Goal: Task Accomplishment & Management: Use online tool/utility

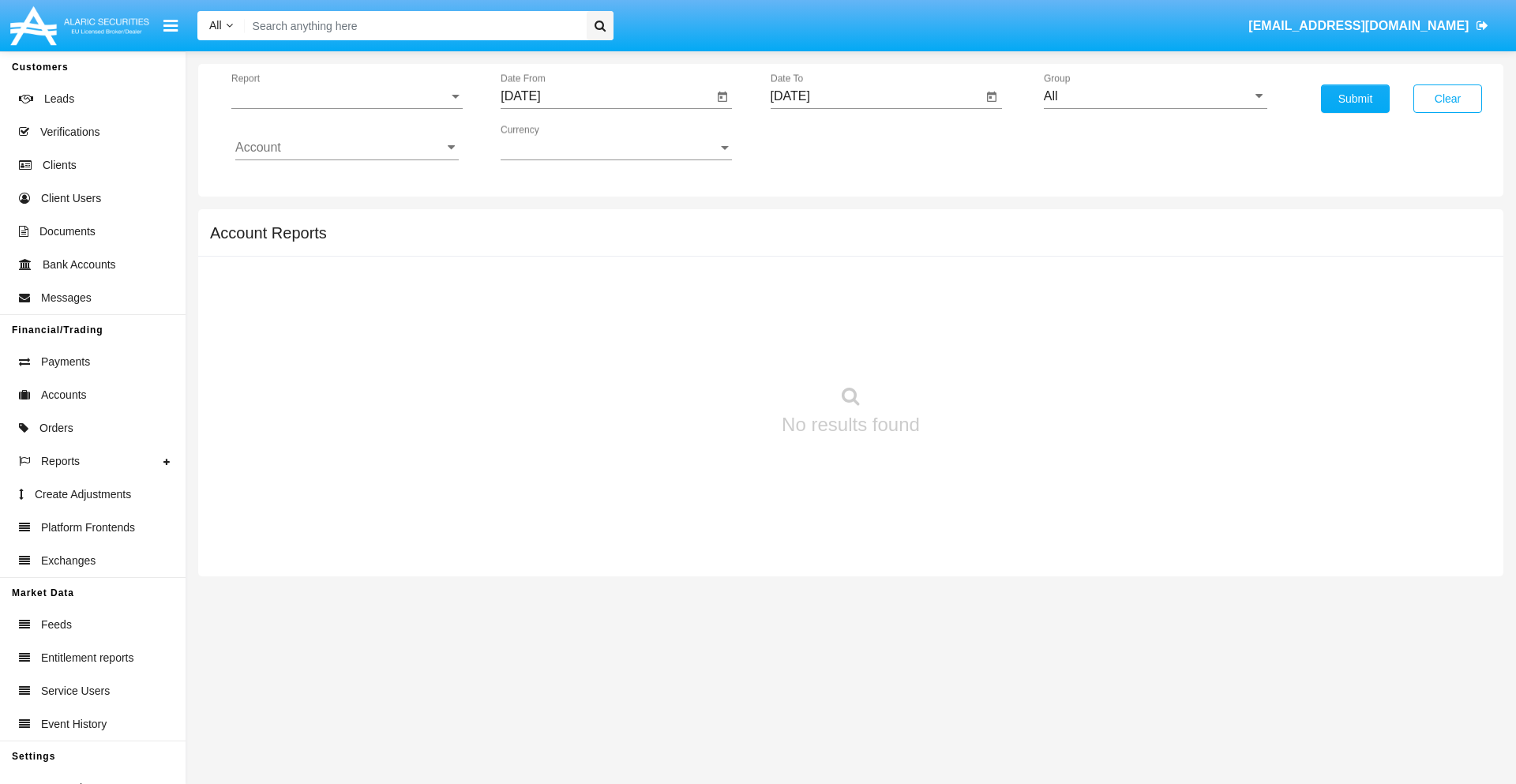
click at [347, 96] on span "Report" at bounding box center [340, 95] width 217 height 14
click at [341, 108] on span "Trades" at bounding box center [346, 107] width 223 height 38
click at [606, 96] on input "[DATE]" at bounding box center [606, 95] width 212 height 14
click at [552, 142] on span "[DATE]" at bounding box center [539, 143] width 35 height 13
click at [704, 349] on div "2025" at bounding box center [704, 349] width 50 height 28
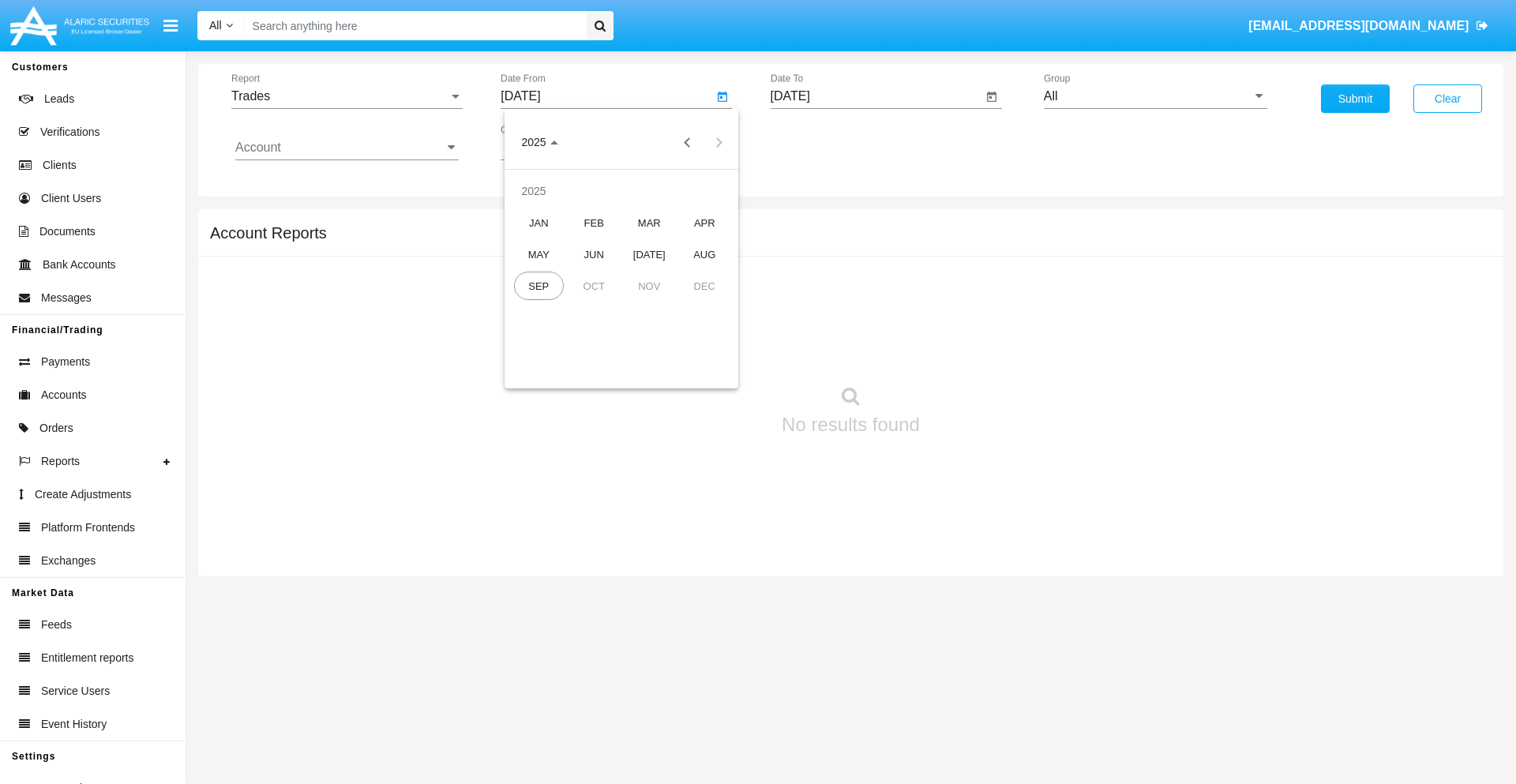
click at [594, 254] on div "JUN" at bounding box center [594, 253] width 50 height 28
click at [558, 274] on div "9" at bounding box center [557, 274] width 28 height 28
type input "06/09/25"
click at [876, 96] on input "[DATE]" at bounding box center [876, 95] width 212 height 14
click at [821, 142] on span "[DATE]" at bounding box center [809, 143] width 35 height 13
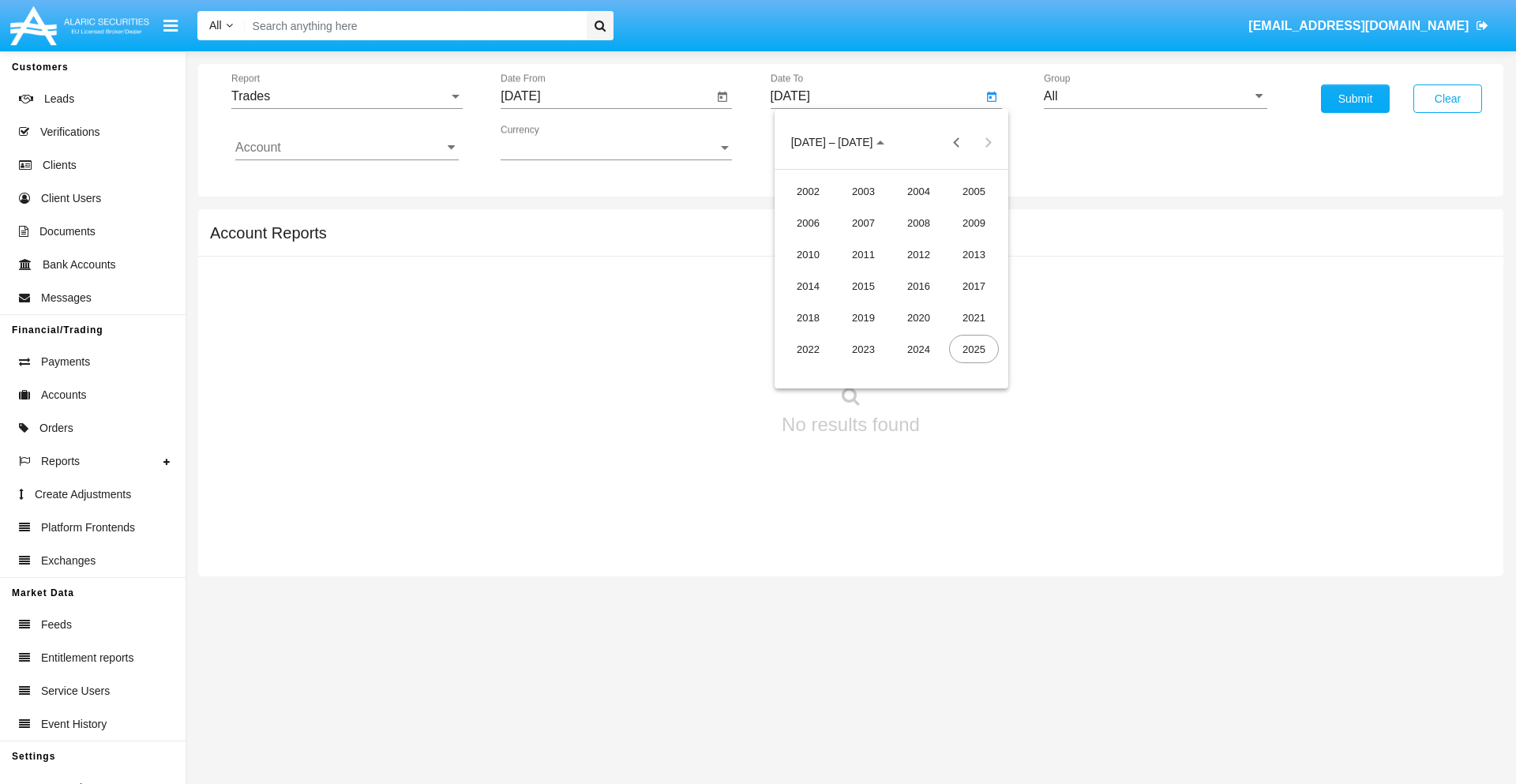
click at [973, 349] on div "2025" at bounding box center [974, 349] width 50 height 28
click at [808, 286] on div "SEP" at bounding box center [808, 286] width 50 height 28
click at [859, 274] on div "9" at bounding box center [859, 274] width 28 height 28
type input "[DATE]"
click at [1155, 96] on input "All" at bounding box center [1155, 95] width 223 height 14
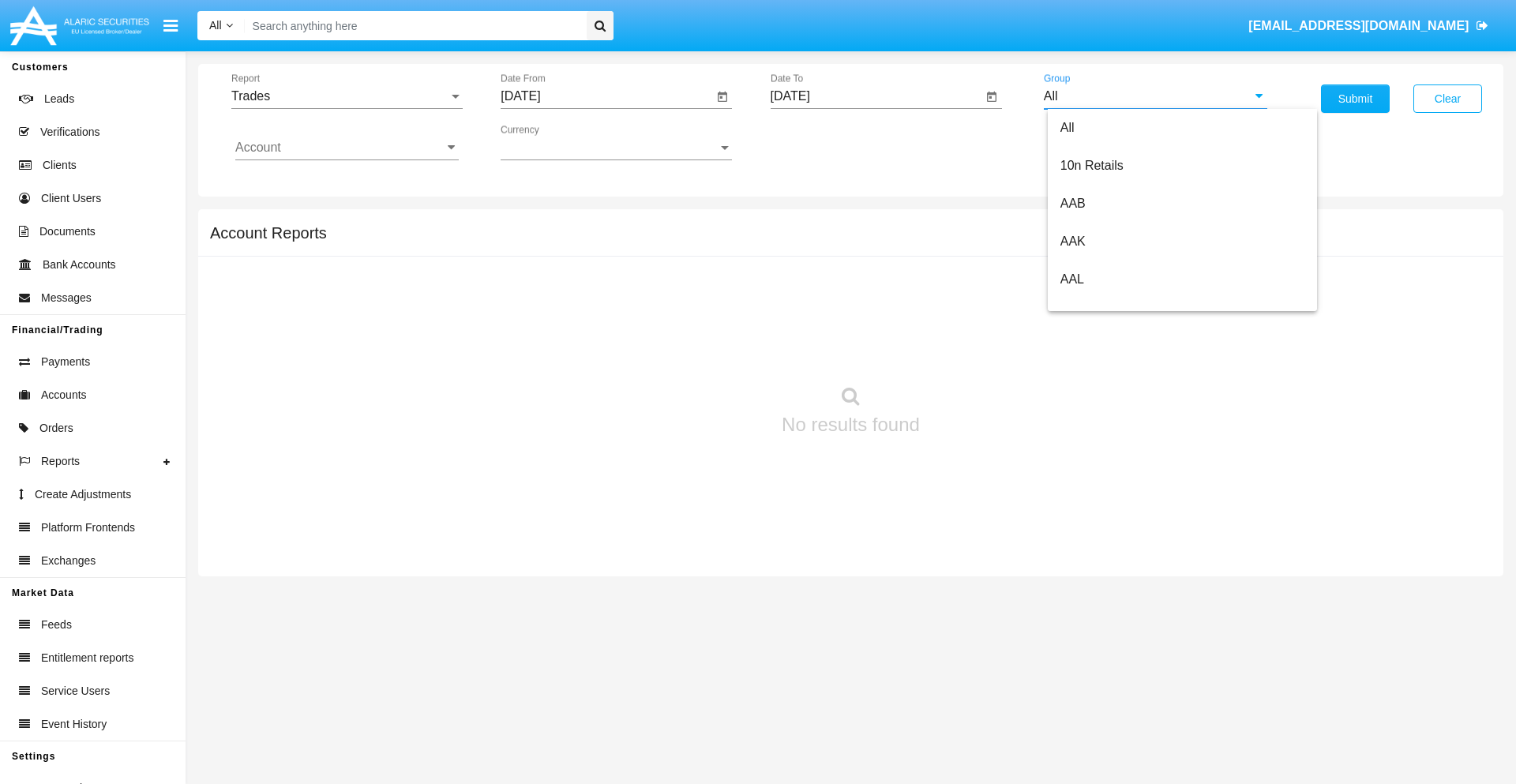
scroll to position [846, 0]
click at [1111, 304] on span "Hammer Web Lite" at bounding box center [1111, 304] width 102 height 14
type input "Hammer Web Lite"
click at [347, 148] on input "Account" at bounding box center [346, 147] width 223 height 14
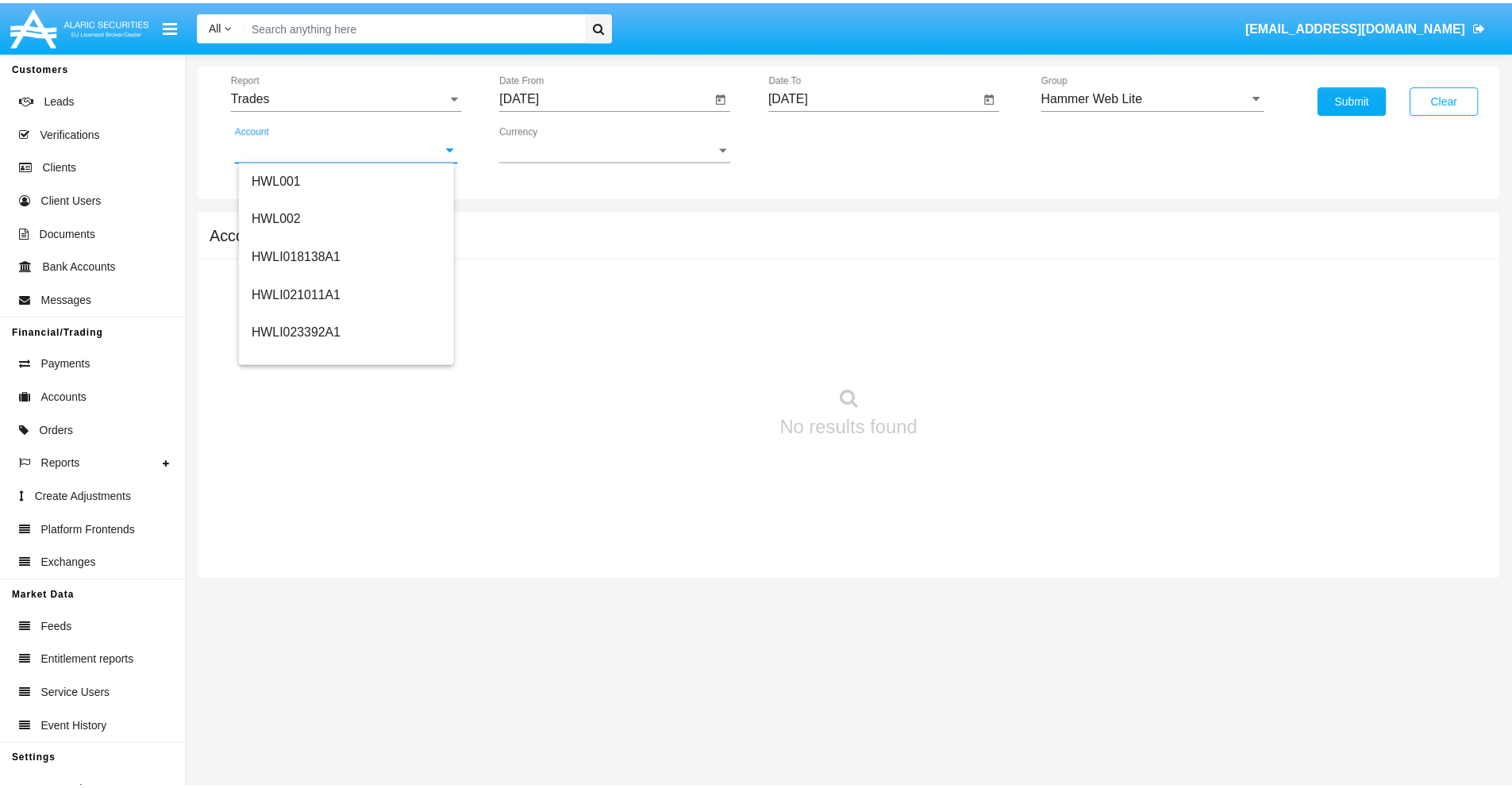
scroll to position [241, 0]
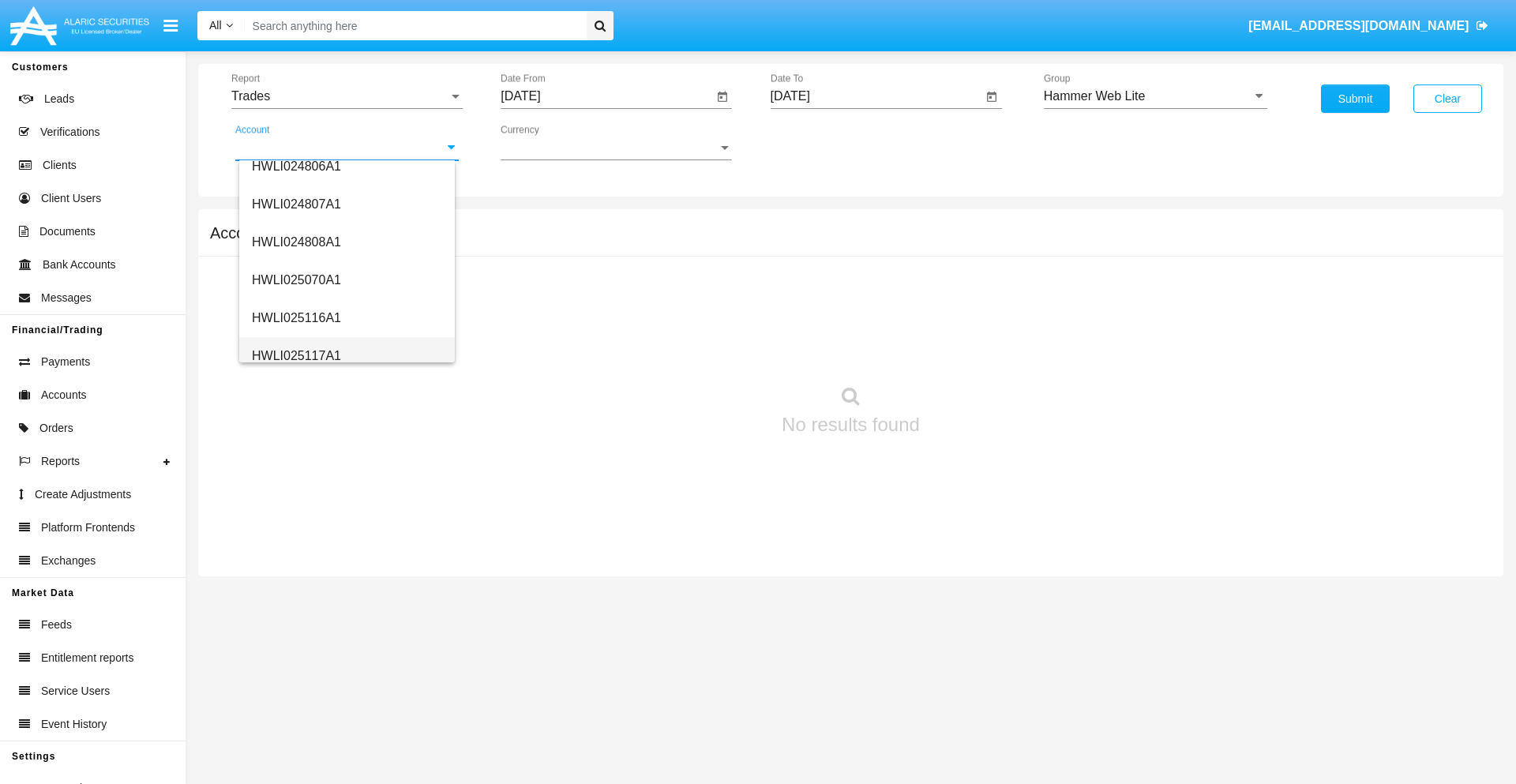
click at [296, 355] on span "HWLI025117A1" at bounding box center [296, 355] width 89 height 14
type input "HWLI025117A1"
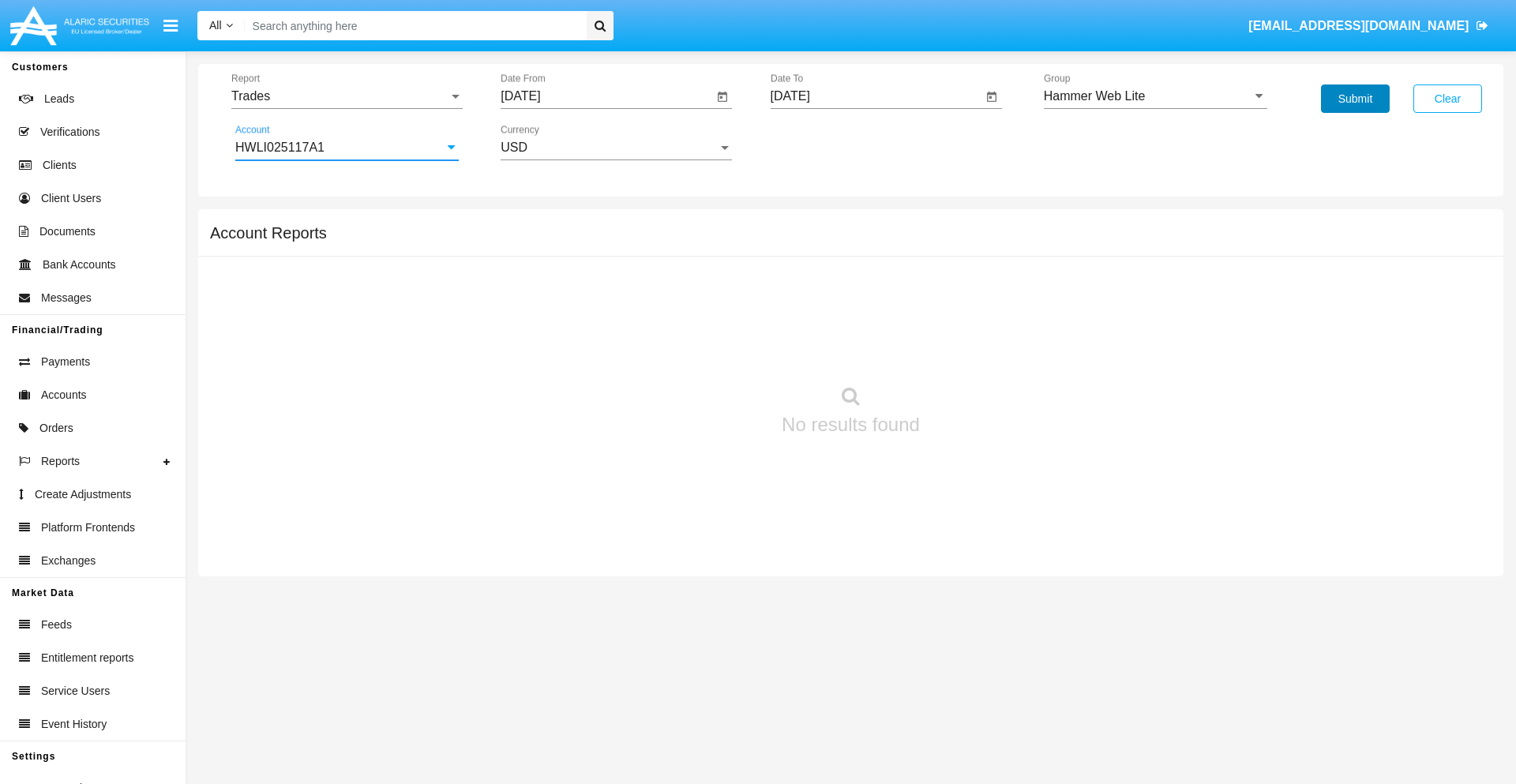
click at [1355, 98] on button "Submit" at bounding box center [1355, 98] width 69 height 28
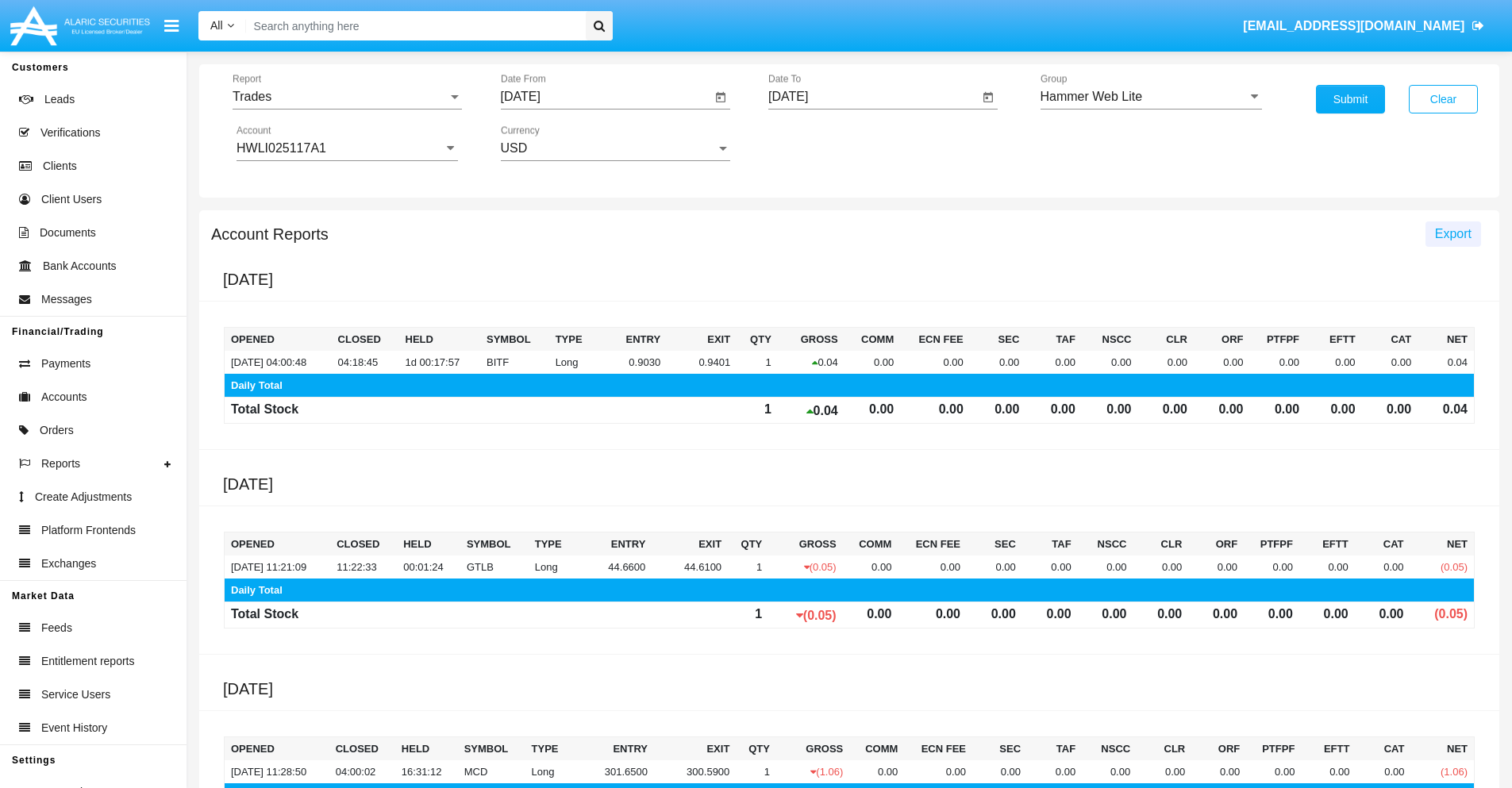
click at [1453, 233] on span "Export" at bounding box center [1454, 233] width 37 height 14
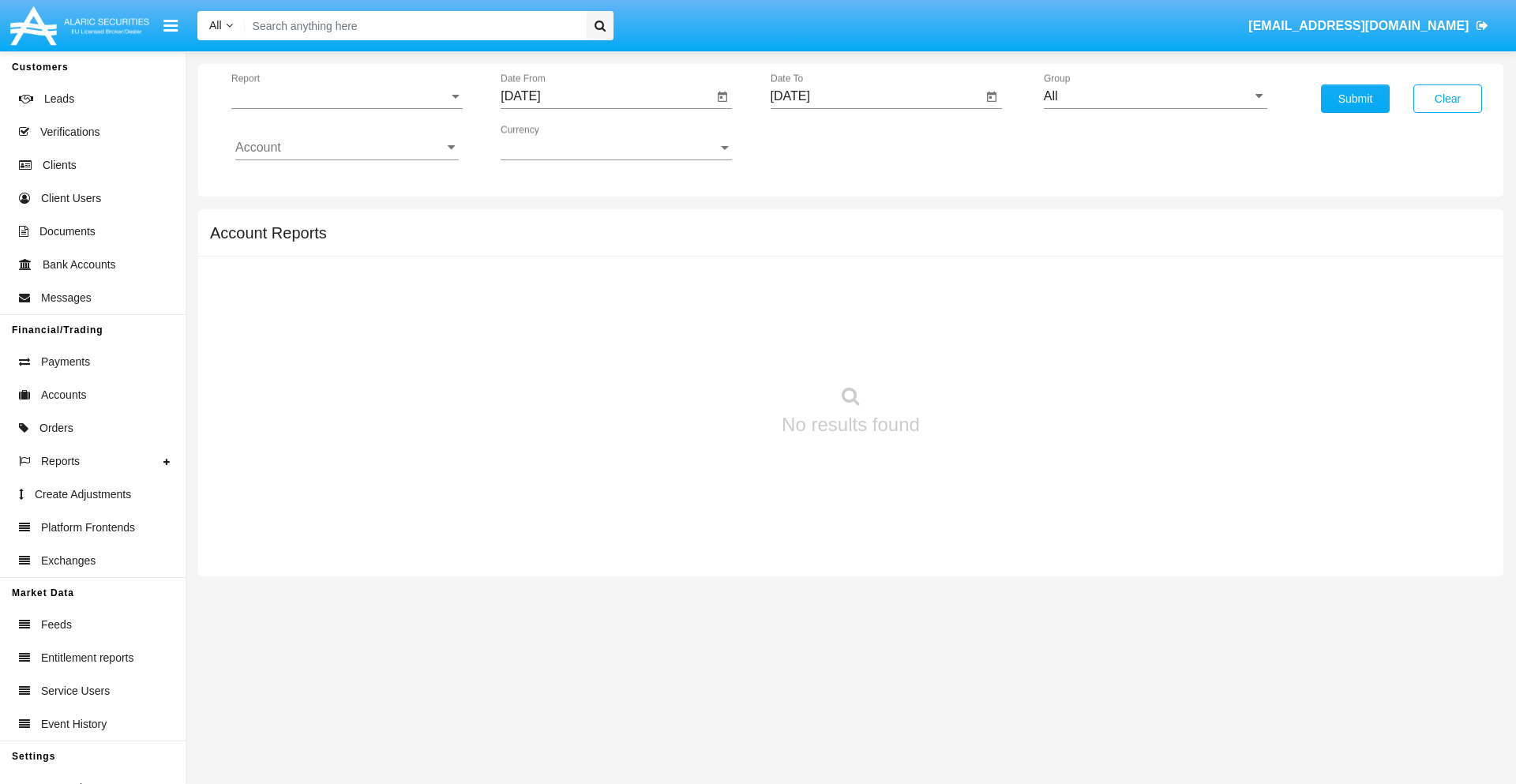
click at [347, 96] on span "Report" at bounding box center [340, 95] width 217 height 14
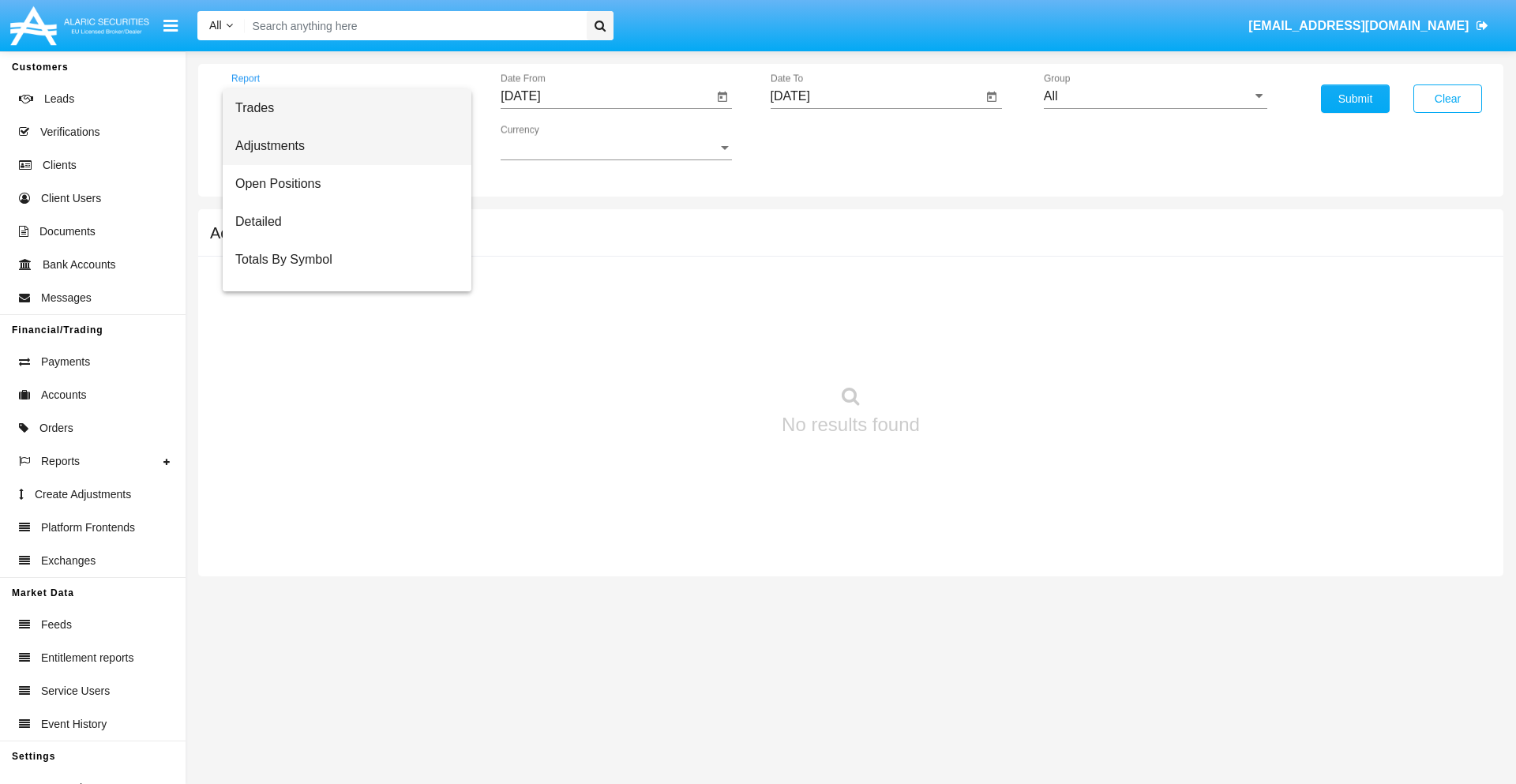
click at [341, 146] on span "Adjustments" at bounding box center [346, 145] width 223 height 38
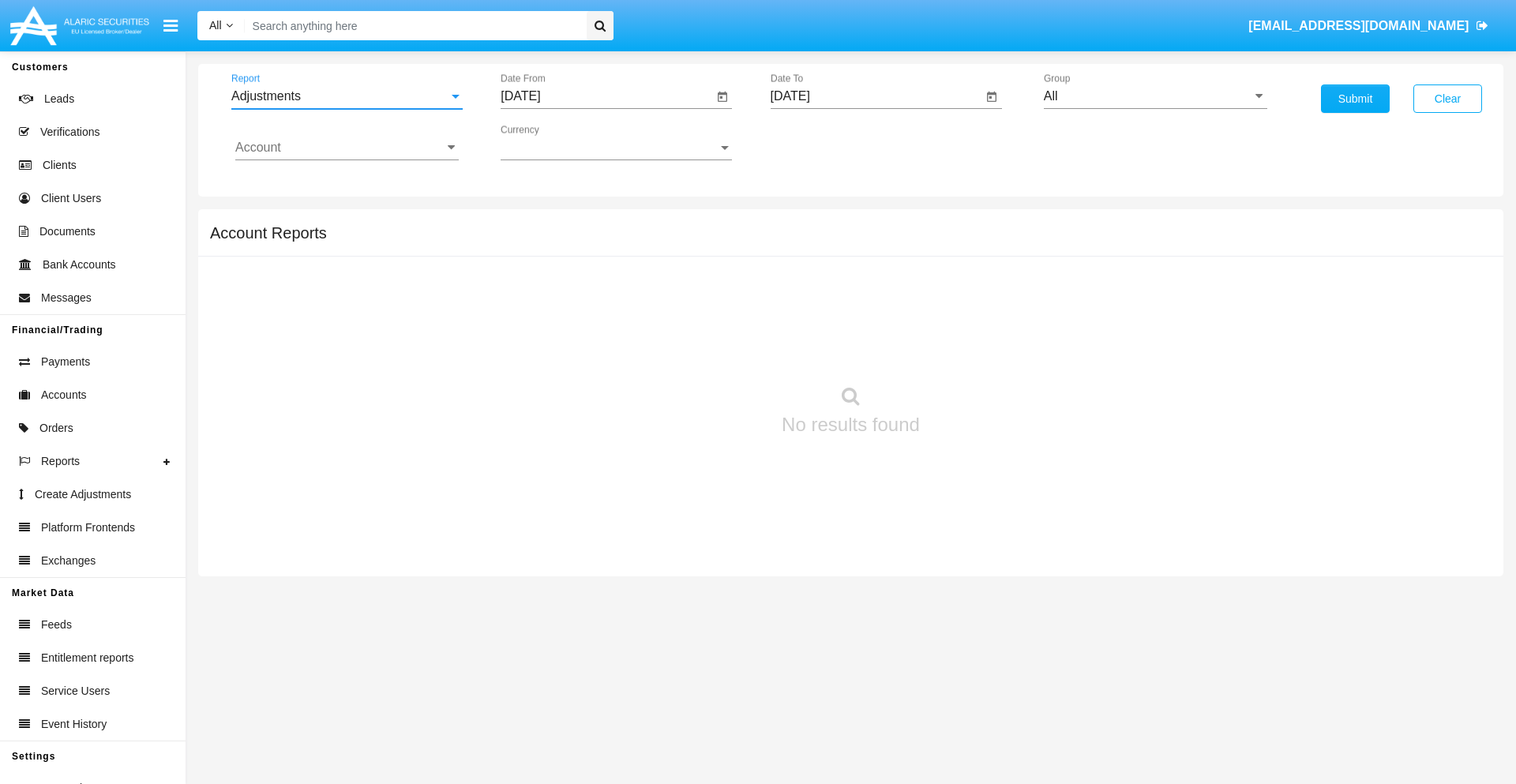
click at [606, 96] on input "[DATE]" at bounding box center [606, 95] width 212 height 14
click at [552, 142] on span "[DATE]" at bounding box center [539, 143] width 35 height 13
click at [704, 349] on div "2025" at bounding box center [704, 349] width 50 height 28
click at [704, 254] on div "AUG" at bounding box center [704, 253] width 50 height 28
click at [716, 241] on div "9" at bounding box center [715, 242] width 28 height 28
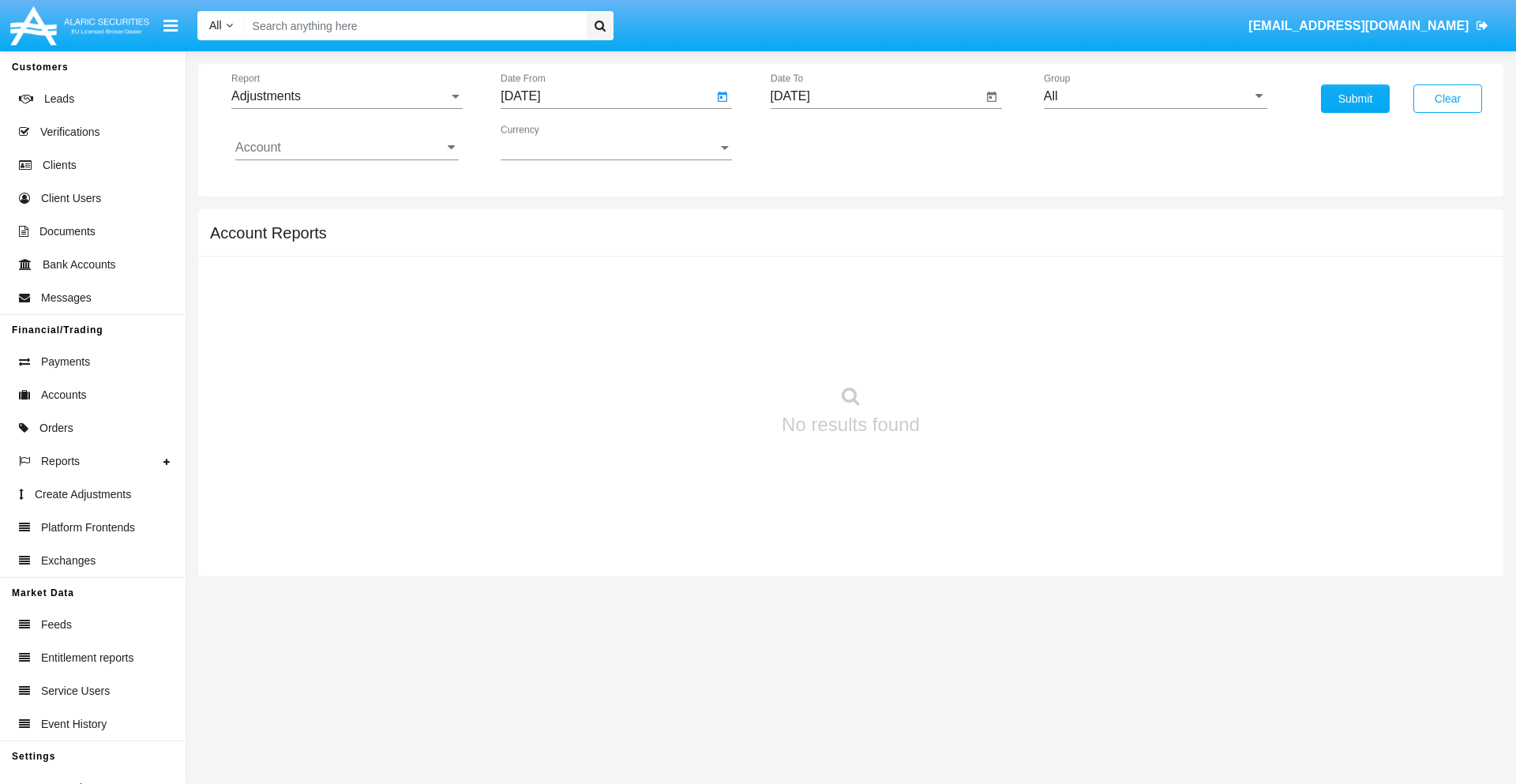
type input "[DATE]"
click at [876, 96] on input "[DATE]" at bounding box center [876, 95] width 212 height 14
click at [821, 142] on span "[DATE]" at bounding box center [809, 143] width 35 height 13
click at [973, 349] on div "2025" at bounding box center [974, 349] width 50 height 28
click at [808, 286] on div "SEP" at bounding box center [808, 286] width 50 height 28
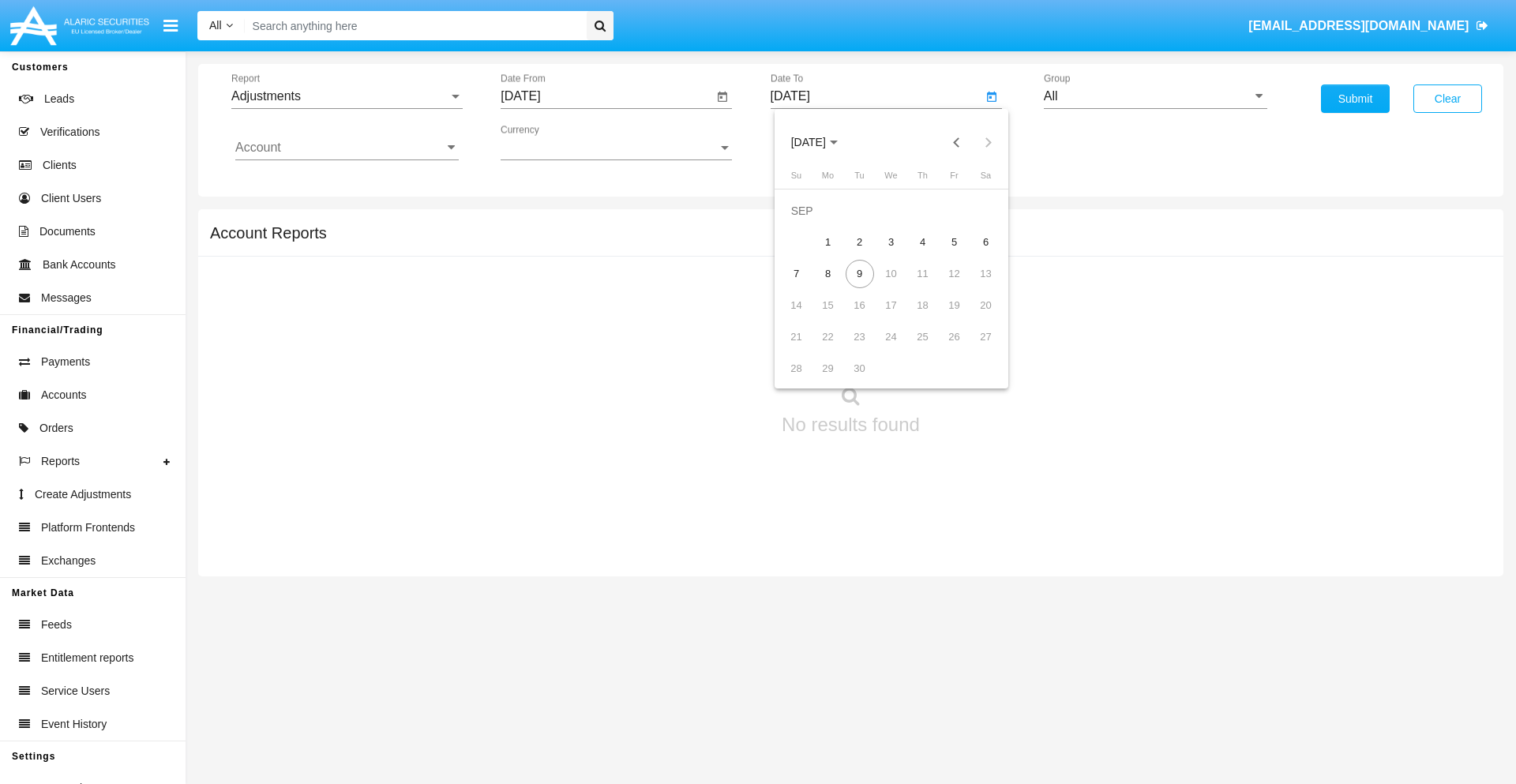
click at [859, 274] on div "9" at bounding box center [859, 274] width 28 height 28
type input "[DATE]"
click at [1155, 96] on input "All" at bounding box center [1155, 95] width 223 height 14
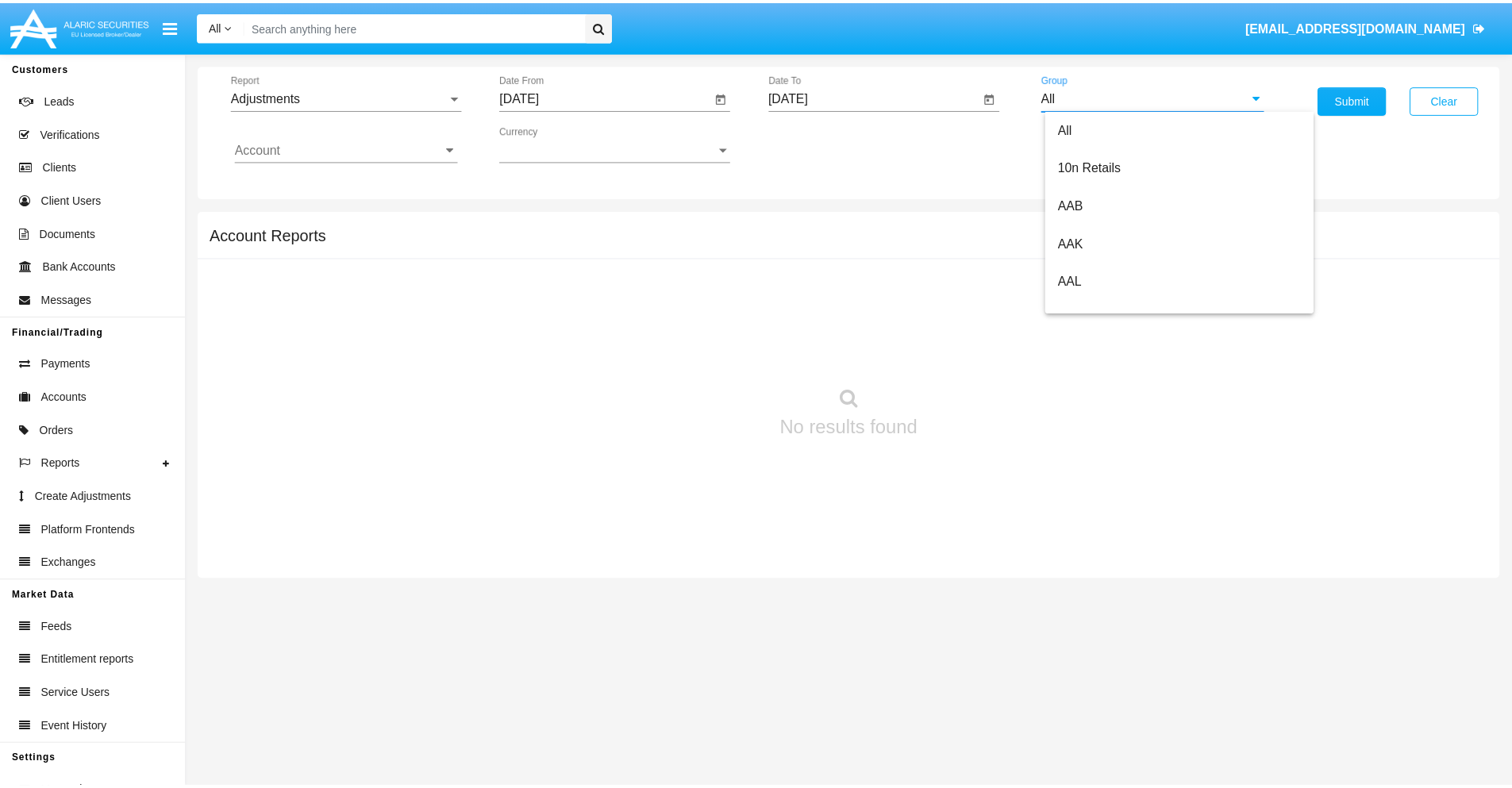
scroll to position [355, 0]
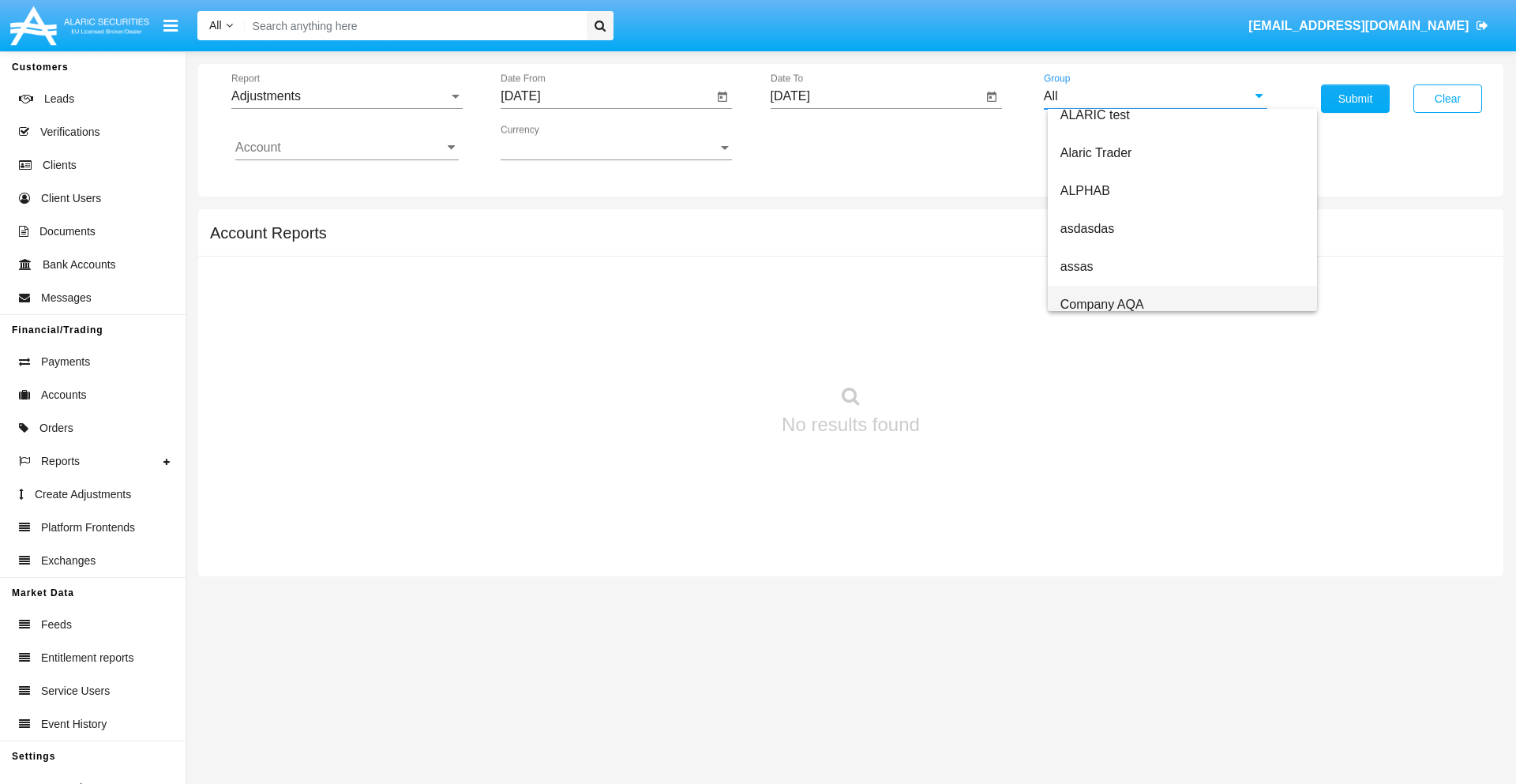
click at [1102, 304] on span "Company AQA" at bounding box center [1102, 304] width 84 height 14
type input "Company AQA"
click at [347, 148] on input "Account" at bounding box center [346, 147] width 223 height 14
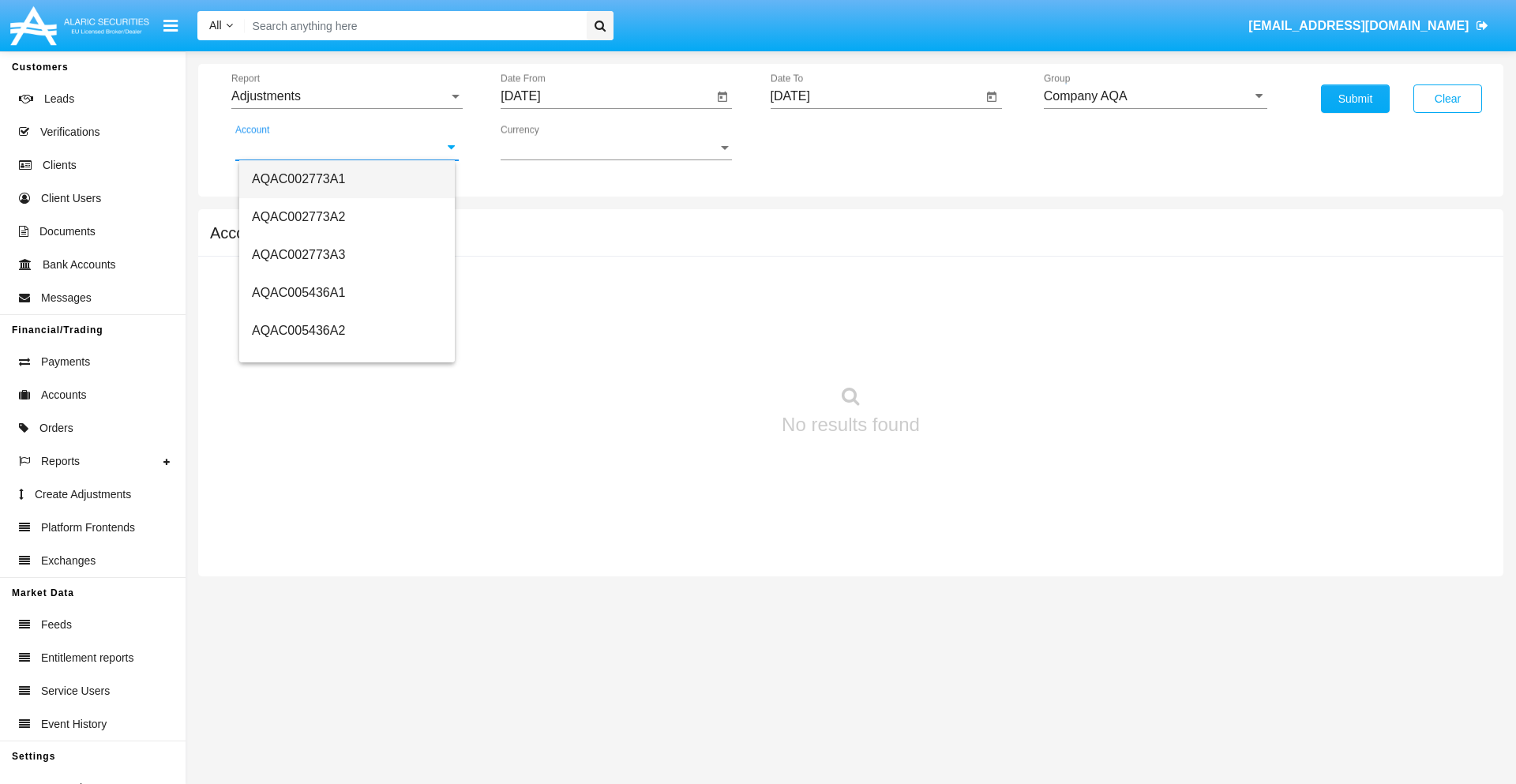
click at [298, 178] on span "AQAC002773A1" at bounding box center [298, 178] width 93 height 14
type input "AQAC002773A1"
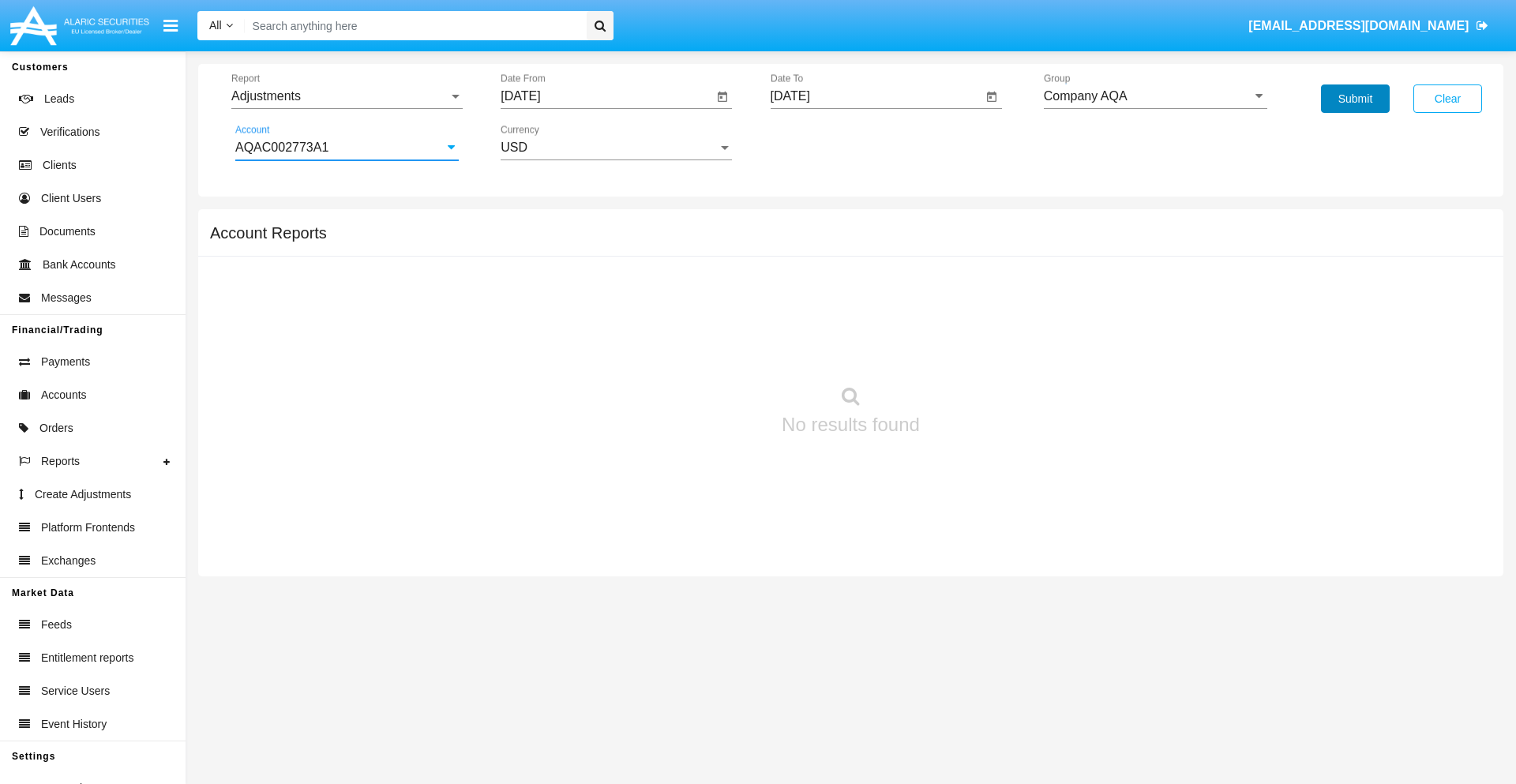
click at [1355, 98] on button "Submit" at bounding box center [1355, 98] width 69 height 28
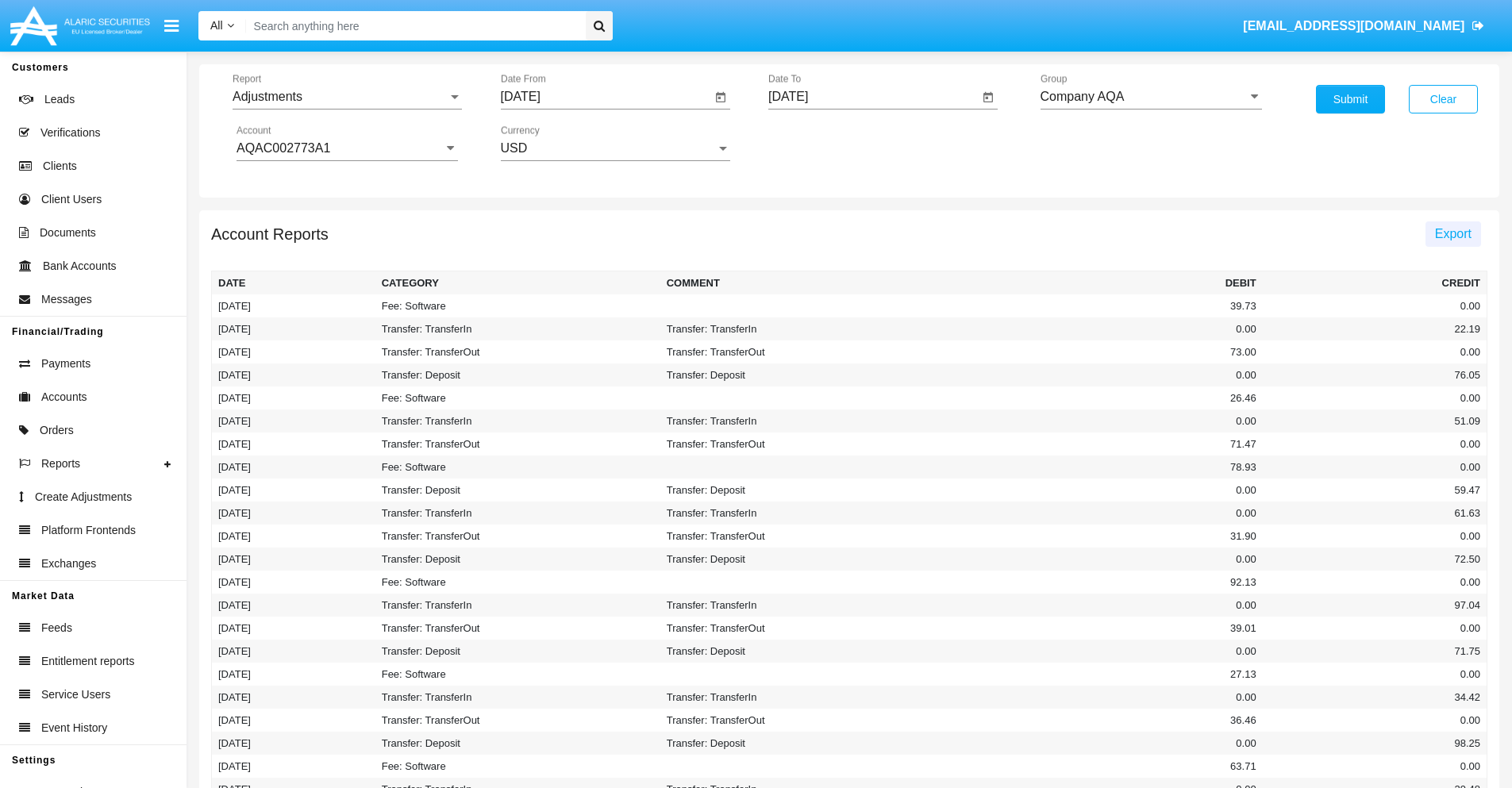
click at [1453, 233] on span "Export" at bounding box center [1454, 233] width 37 height 14
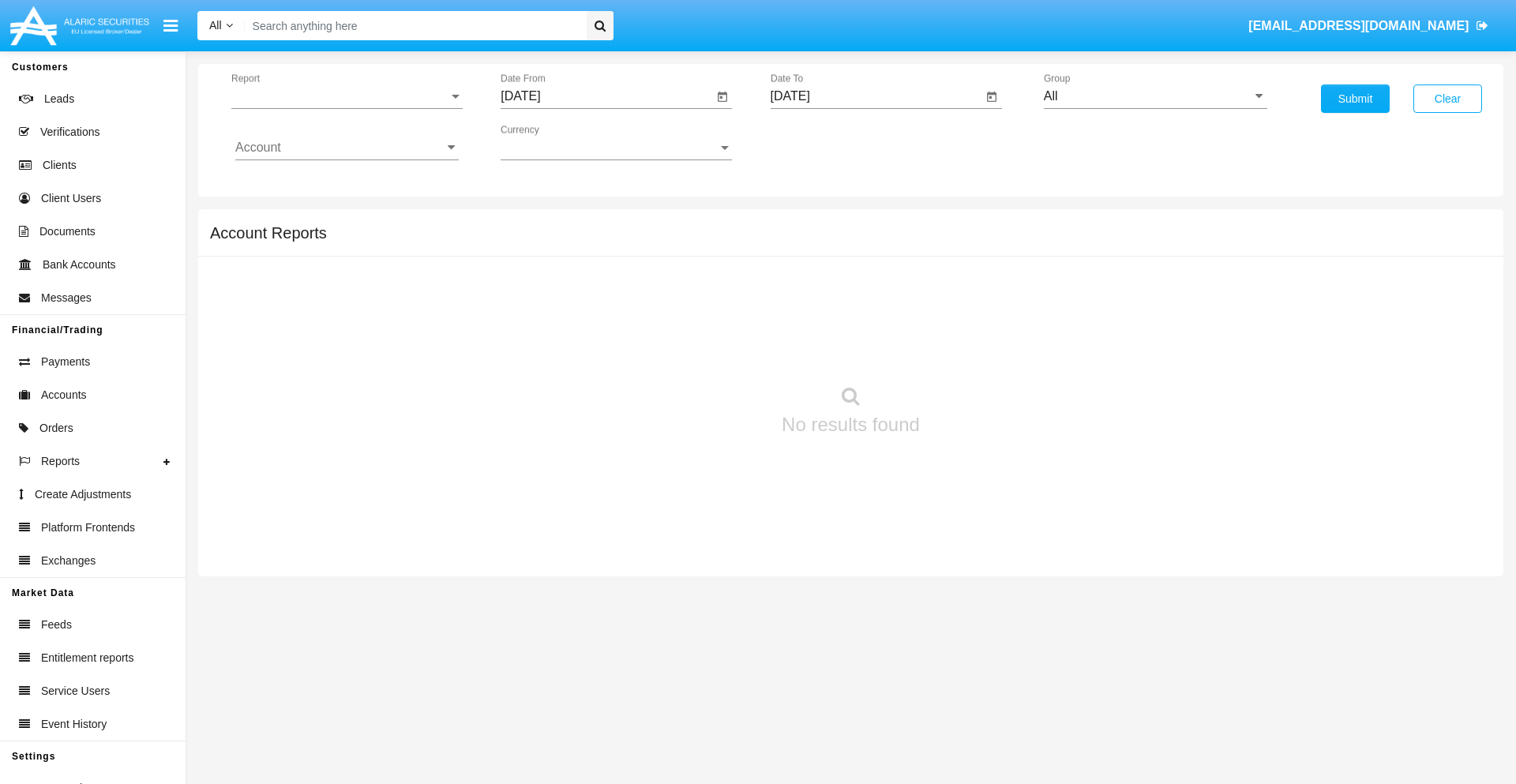
click at [347, 96] on span "Report" at bounding box center [340, 95] width 217 height 14
click at [341, 184] on span "Open Positions" at bounding box center [346, 184] width 223 height 38
click at [606, 96] on input "[DATE]" at bounding box center [606, 95] width 212 height 14
click at [552, 142] on span "[DATE]" at bounding box center [539, 143] width 35 height 13
click at [704, 349] on div "2025" at bounding box center [704, 349] width 50 height 28
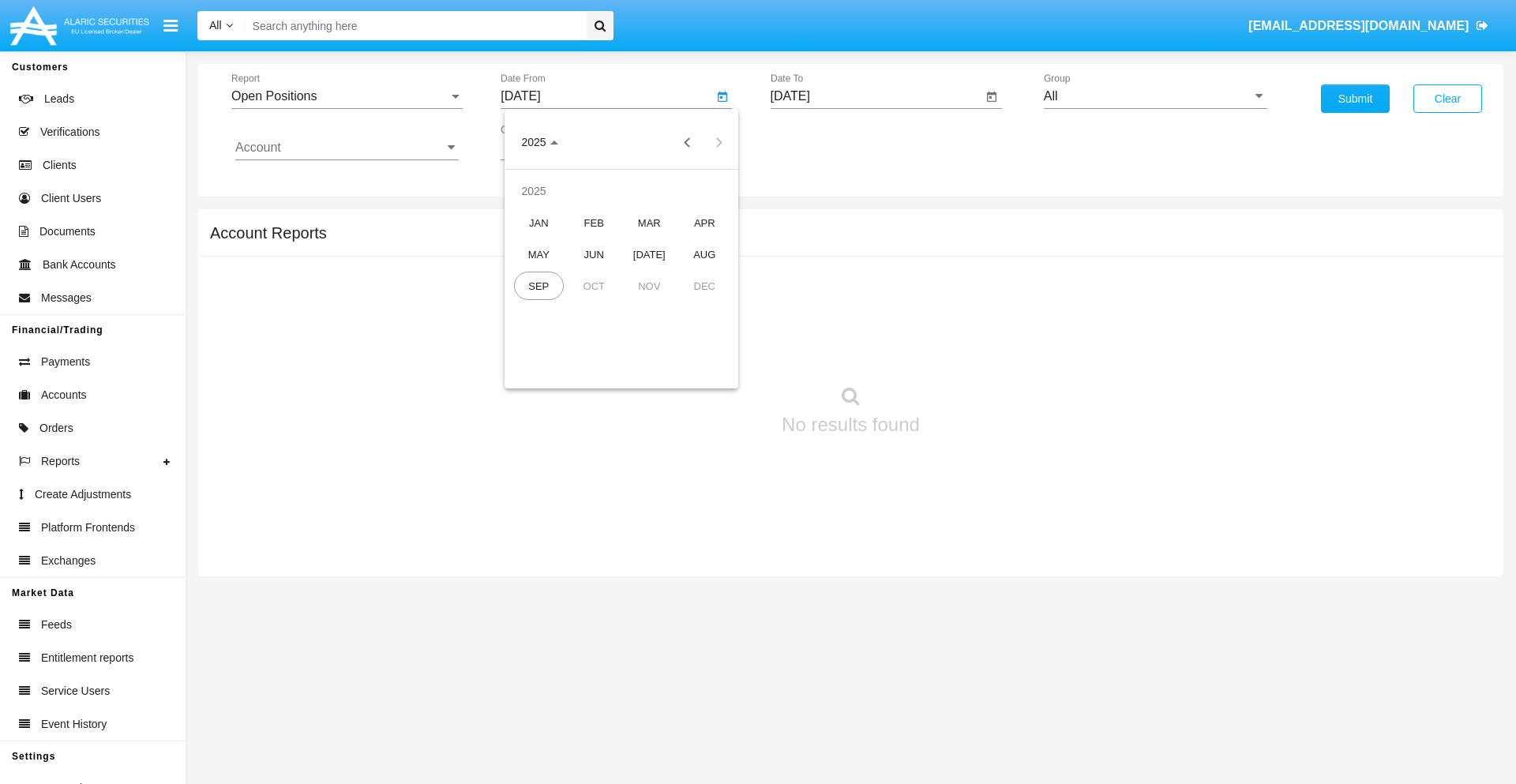
click at [704, 254] on div "AUG" at bounding box center [704, 253] width 50 height 28
click at [716, 241] on div "9" at bounding box center [715, 242] width 28 height 28
type input "[DATE]"
click at [876, 96] on input "[DATE]" at bounding box center [876, 95] width 212 height 14
click at [821, 142] on span "[DATE]" at bounding box center [809, 143] width 35 height 13
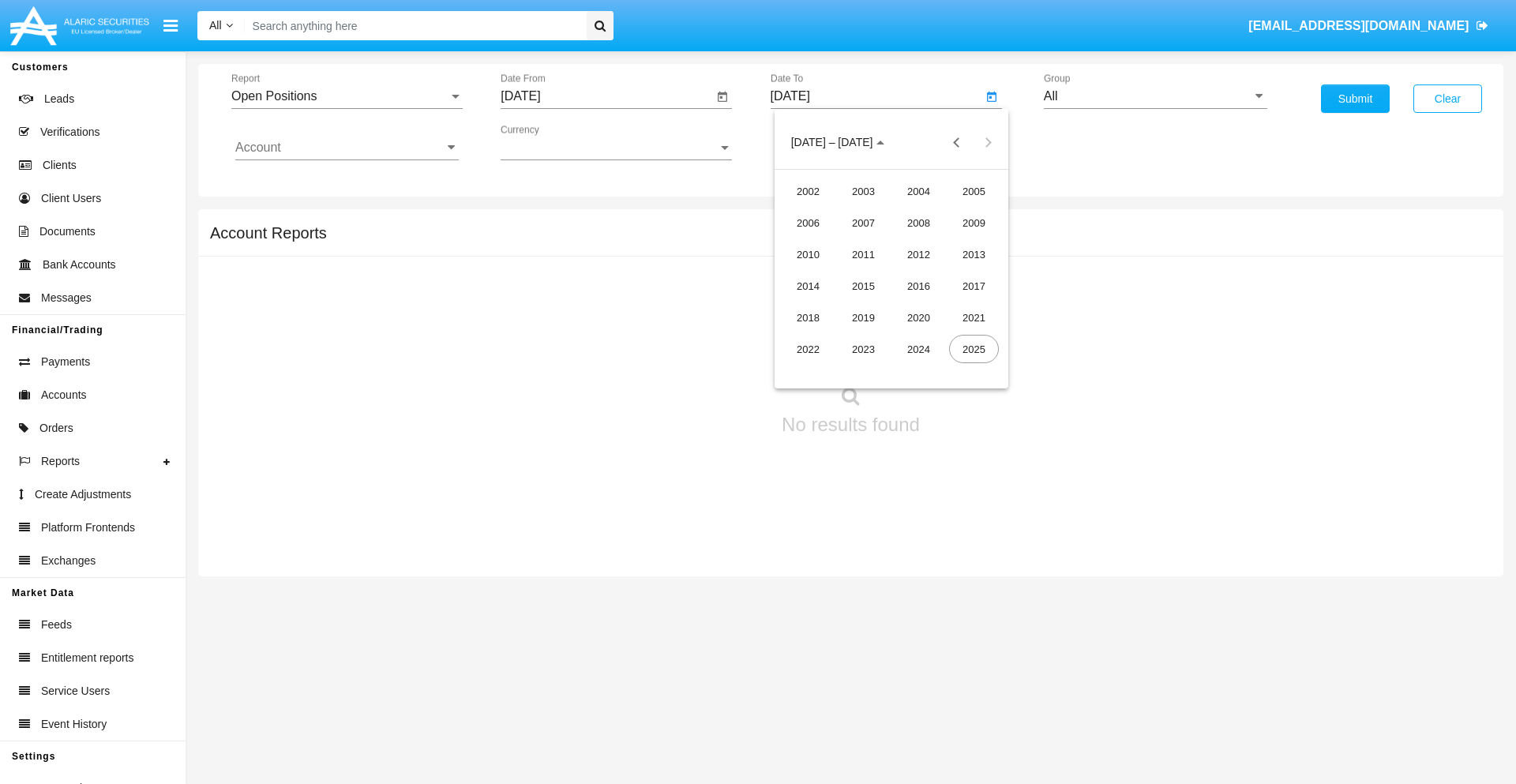
click at [973, 349] on div "2025" at bounding box center [974, 349] width 50 height 28
click at [808, 286] on div "SEP" at bounding box center [808, 286] width 50 height 28
click at [859, 274] on div "9" at bounding box center [859, 274] width 28 height 28
type input "[DATE]"
click at [1155, 96] on input "All" at bounding box center [1155, 95] width 223 height 14
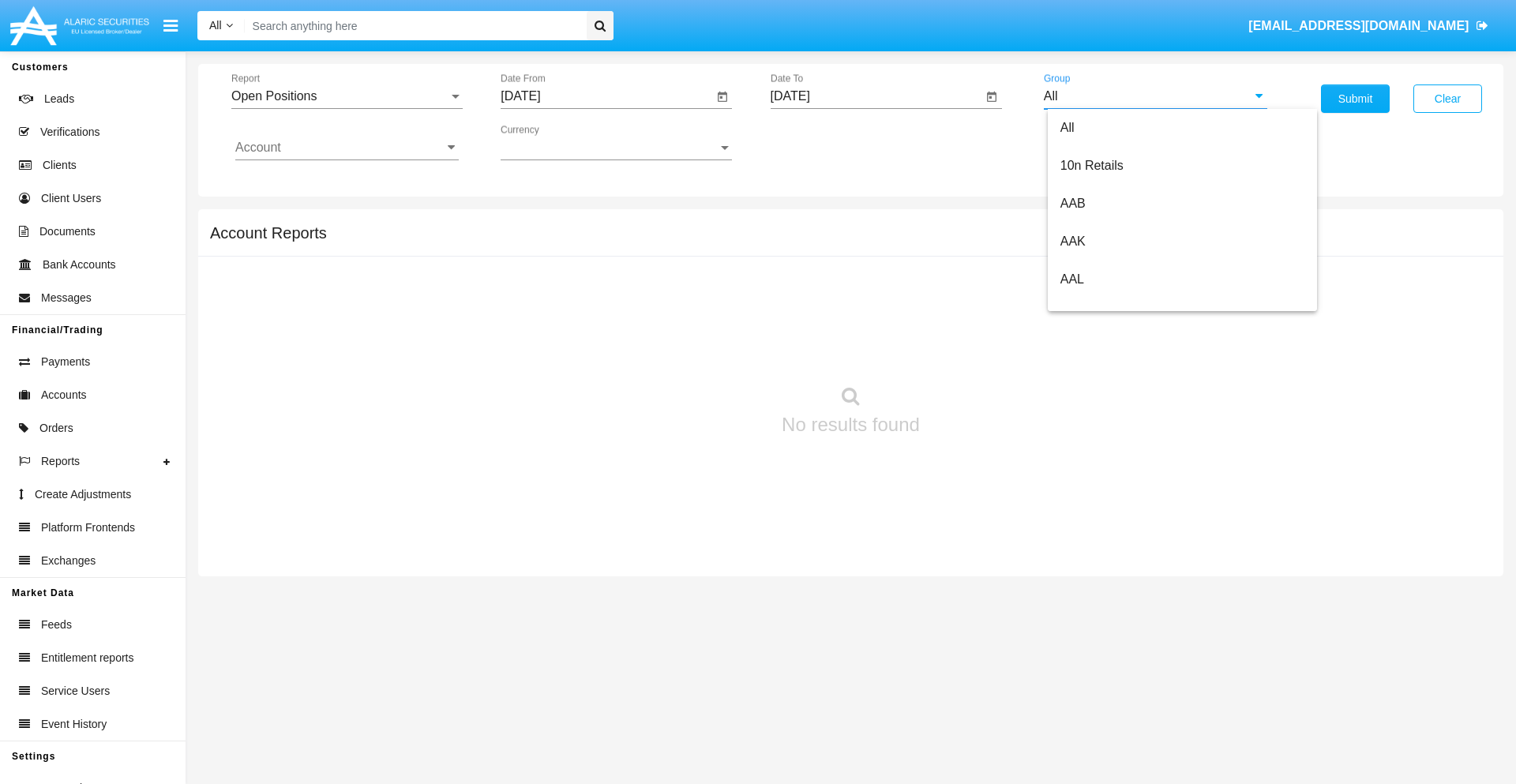
scroll to position [846, 0]
click at [1111, 304] on span "Hammer Web Lite" at bounding box center [1111, 304] width 102 height 14
type input "Hammer Web Lite"
click at [347, 148] on input "Account" at bounding box center [346, 147] width 223 height 14
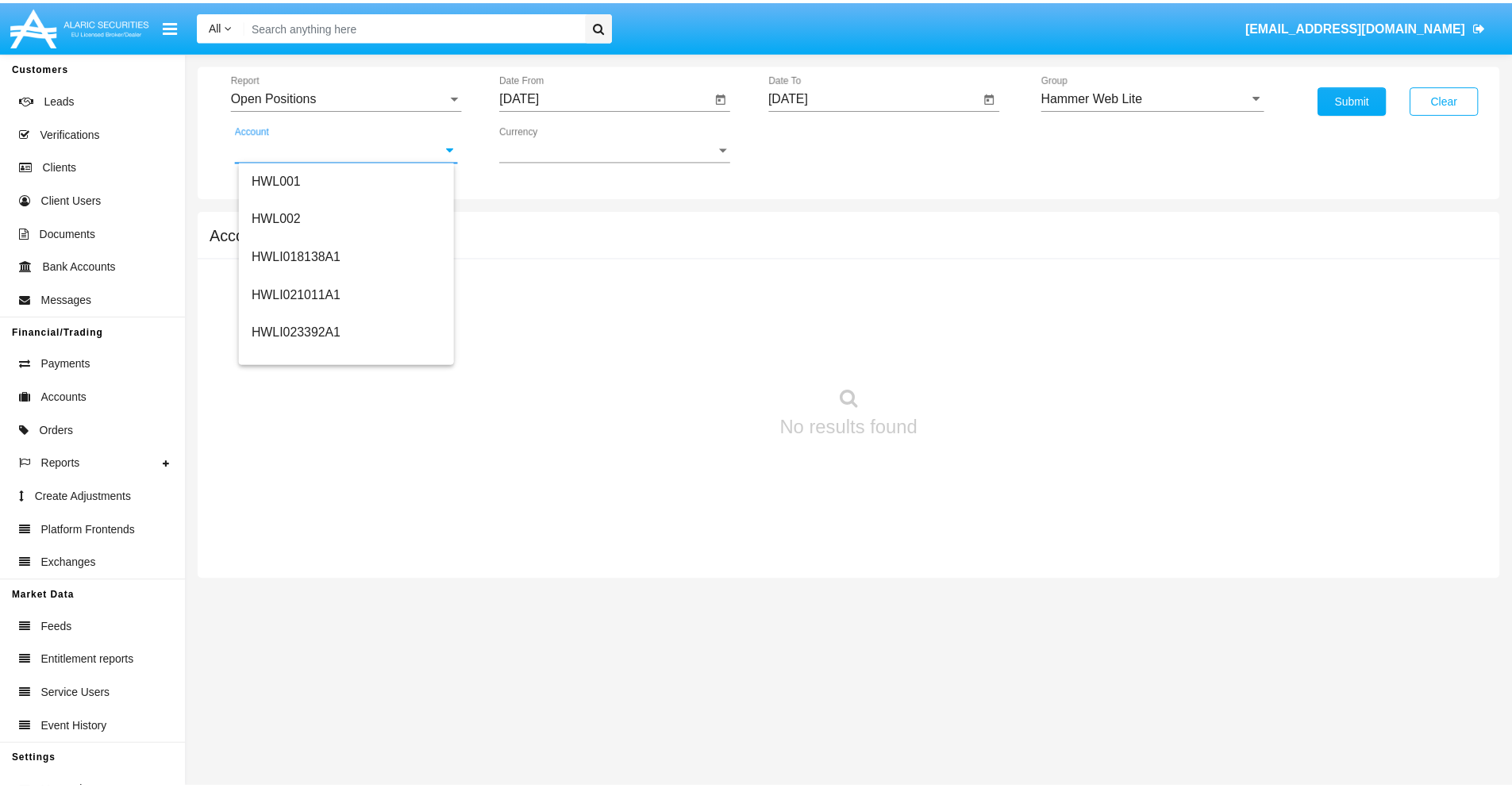
scroll to position [241, 0]
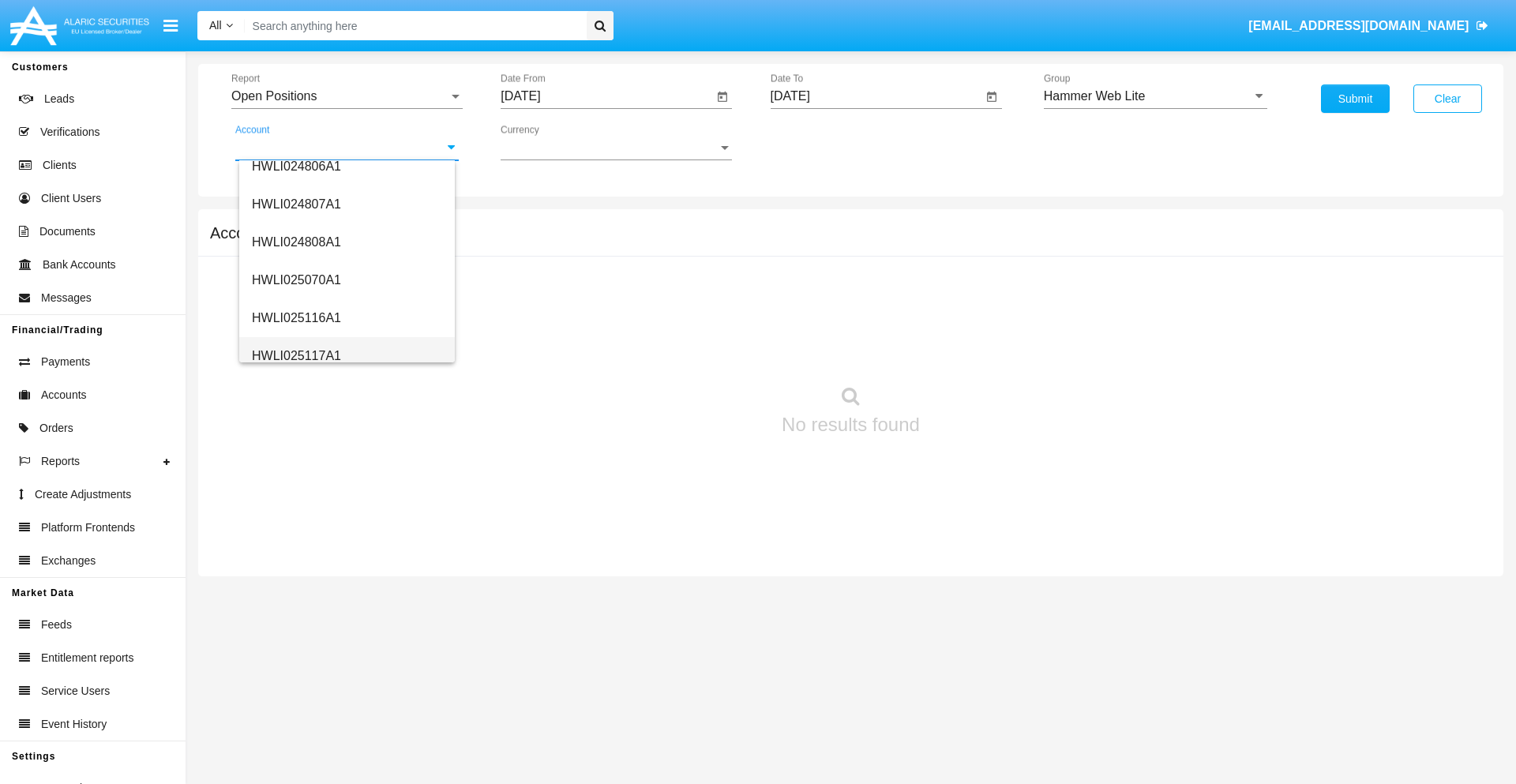
click at [296, 355] on span "HWLI025117A1" at bounding box center [296, 355] width 89 height 14
type input "HWLI025117A1"
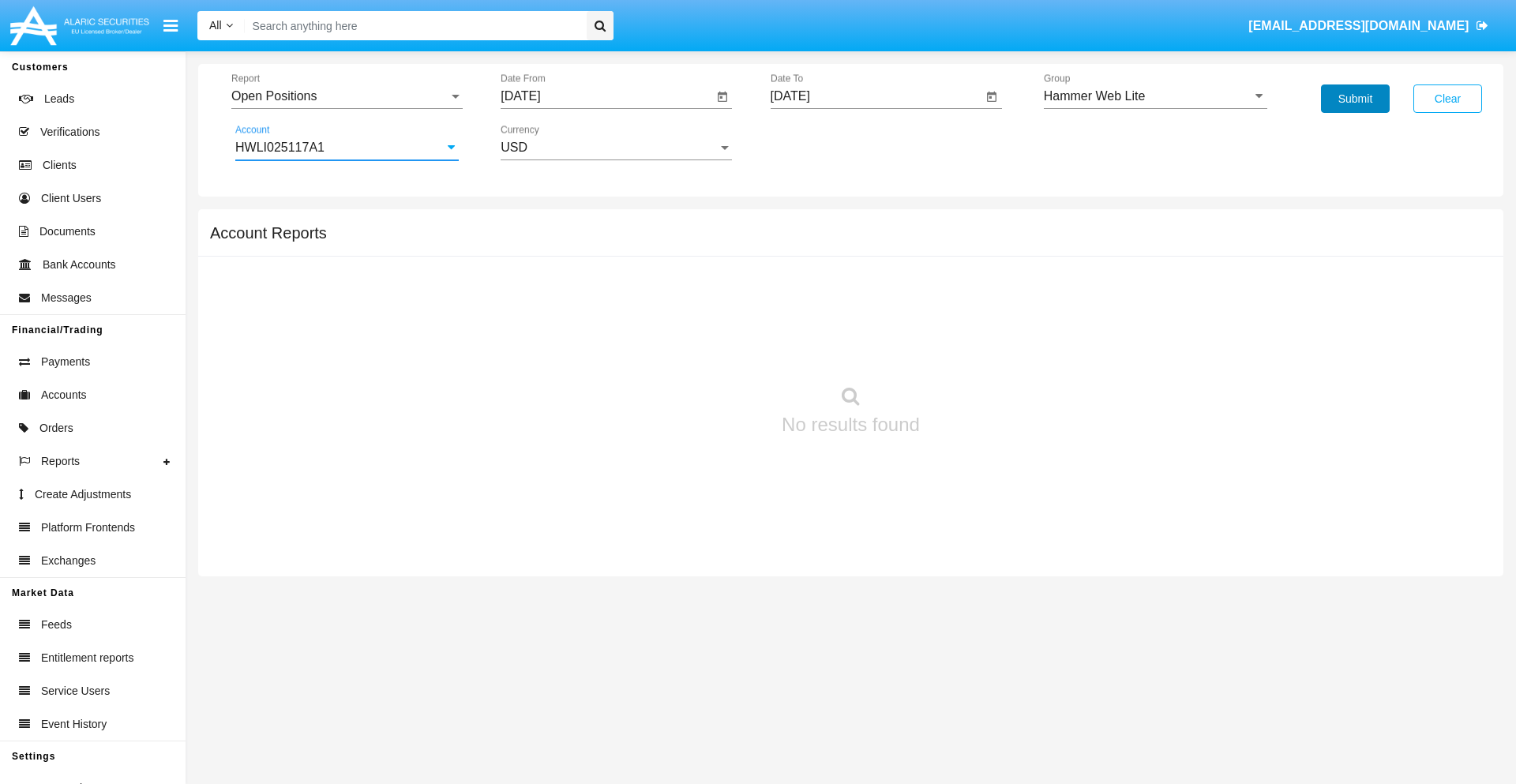
click at [1355, 98] on button "Submit" at bounding box center [1355, 98] width 69 height 28
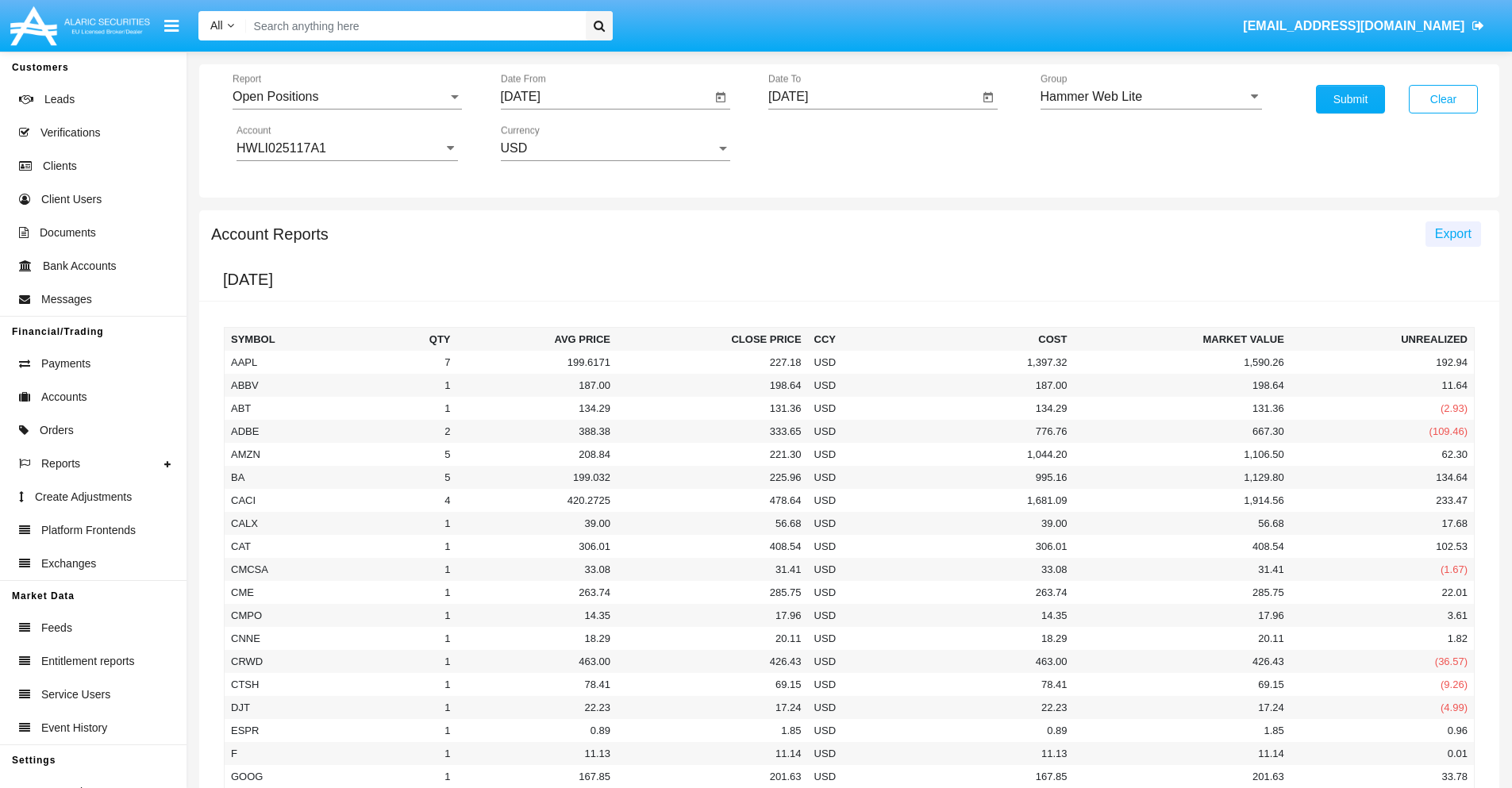
click at [1453, 233] on span "Export" at bounding box center [1454, 233] width 37 height 14
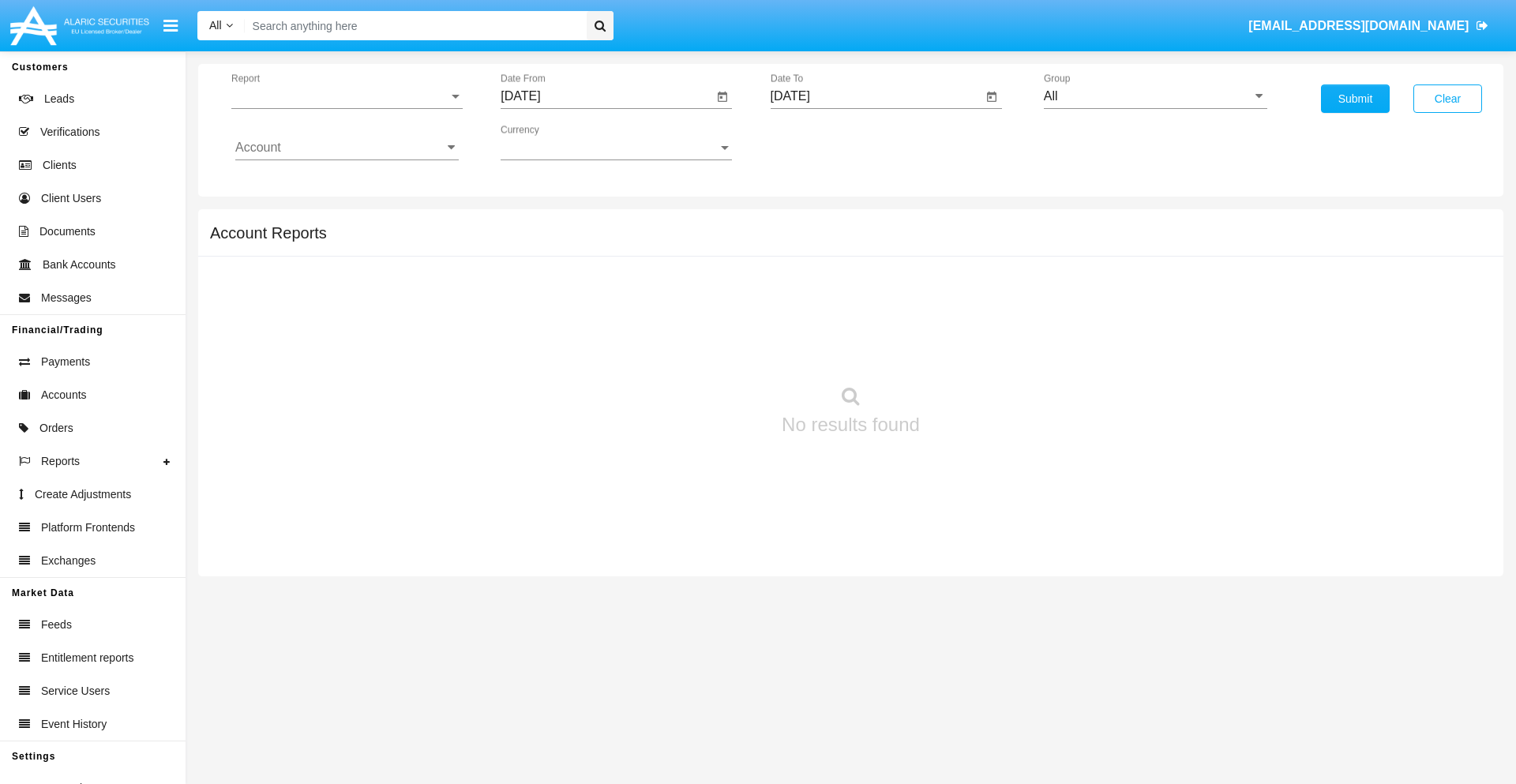
click at [347, 96] on span "Report" at bounding box center [340, 95] width 217 height 14
click at [341, 222] on span "Detailed" at bounding box center [346, 221] width 223 height 38
click at [606, 96] on input "[DATE]" at bounding box center [606, 95] width 212 height 14
click at [552, 142] on span "[DATE]" at bounding box center [539, 143] width 35 height 13
click at [704, 349] on div "2025" at bounding box center [704, 349] width 50 height 28
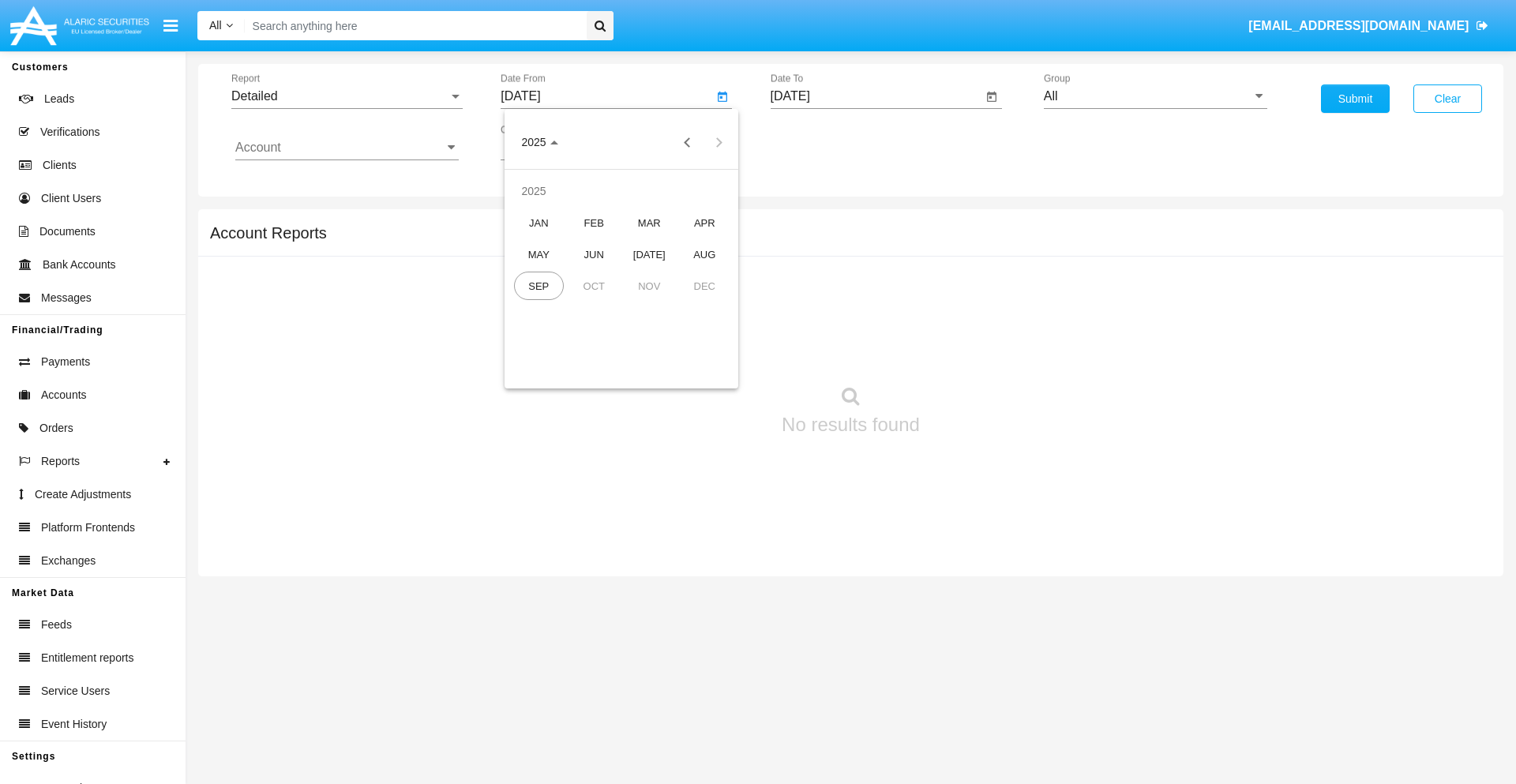
click at [704, 254] on div "AUG" at bounding box center [704, 253] width 50 height 28
click at [716, 336] on div "30" at bounding box center [715, 337] width 28 height 28
type input "08/30/25"
click at [876, 96] on input "[DATE]" at bounding box center [876, 95] width 212 height 14
click at [821, 142] on span "[DATE]" at bounding box center [809, 143] width 35 height 13
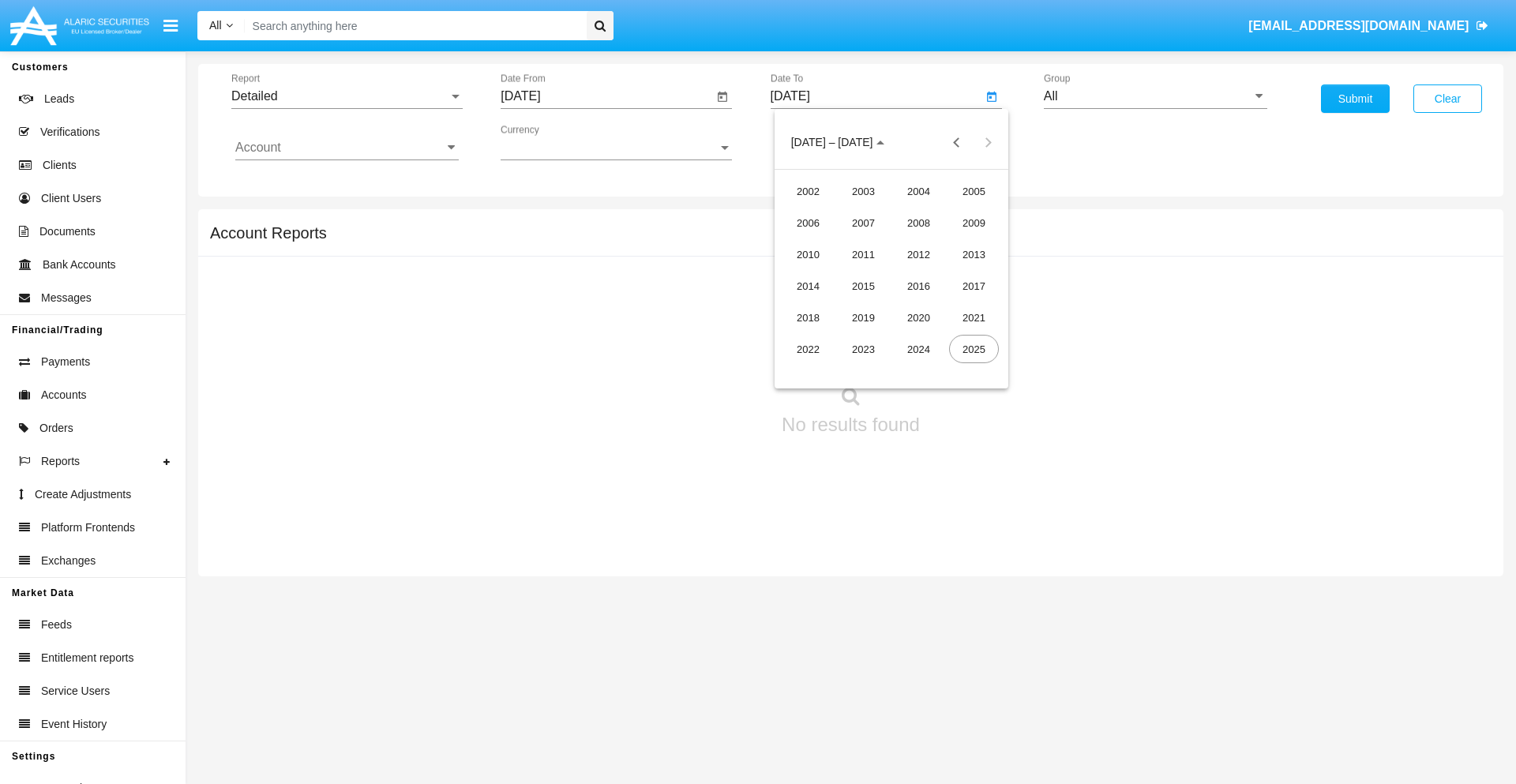
click at [973, 349] on div "2025" at bounding box center [974, 349] width 50 height 28
click at [808, 286] on div "SEP" at bounding box center [808, 286] width 50 height 28
click at [859, 274] on div "9" at bounding box center [859, 274] width 28 height 28
type input "[DATE]"
click at [1155, 96] on input "All" at bounding box center [1155, 95] width 223 height 14
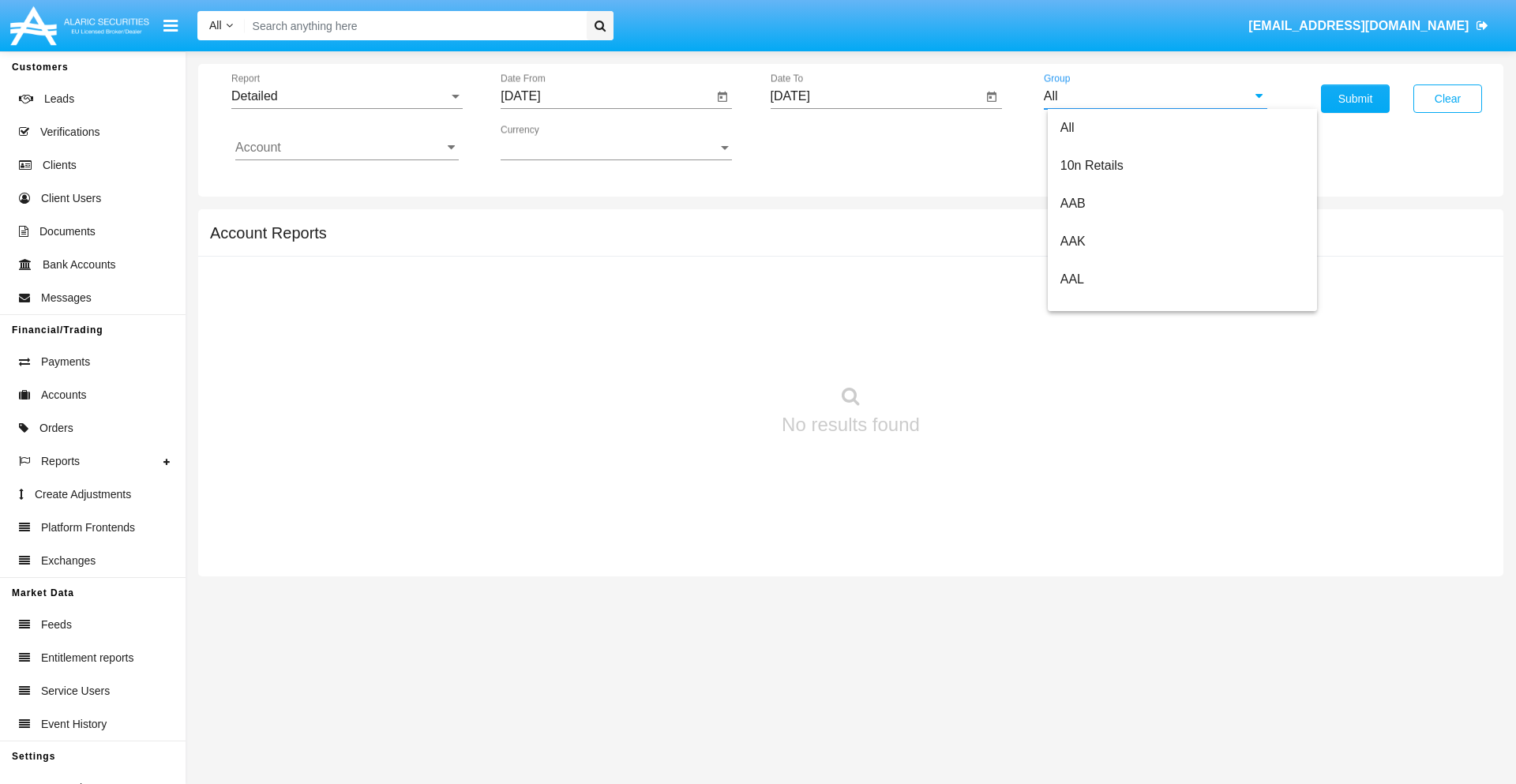
scroll to position [846, 0]
click at [1111, 304] on span "Hammer Web Lite" at bounding box center [1111, 304] width 102 height 14
type input "Hammer Web Lite"
click at [347, 148] on input "Account" at bounding box center [346, 147] width 223 height 14
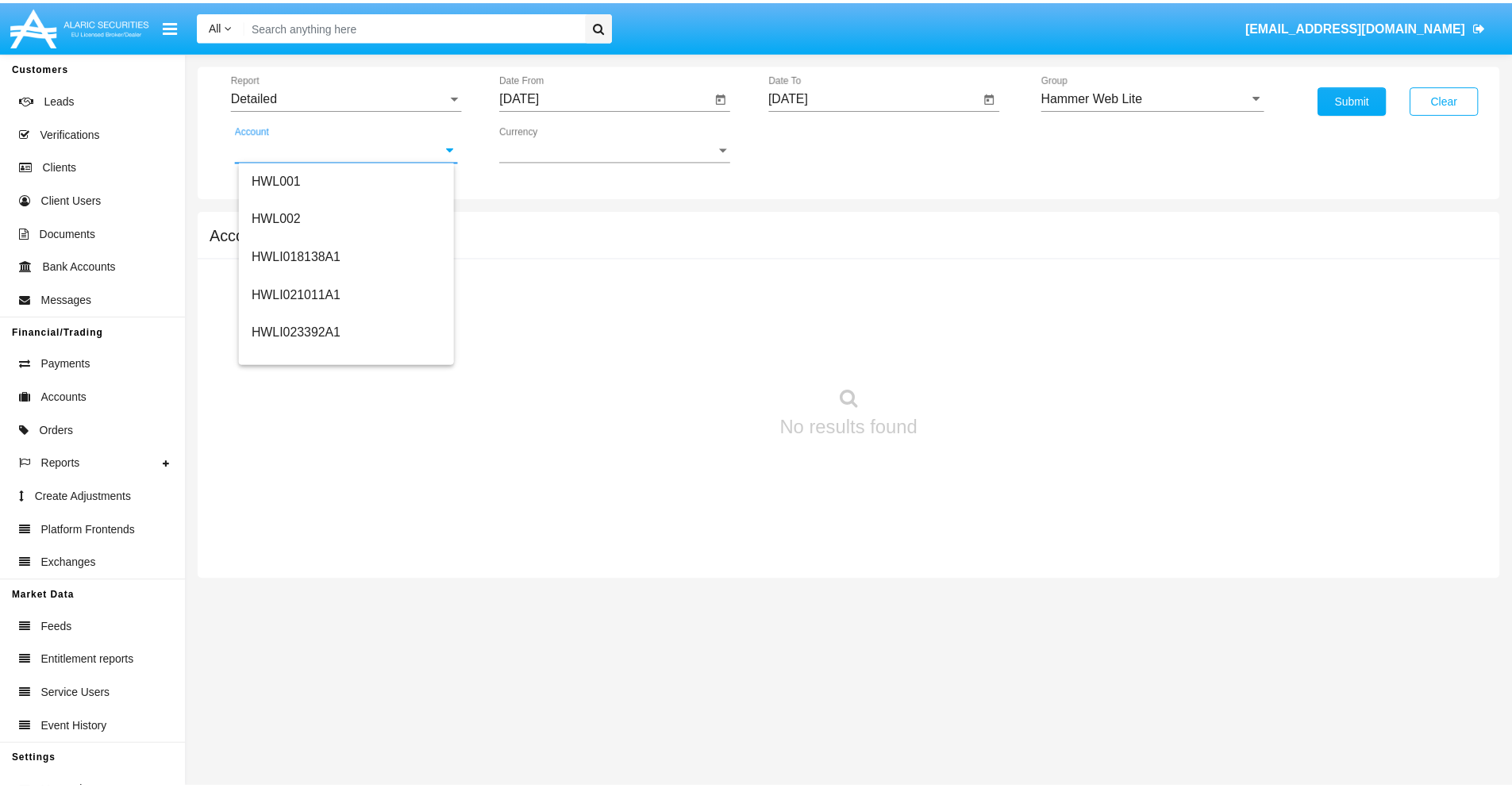
scroll to position [241, 0]
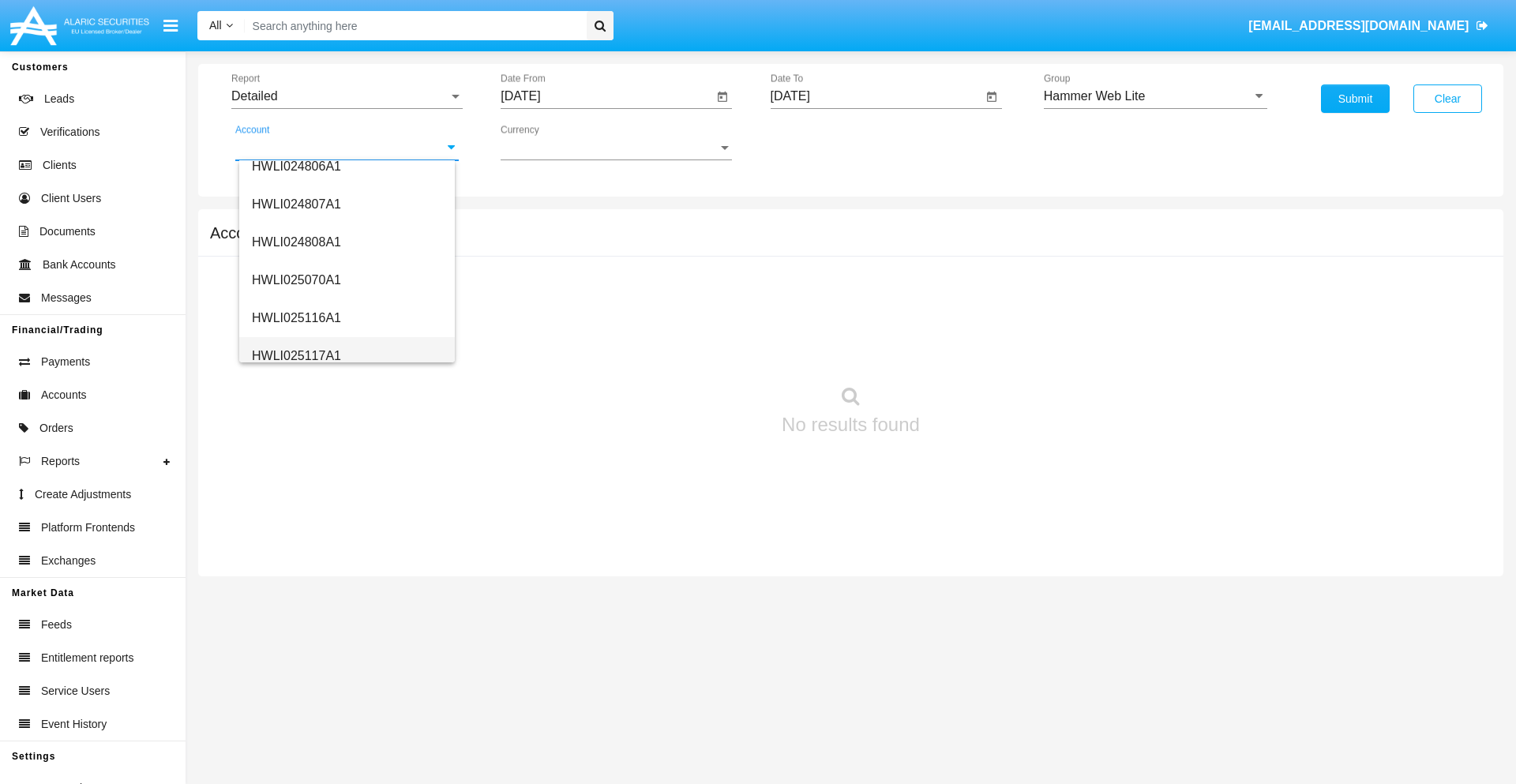
click at [296, 355] on span "HWLI025117A1" at bounding box center [296, 355] width 89 height 14
type input "HWLI025117A1"
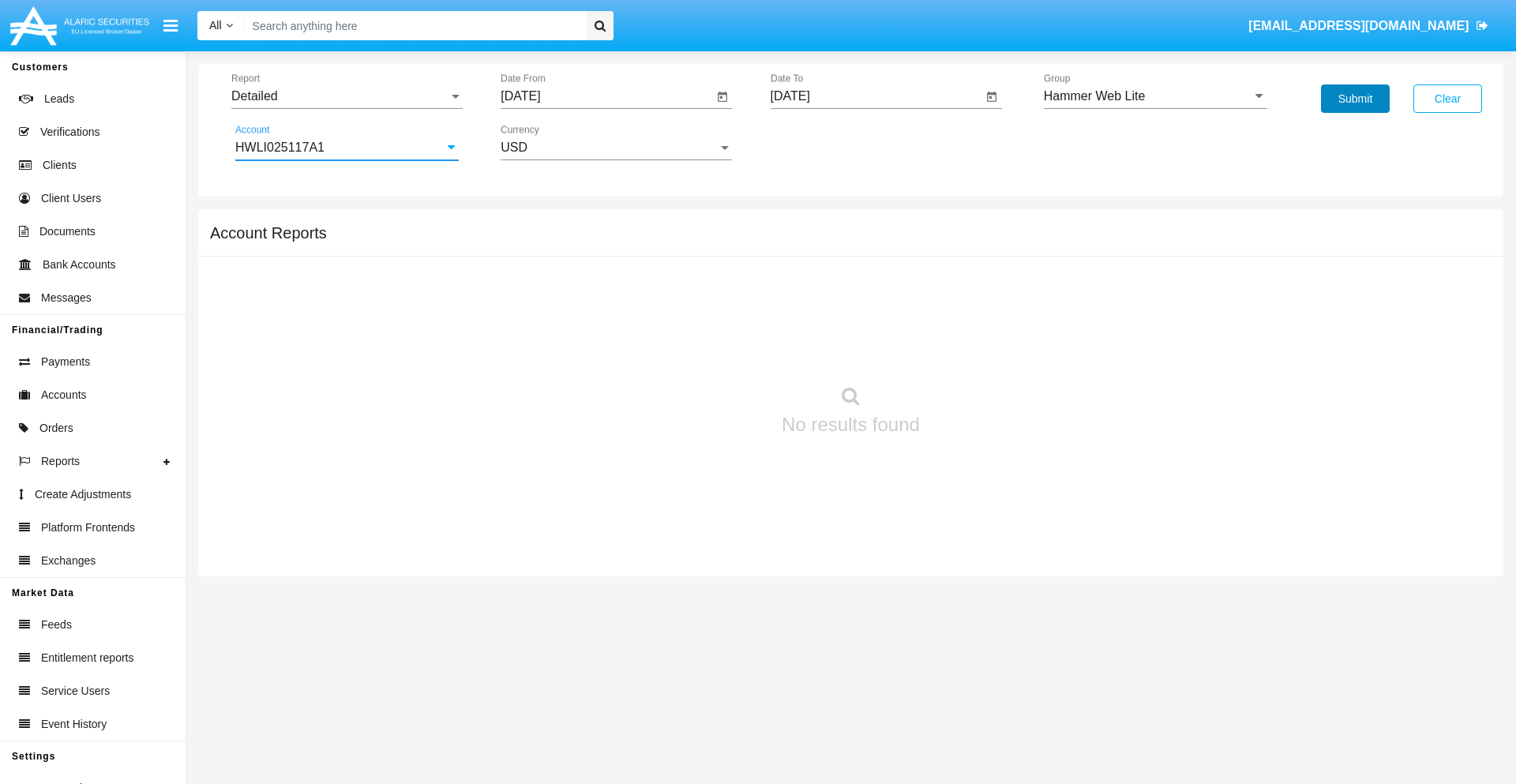
click at [1355, 98] on button "Submit" at bounding box center [1355, 98] width 69 height 28
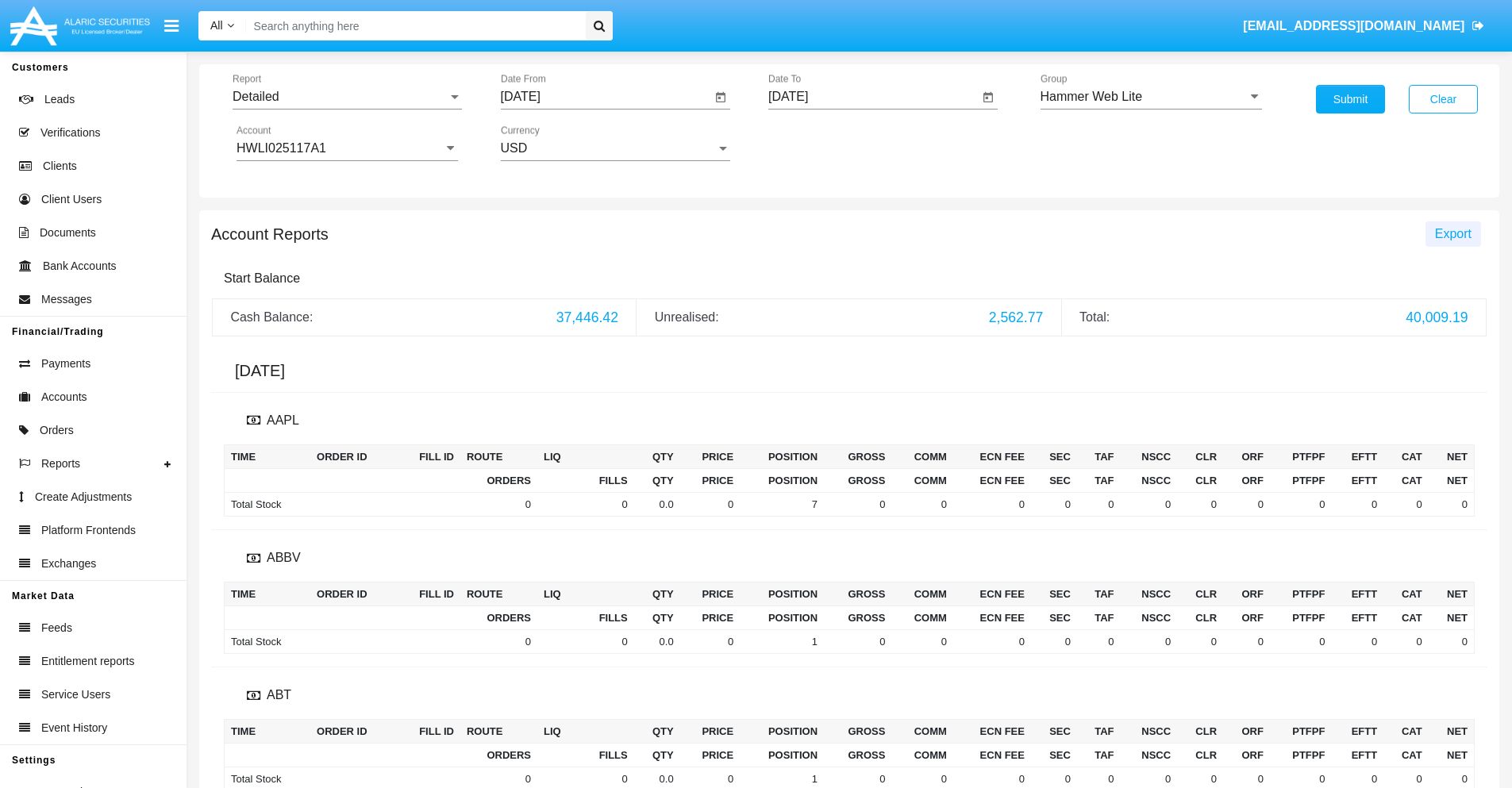
click at [1453, 233] on span "Export" at bounding box center [1454, 233] width 37 height 14
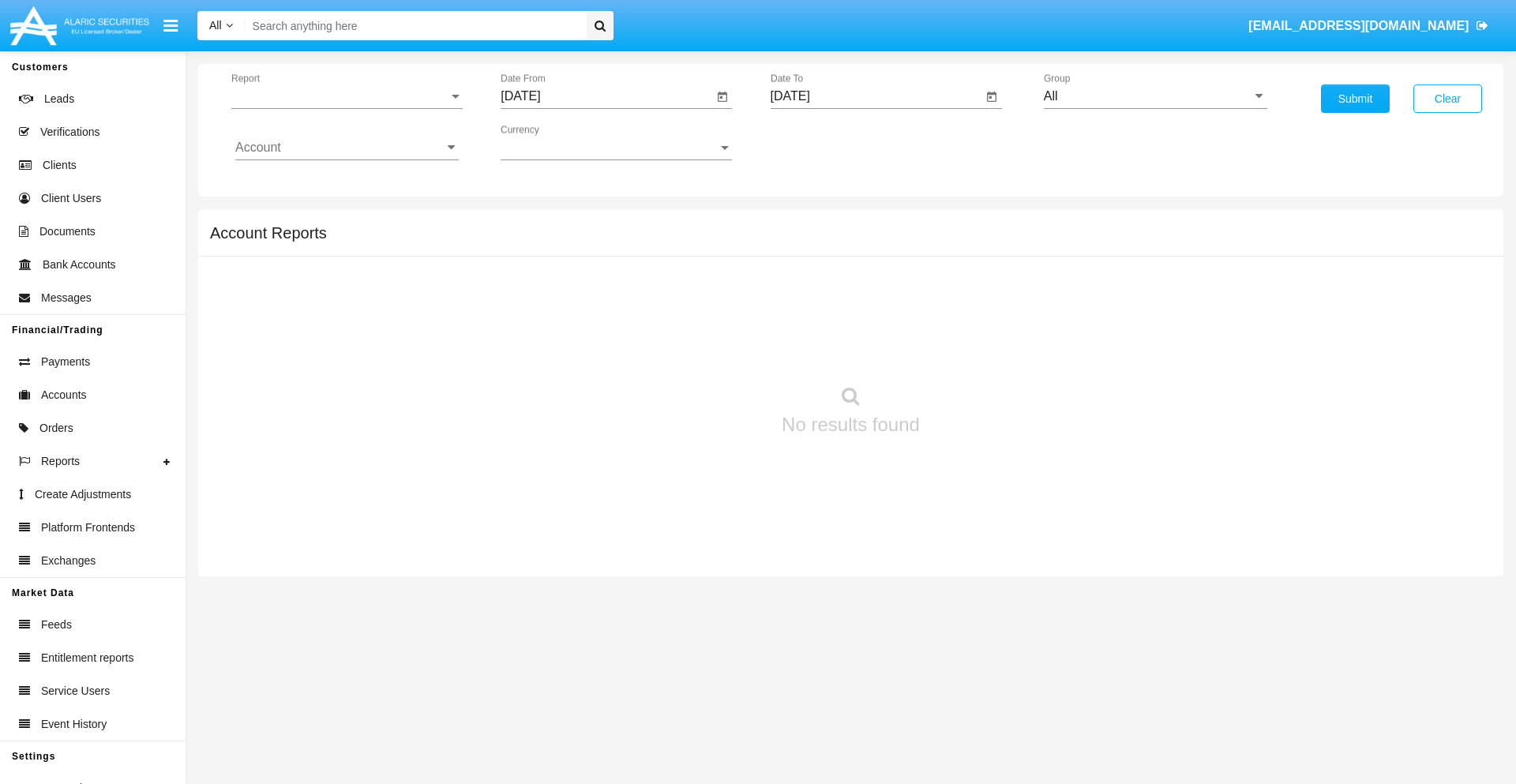
click at [347, 96] on span "Report" at bounding box center [340, 95] width 217 height 14
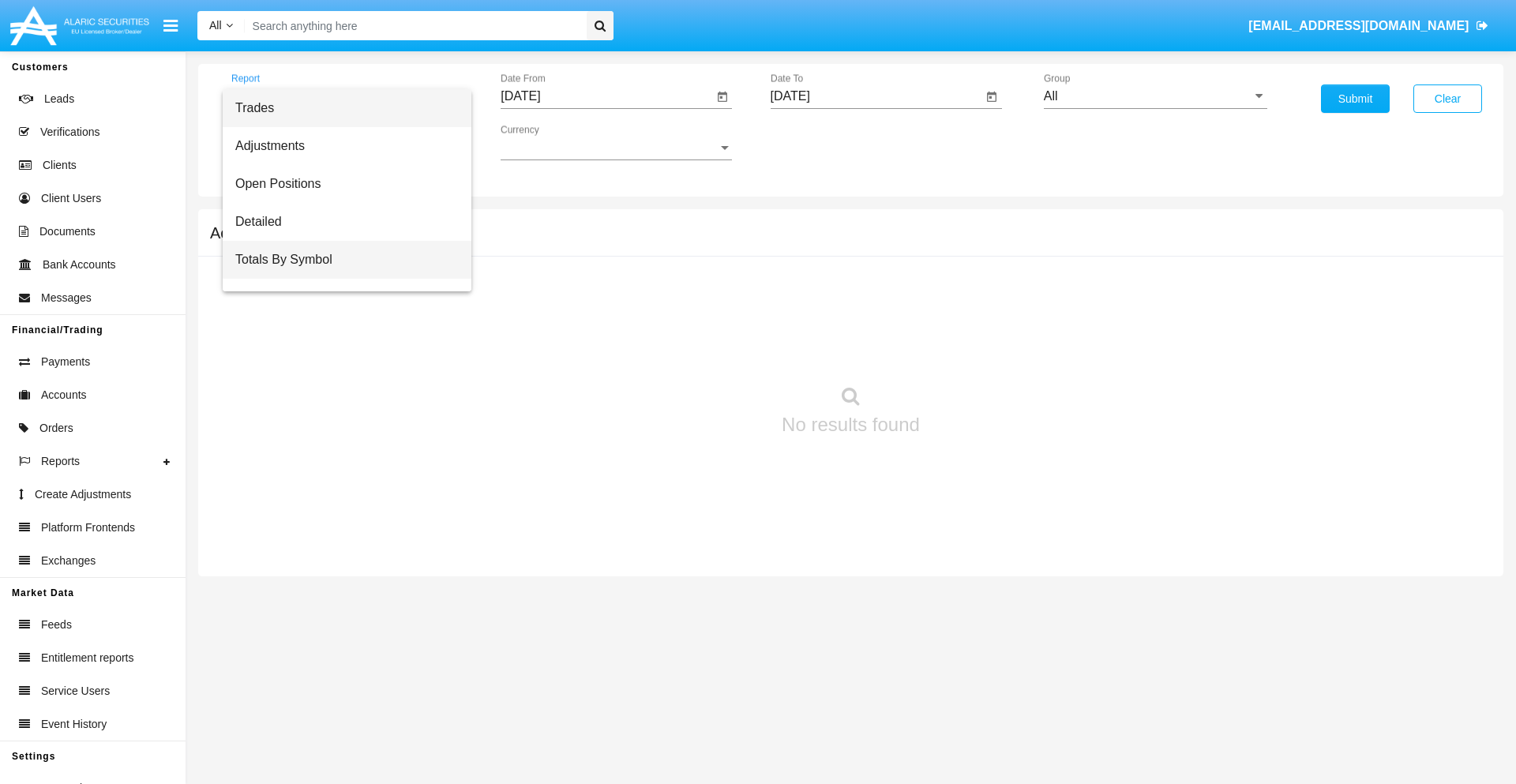
click at [341, 260] on span "Totals By Symbol" at bounding box center [346, 259] width 223 height 38
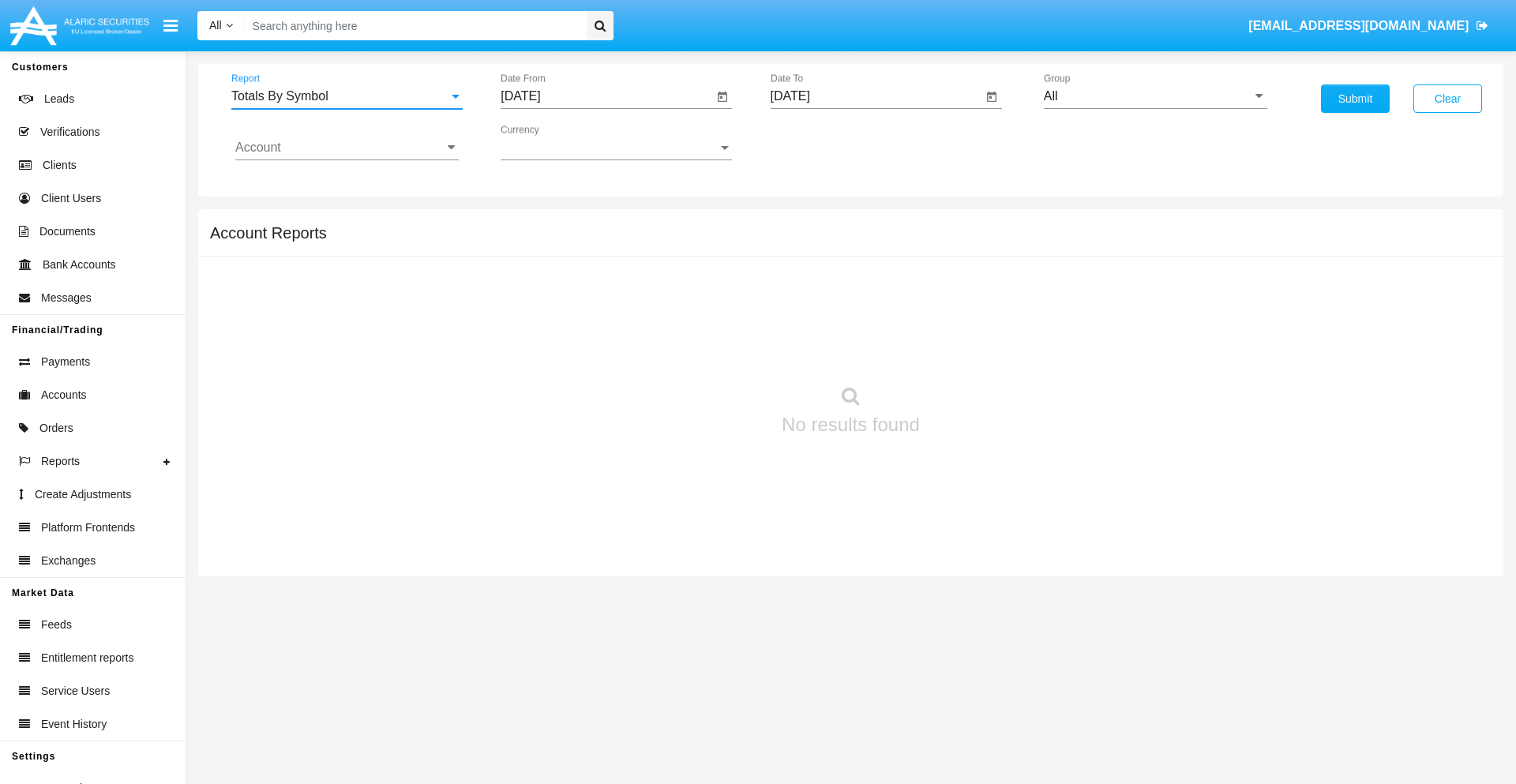
click at [606, 96] on input "[DATE]" at bounding box center [606, 95] width 212 height 14
click at [552, 142] on span "[DATE]" at bounding box center [539, 143] width 35 height 13
click at [704, 349] on div "2025" at bounding box center [704, 349] width 50 height 28
click at [704, 254] on div "AUG" at bounding box center [704, 253] width 50 height 28
click at [527, 274] on div "10" at bounding box center [526, 274] width 28 height 28
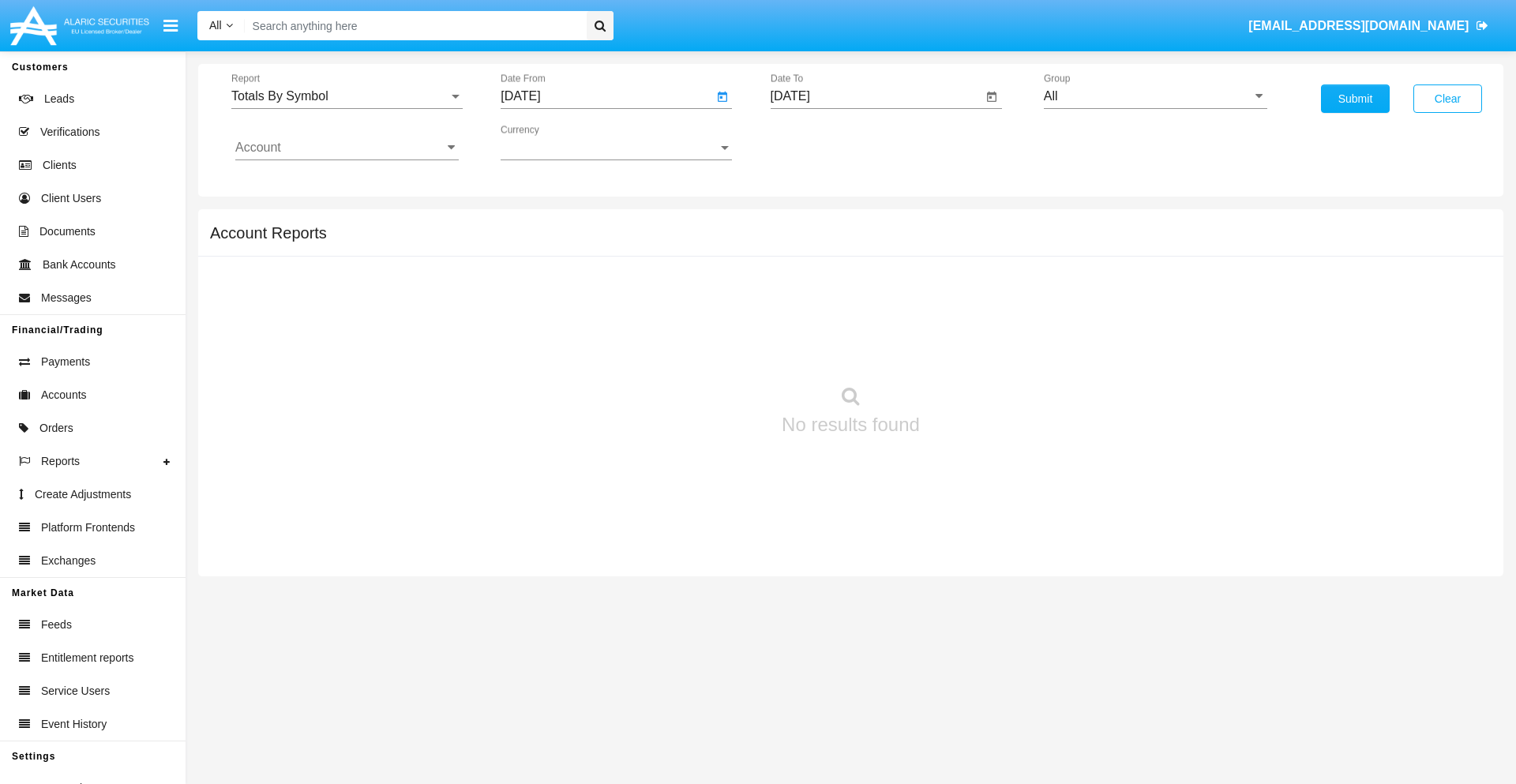
type input "08/10/25"
click at [876, 96] on input "[DATE]" at bounding box center [876, 95] width 212 height 14
click at [821, 142] on span "[DATE]" at bounding box center [809, 143] width 35 height 13
click at [973, 349] on div "2025" at bounding box center [974, 349] width 50 height 28
click at [808, 286] on div "SEP" at bounding box center [808, 286] width 50 height 28
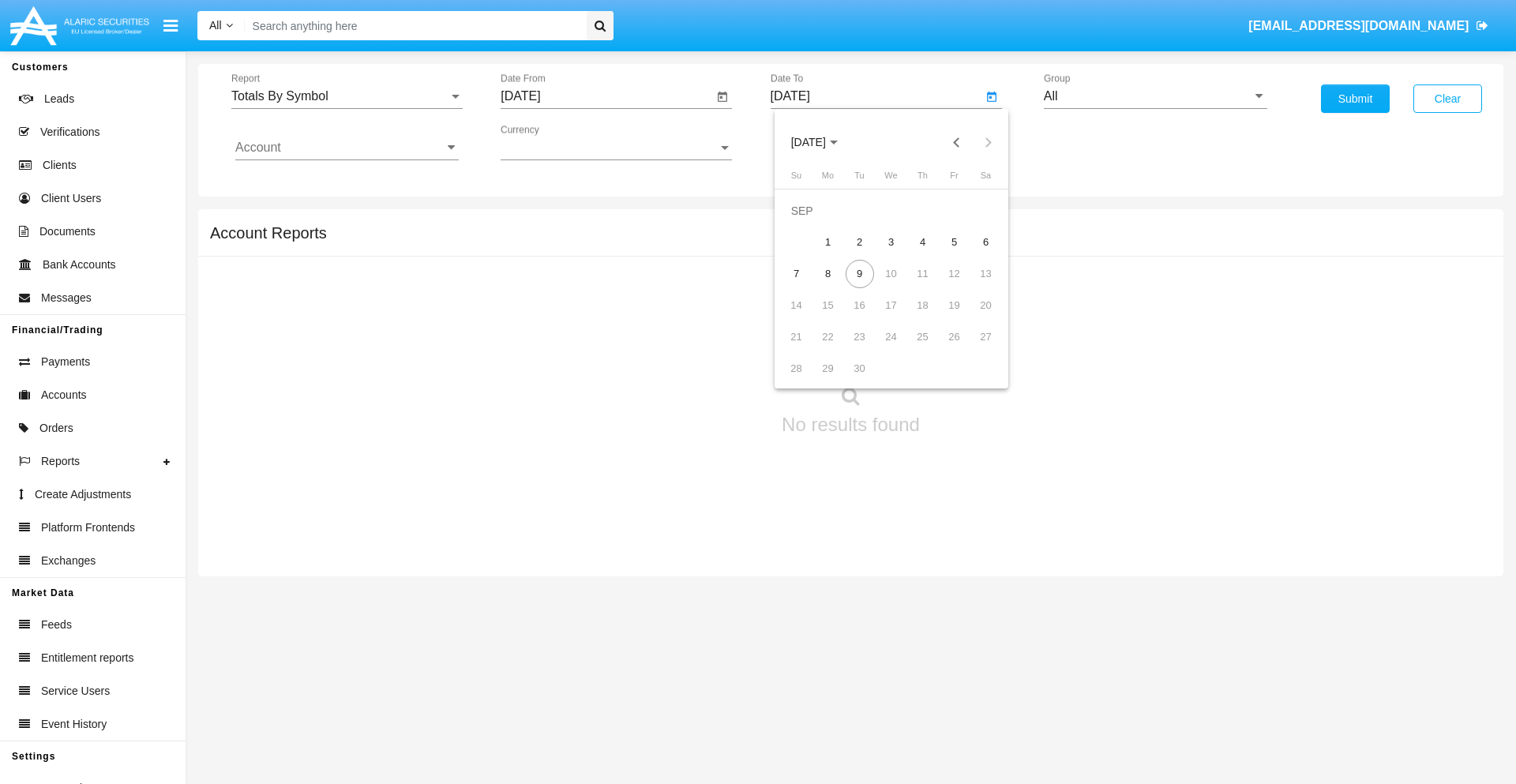
click at [859, 274] on div "9" at bounding box center [859, 274] width 28 height 28
type input "[DATE]"
click at [1155, 96] on input "All" at bounding box center [1155, 95] width 223 height 14
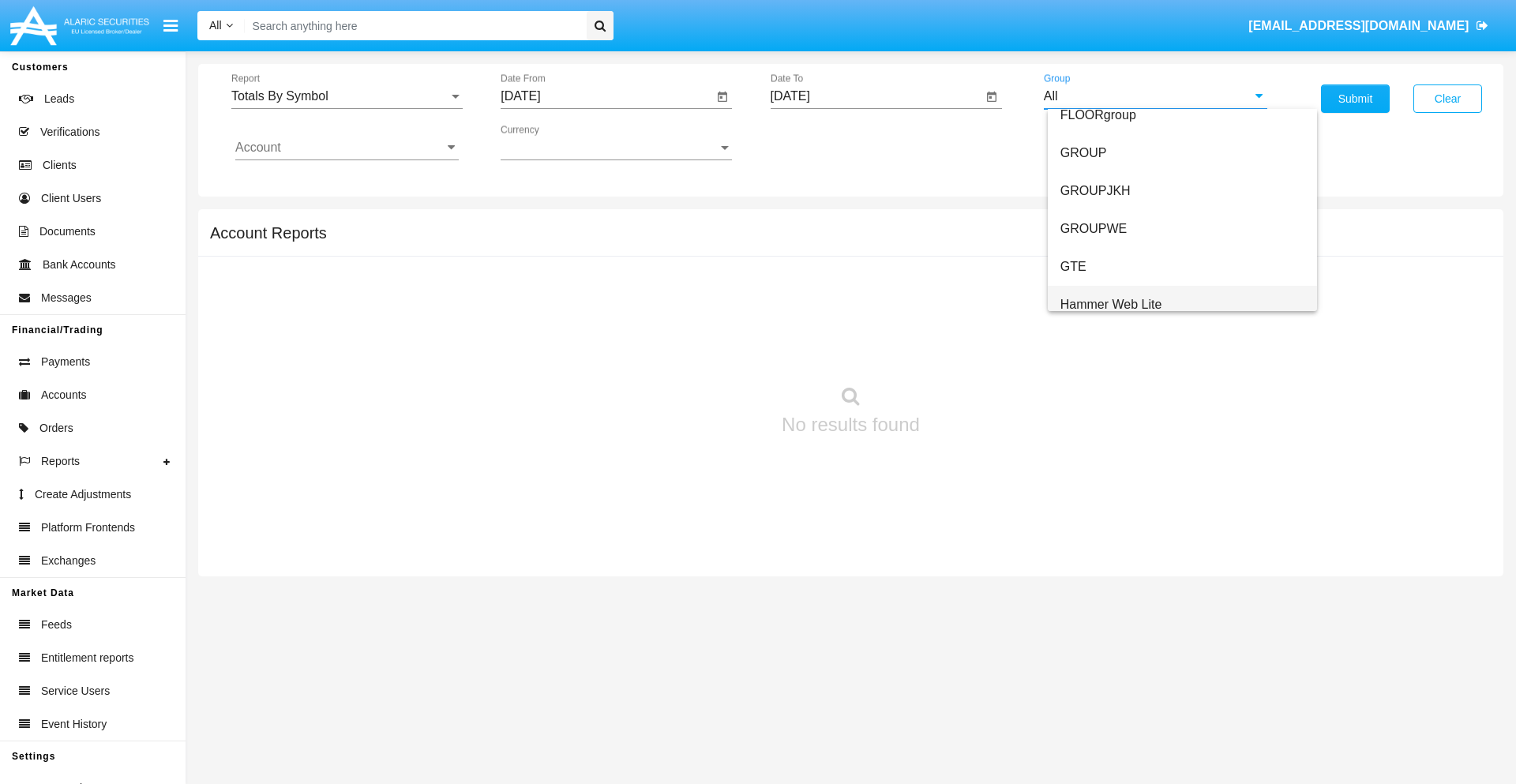
click at [1111, 304] on span "Hammer Web Lite" at bounding box center [1111, 304] width 102 height 14
type input "Hammer Web Lite"
click at [347, 148] on input "Account" at bounding box center [346, 147] width 223 height 14
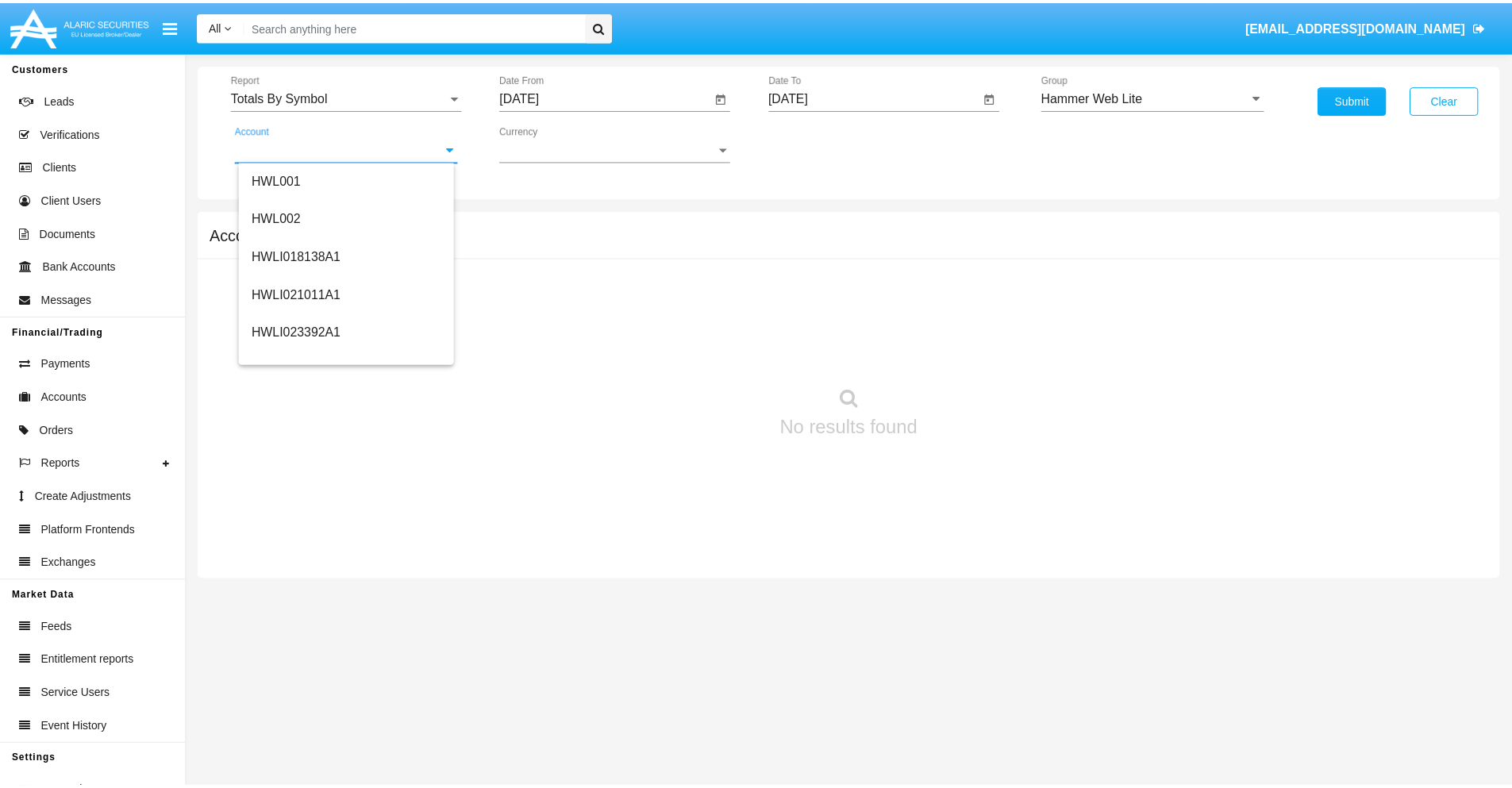
scroll to position [241, 0]
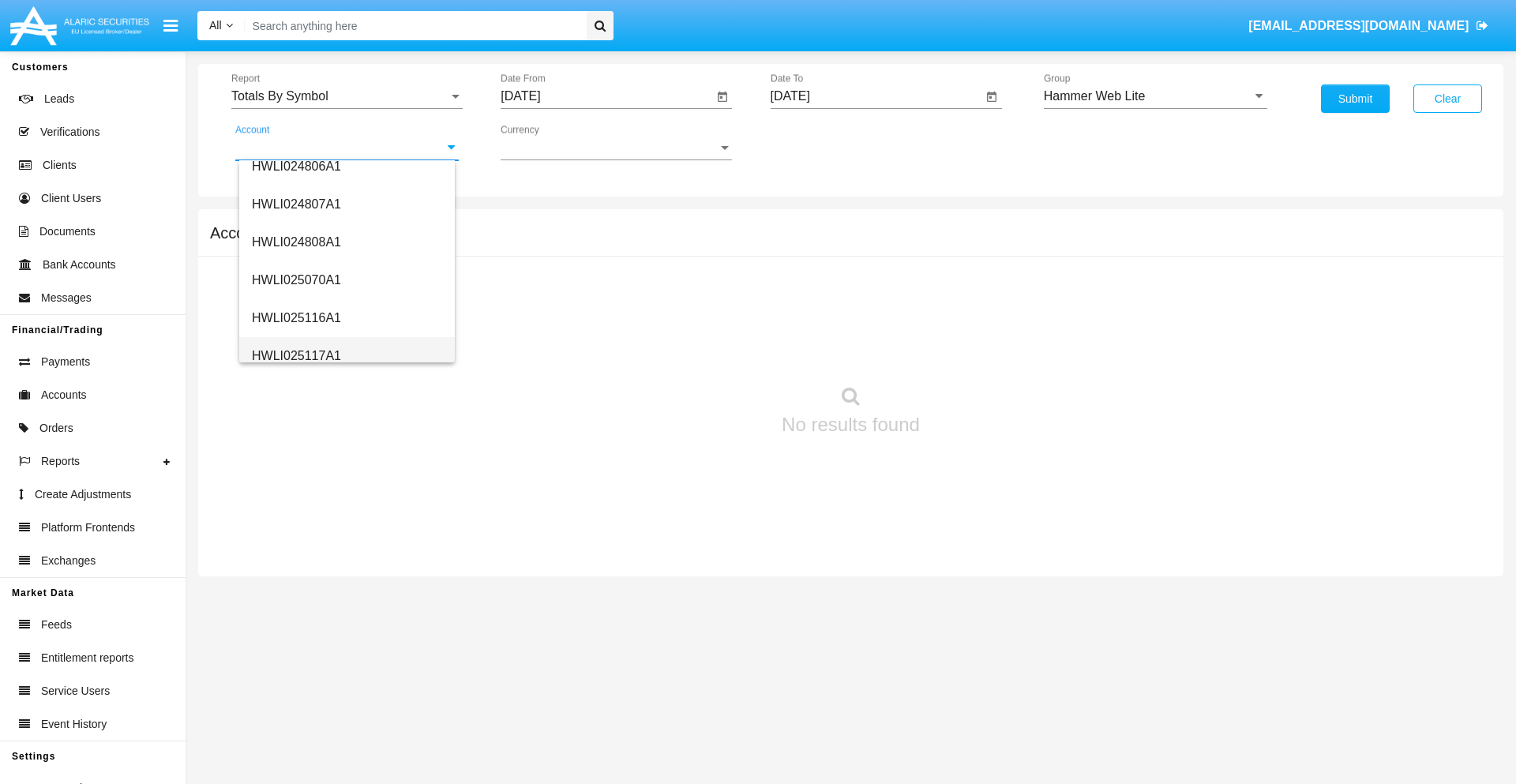
click at [296, 355] on span "HWLI025117A1" at bounding box center [296, 355] width 89 height 14
type input "HWLI025117A1"
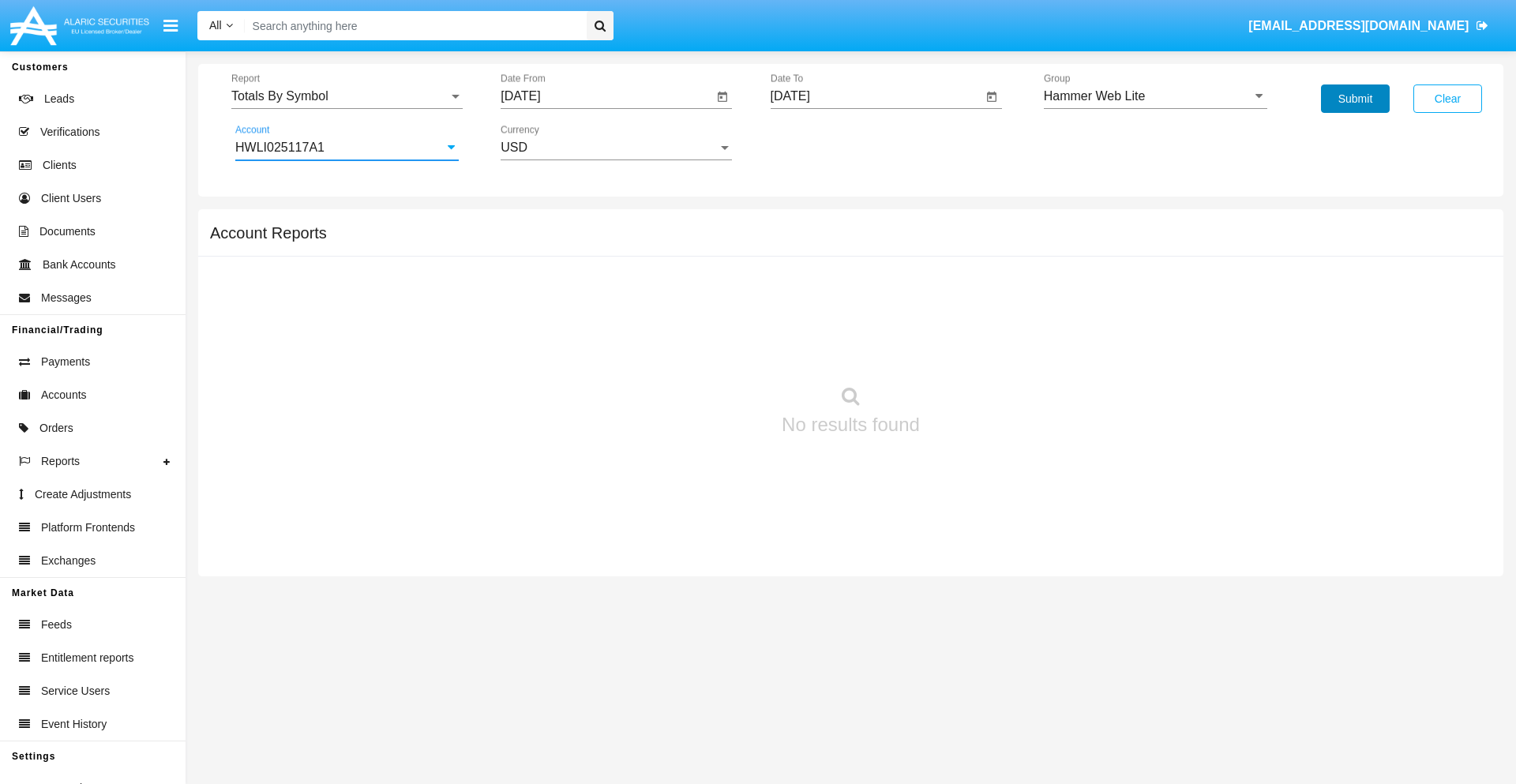
click at [1355, 98] on button "Submit" at bounding box center [1355, 98] width 69 height 28
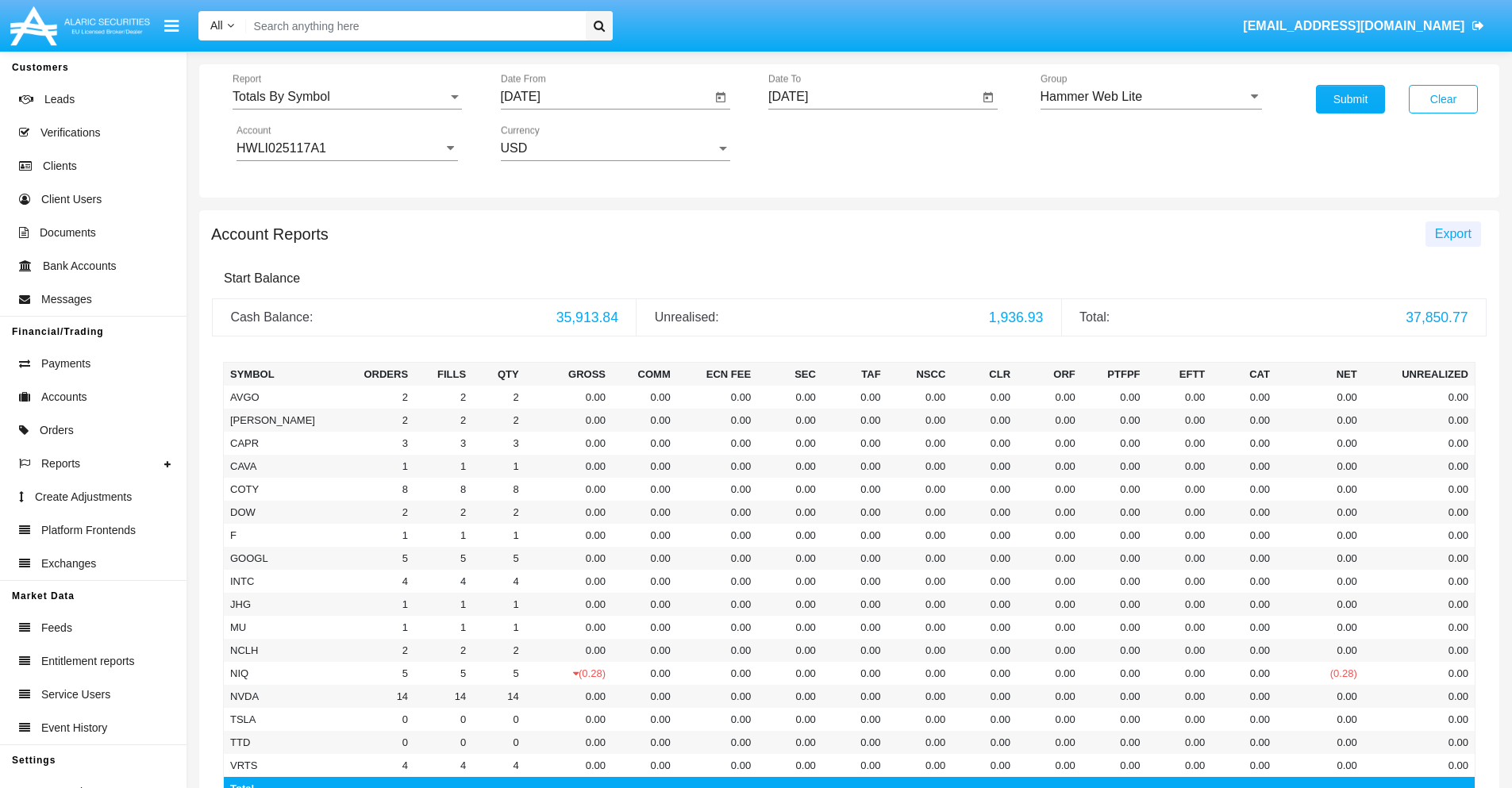
click at [1453, 233] on span "Export" at bounding box center [1454, 233] width 37 height 14
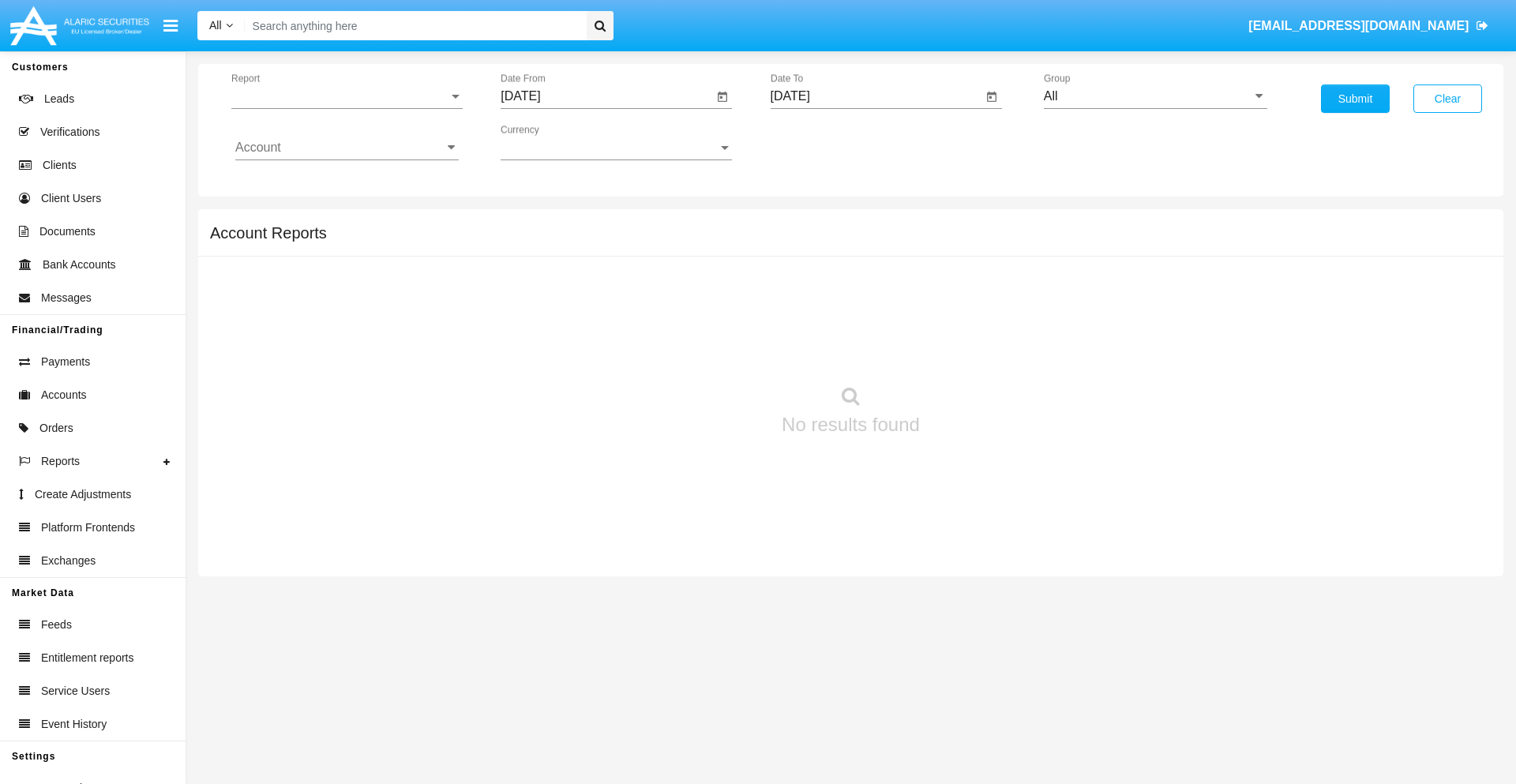
click at [347, 96] on span "Report" at bounding box center [340, 95] width 217 height 14
click at [341, 273] on span "Totals By Date" at bounding box center [346, 272] width 223 height 38
click at [606, 96] on input "[DATE]" at bounding box center [606, 95] width 212 height 14
click at [552, 142] on span "[DATE]" at bounding box center [539, 143] width 35 height 13
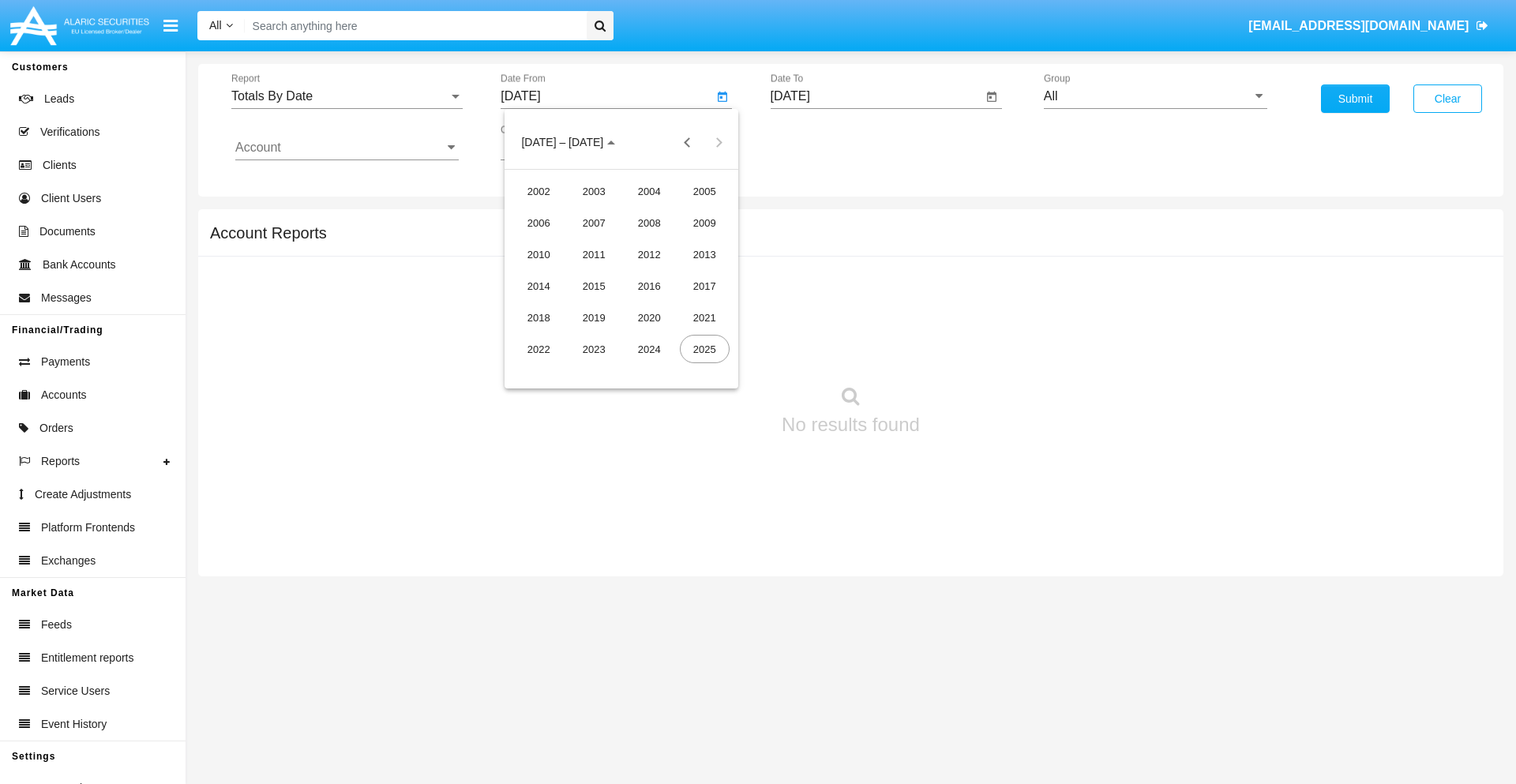
click at [704, 349] on div "2025" at bounding box center [704, 349] width 50 height 28
click at [704, 254] on div "AUG" at bounding box center [704, 253] width 50 height 28
click at [558, 336] on div "25" at bounding box center [557, 337] width 28 height 28
type input "08/25/25"
click at [876, 96] on input "[DATE]" at bounding box center [876, 95] width 212 height 14
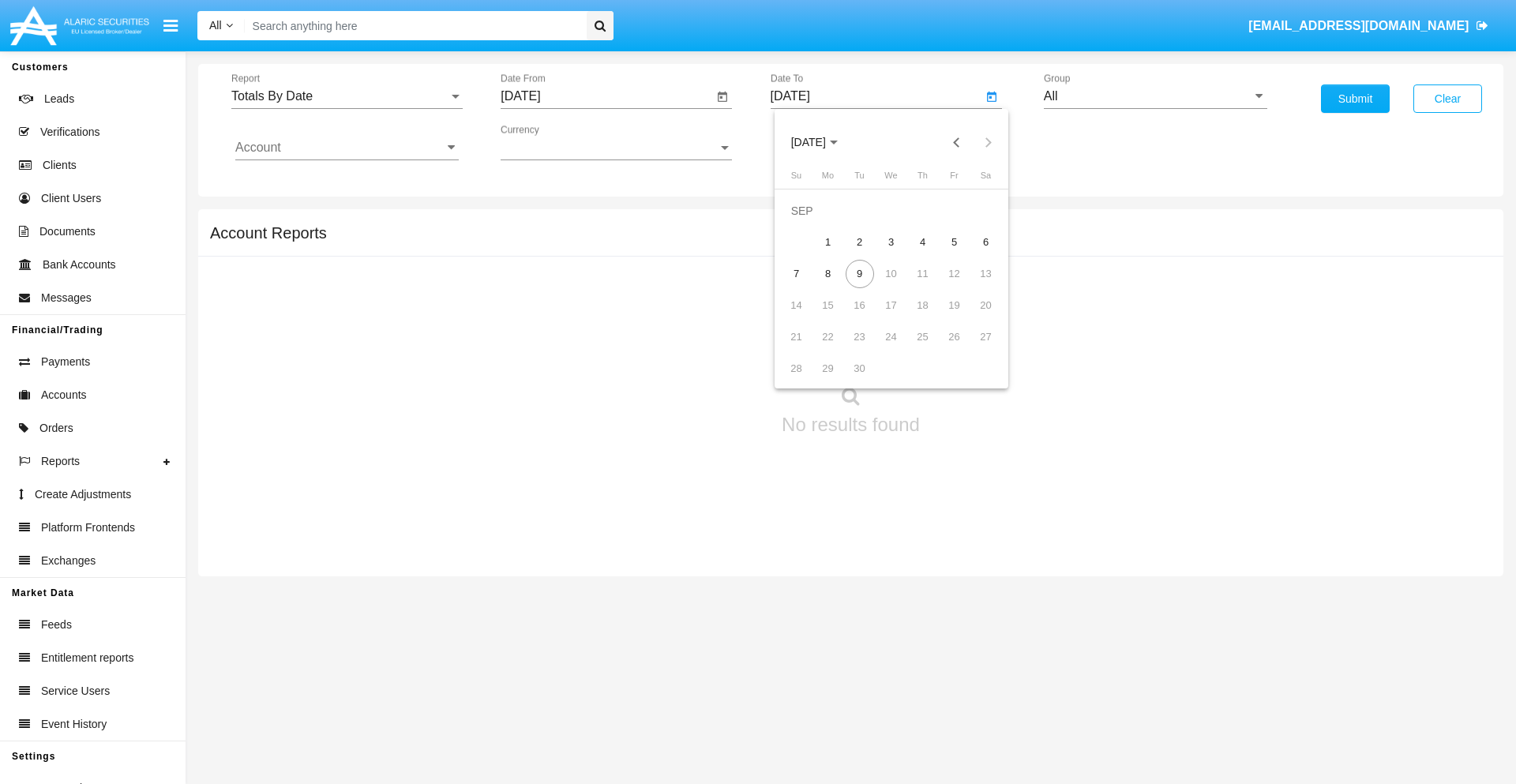
click at [821, 142] on span "[DATE]" at bounding box center [809, 143] width 35 height 13
click at [973, 349] on div "2025" at bounding box center [974, 349] width 50 height 28
click at [808, 286] on div "SEP" at bounding box center [808, 286] width 50 height 28
click at [859, 274] on div "9" at bounding box center [859, 274] width 28 height 28
type input "[DATE]"
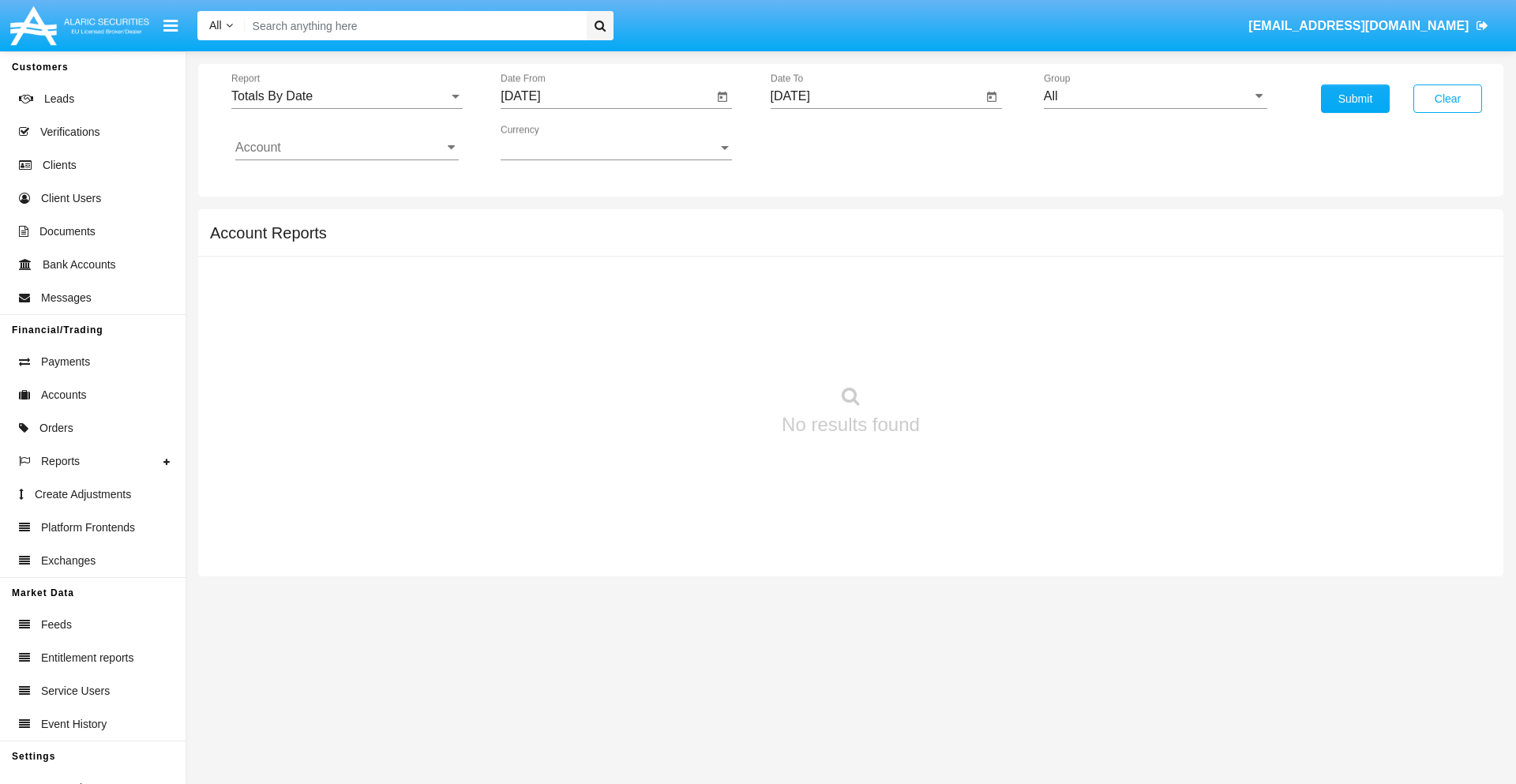
click at [1155, 96] on input "All" at bounding box center [1155, 95] width 223 height 14
click at [1111, 304] on span "Hammer Web Lite" at bounding box center [1111, 304] width 102 height 14
type input "Hammer Web Lite"
click at [347, 148] on input "Account" at bounding box center [346, 147] width 223 height 14
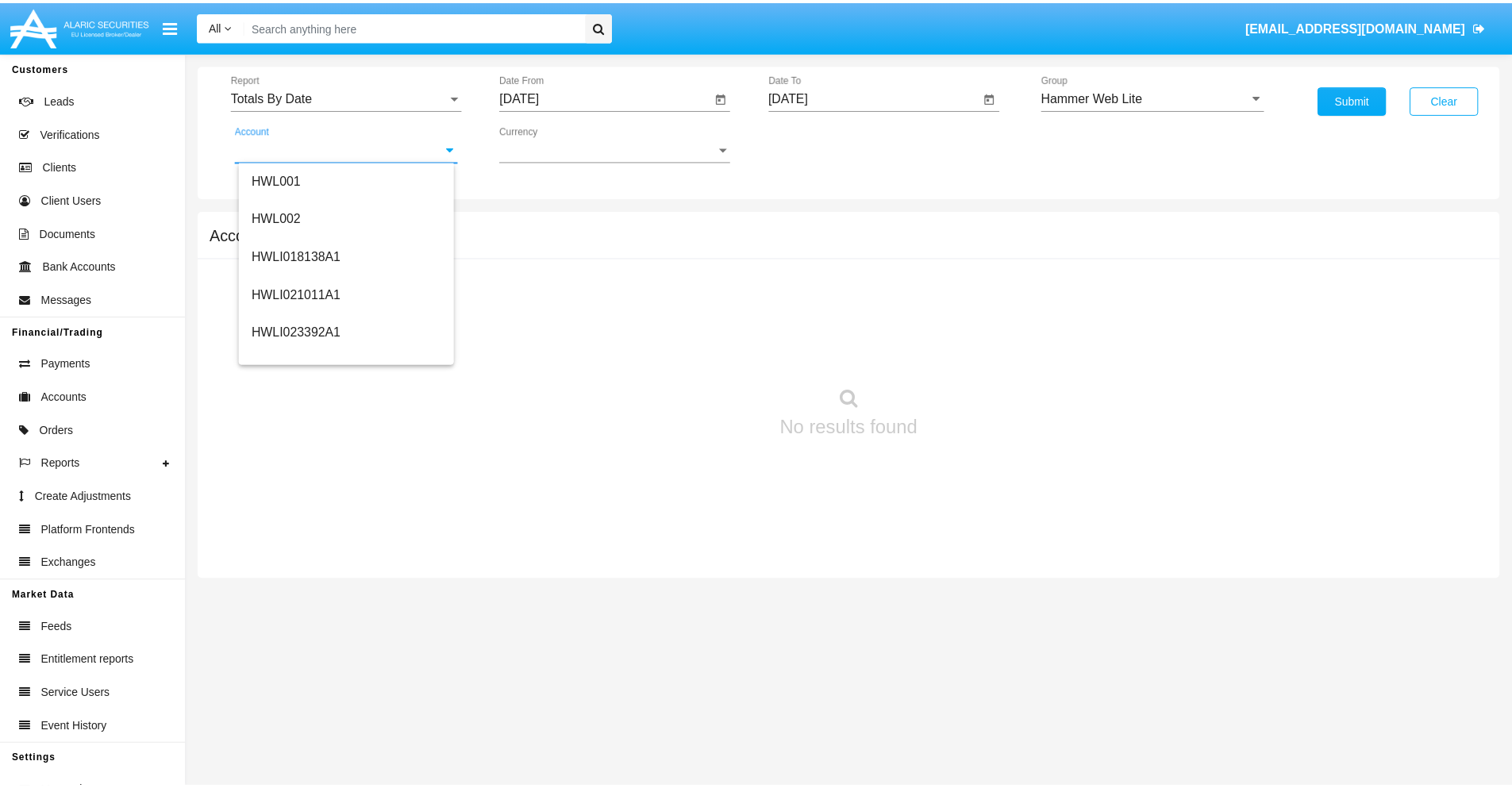
scroll to position [241, 0]
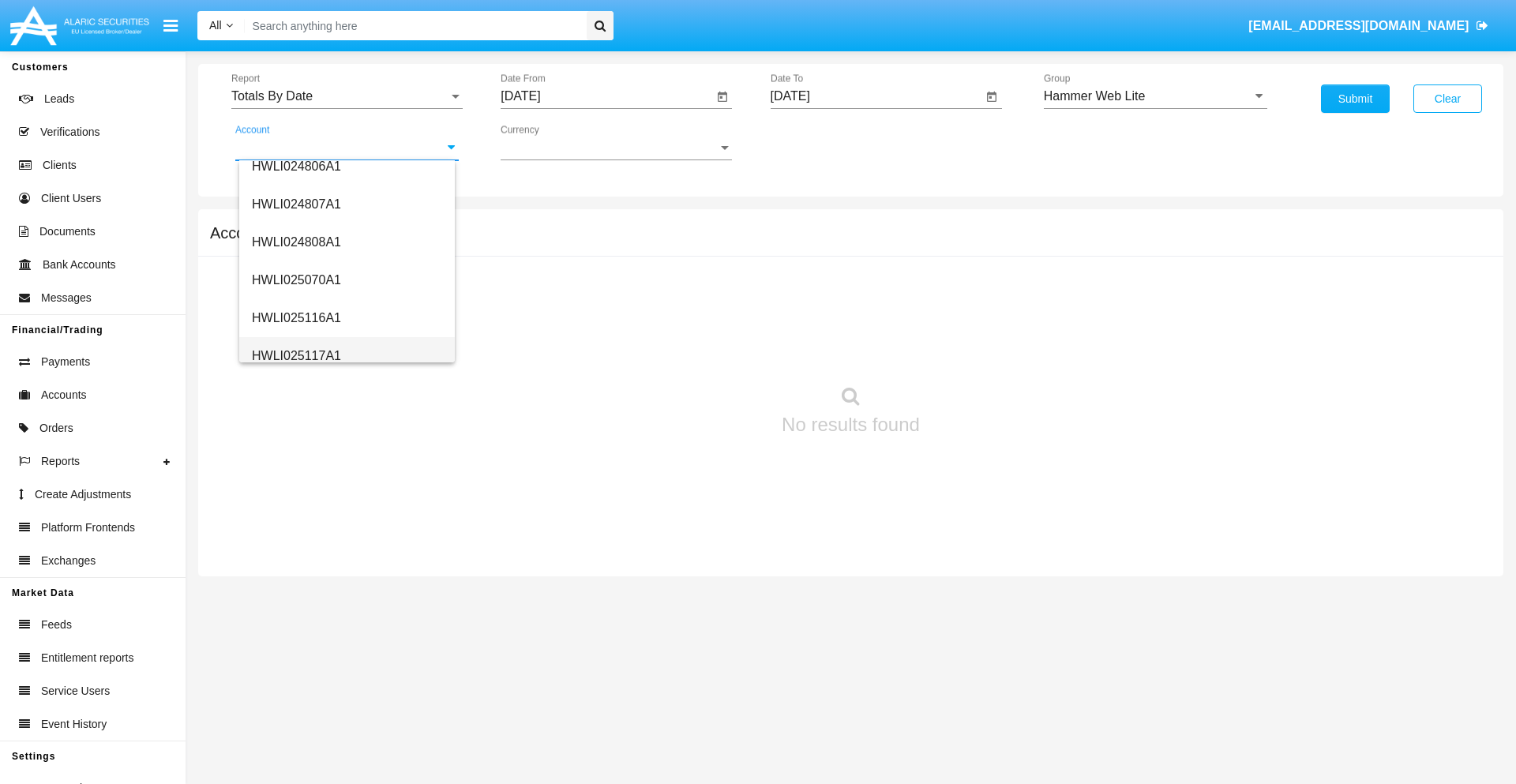
click at [296, 355] on span "HWLI025117A1" at bounding box center [296, 355] width 89 height 14
type input "HWLI025117A1"
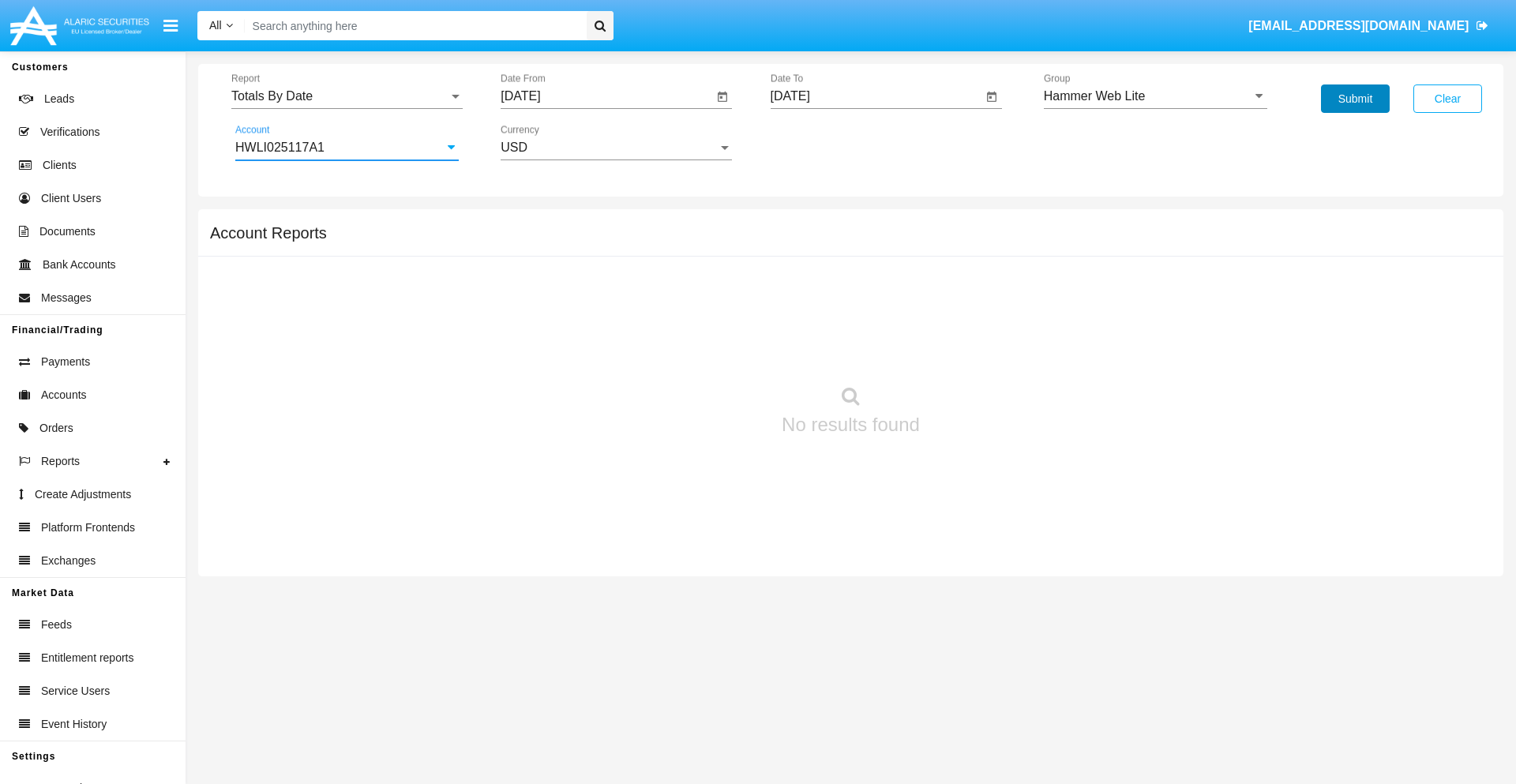
click at [1355, 98] on button "Submit" at bounding box center [1355, 98] width 69 height 28
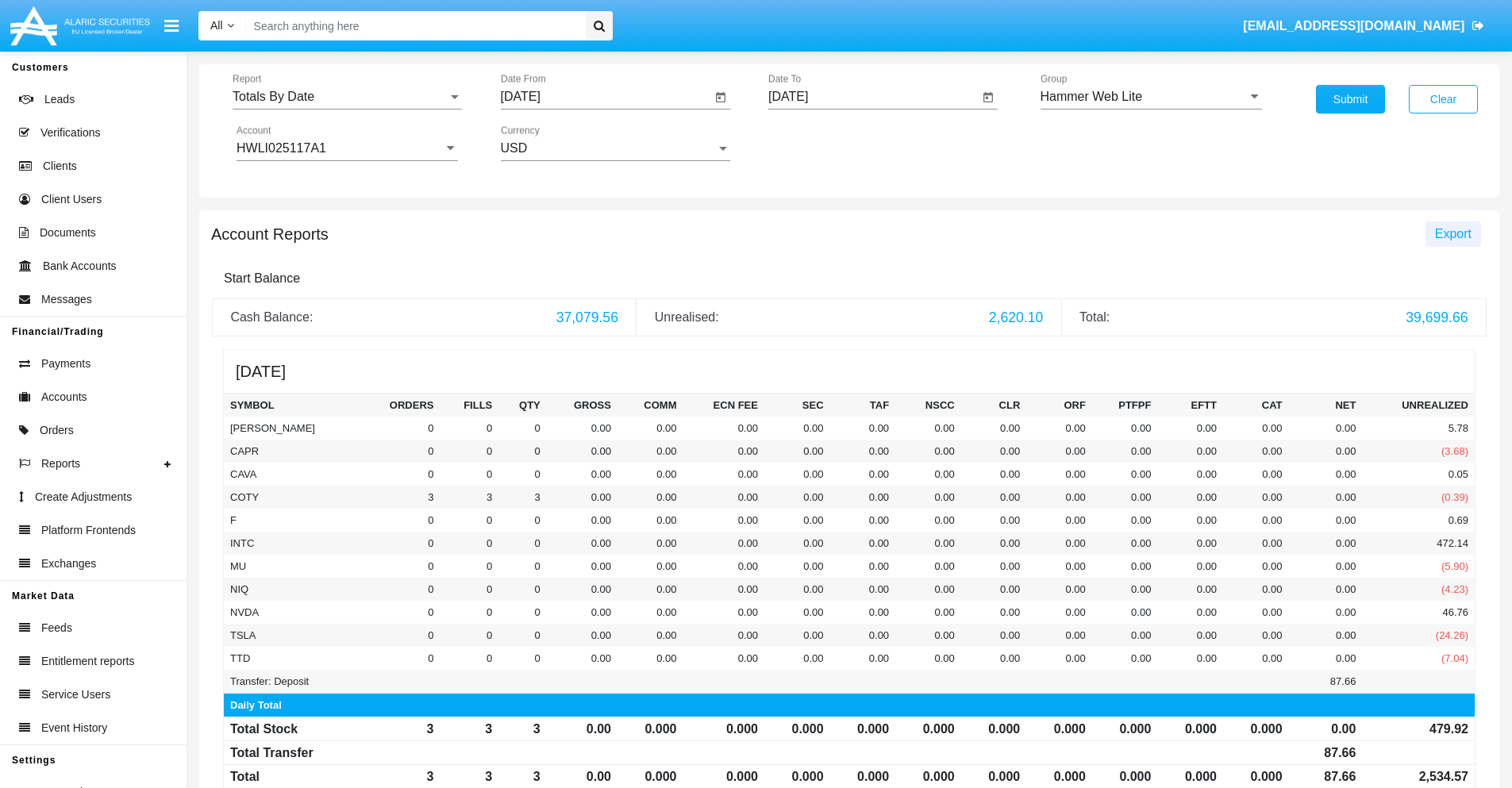
click at [1453, 233] on span "Export" at bounding box center [1454, 233] width 37 height 14
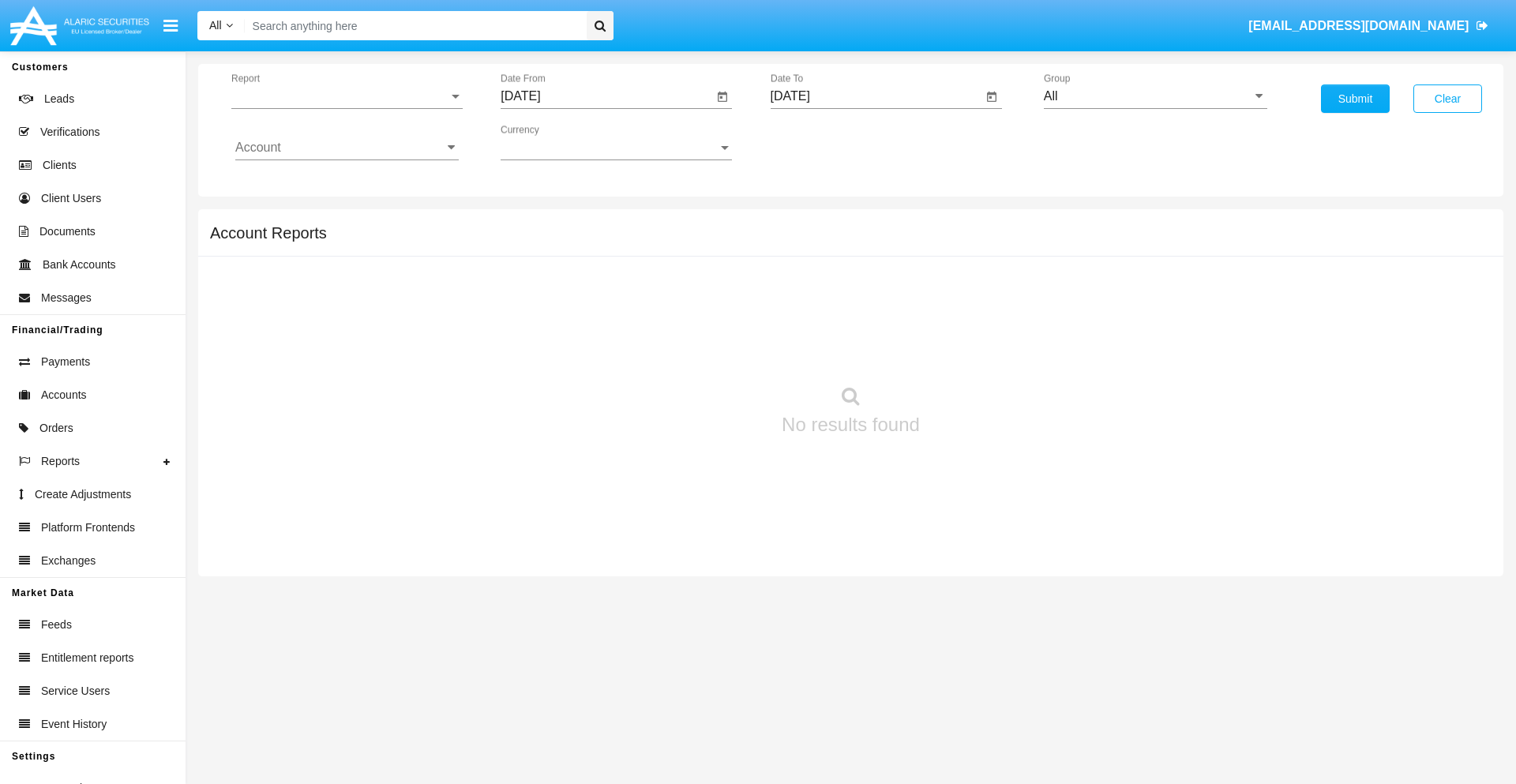
click at [347, 96] on span "Report" at bounding box center [340, 95] width 217 height 14
click at [341, 273] on span "Summary By Date" at bounding box center [346, 272] width 223 height 38
click at [606, 96] on input "[DATE]" at bounding box center [606, 95] width 212 height 14
click at [552, 142] on span "[DATE]" at bounding box center [539, 143] width 35 height 13
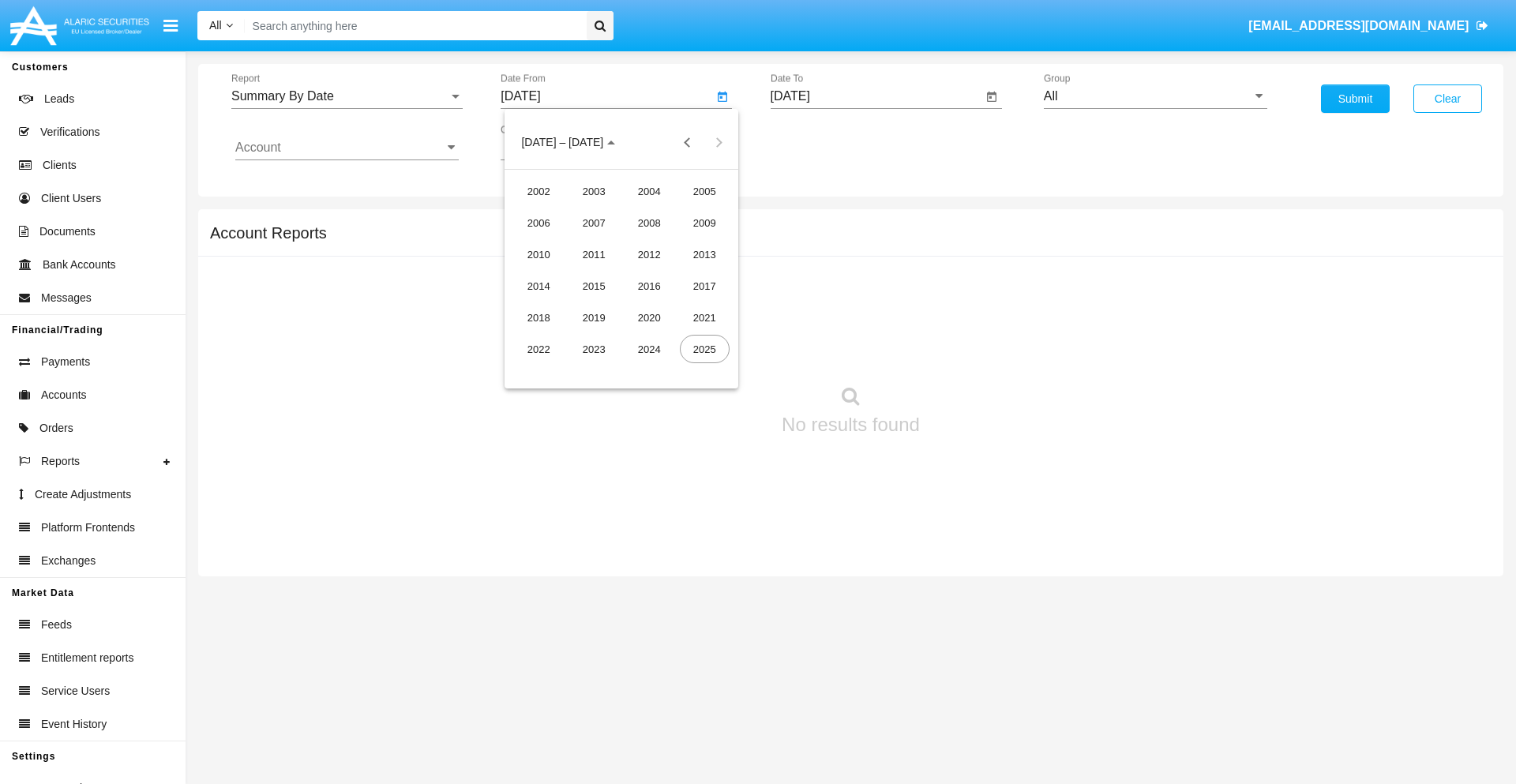
click at [704, 349] on div "2025" at bounding box center [704, 349] width 50 height 28
click at [704, 254] on div "AUG" at bounding box center [704, 253] width 50 height 28
click at [558, 336] on div "25" at bounding box center [557, 337] width 28 height 28
type input "08/25/25"
click at [876, 96] on input "[DATE]" at bounding box center [876, 95] width 212 height 14
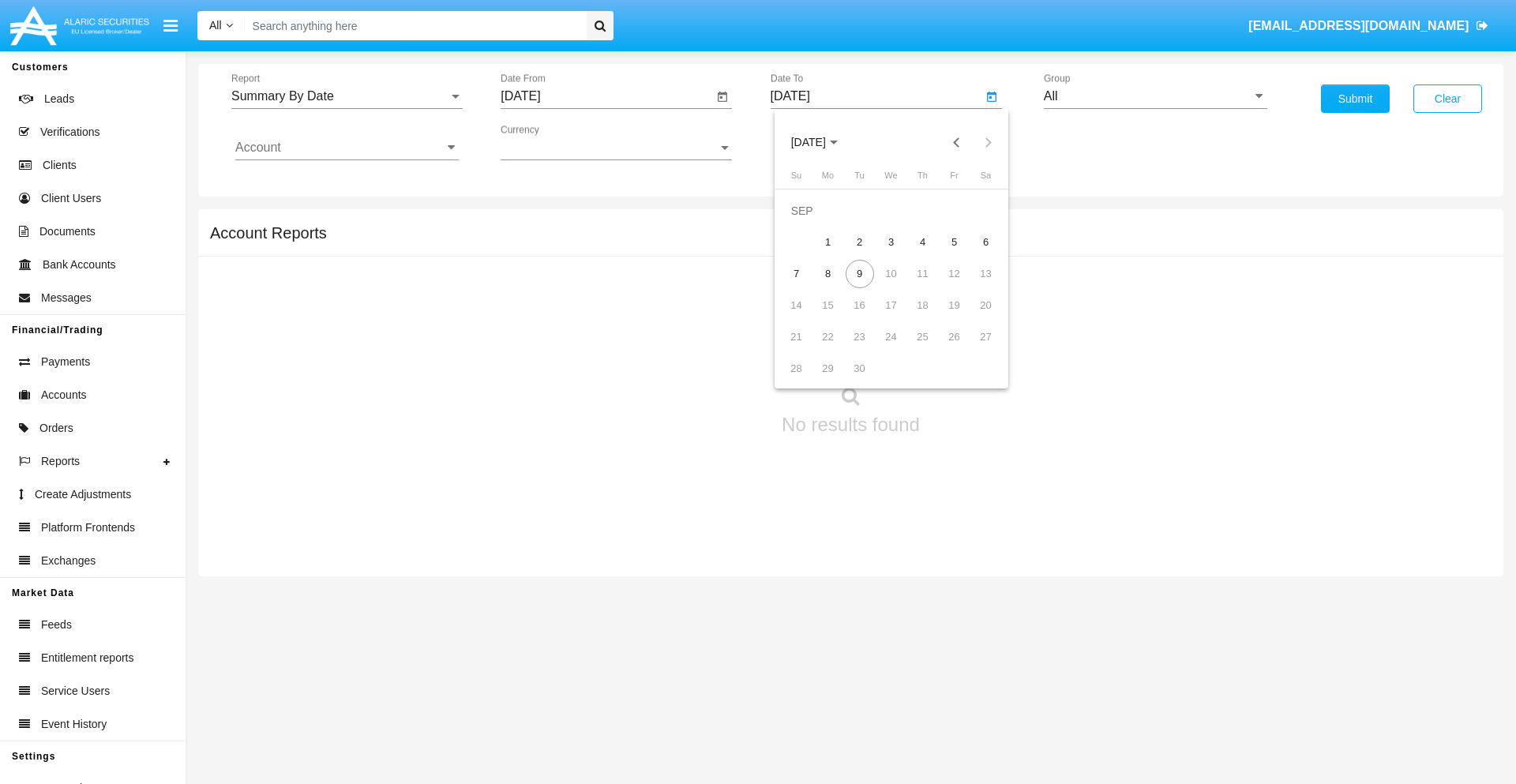
click at [821, 142] on span "[DATE]" at bounding box center [809, 143] width 35 height 13
click at [973, 349] on div "2025" at bounding box center [974, 349] width 50 height 28
click at [808, 286] on div "SEP" at bounding box center [808, 286] width 50 height 28
click at [859, 274] on div "9" at bounding box center [859, 274] width 28 height 28
type input "09/09/25"
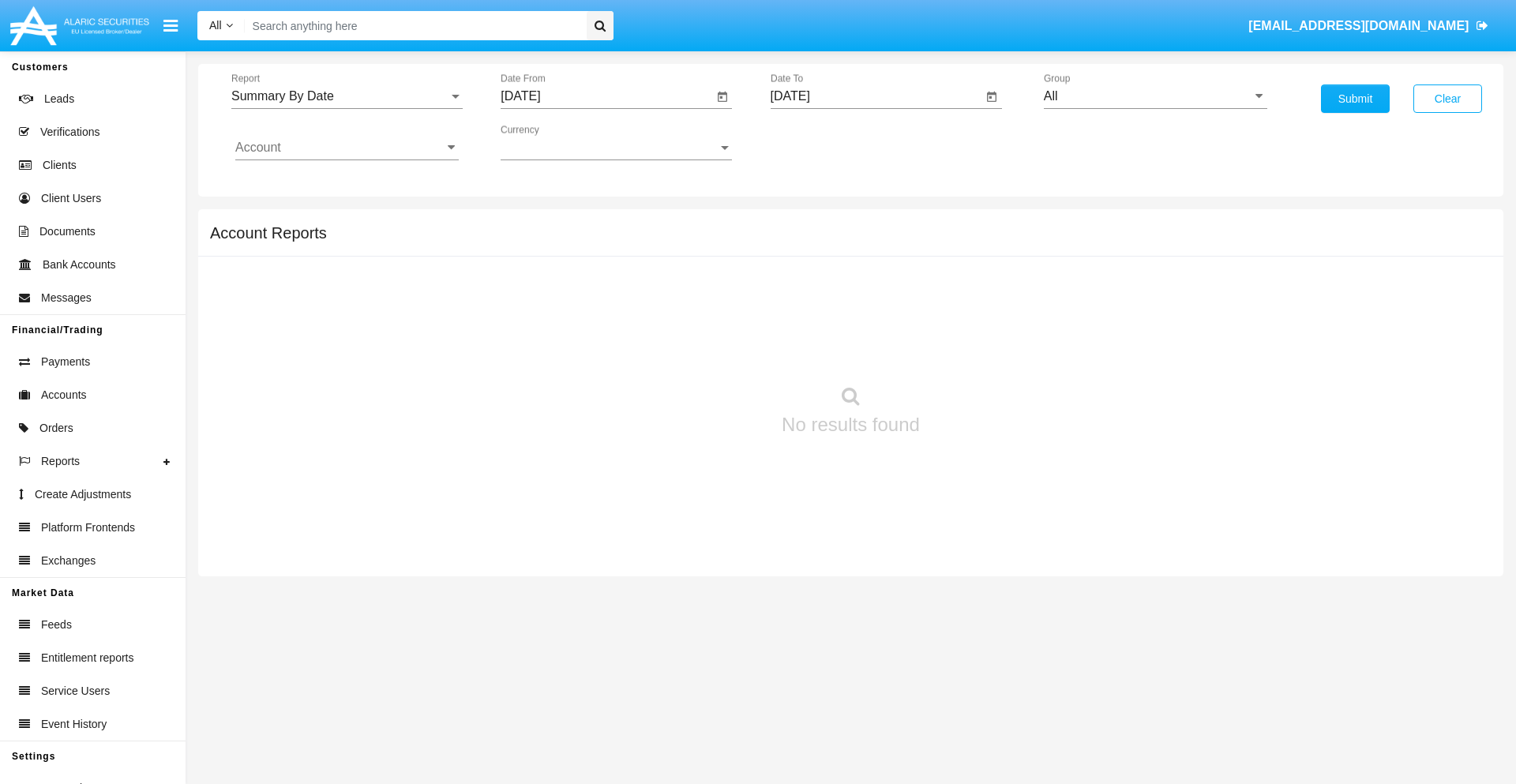
click at [1155, 96] on input "All" at bounding box center [1155, 95] width 223 height 14
click at [1111, 304] on span "Hammer Web Lite" at bounding box center [1111, 304] width 102 height 14
type input "Hammer Web Lite"
click at [347, 148] on input "Account" at bounding box center [346, 147] width 223 height 14
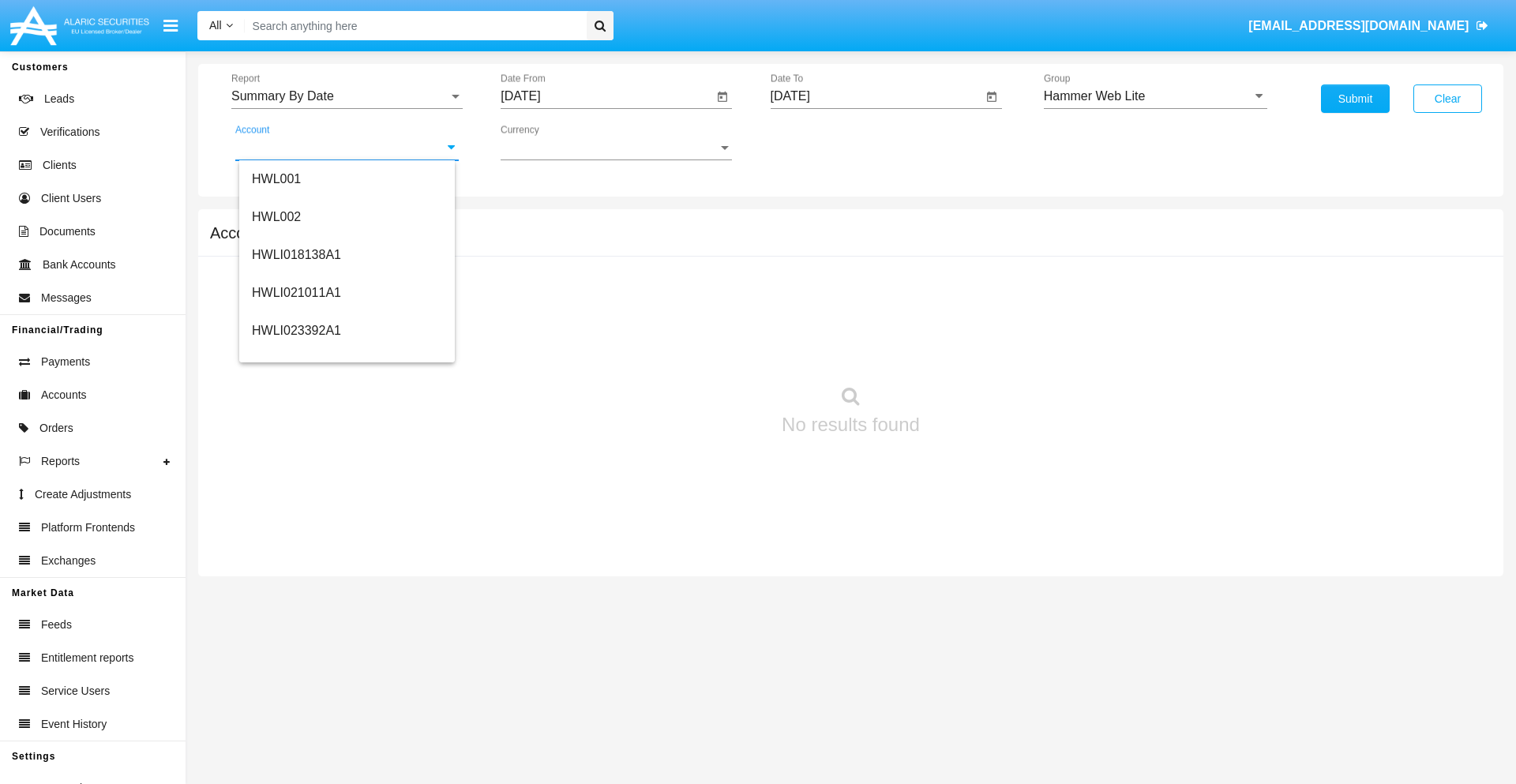
scroll to position [240, 0]
click at [296, 355] on span "HWLI025117A1" at bounding box center [296, 355] width 89 height 14
type input "HWLI025117A1"
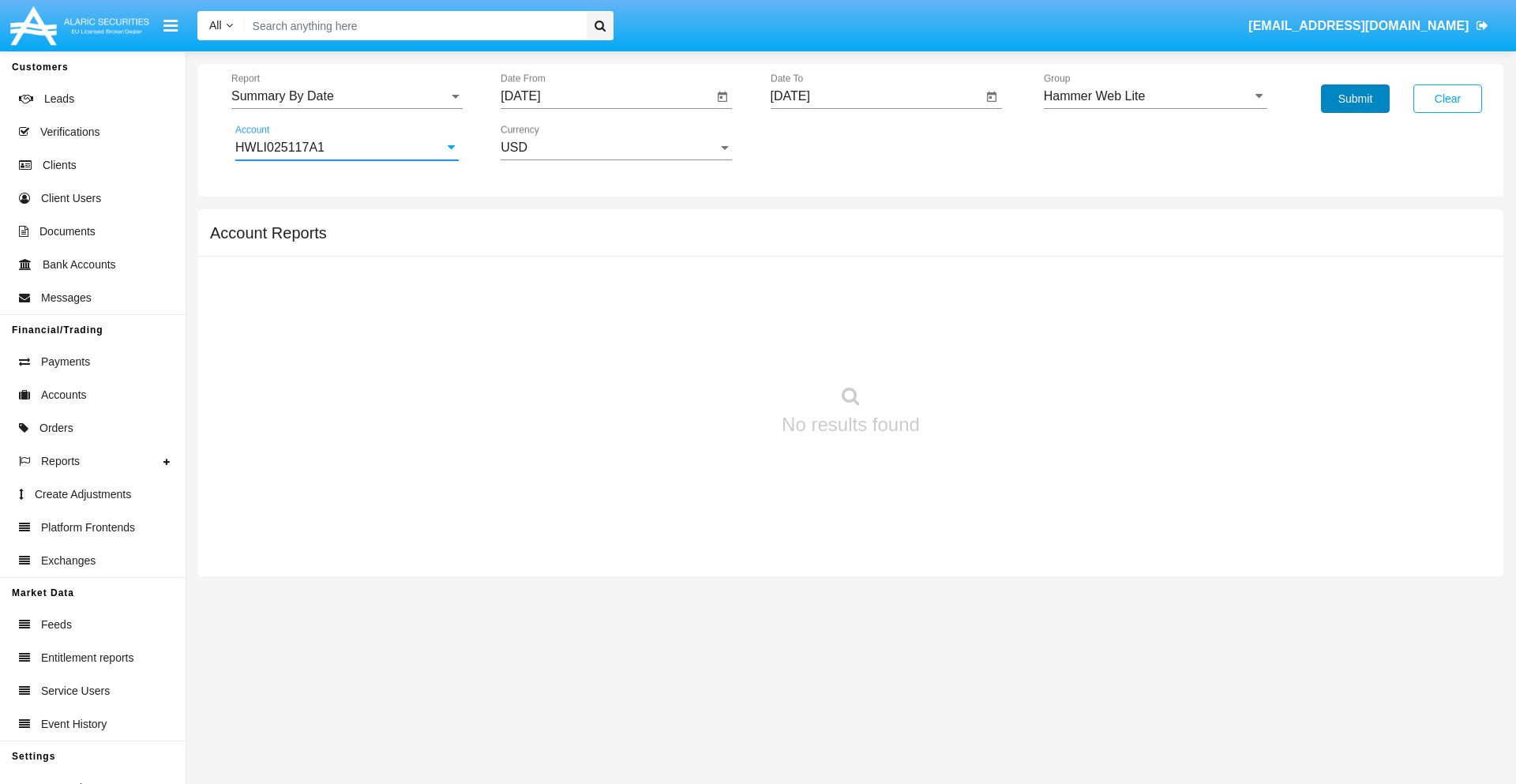
click at [1355, 98] on button "Submit" at bounding box center [1355, 98] width 69 height 28
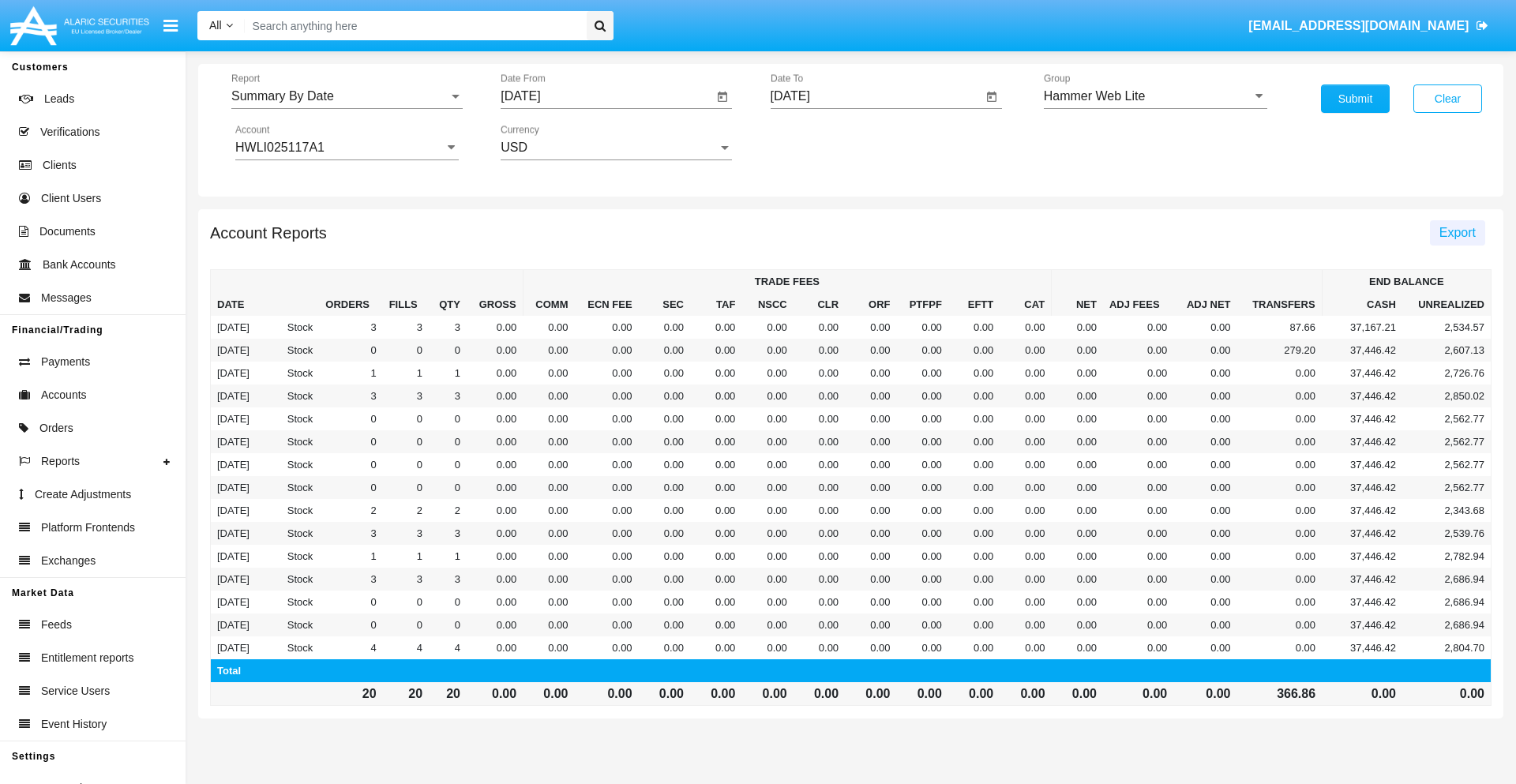
click at [1457, 232] on span "Export" at bounding box center [1458, 232] width 37 height 14
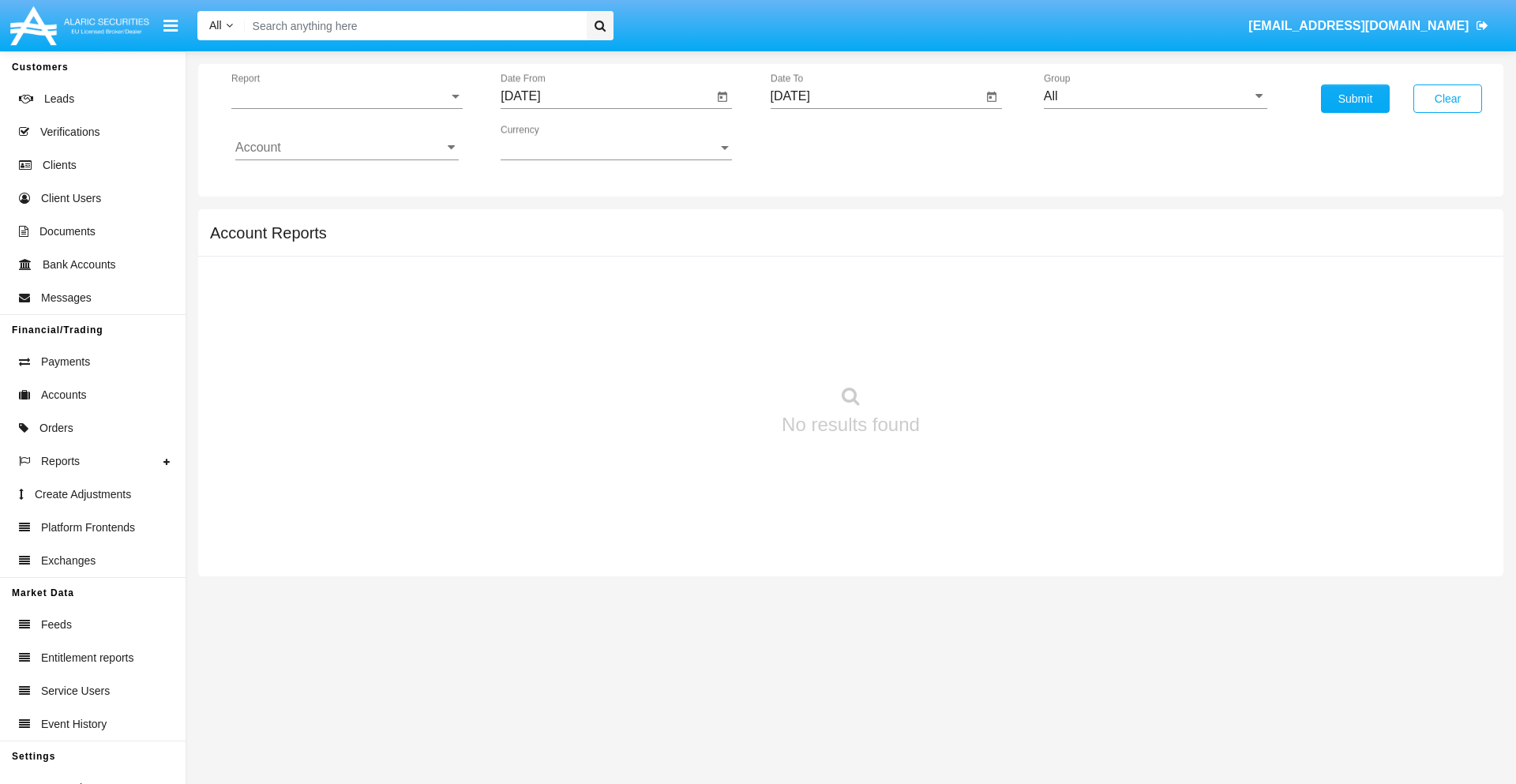
click at [347, 96] on span "Report" at bounding box center [340, 95] width 217 height 14
click at [341, 273] on span "Fees By Destination" at bounding box center [346, 272] width 223 height 38
click at [606, 96] on input "[DATE]" at bounding box center [606, 95] width 212 height 14
click at [552, 142] on span "[DATE]" at bounding box center [539, 143] width 35 height 13
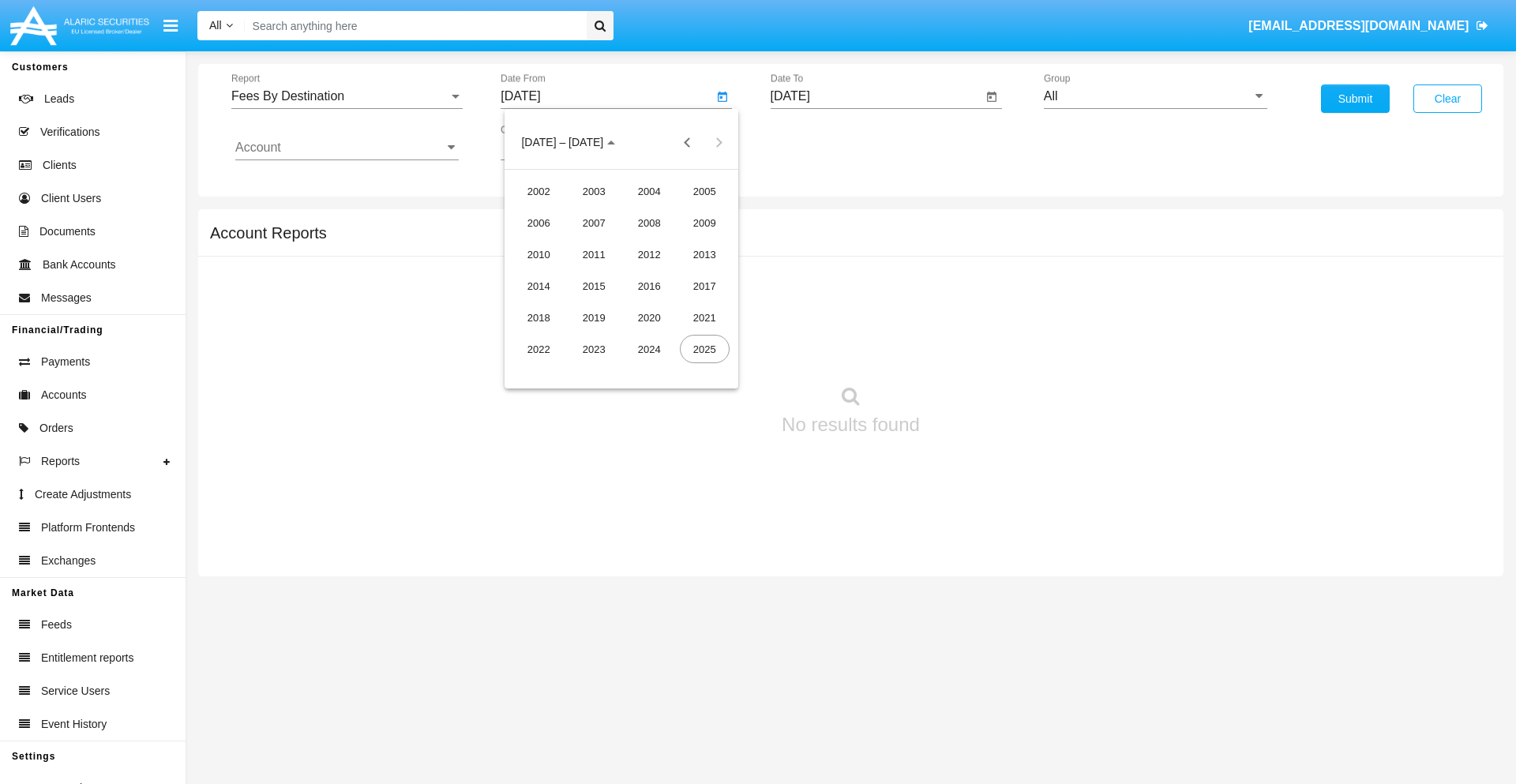
click at [704, 349] on div "2025" at bounding box center [704, 349] width 50 height 28
click at [594, 254] on div "JUN" at bounding box center [594, 253] width 50 height 28
click at [558, 274] on div "9" at bounding box center [557, 274] width 28 height 28
type input "06/09/25"
click at [876, 96] on input "[DATE]" at bounding box center [876, 95] width 212 height 14
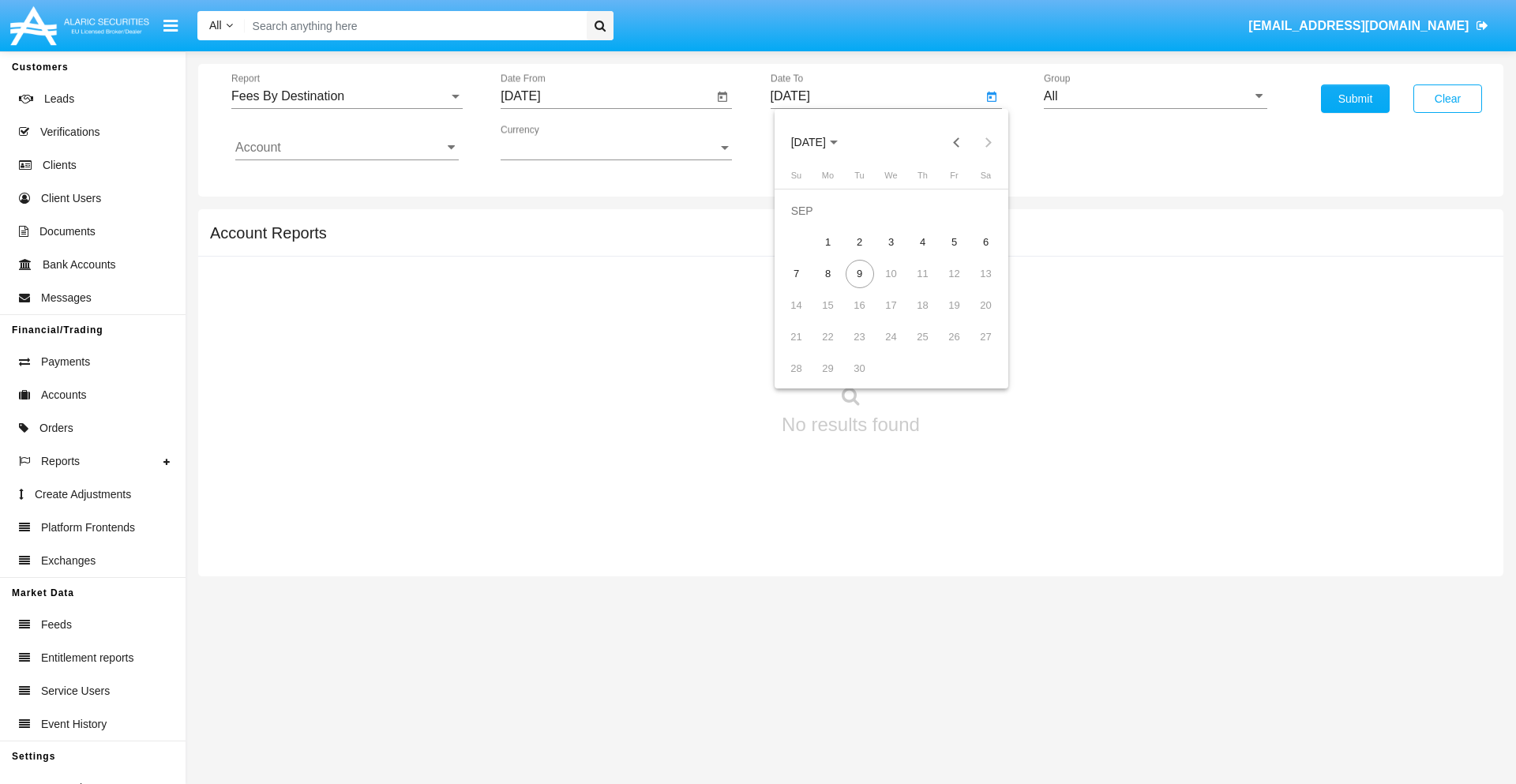
click at [821, 142] on span "[DATE]" at bounding box center [809, 143] width 35 height 13
click at [973, 349] on div "2025" at bounding box center [974, 349] width 50 height 28
click at [808, 286] on div "SEP" at bounding box center [808, 286] width 50 height 28
click at [859, 274] on div "9" at bounding box center [859, 274] width 28 height 28
type input "09/09/25"
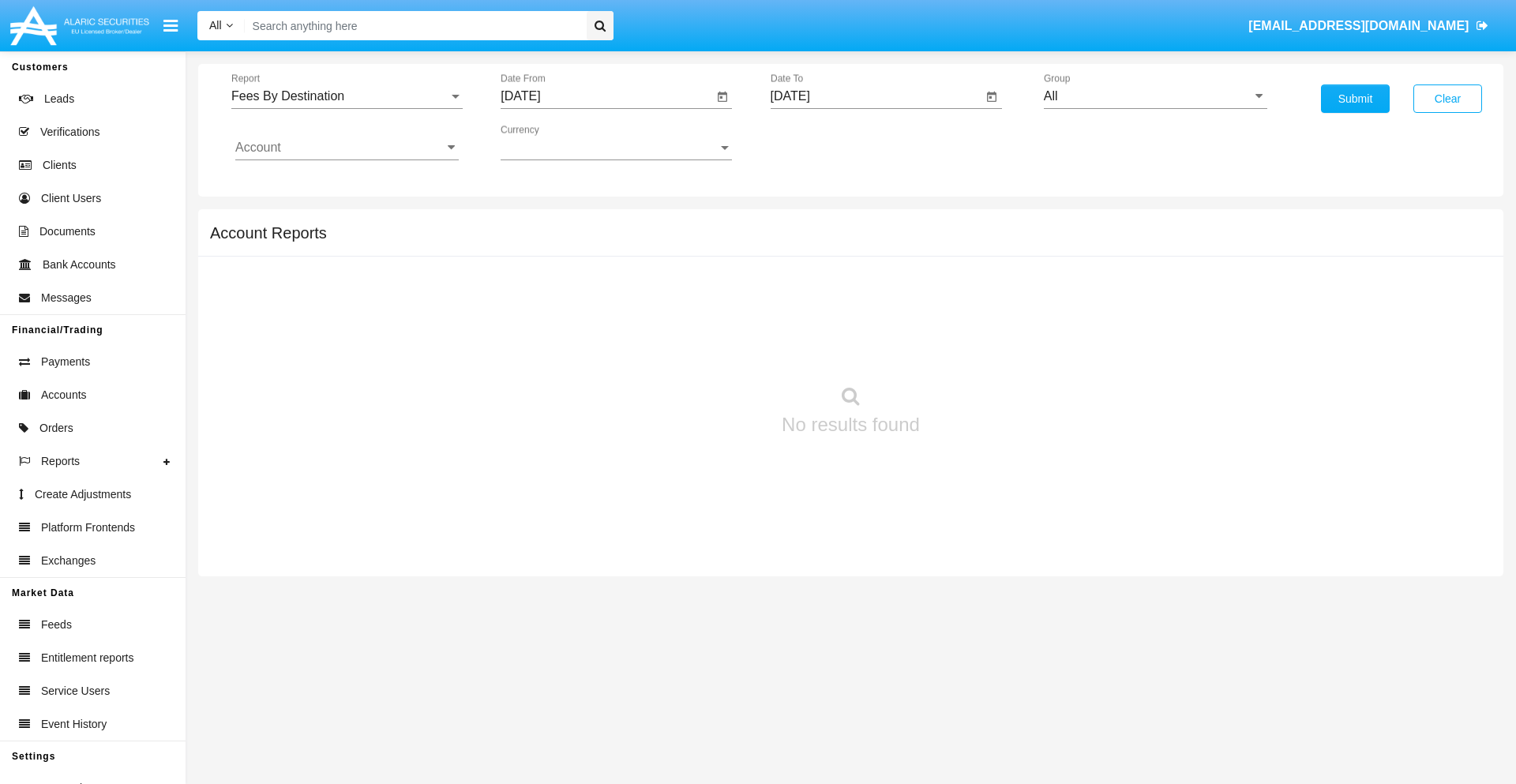
click at [1155, 96] on input "All" at bounding box center [1155, 95] width 223 height 14
type input "Hammer Web Lite"
click at [347, 148] on input "Account" at bounding box center [346, 147] width 223 height 14
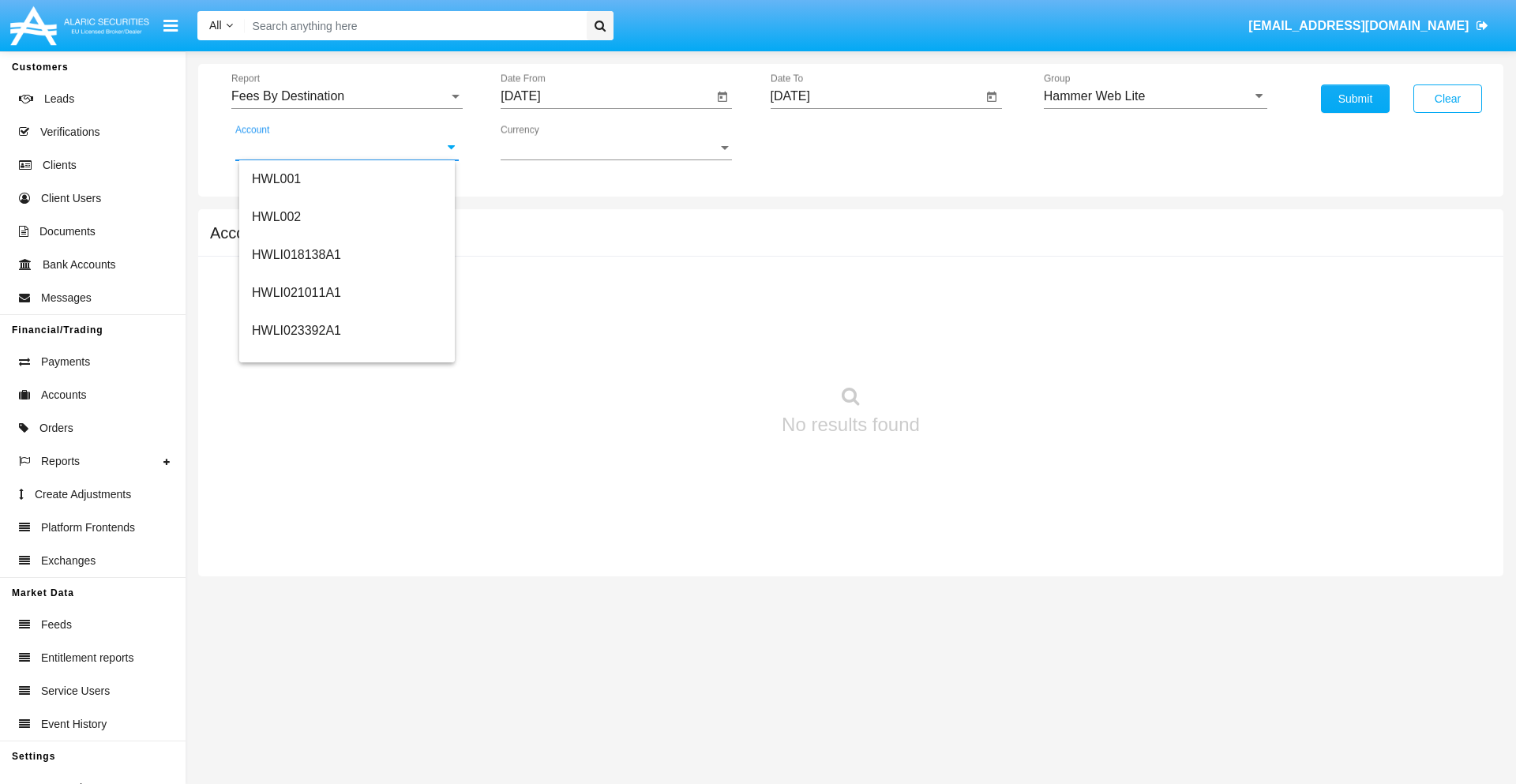
click at [296, 588] on span "HWLI025117A1" at bounding box center [296, 595] width 89 height 14
type input "HWLI025117A1"
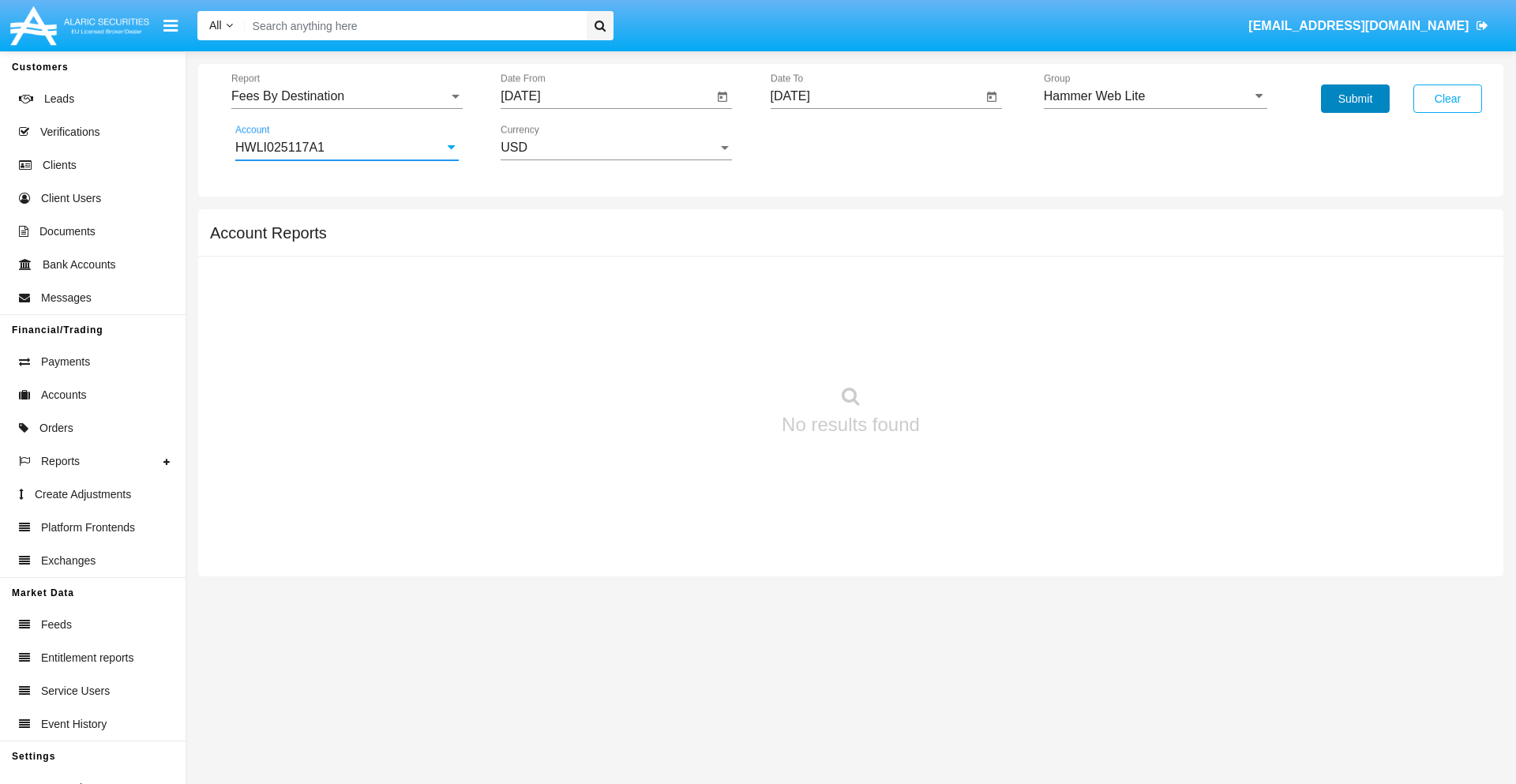
click at [1355, 98] on button "Submit" at bounding box center [1355, 98] width 69 height 28
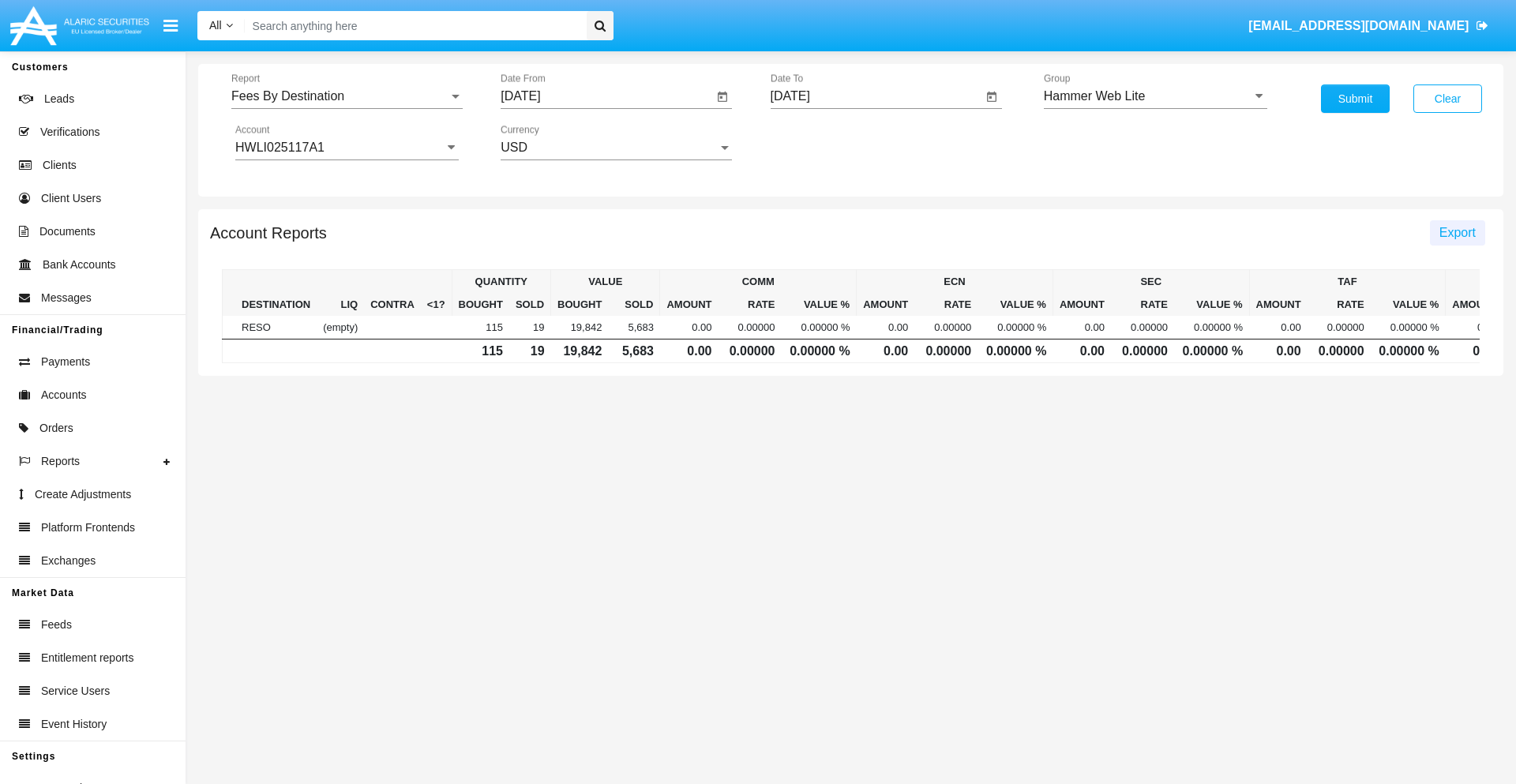
click at [1457, 232] on span "Export" at bounding box center [1458, 232] width 37 height 14
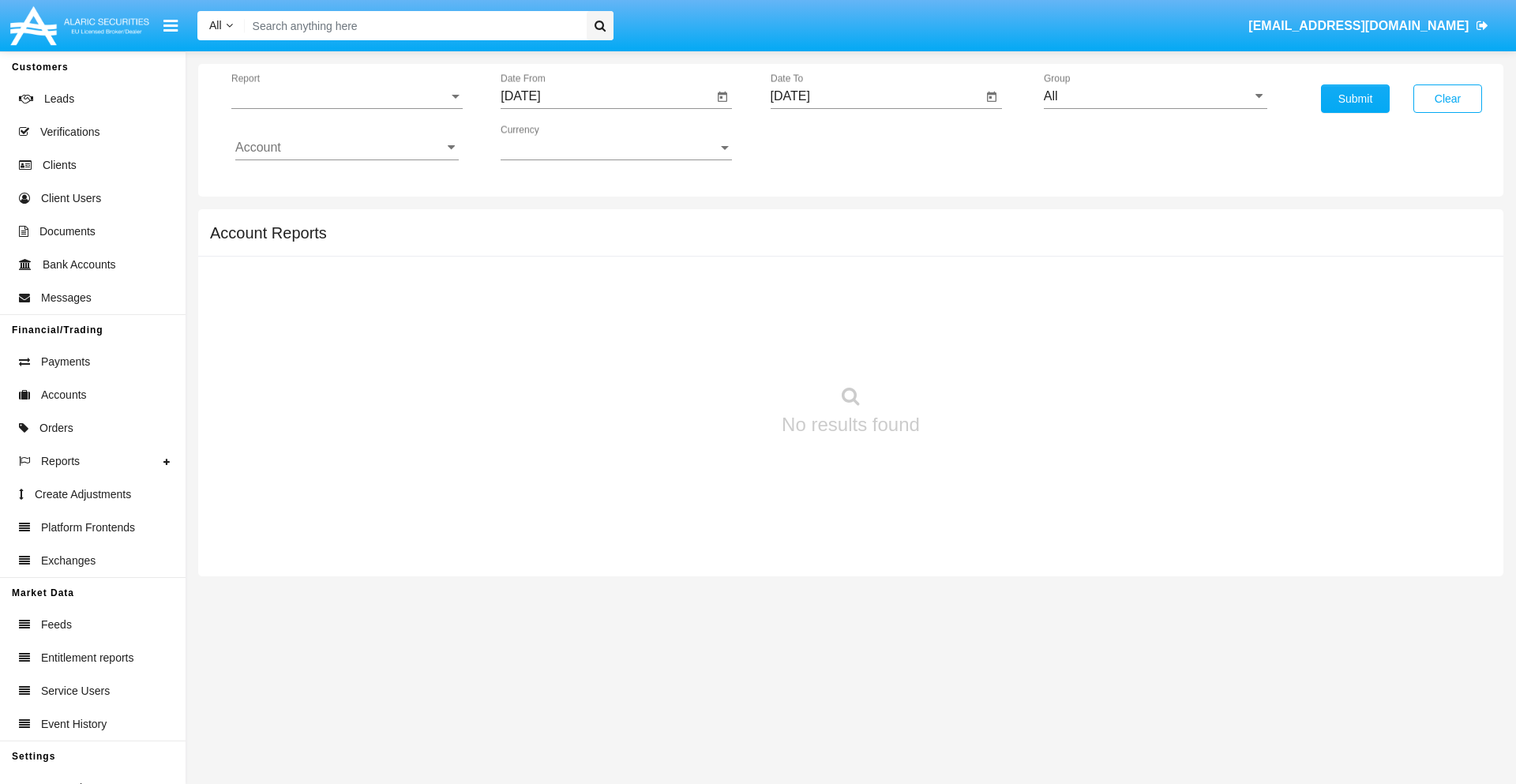
click at [347, 96] on span "Report" at bounding box center [340, 95] width 217 height 14
click at [341, 108] on span "Trades" at bounding box center [346, 107] width 223 height 38
click at [606, 96] on input "[DATE]" at bounding box center [606, 95] width 212 height 14
click at [552, 142] on span "[DATE]" at bounding box center [539, 143] width 35 height 13
click at [594, 318] on div "2019" at bounding box center [594, 317] width 50 height 28
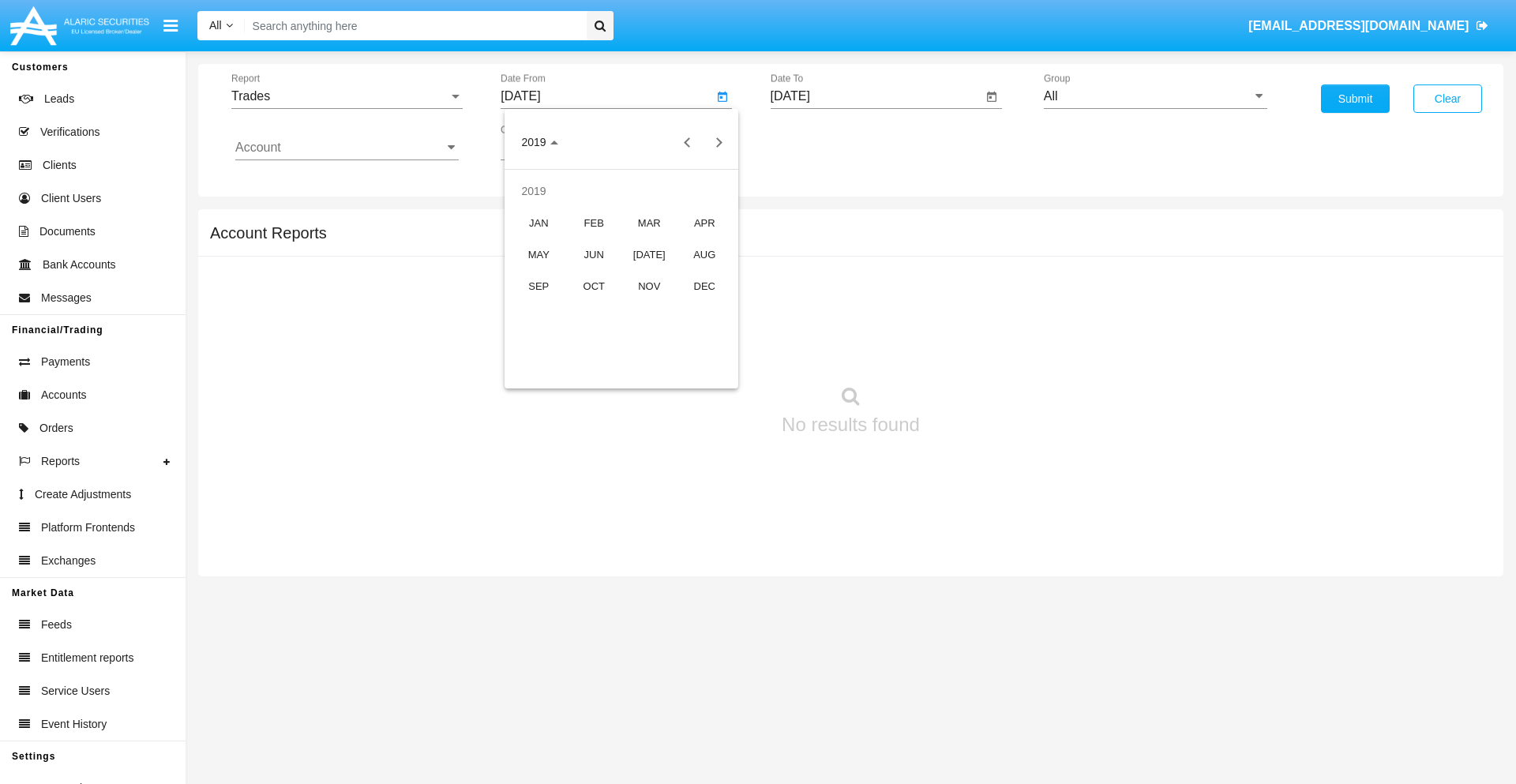
click at [538, 222] on div "JAN" at bounding box center [539, 222] width 50 height 28
click at [590, 241] on div "1" at bounding box center [590, 242] width 28 height 28
type input "[DATE]"
click at [876, 96] on input "[DATE]" at bounding box center [876, 95] width 212 height 14
click at [821, 142] on span "[DATE]" at bounding box center [809, 143] width 35 height 13
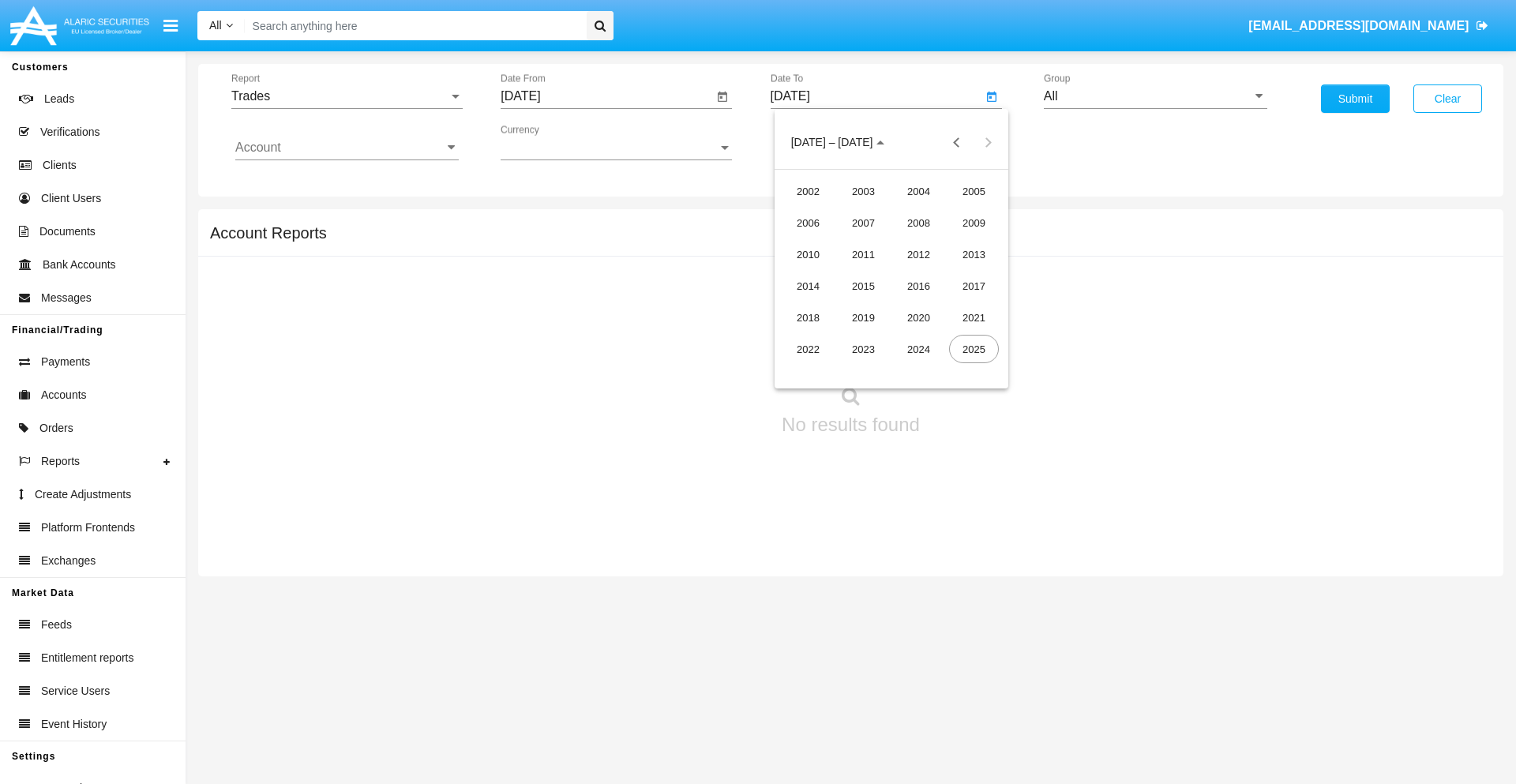
click at [863, 318] on div "2019" at bounding box center [863, 317] width 50 height 28
click at [808, 222] on div "JAN" at bounding box center [808, 222] width 50 height 28
click at [859, 241] on div "1" at bounding box center [859, 242] width 28 height 28
type input "[DATE]"
click at [347, 148] on input "Account" at bounding box center [346, 147] width 223 height 14
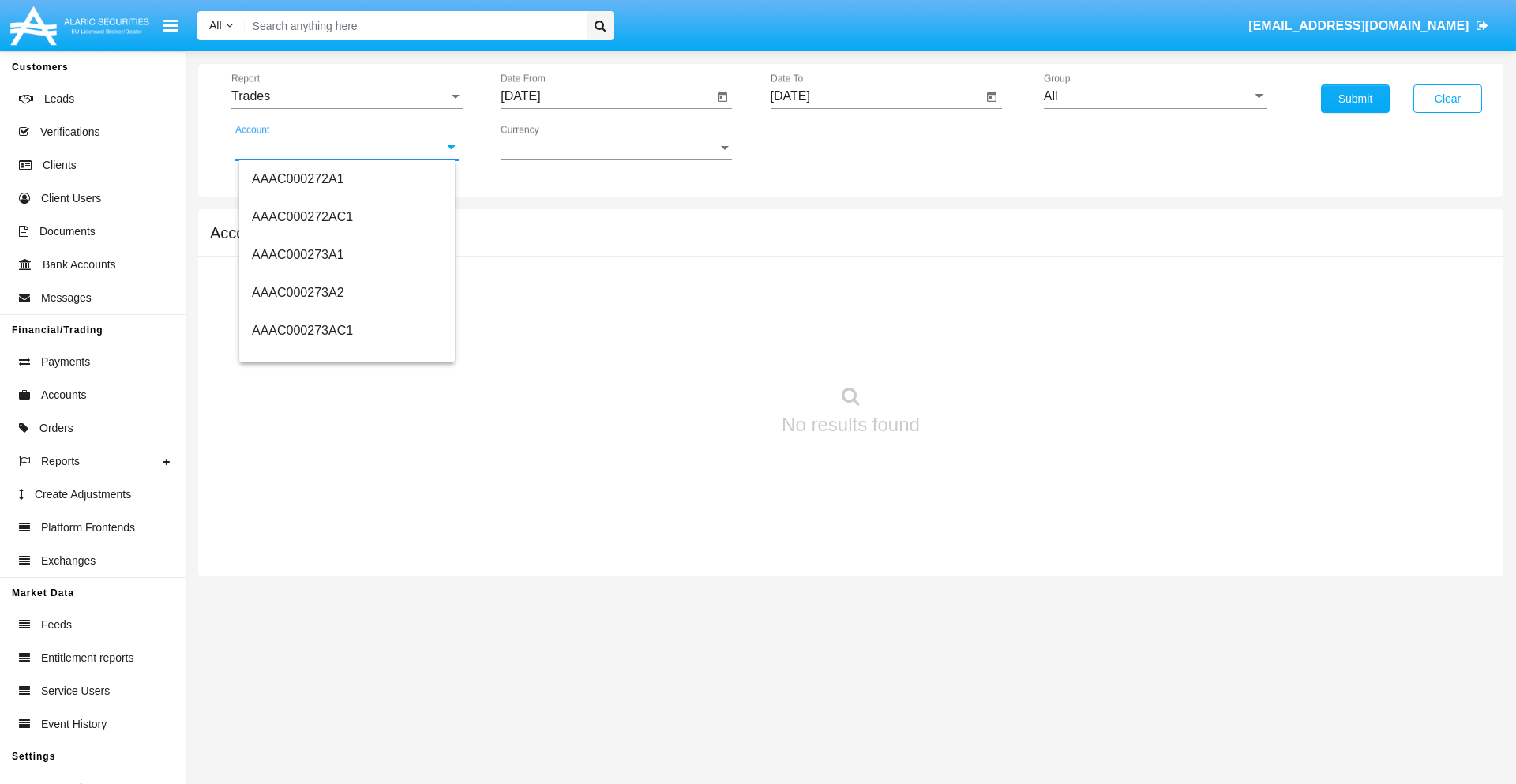
scroll to position [171590, 0]
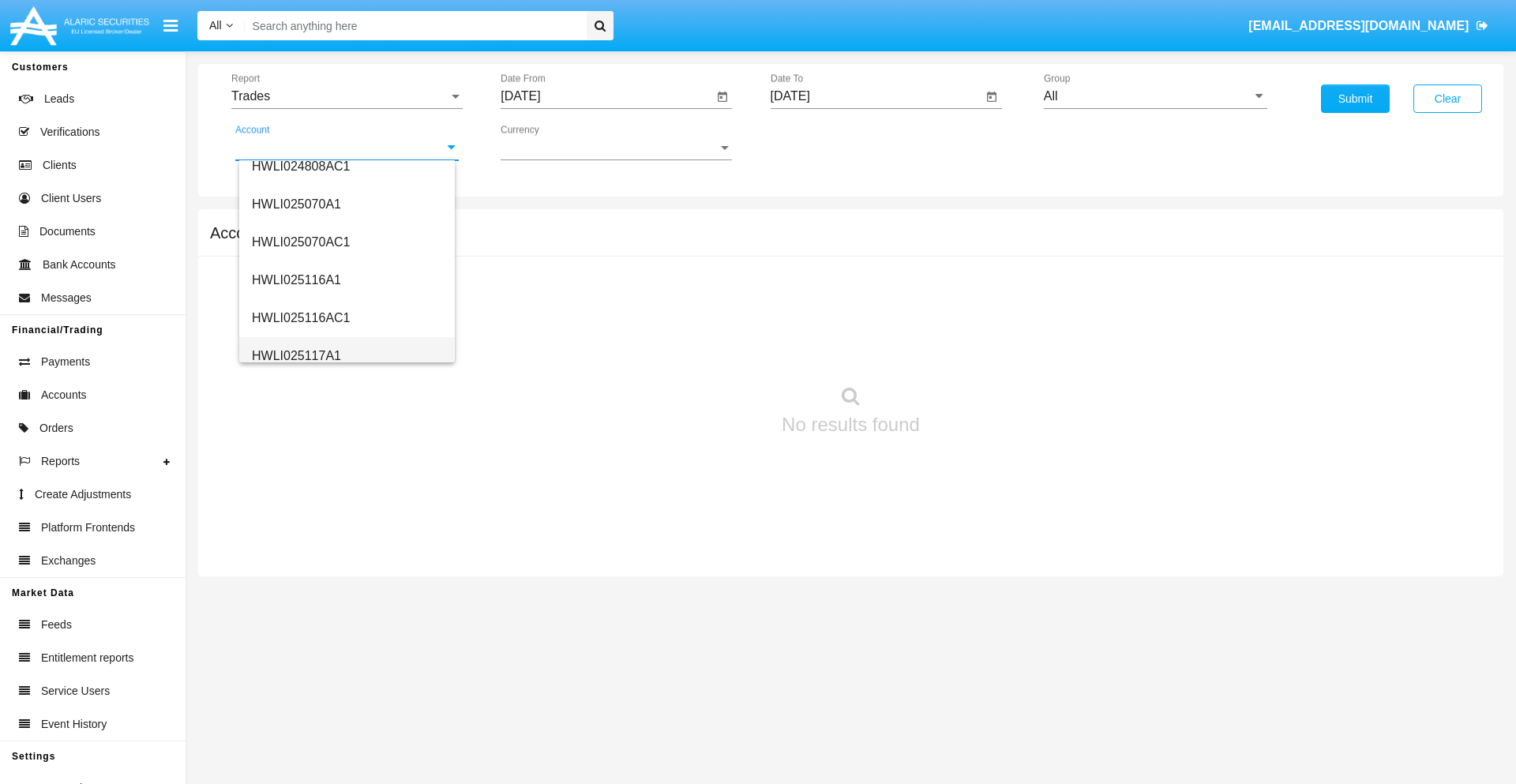
click at [296, 355] on span "HWLI025117A1" at bounding box center [296, 355] width 89 height 14
type input "HWLI025117A1"
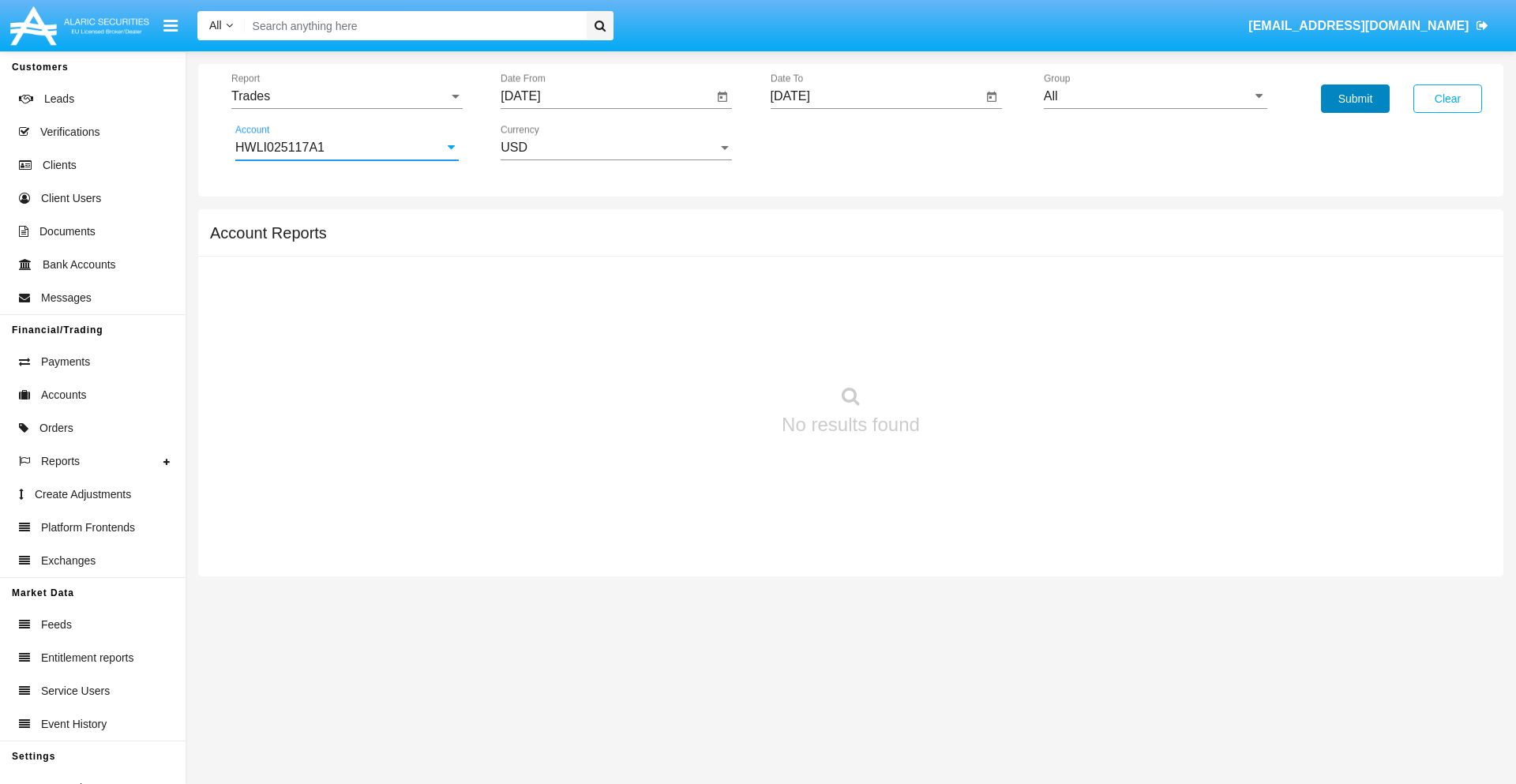
click at [1355, 98] on button "Submit" at bounding box center [1355, 98] width 69 height 28
click at [347, 96] on span "Report" at bounding box center [340, 95] width 217 height 14
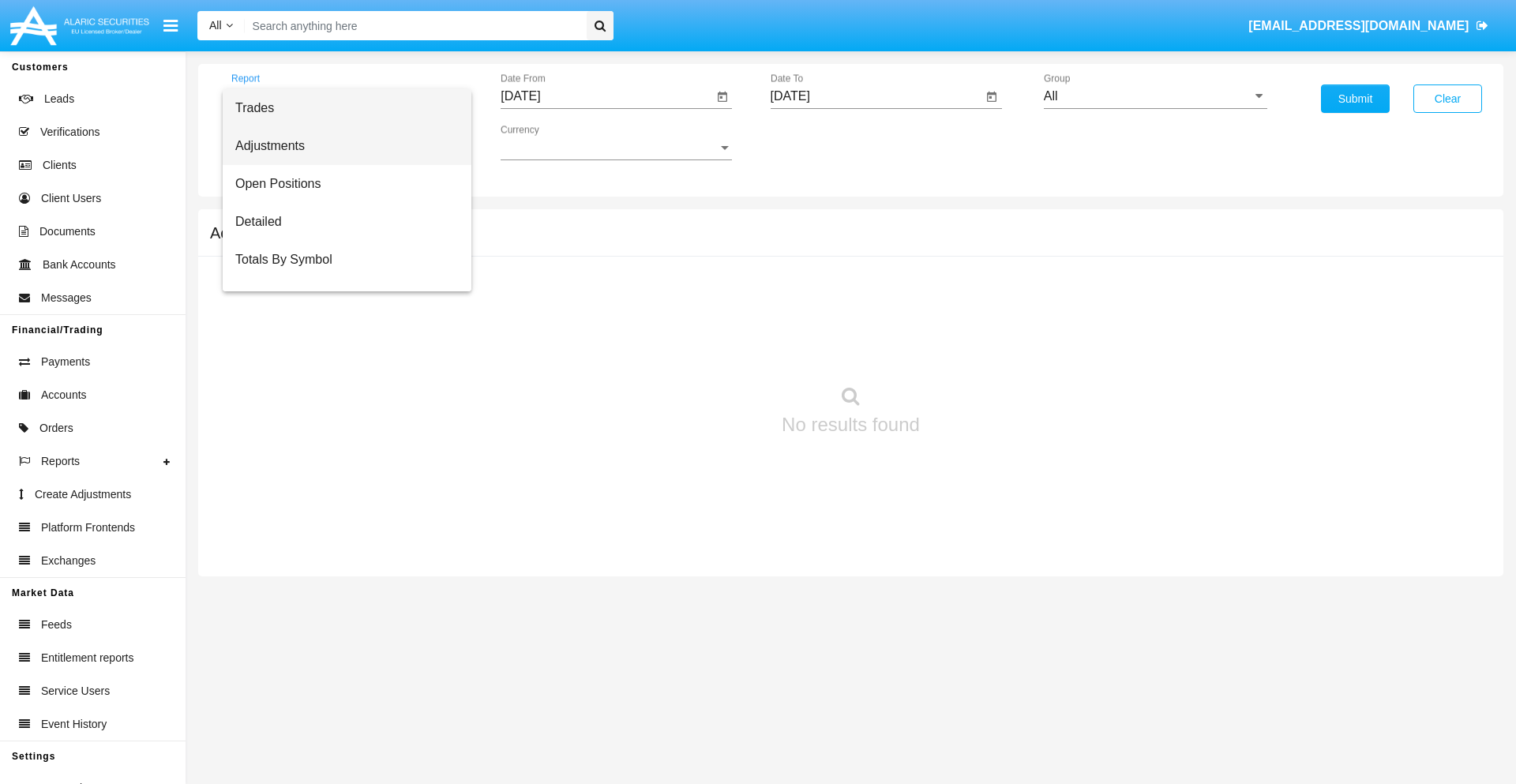
click at [341, 146] on span "Adjustments" at bounding box center [346, 145] width 223 height 38
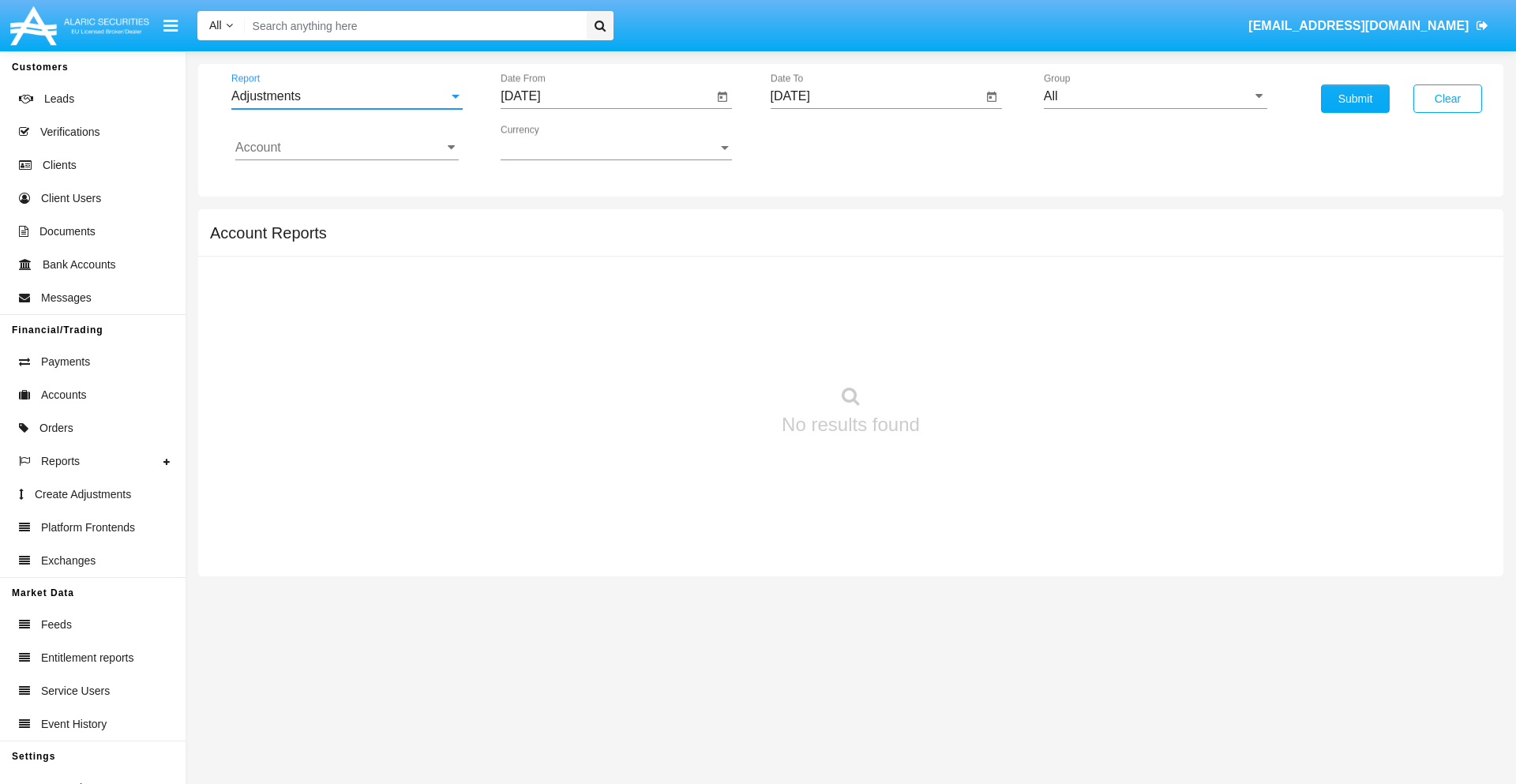
click at [606, 96] on input "[DATE]" at bounding box center [606, 95] width 212 height 14
click at [552, 142] on span "[DATE]" at bounding box center [539, 143] width 35 height 13
click at [594, 318] on div "2019" at bounding box center [594, 317] width 50 height 28
click at [538, 222] on div "JAN" at bounding box center [539, 222] width 50 height 28
click at [590, 241] on div "1" at bounding box center [590, 242] width 28 height 28
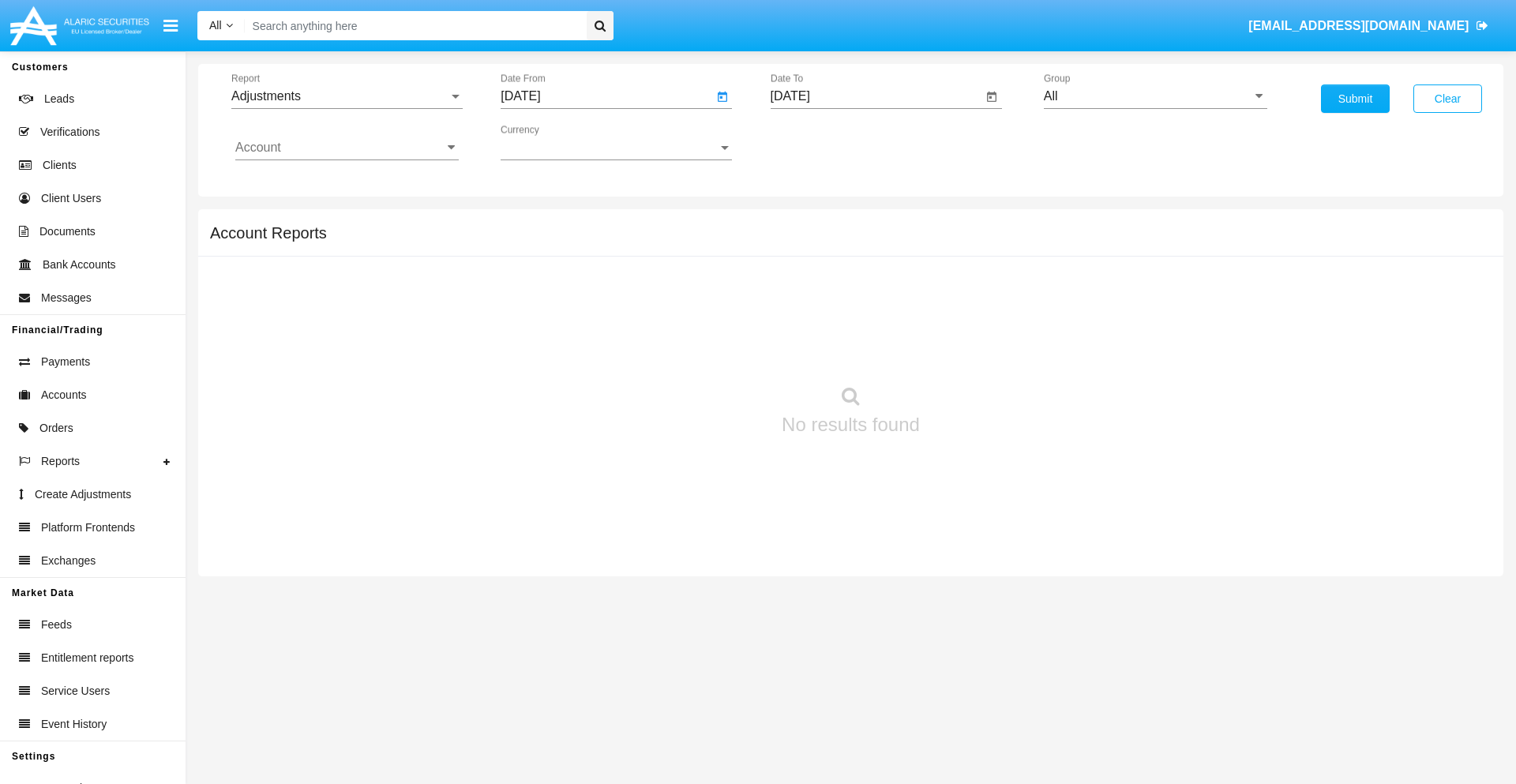
type input "[DATE]"
click at [876, 96] on input "[DATE]" at bounding box center [876, 95] width 212 height 14
click at [821, 142] on span "[DATE]" at bounding box center [809, 143] width 35 height 13
click at [863, 318] on div "2019" at bounding box center [863, 317] width 50 height 28
click at [808, 222] on div "JAN" at bounding box center [808, 222] width 50 height 28
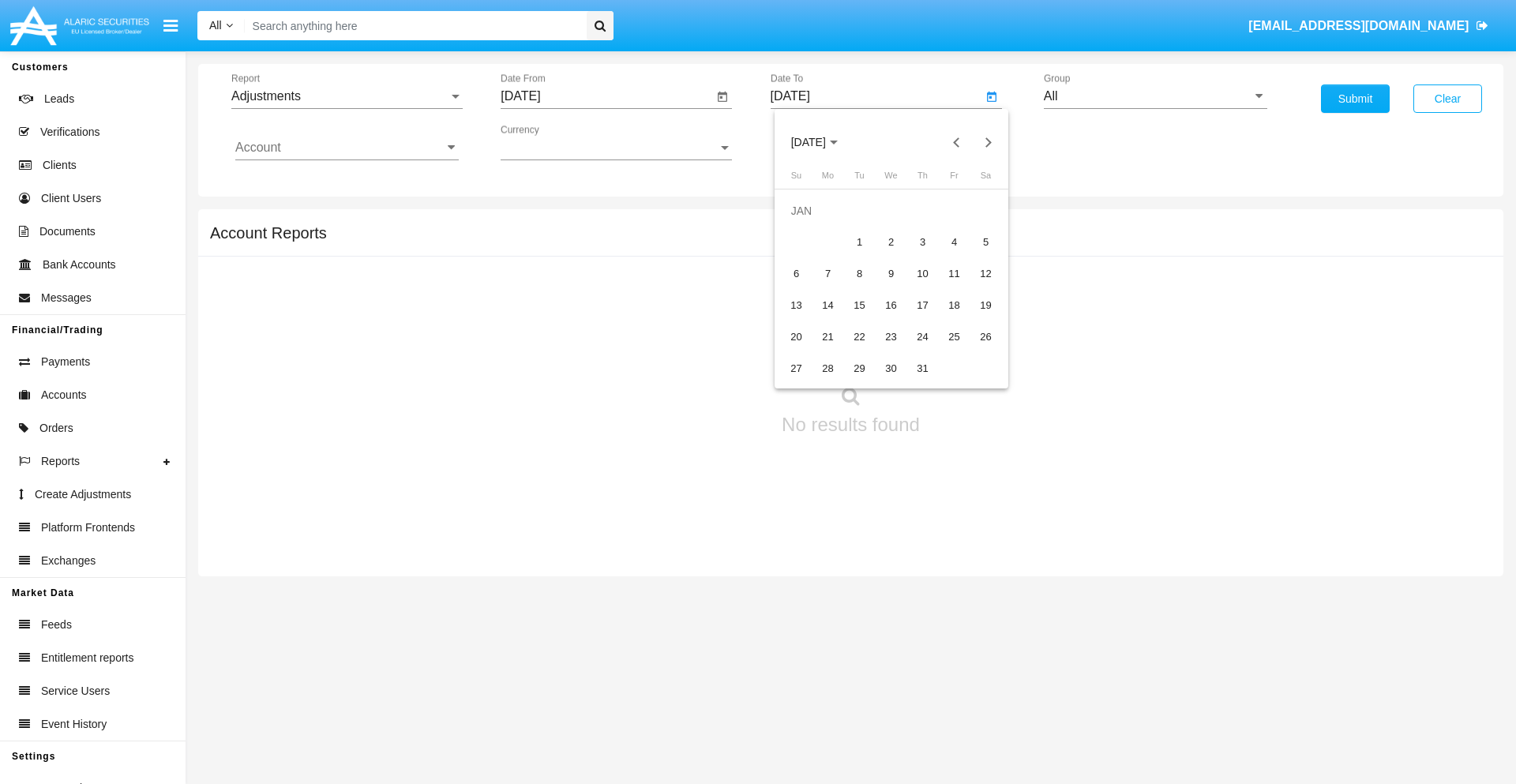
click at [859, 241] on div "1" at bounding box center [859, 242] width 28 height 28
type input "[DATE]"
click at [347, 148] on input "Account" at bounding box center [346, 147] width 223 height 14
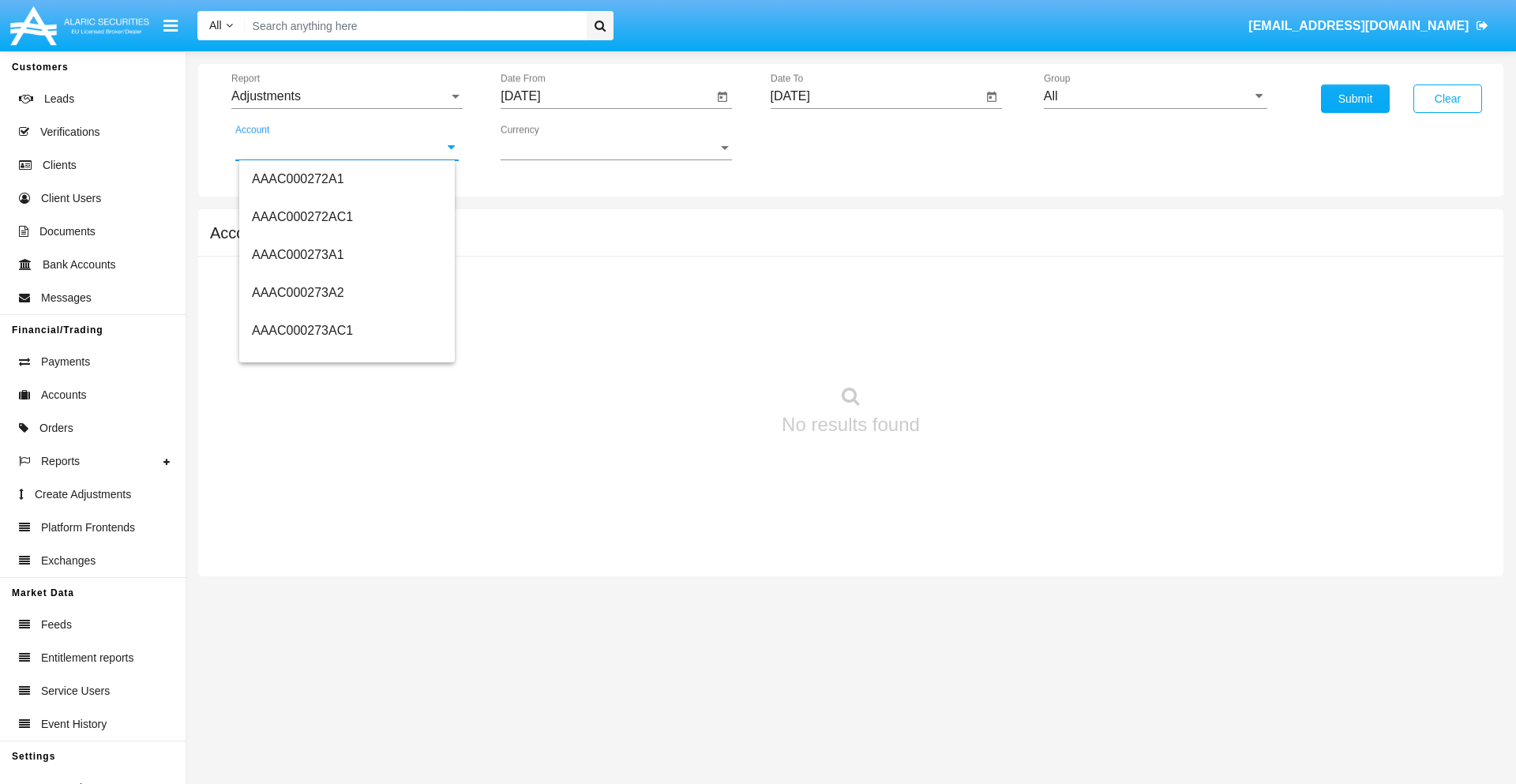
scroll to position [171590, 0]
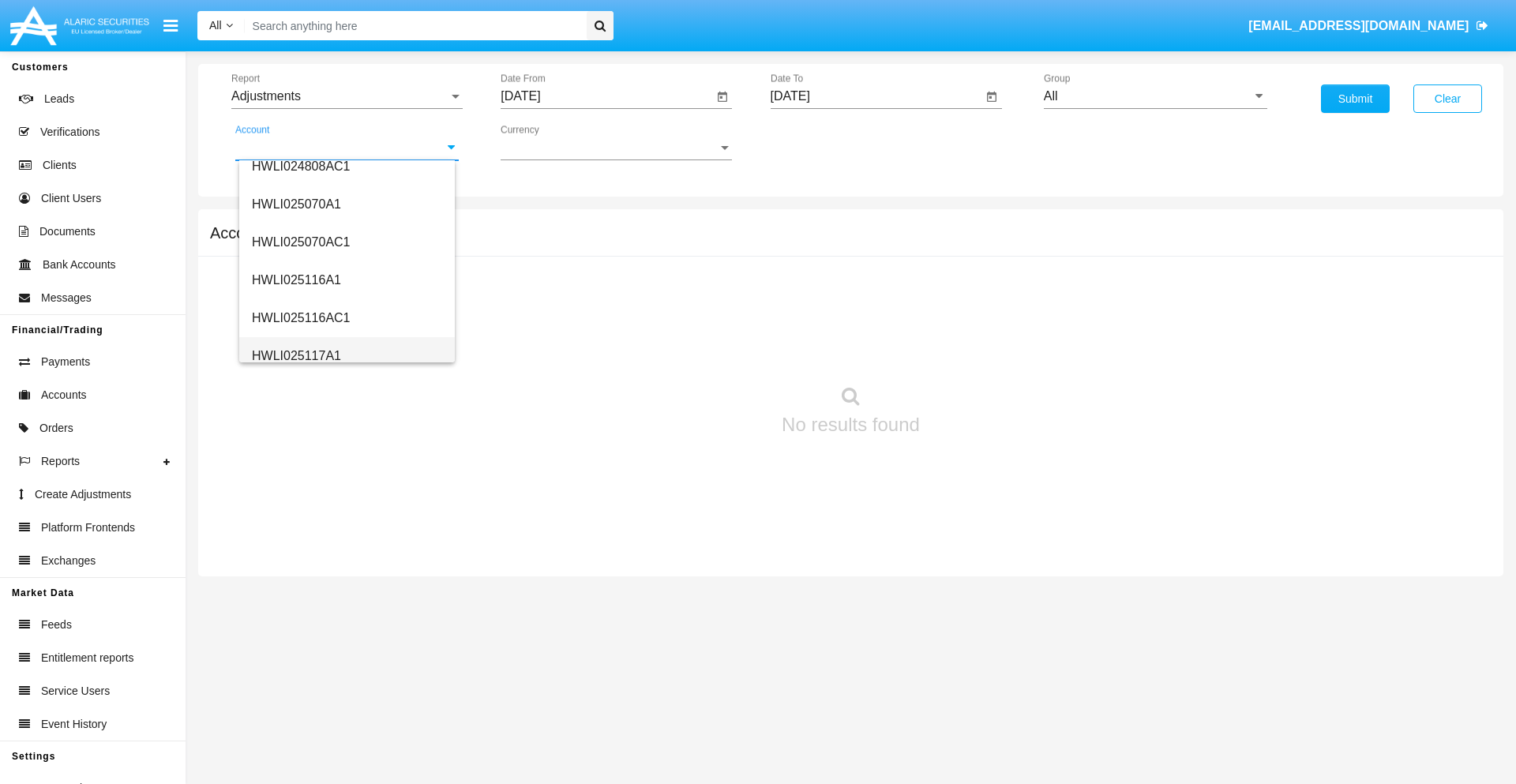
click at [296, 355] on span "HWLI025117A1" at bounding box center [296, 355] width 89 height 14
type input "HWLI025117A1"
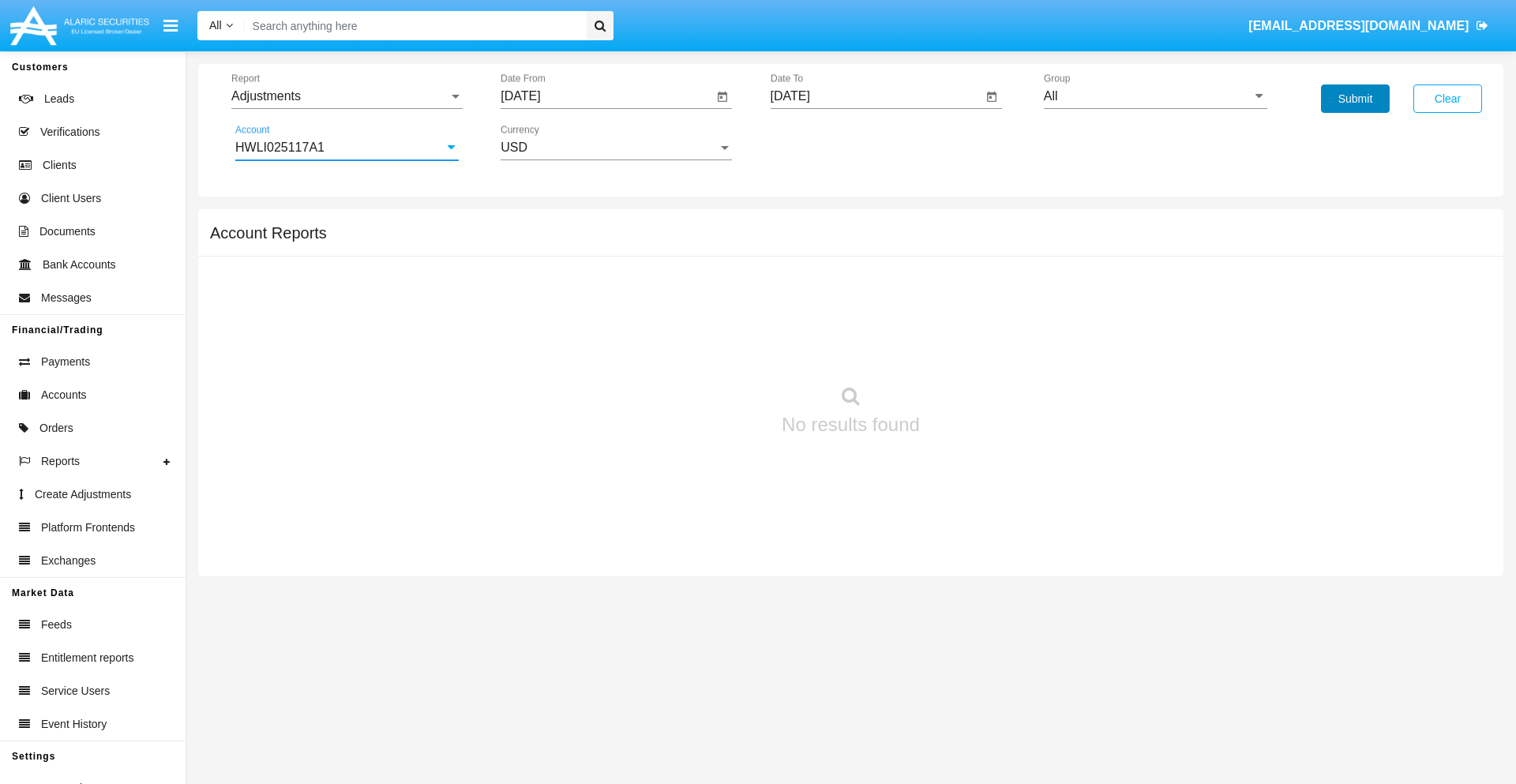
click at [1355, 98] on button "Submit" at bounding box center [1355, 98] width 69 height 28
click at [347, 96] on span "Report" at bounding box center [340, 95] width 217 height 14
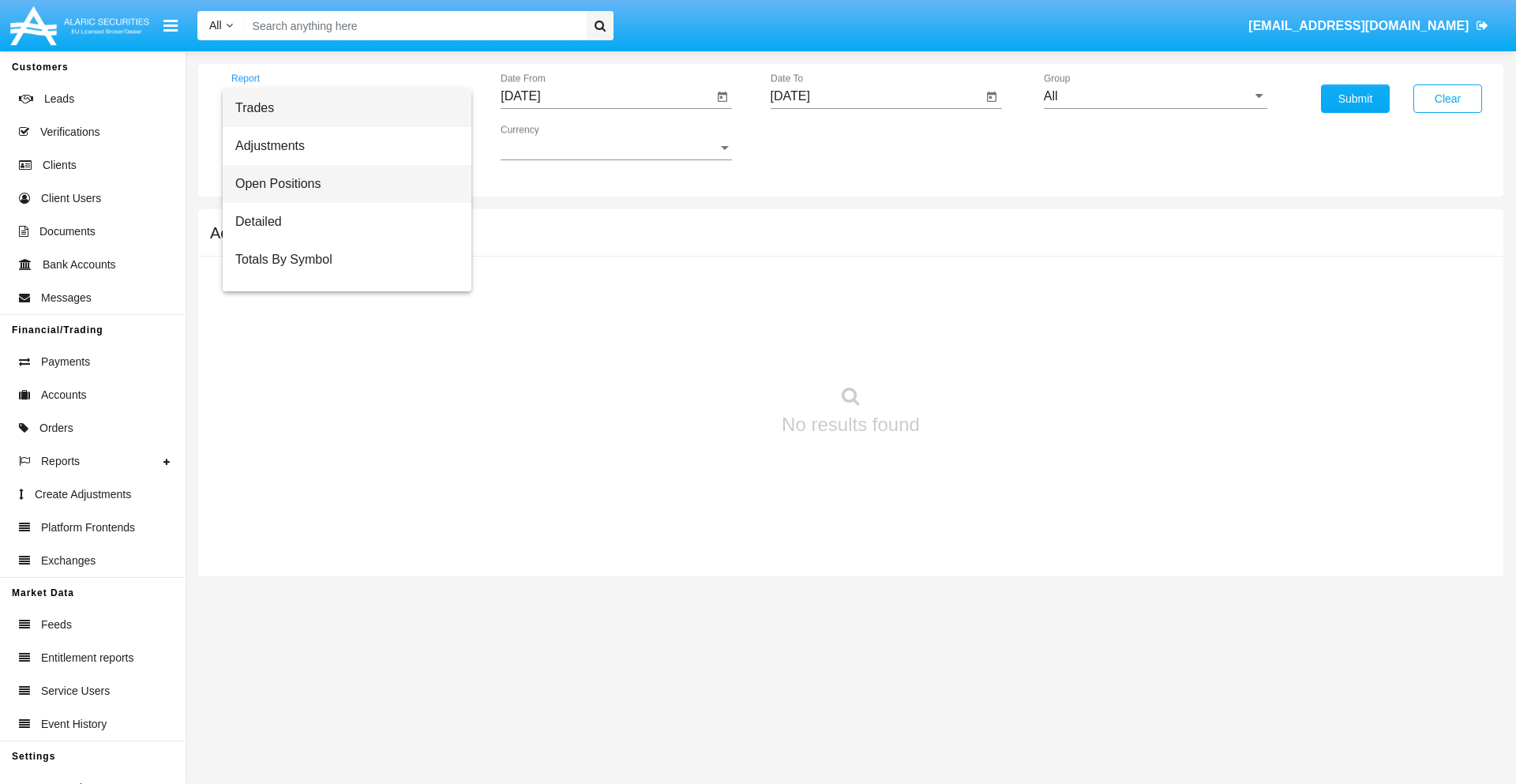
click at [341, 184] on span "Open Positions" at bounding box center [346, 184] width 223 height 38
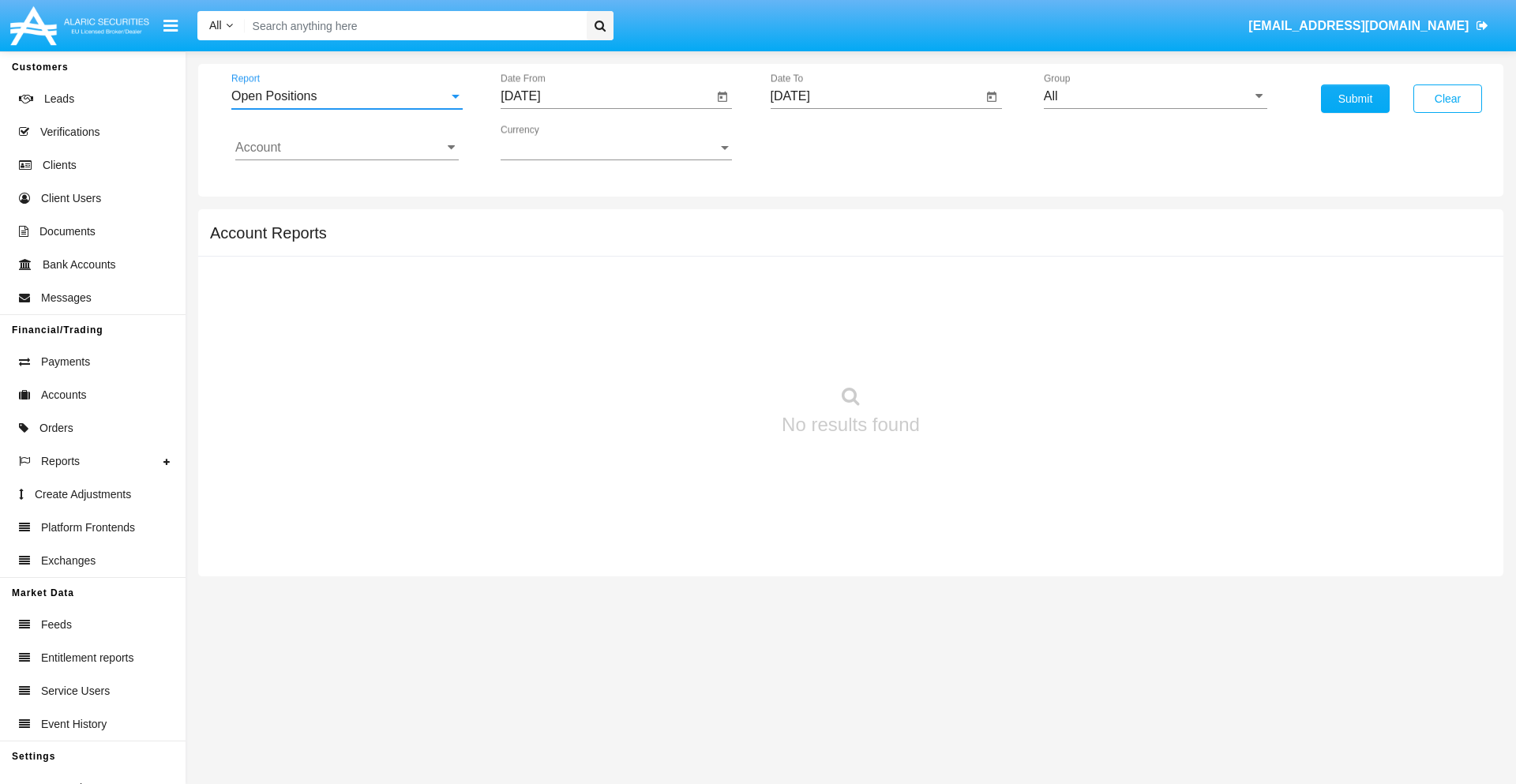
click at [606, 96] on input "[DATE]" at bounding box center [606, 95] width 212 height 14
click at [552, 142] on span "[DATE]" at bounding box center [539, 143] width 35 height 13
click at [594, 318] on div "2019" at bounding box center [594, 317] width 50 height 28
click at [538, 222] on div "JAN" at bounding box center [539, 222] width 50 height 28
click at [590, 241] on div "1" at bounding box center [590, 242] width 28 height 28
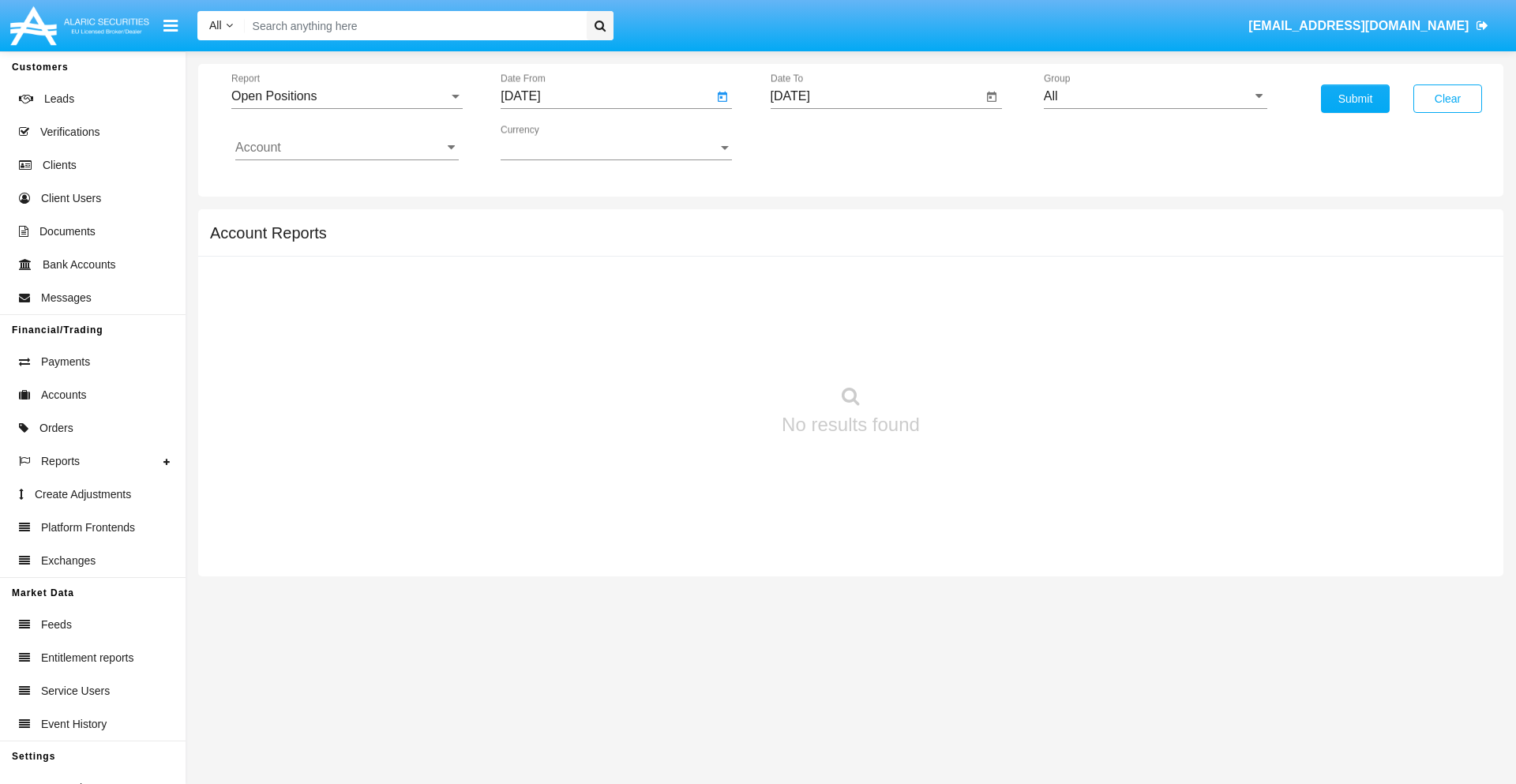
type input "[DATE]"
click at [876, 96] on input "[DATE]" at bounding box center [876, 95] width 212 height 14
click at [821, 142] on span "[DATE]" at bounding box center [809, 143] width 35 height 13
click at [863, 318] on div "2019" at bounding box center [863, 317] width 50 height 28
click at [808, 222] on div "JAN" at bounding box center [808, 222] width 50 height 28
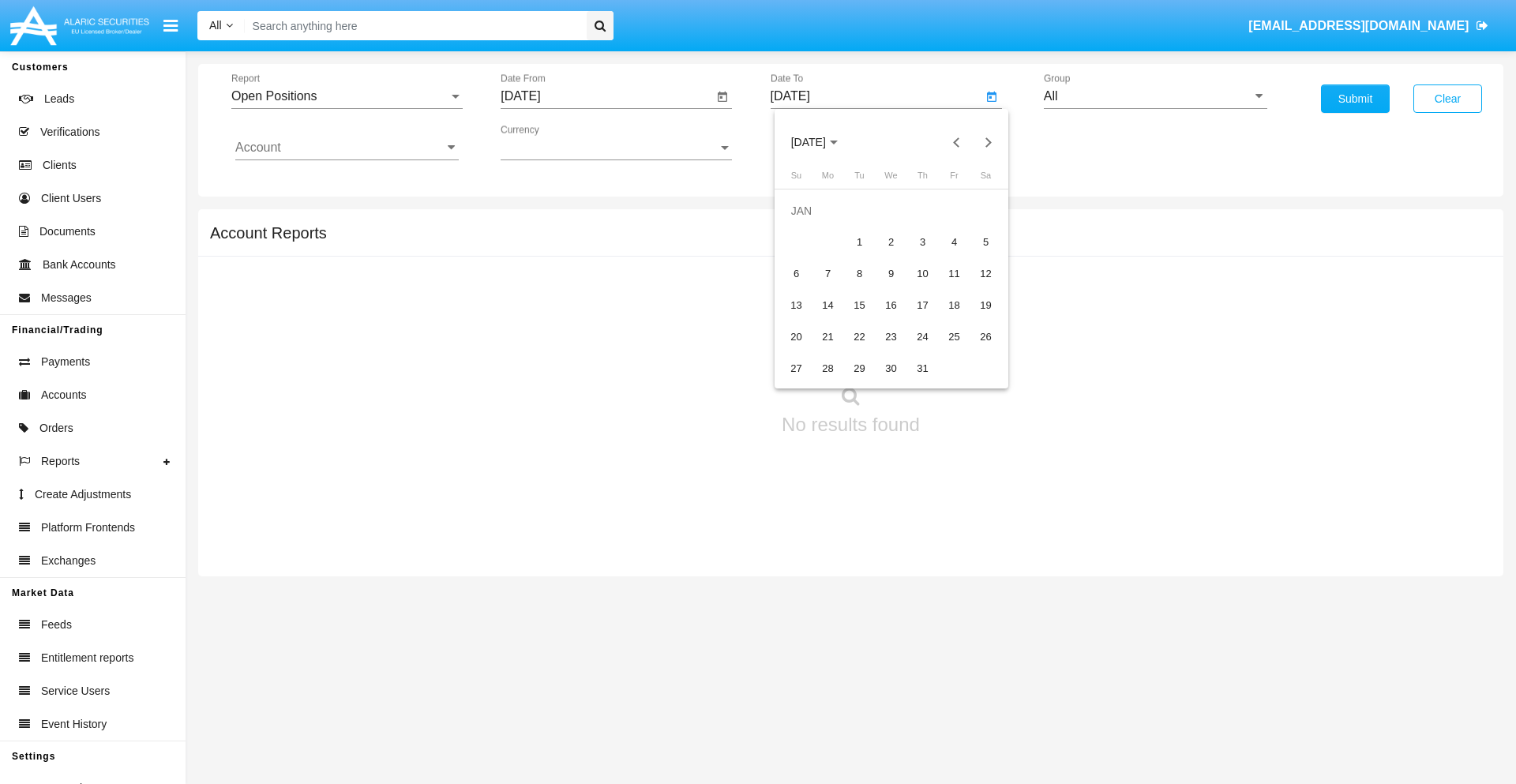
click at [859, 241] on div "1" at bounding box center [859, 242] width 28 height 28
type input "[DATE]"
click at [347, 148] on input "Account" at bounding box center [346, 147] width 223 height 14
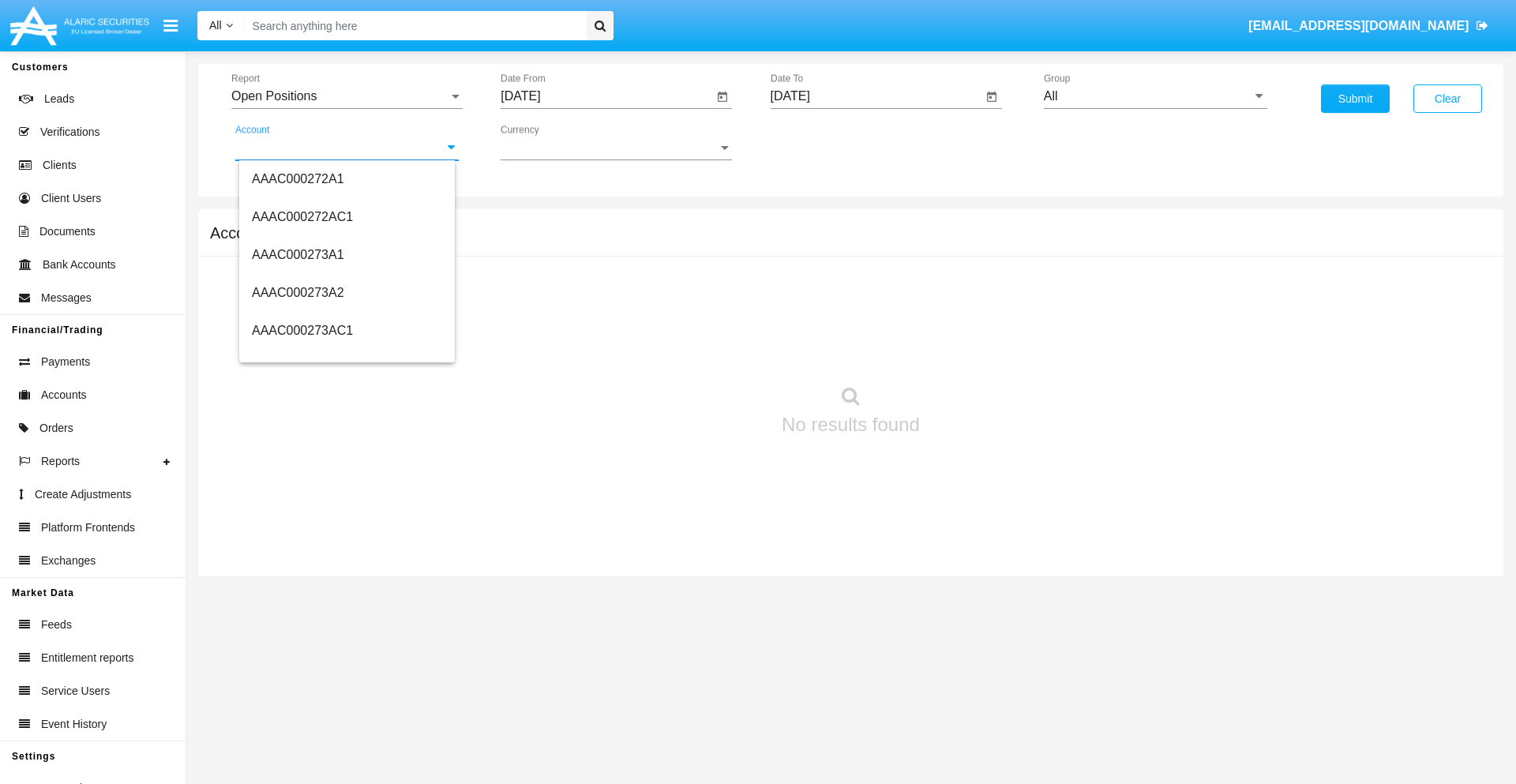
scroll to position [171590, 0]
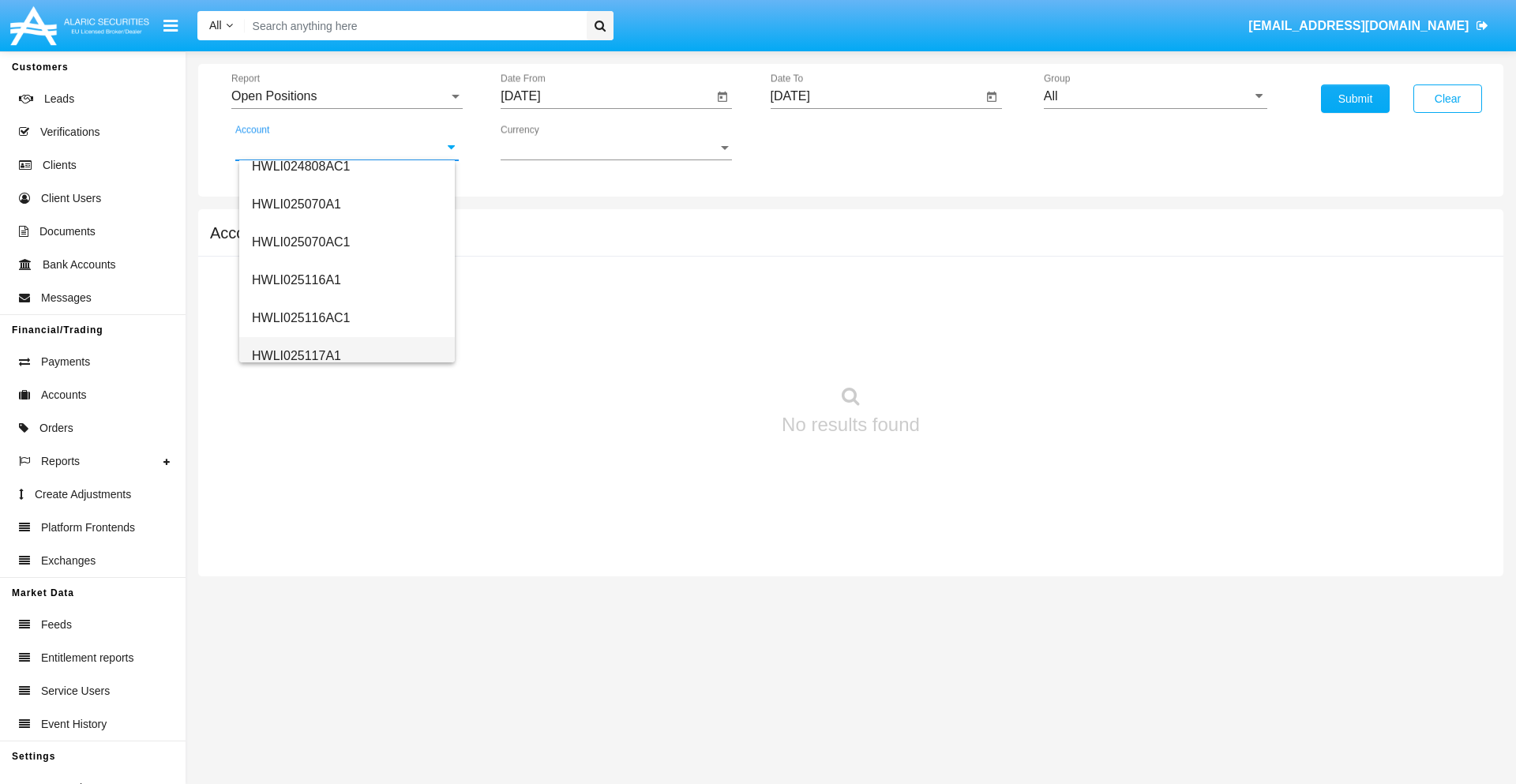
click at [296, 355] on span "HWLI025117A1" at bounding box center [296, 355] width 89 height 14
type input "HWLI025117A1"
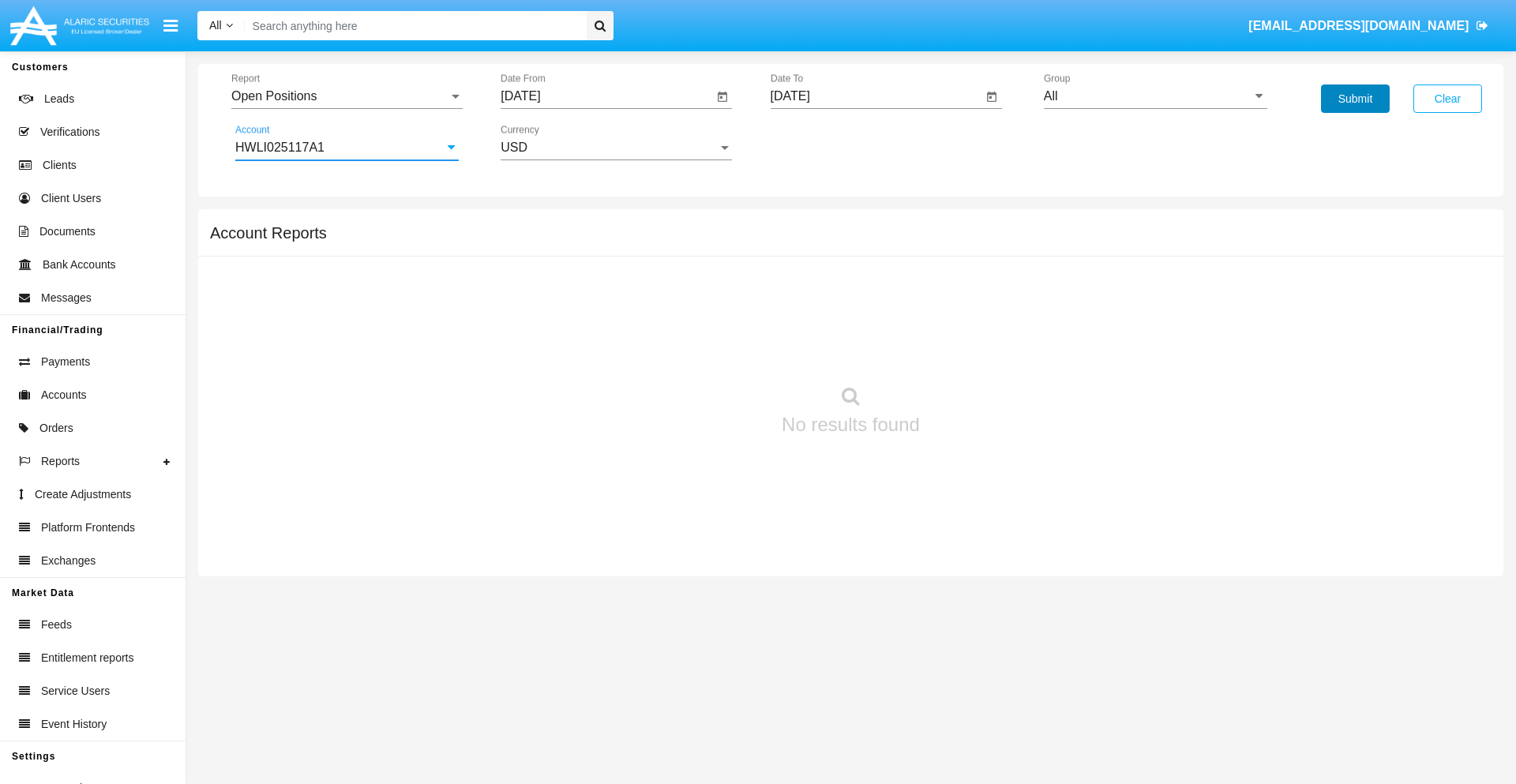
click at [1355, 98] on button "Submit" at bounding box center [1355, 98] width 69 height 28
click at [347, 96] on span "Report" at bounding box center [340, 95] width 217 height 14
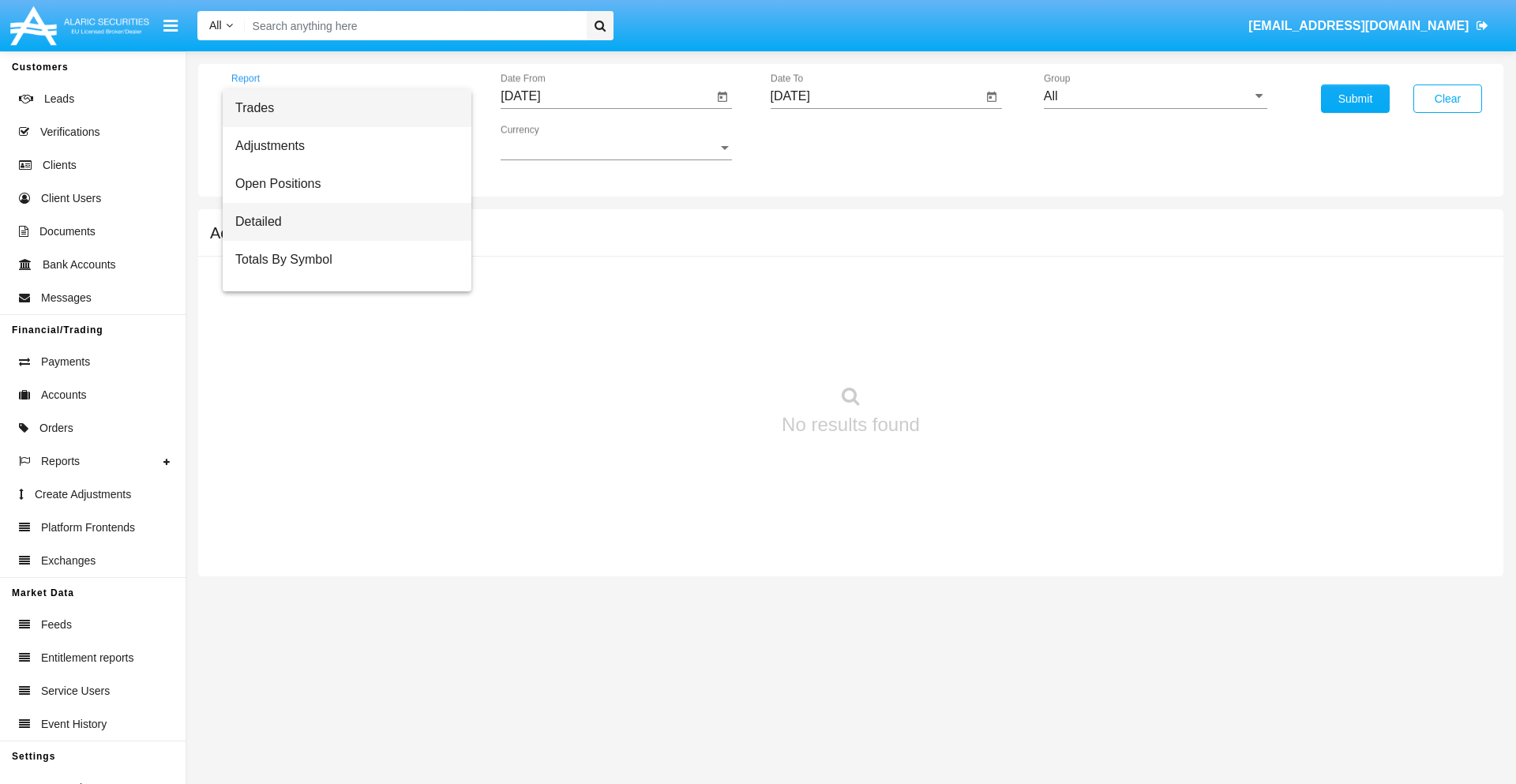
click at [341, 222] on span "Detailed" at bounding box center [346, 221] width 223 height 38
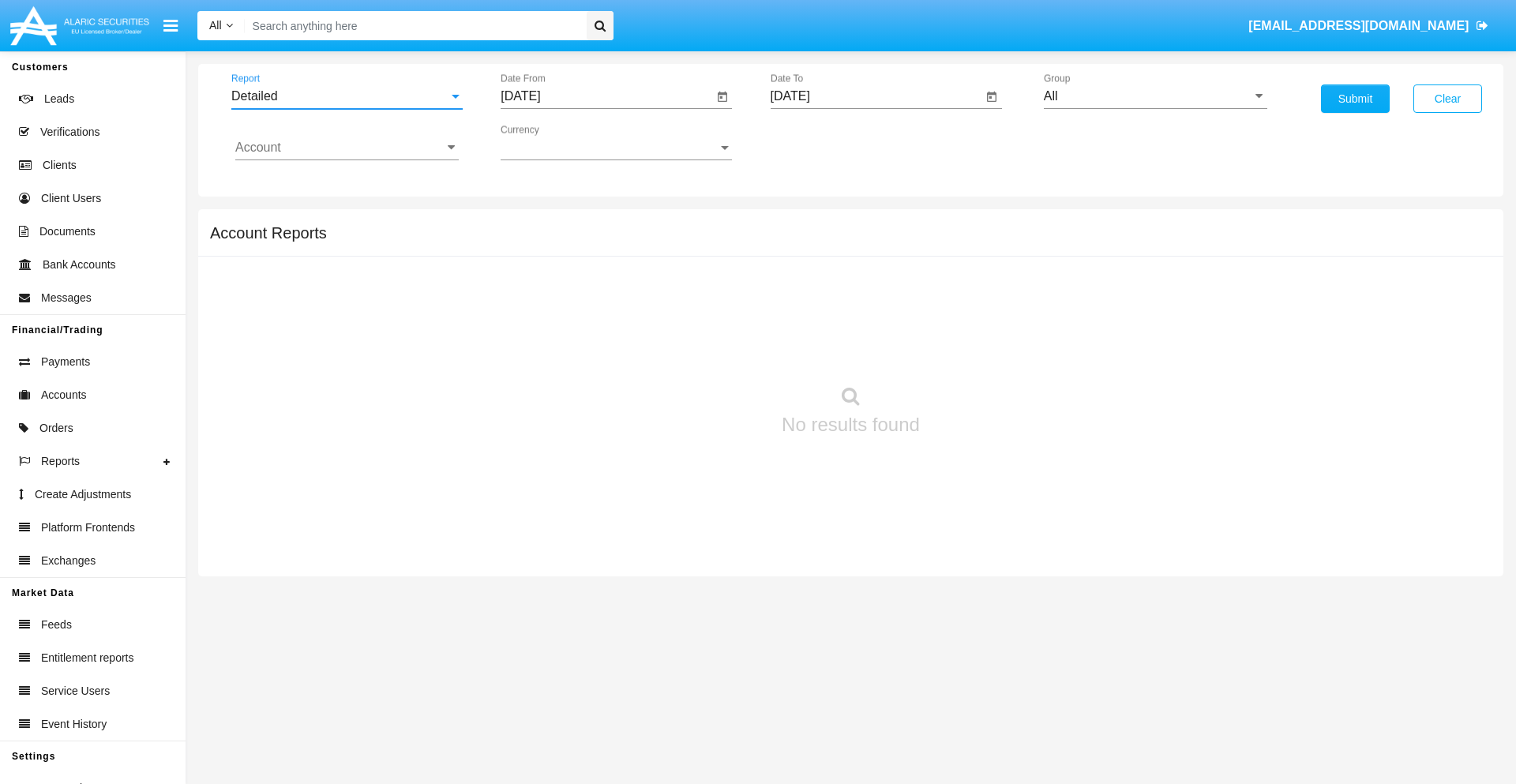
click at [606, 96] on input "[DATE]" at bounding box center [606, 95] width 212 height 14
click at [552, 142] on span "[DATE]" at bounding box center [539, 143] width 35 height 13
click at [594, 318] on div "2019" at bounding box center [594, 317] width 50 height 28
click at [538, 222] on div "JAN" at bounding box center [539, 222] width 50 height 28
click at [590, 241] on div "1" at bounding box center [590, 242] width 28 height 28
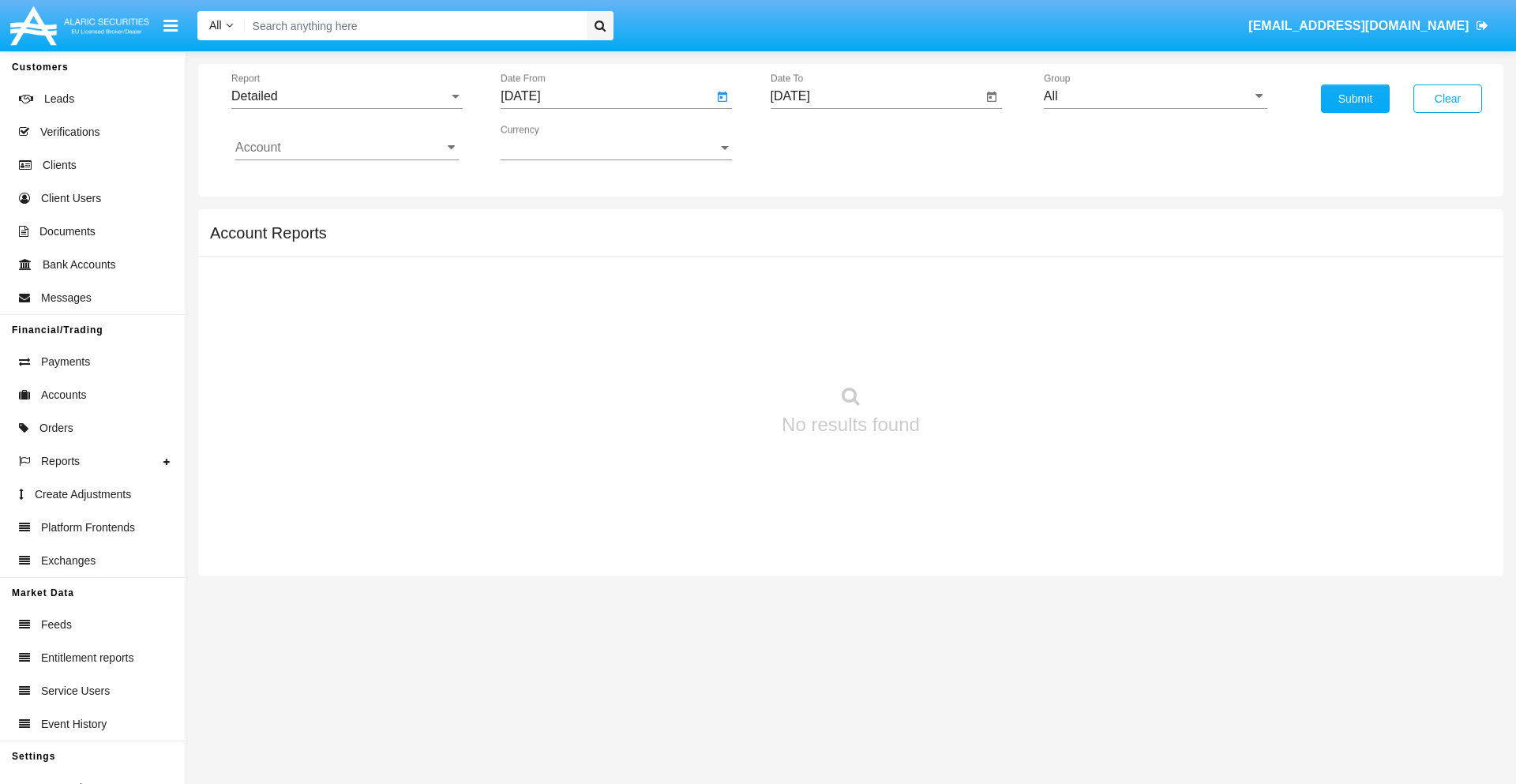
type input "[DATE]"
click at [876, 96] on input "[DATE]" at bounding box center [876, 95] width 212 height 14
click at [821, 142] on span "[DATE]" at bounding box center [809, 143] width 35 height 13
click at [863, 318] on div "2019" at bounding box center [863, 317] width 50 height 28
click at [808, 222] on div "JAN" at bounding box center [808, 222] width 50 height 28
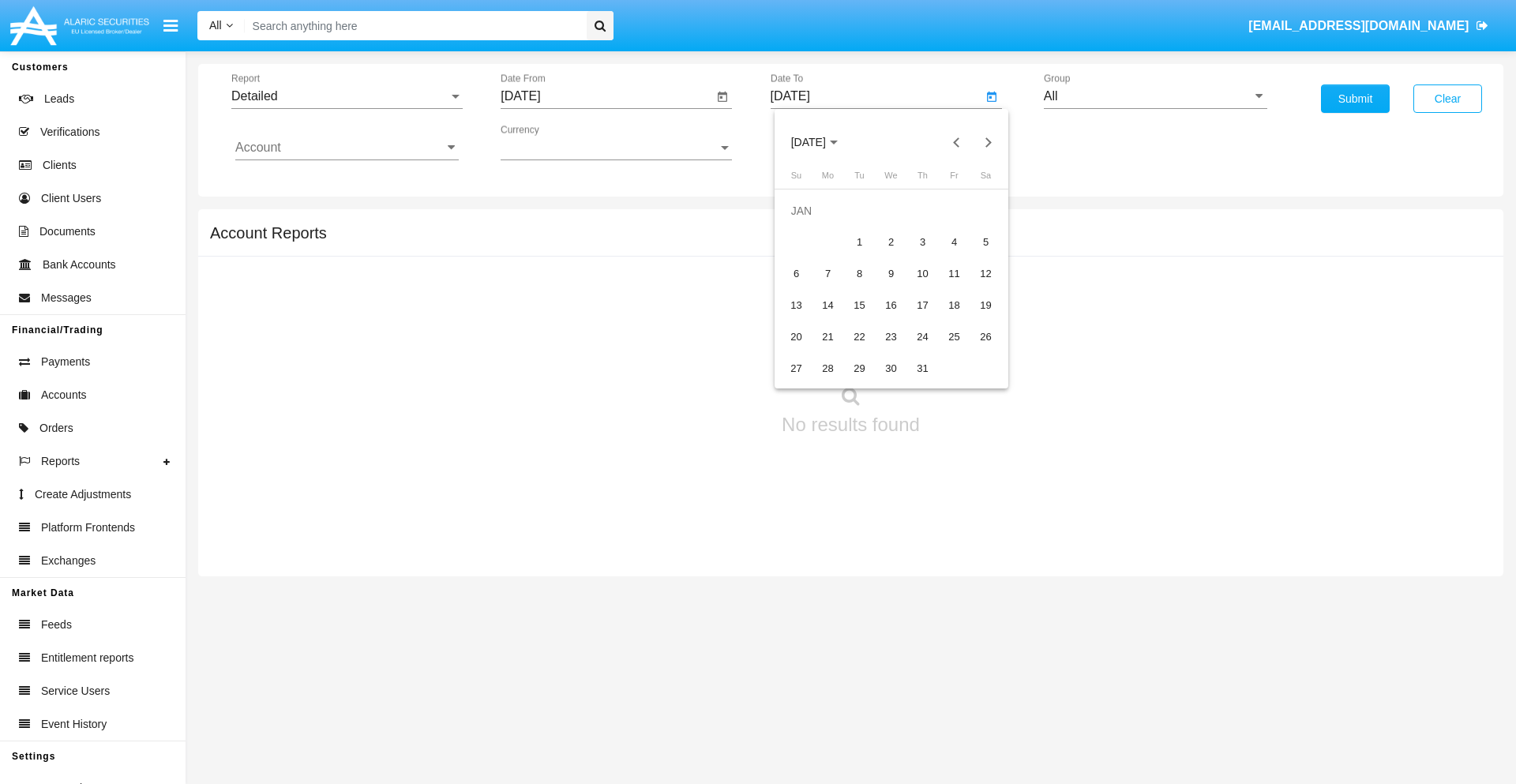
click at [859, 241] on div "1" at bounding box center [859, 242] width 28 height 28
type input "[DATE]"
click at [347, 148] on input "Account" at bounding box center [346, 147] width 223 height 14
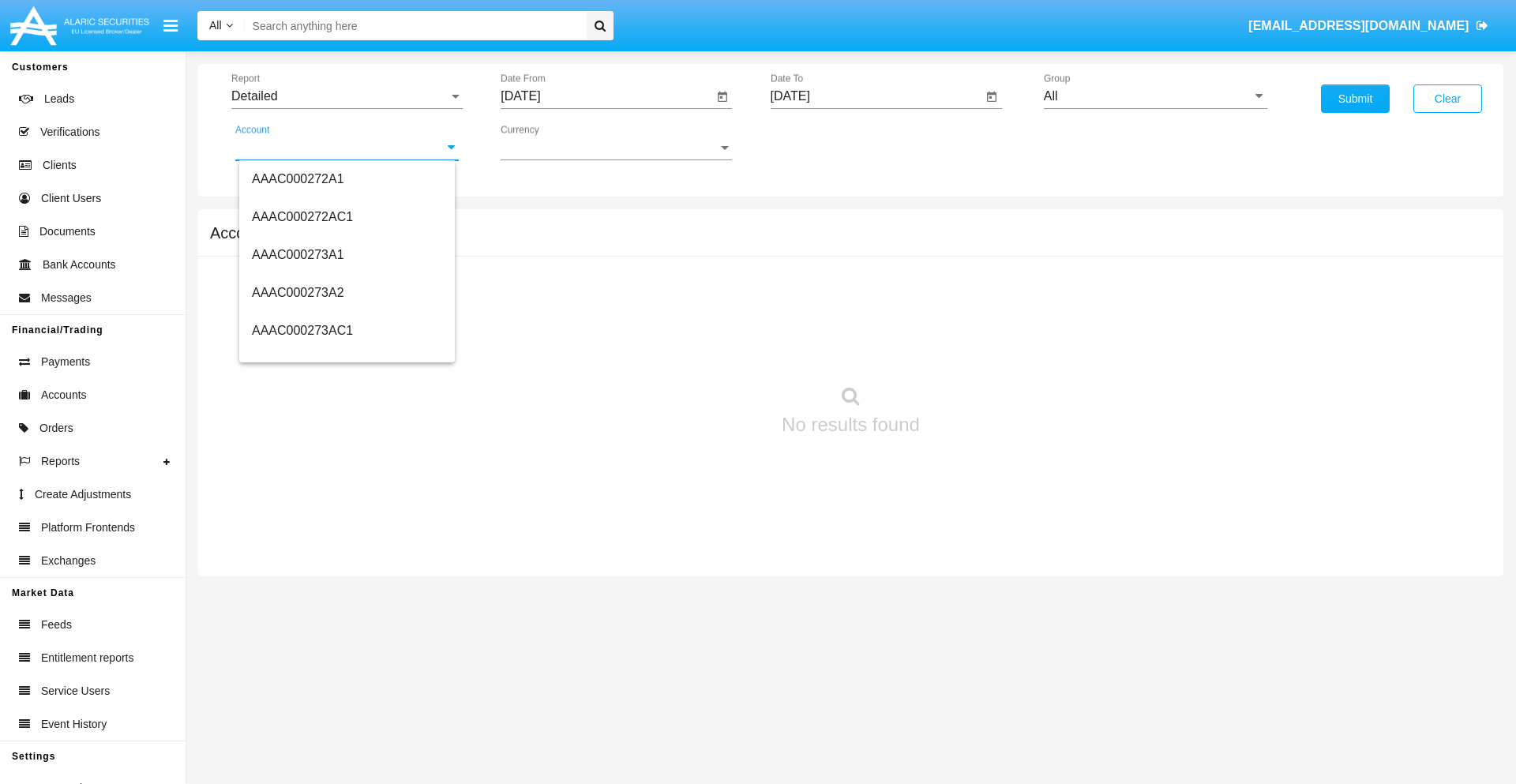
scroll to position [171590, 0]
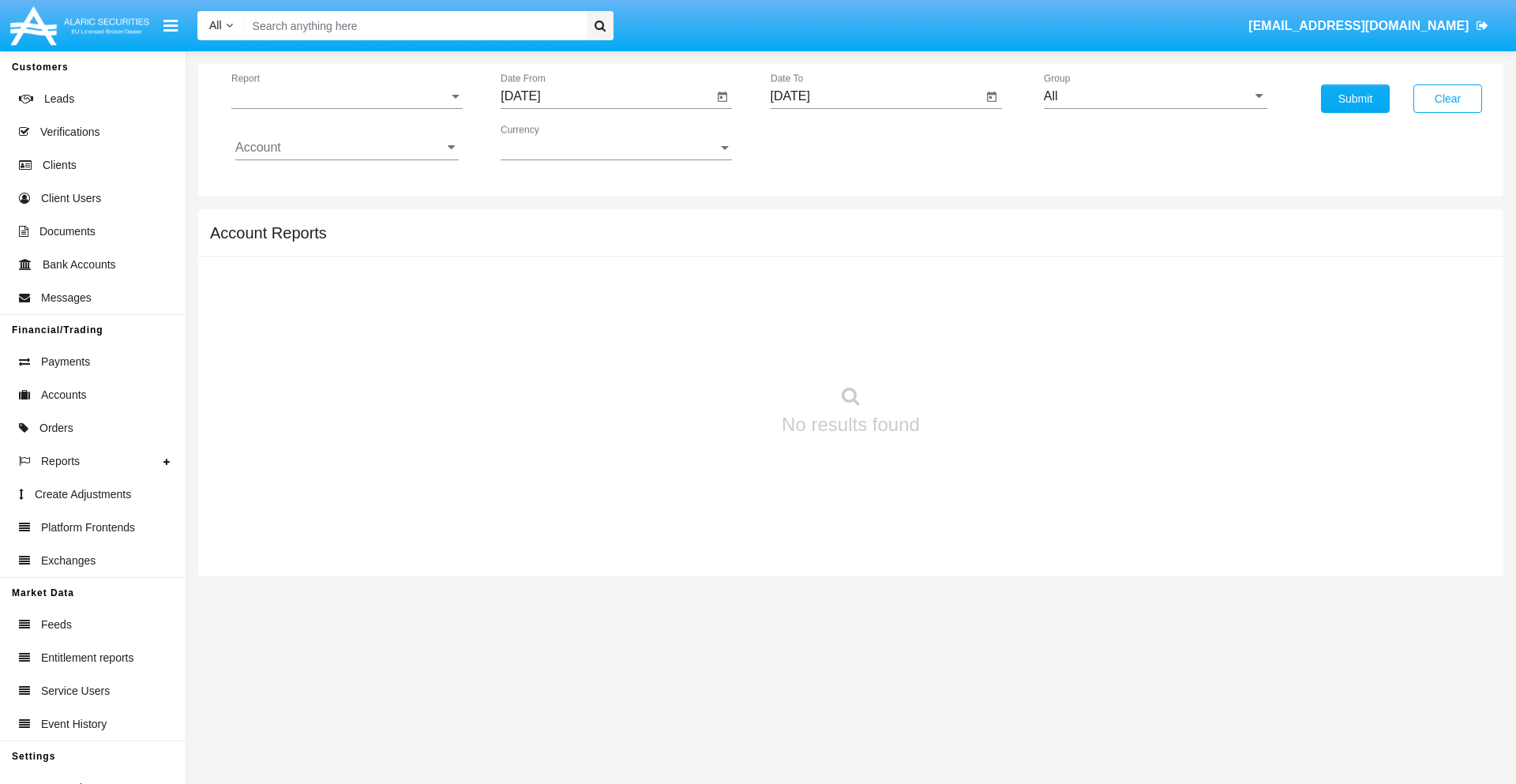
click at [347, 96] on span "Report" at bounding box center [340, 95] width 217 height 14
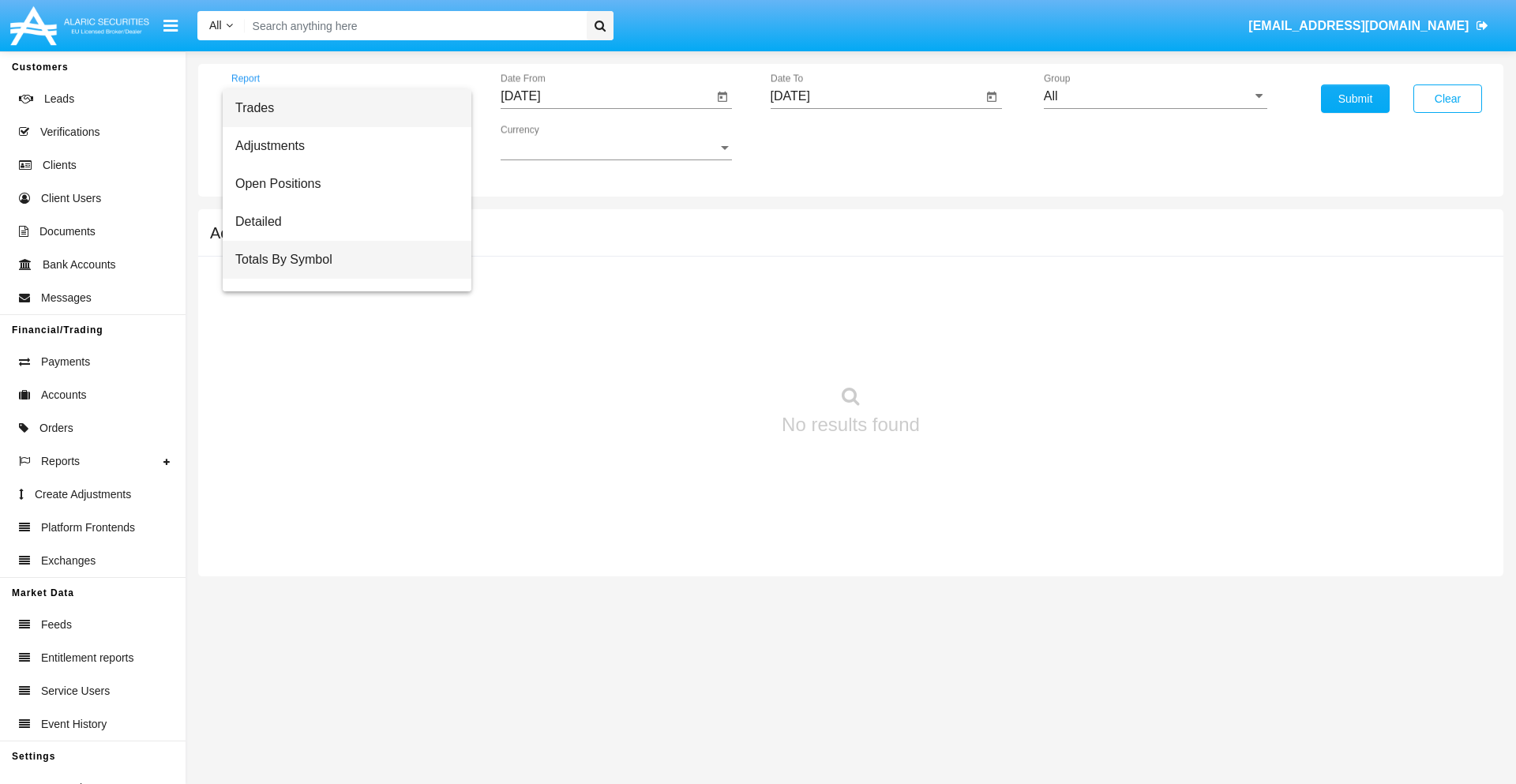
click at [341, 260] on span "Totals By Symbol" at bounding box center [346, 259] width 223 height 38
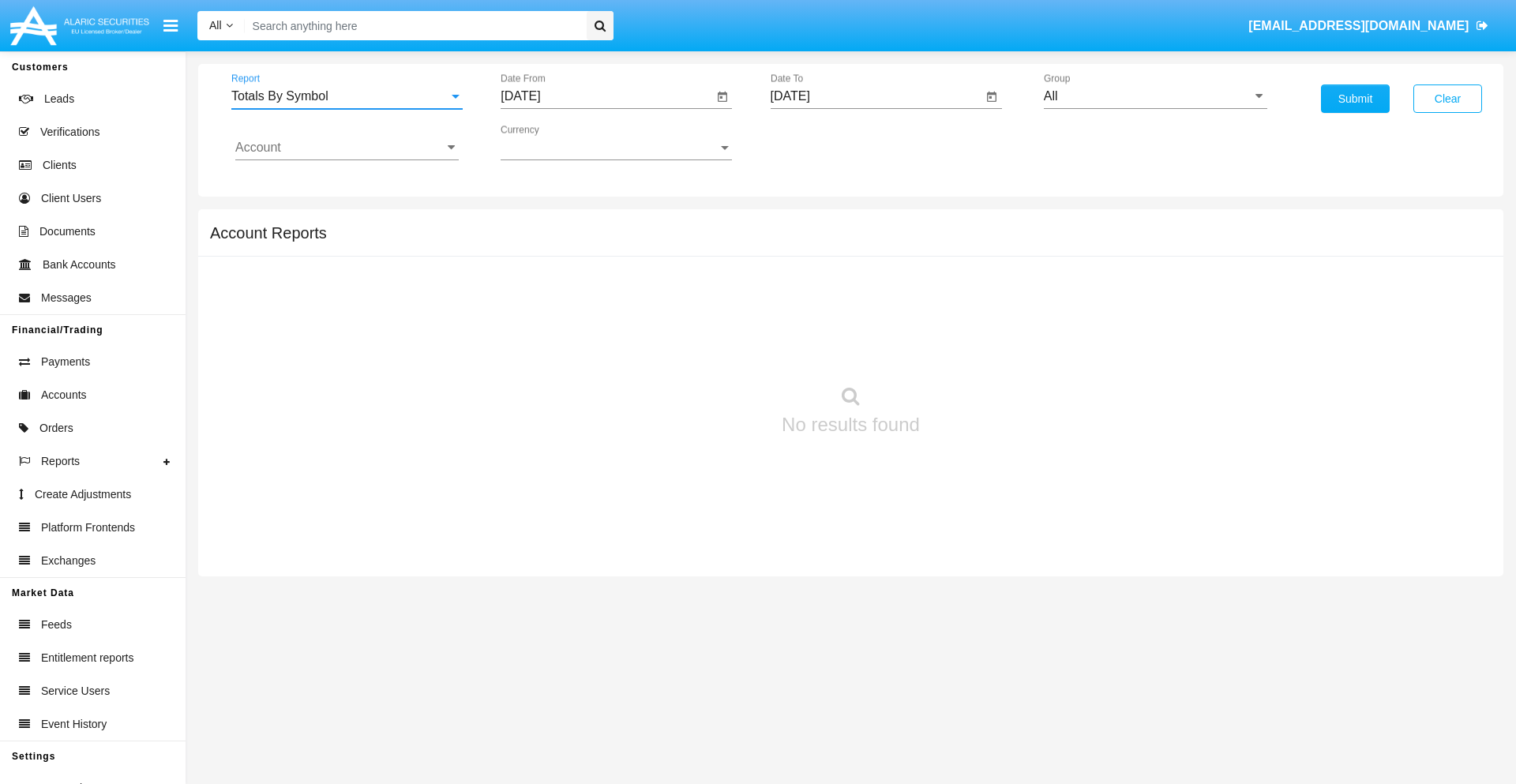
click at [606, 96] on input "[DATE]" at bounding box center [606, 95] width 212 height 14
click at [552, 142] on span "[DATE]" at bounding box center [539, 143] width 35 height 13
click at [594, 318] on div "2019" at bounding box center [594, 317] width 50 height 28
click at [538, 222] on div "JAN" at bounding box center [539, 222] width 50 height 28
click at [590, 241] on div "1" at bounding box center [590, 242] width 28 height 28
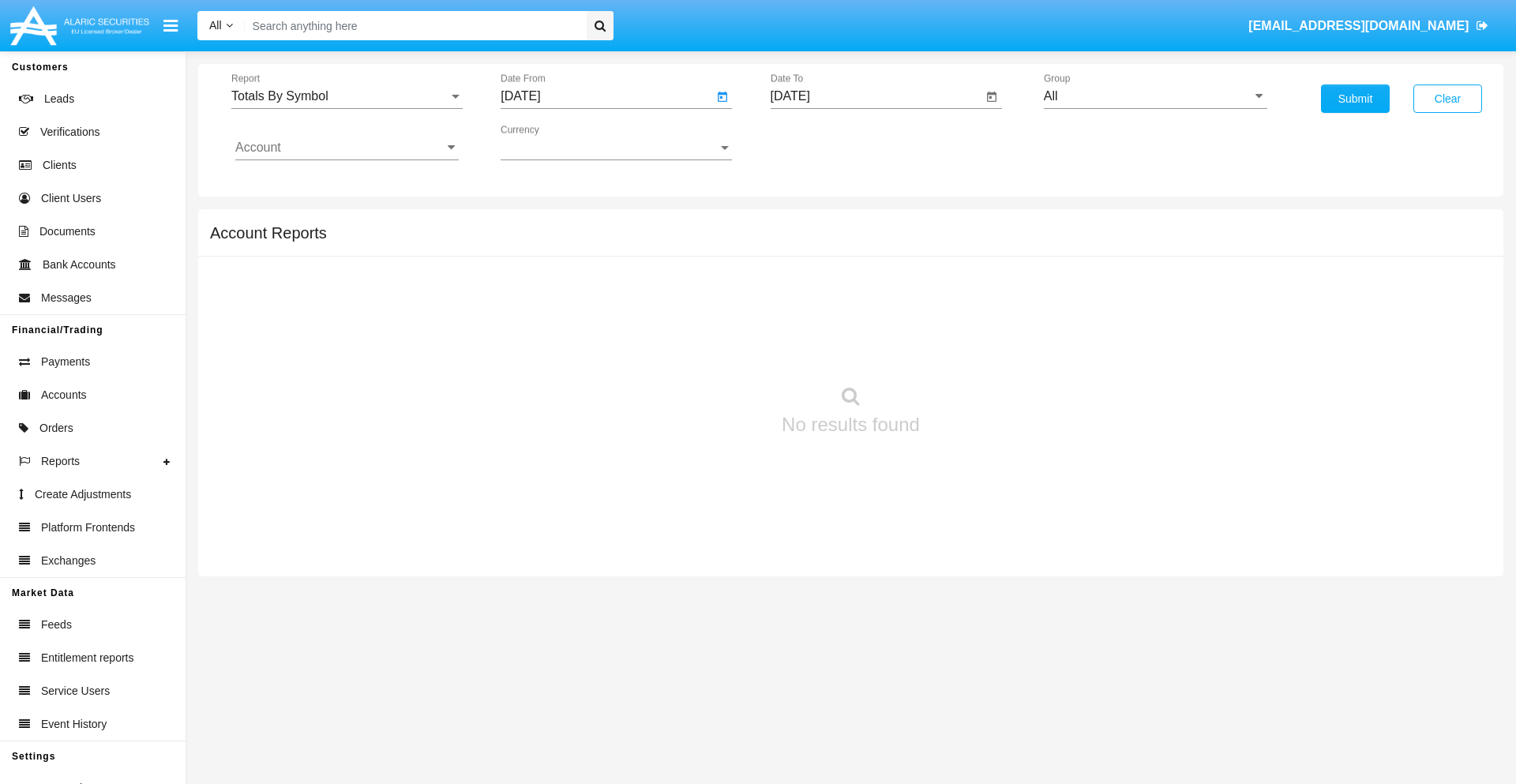
type input "[DATE]"
click at [876, 96] on input "[DATE]" at bounding box center [876, 95] width 212 height 14
click at [821, 142] on span "[DATE]" at bounding box center [809, 143] width 35 height 13
click at [863, 318] on div "2019" at bounding box center [863, 317] width 50 height 28
click at [808, 222] on div "JAN" at bounding box center [808, 222] width 50 height 28
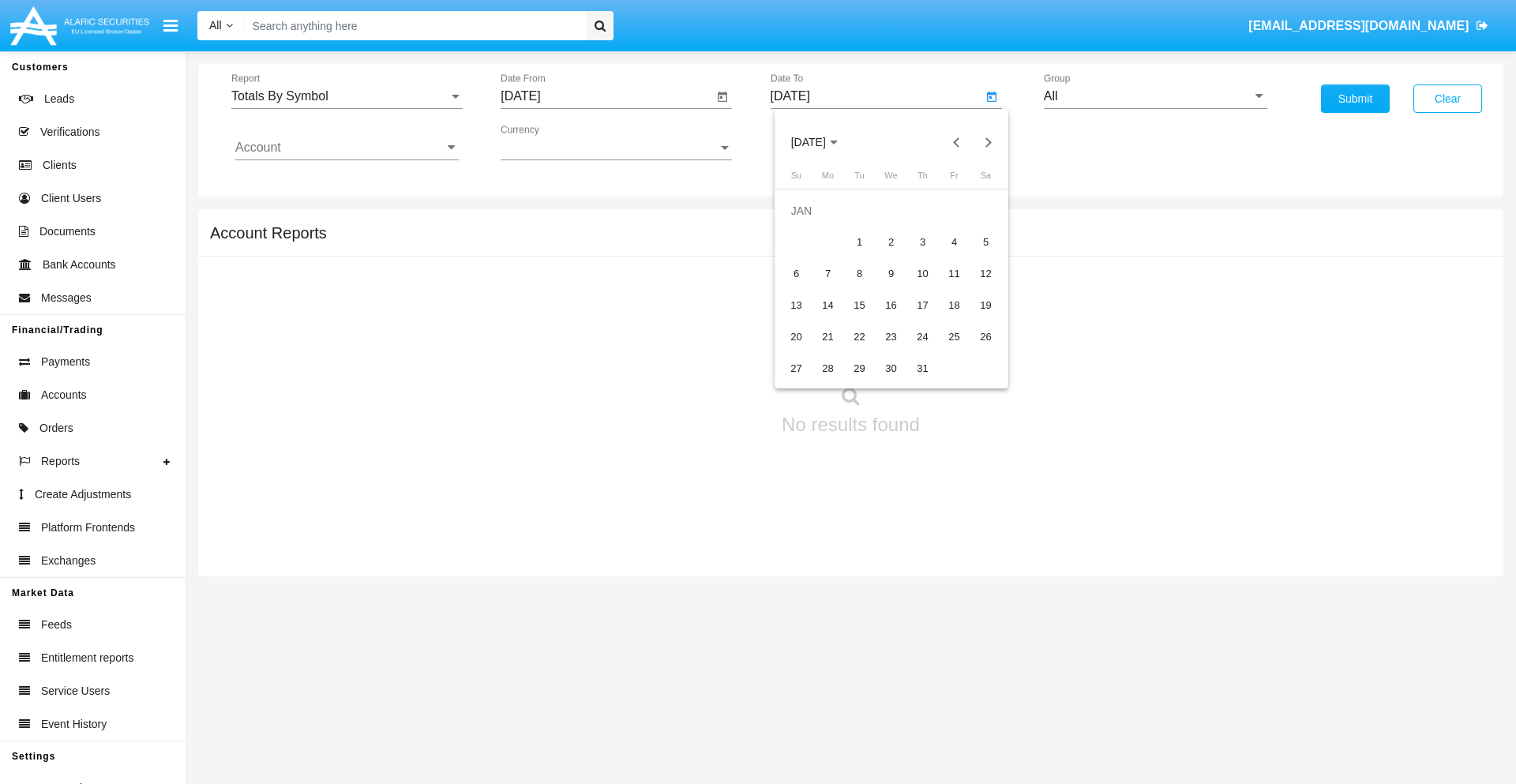
click at [859, 241] on div "1" at bounding box center [859, 242] width 28 height 28
type input "[DATE]"
click at [347, 148] on input "Account" at bounding box center [346, 147] width 223 height 14
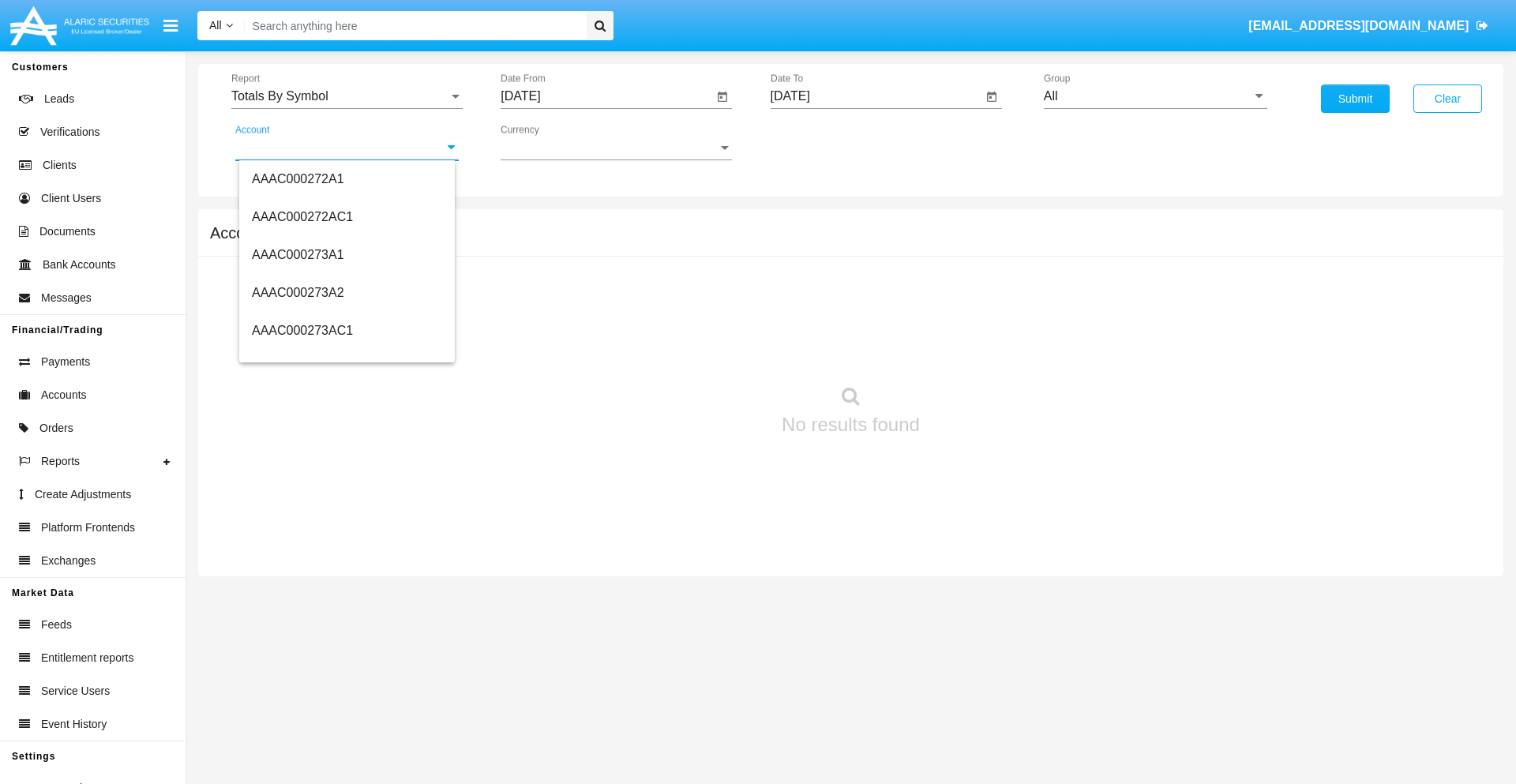
scroll to position [171590, 0]
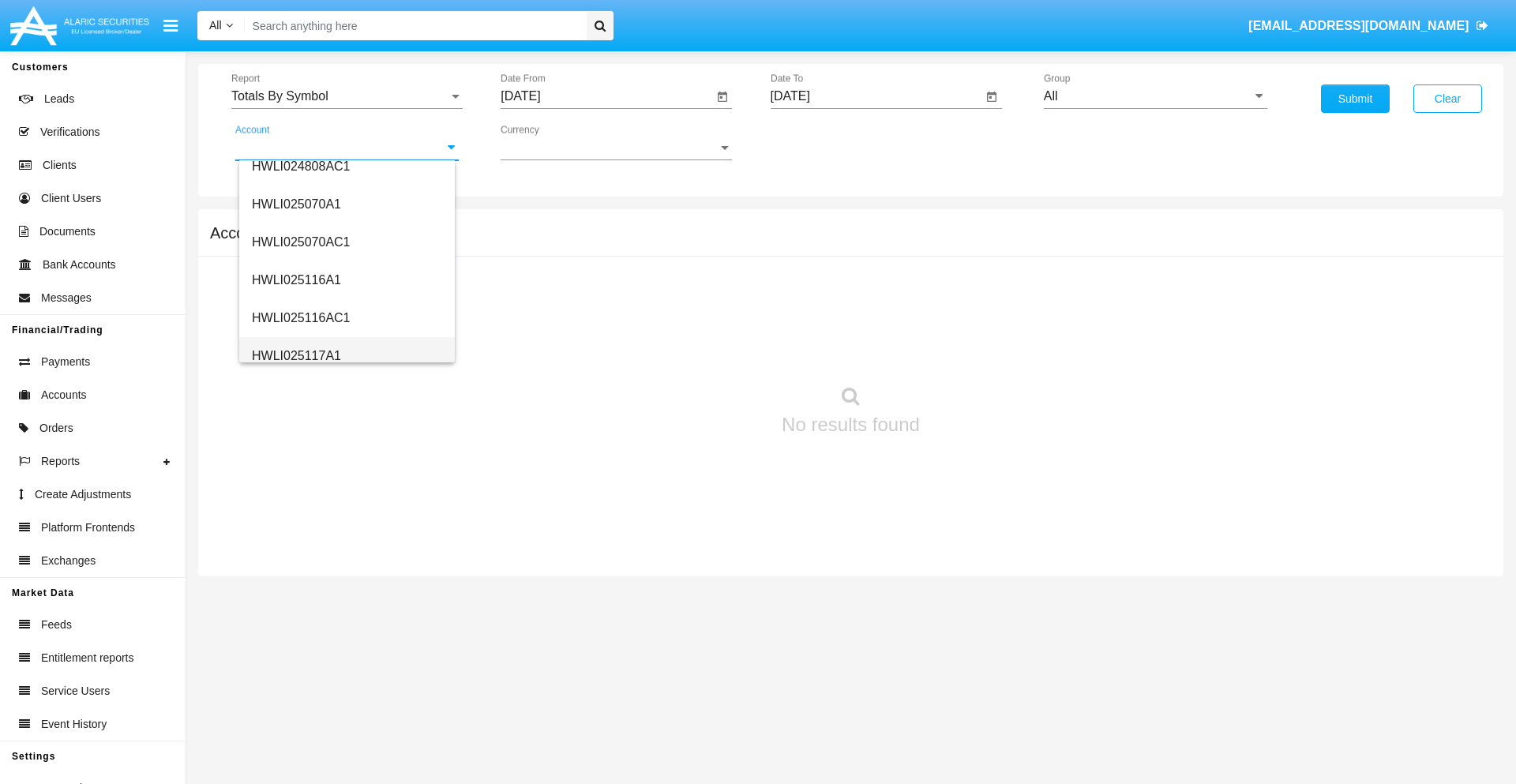
click at [296, 355] on span "HWLI025117A1" at bounding box center [296, 355] width 89 height 14
type input "HWLI025117A1"
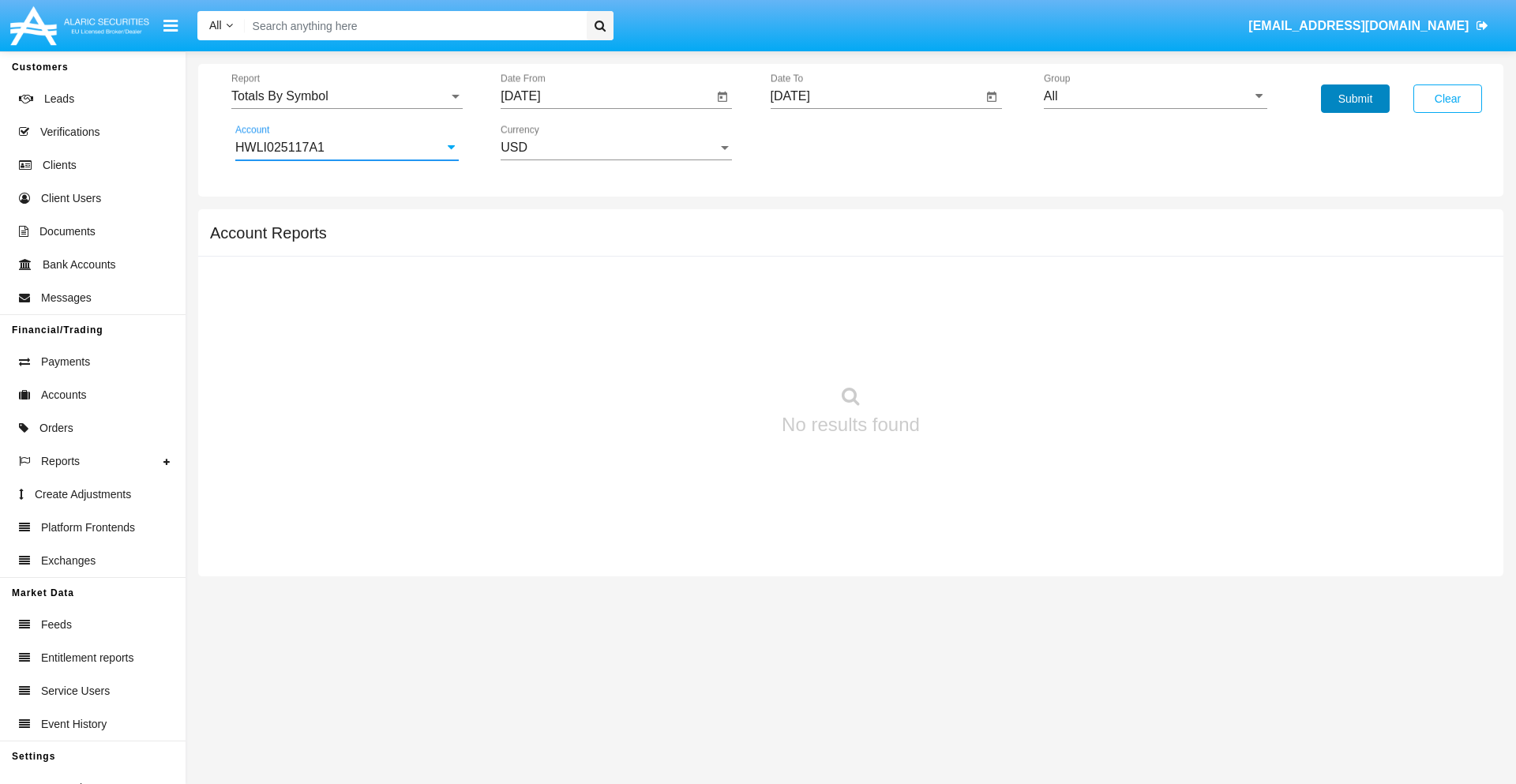
click at [1355, 98] on button "Submit" at bounding box center [1355, 98] width 69 height 28
click at [347, 96] on span "Report" at bounding box center [340, 95] width 217 height 14
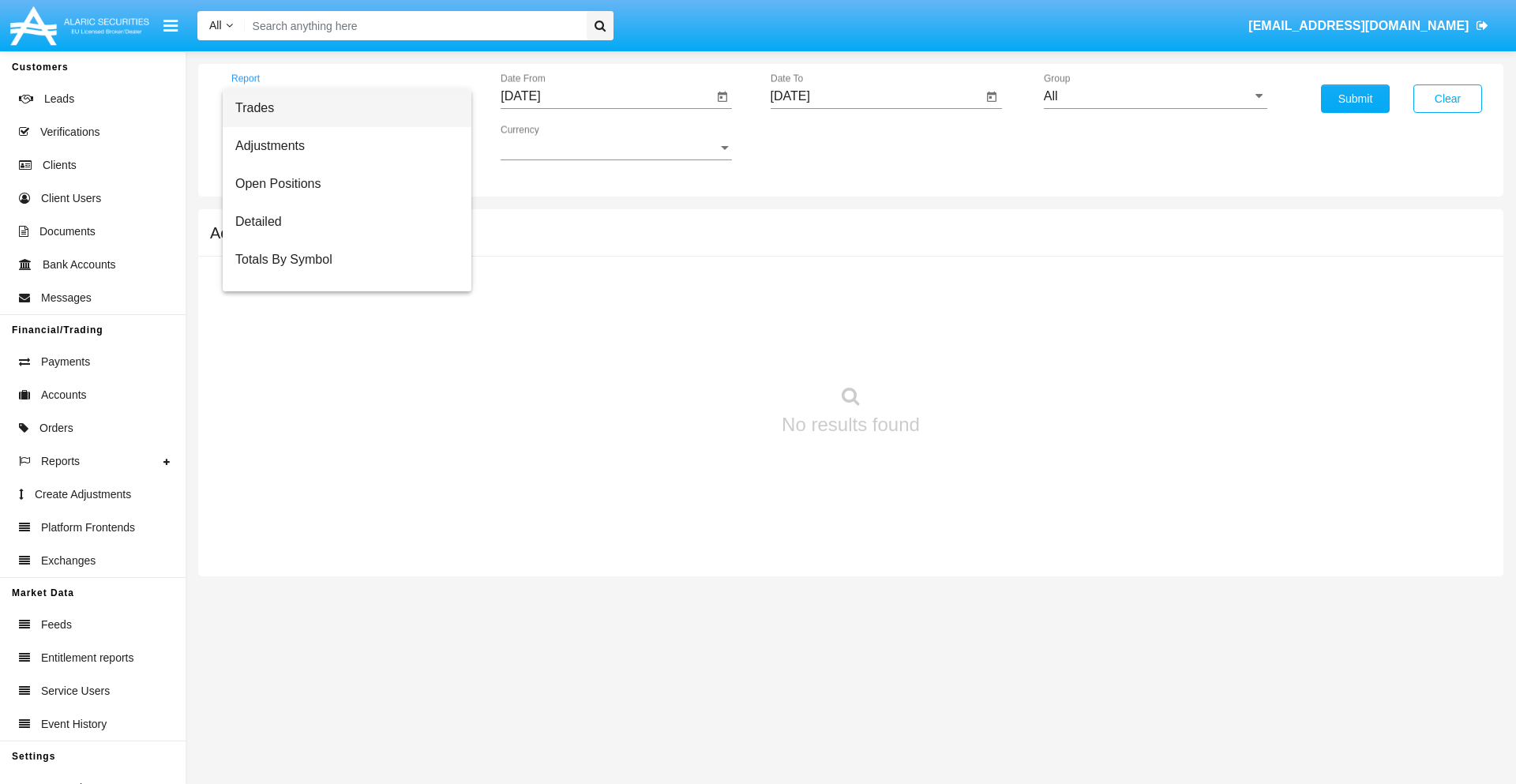
scroll to position [26, 0]
click at [341, 273] on span "Totals By Date" at bounding box center [346, 272] width 223 height 38
click at [606, 96] on input "[DATE]" at bounding box center [606, 95] width 212 height 14
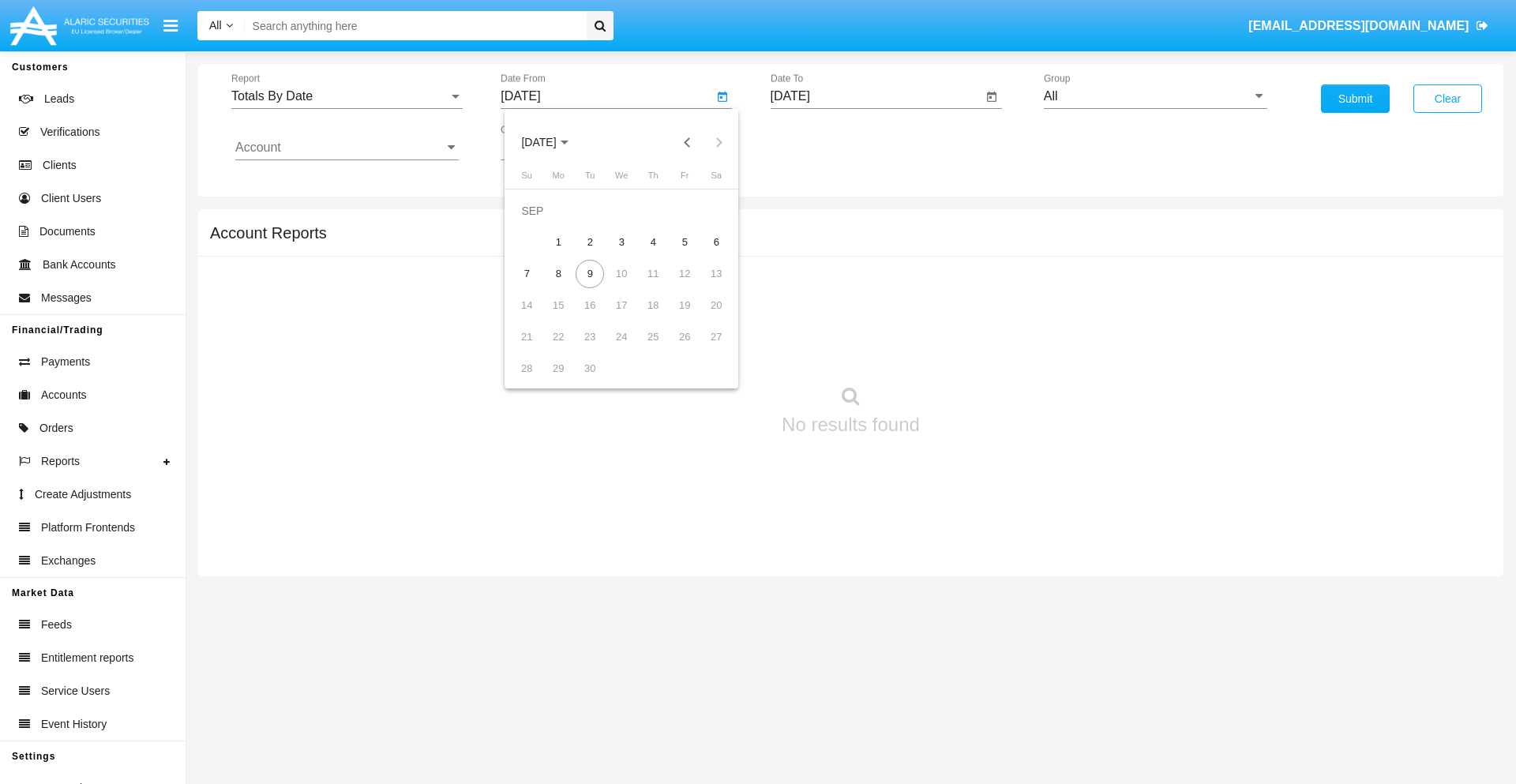
click at [552, 142] on span "[DATE]" at bounding box center [539, 143] width 35 height 13
click at [594, 318] on div "2019" at bounding box center [594, 317] width 50 height 28
click at [538, 222] on div "JAN" at bounding box center [539, 222] width 50 height 28
click at [590, 241] on div "1" at bounding box center [590, 242] width 28 height 28
type input "[DATE]"
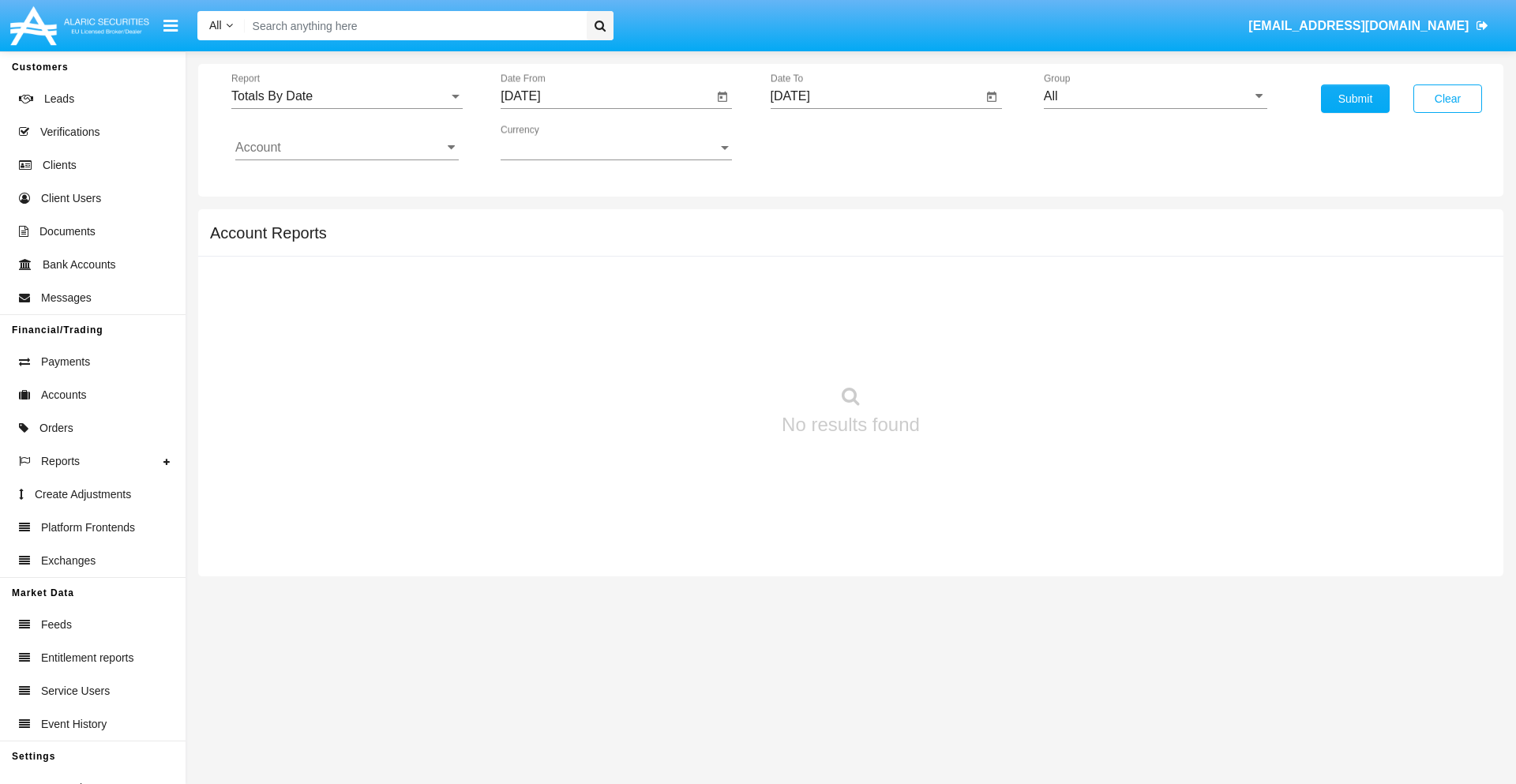
click at [876, 96] on input "[DATE]" at bounding box center [876, 95] width 212 height 14
click at [821, 142] on span "[DATE]" at bounding box center [809, 143] width 35 height 13
click at [863, 318] on div "2019" at bounding box center [863, 317] width 50 height 28
click at [808, 222] on div "JAN" at bounding box center [808, 222] width 50 height 28
click at [859, 241] on div "1" at bounding box center [859, 242] width 28 height 28
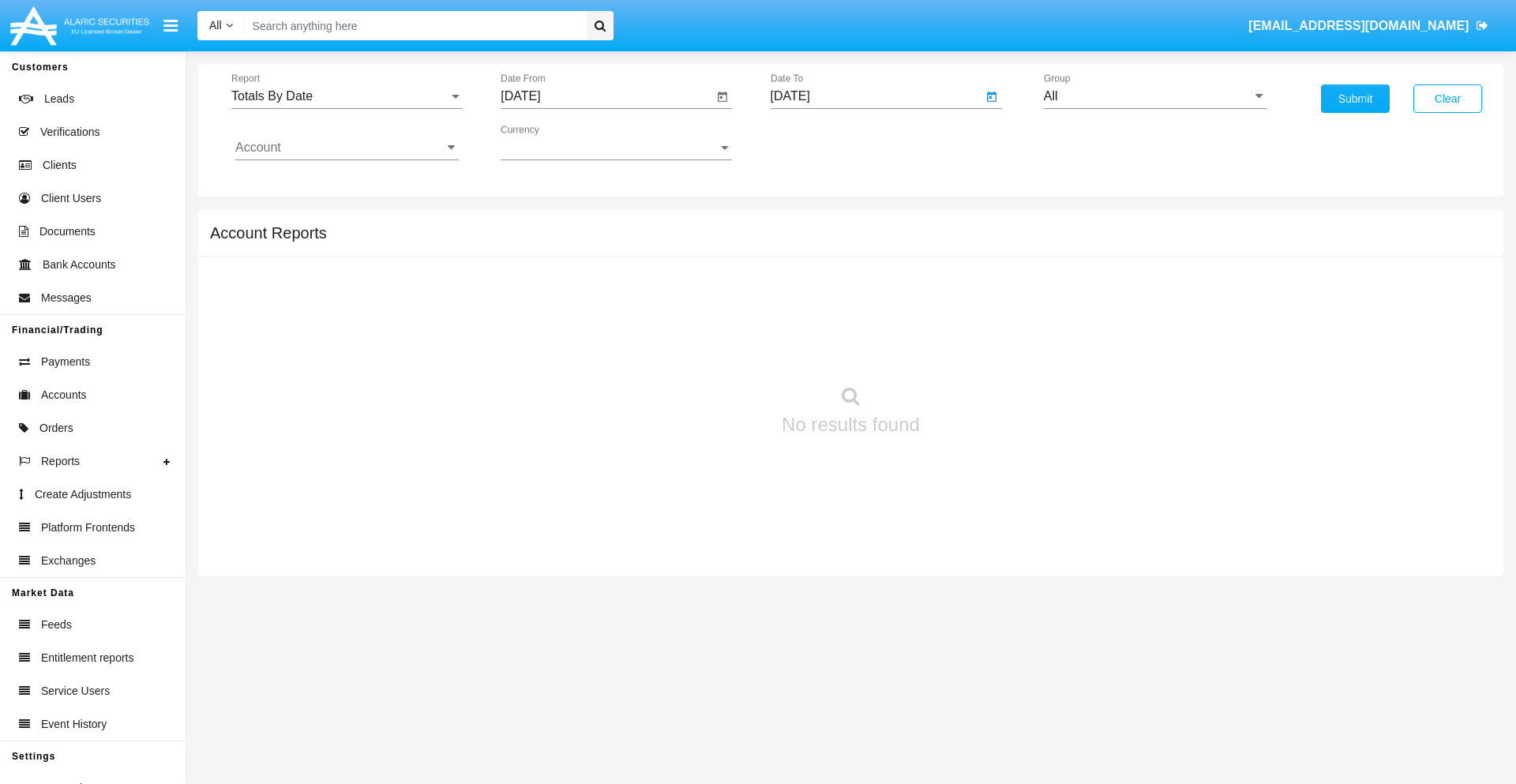
type input "[DATE]"
click at [347, 148] on input "Account" at bounding box center [346, 147] width 223 height 14
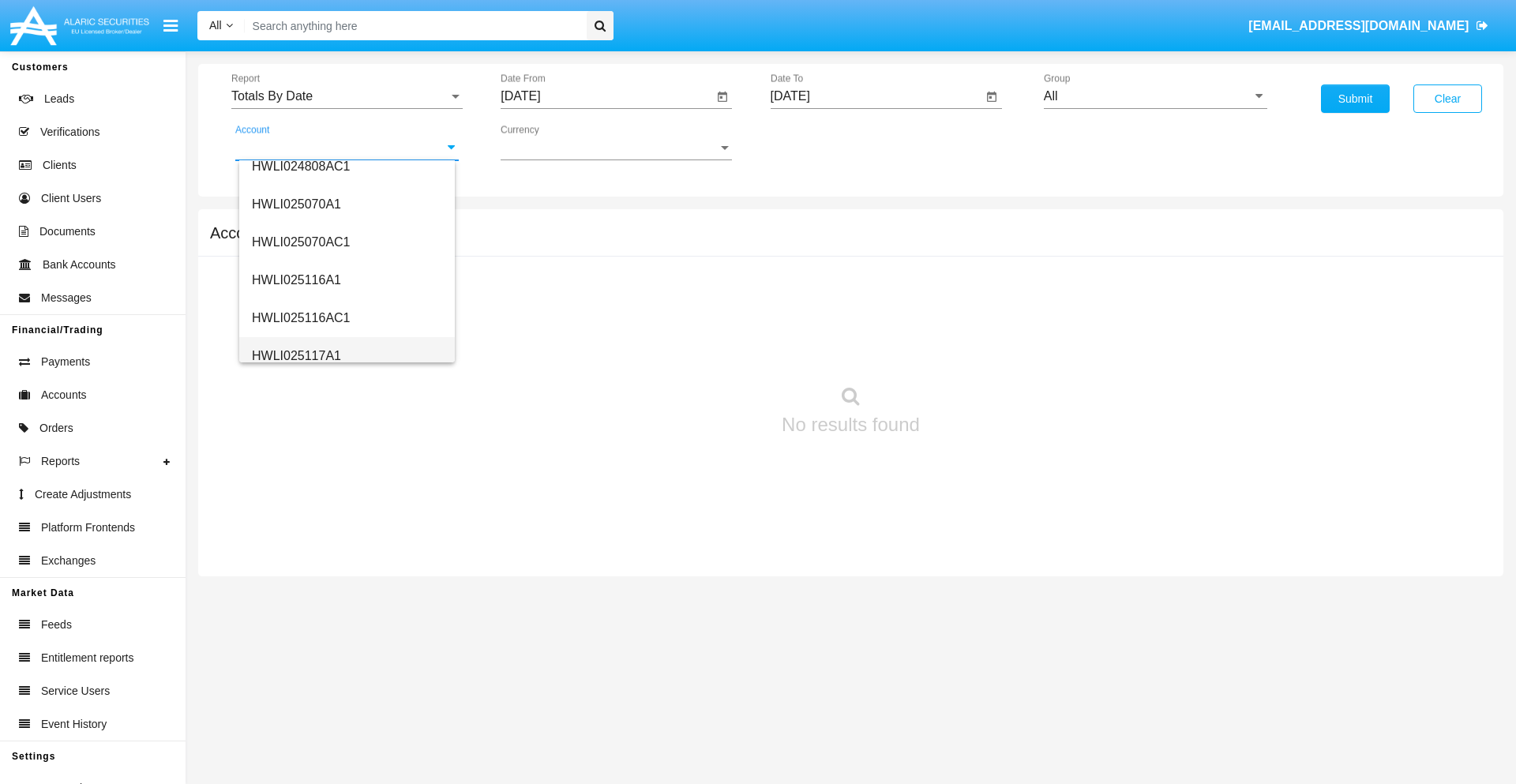
click at [296, 355] on span "HWLI025117A1" at bounding box center [296, 355] width 89 height 14
type input "HWLI025117A1"
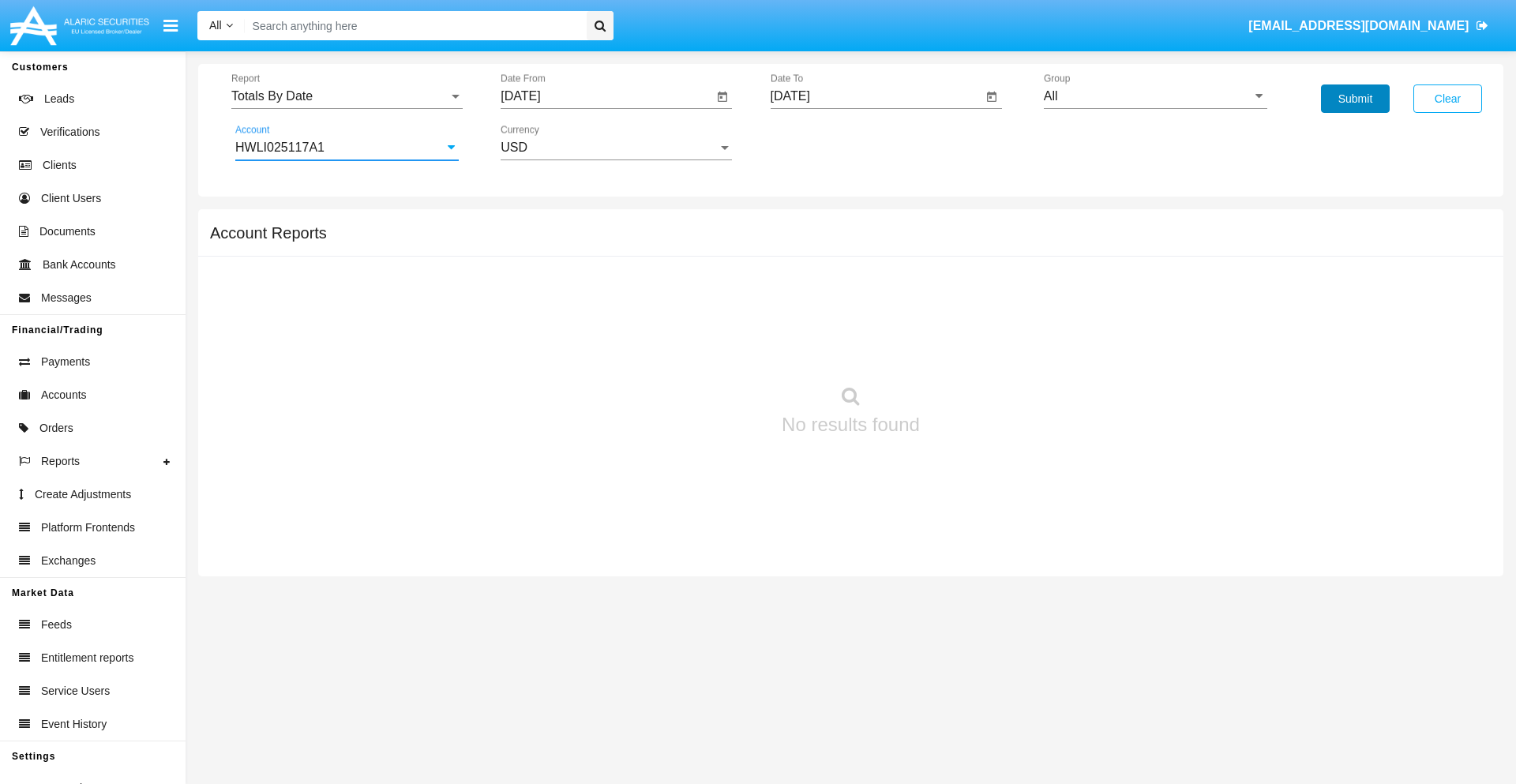
click at [1355, 98] on button "Submit" at bounding box center [1355, 98] width 69 height 28
click at [347, 96] on span "Report" at bounding box center [340, 95] width 217 height 14
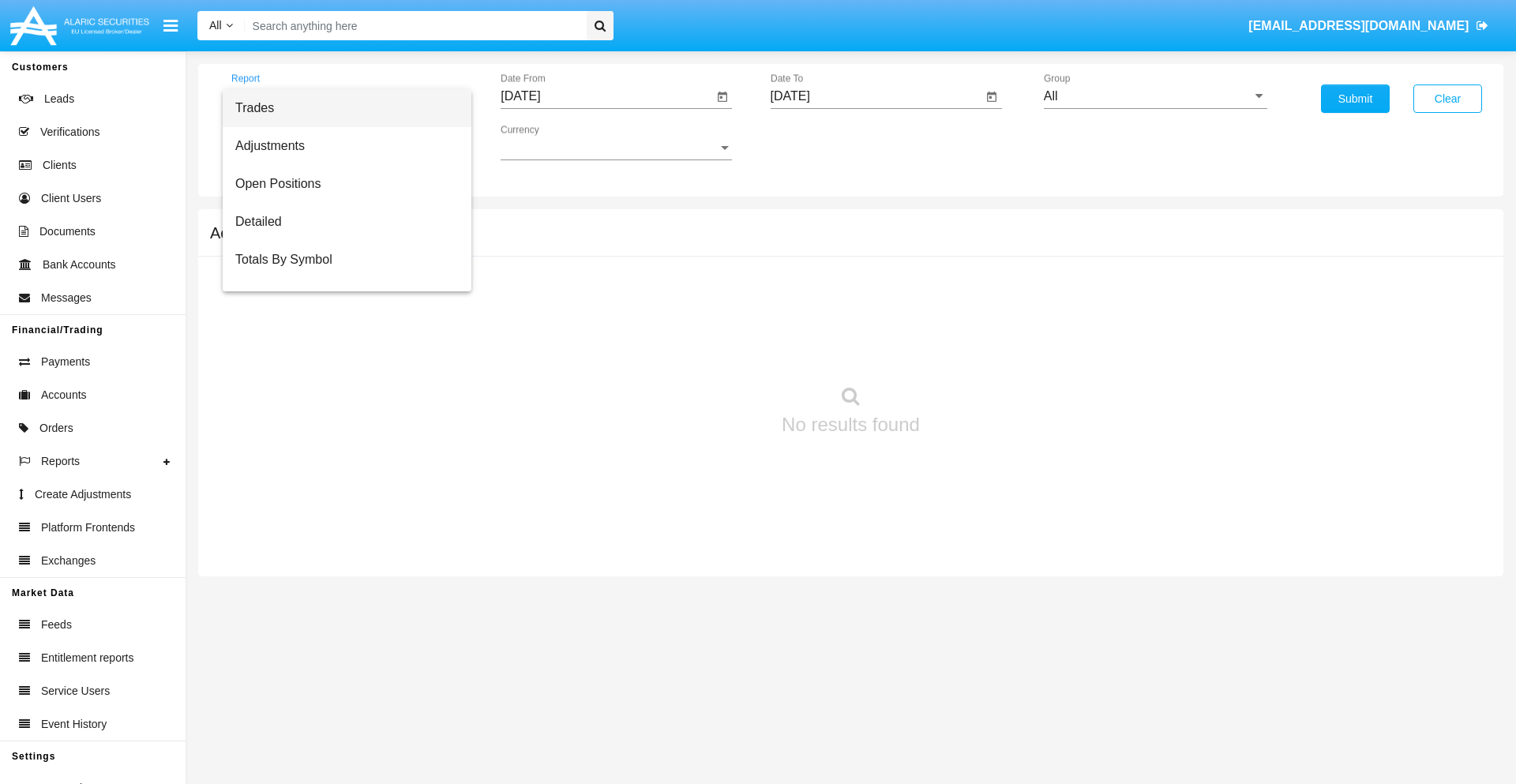
click at [341, 317] on span "Summary By Date" at bounding box center [346, 335] width 223 height 38
click at [606, 96] on input "[DATE]" at bounding box center [606, 95] width 212 height 14
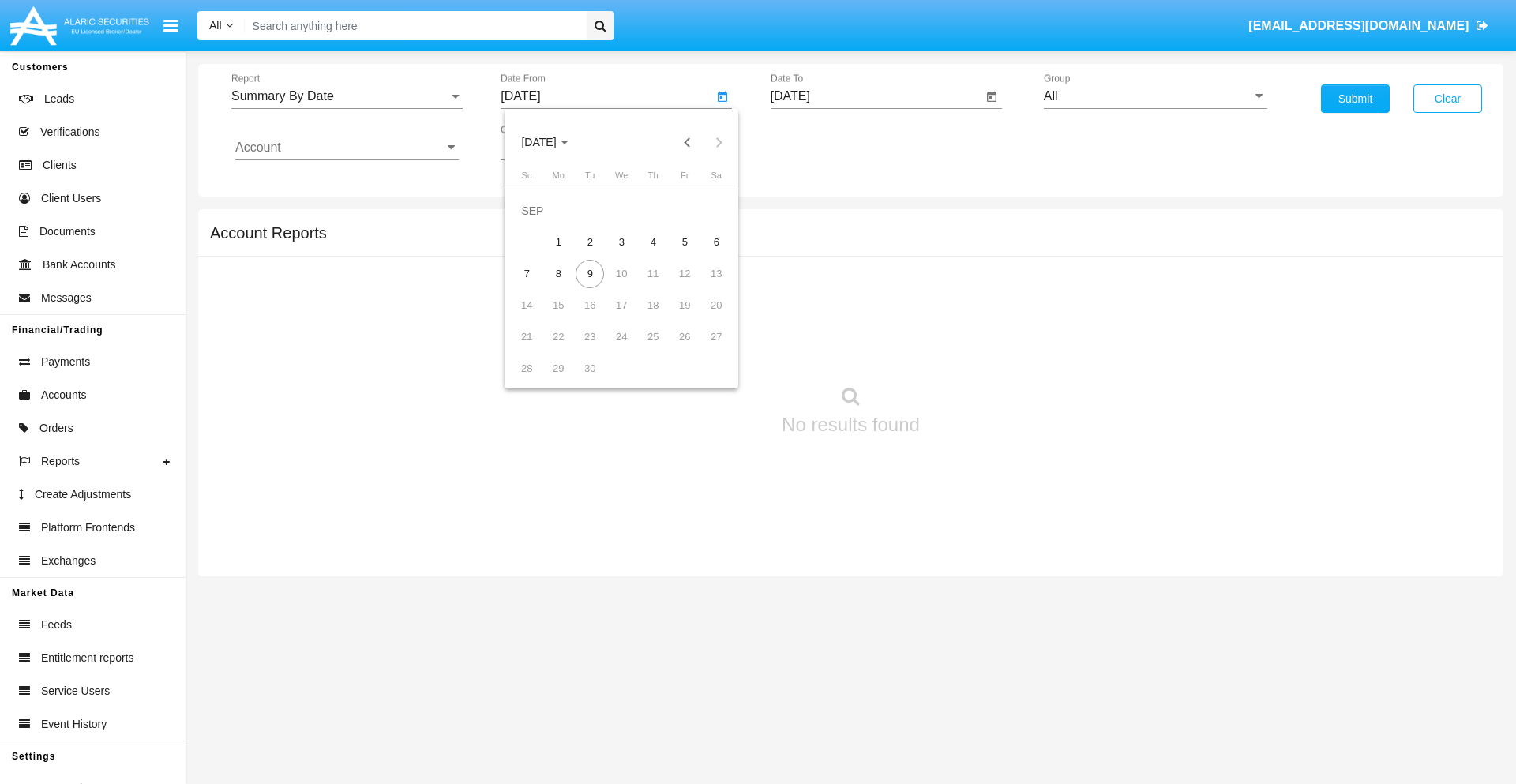
click at [552, 142] on span "[DATE]" at bounding box center [539, 143] width 35 height 13
click at [594, 318] on div "2019" at bounding box center [594, 317] width 50 height 28
click at [538, 222] on div "JAN" at bounding box center [539, 222] width 50 height 28
click at [590, 241] on div "1" at bounding box center [590, 242] width 28 height 28
type input "[DATE]"
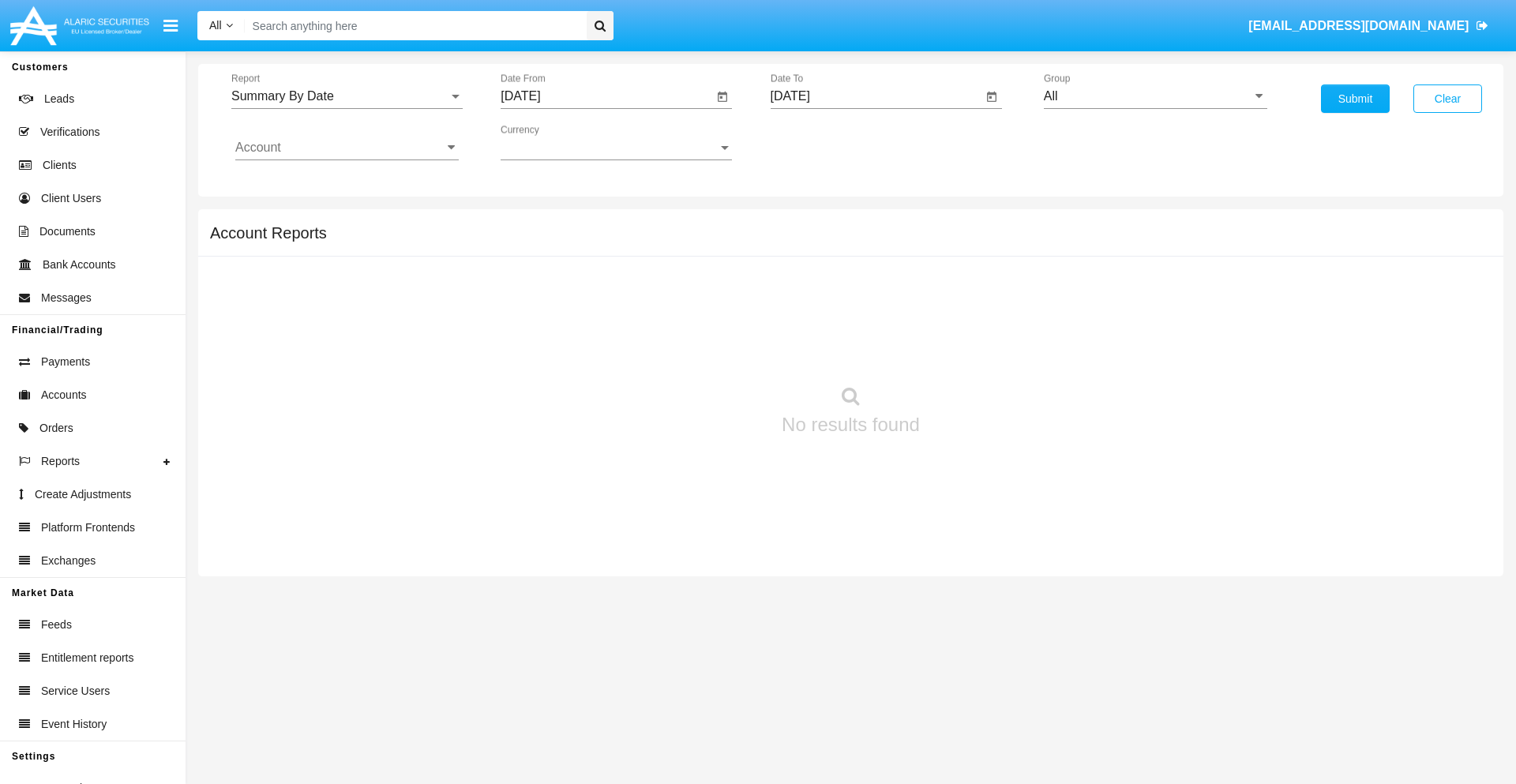
click at [876, 96] on input "[DATE]" at bounding box center [876, 95] width 212 height 14
click at [821, 142] on span "[DATE]" at bounding box center [809, 143] width 35 height 13
click at [863, 318] on div "2019" at bounding box center [863, 317] width 50 height 28
click at [808, 222] on div "JAN" at bounding box center [808, 222] width 50 height 28
click at [859, 241] on div "1" at bounding box center [859, 242] width 28 height 28
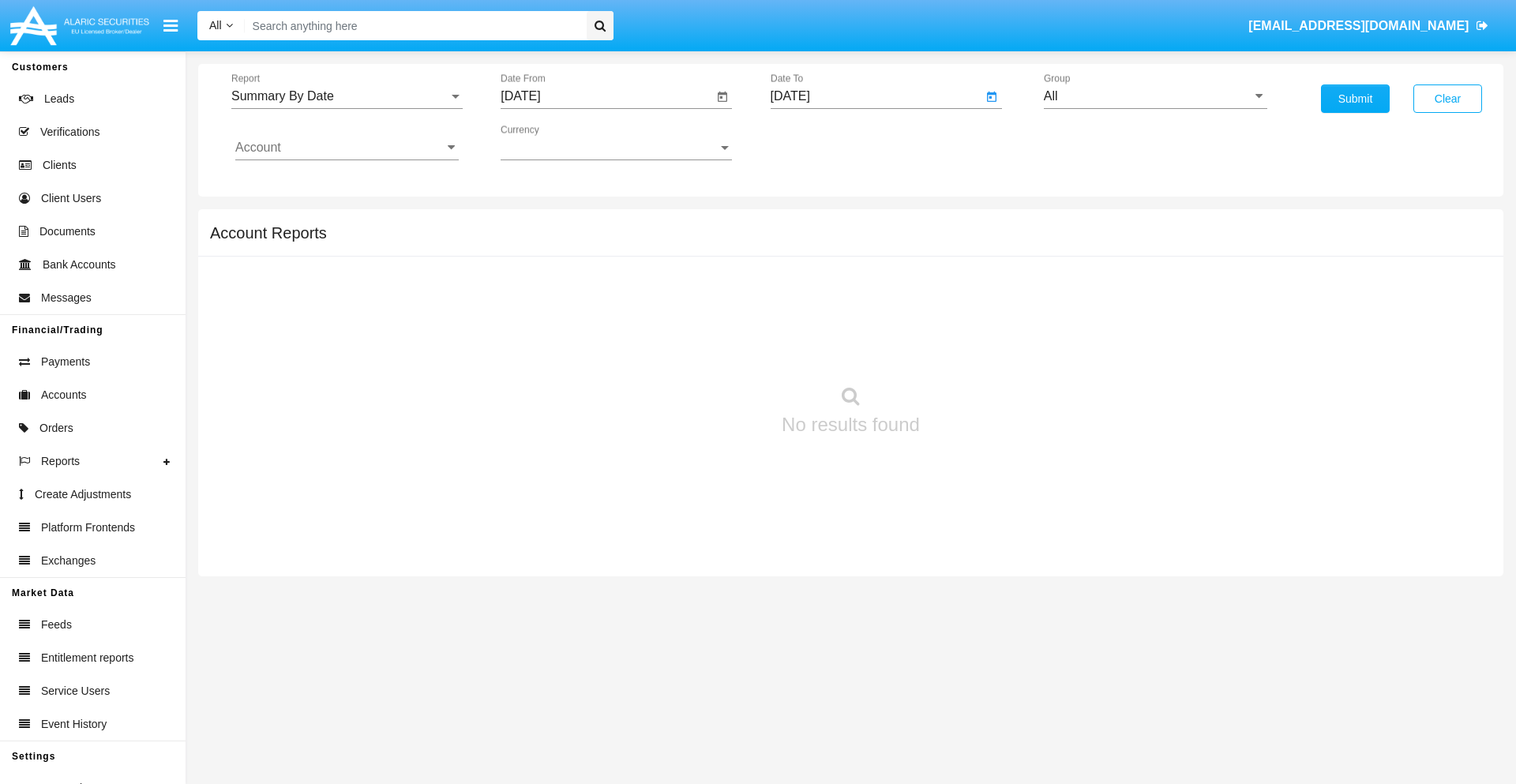
type input "[DATE]"
click at [347, 148] on input "Account" at bounding box center [346, 147] width 223 height 14
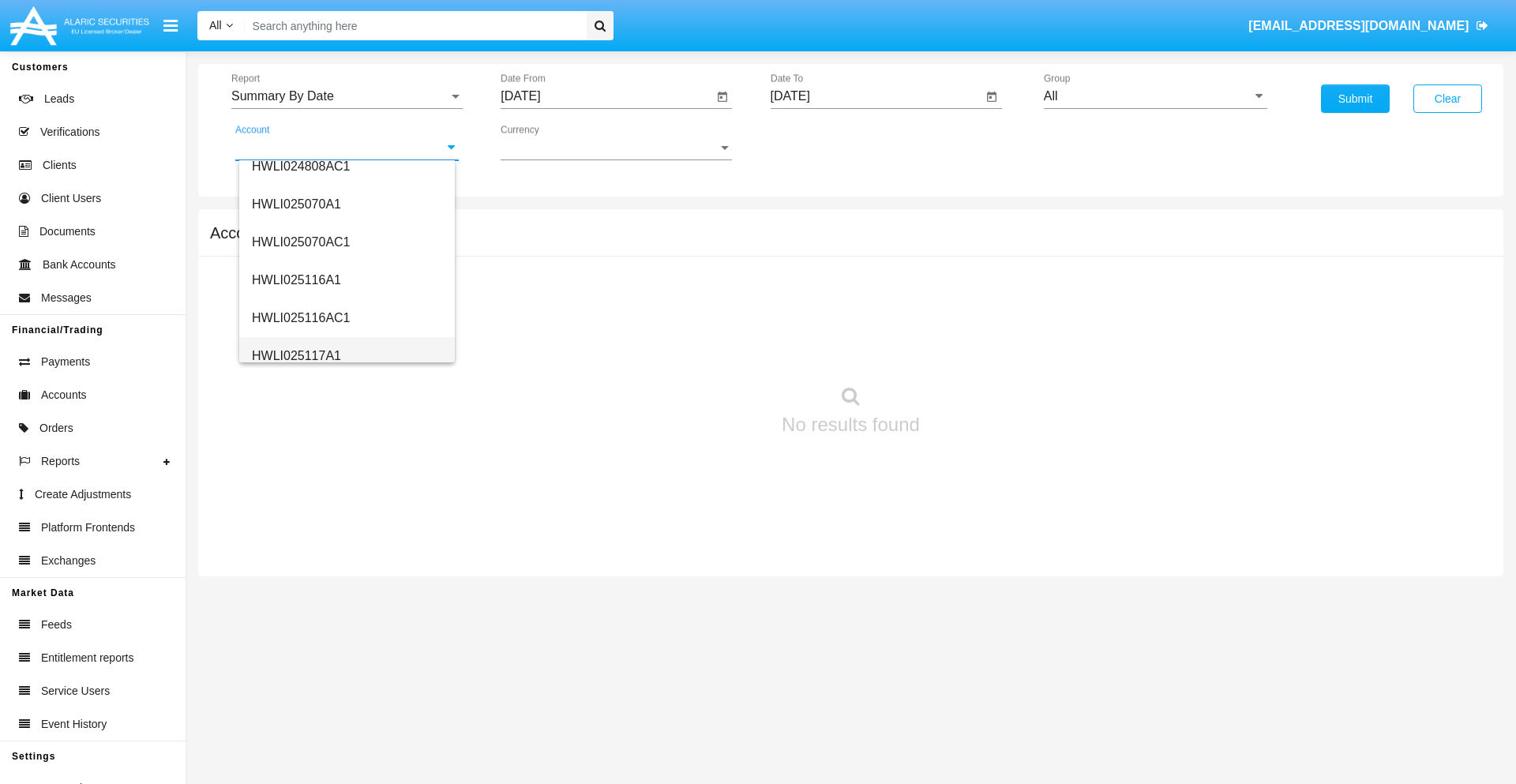
click at [296, 355] on span "HWLI025117A1" at bounding box center [296, 355] width 89 height 14
type input "HWLI025117A1"
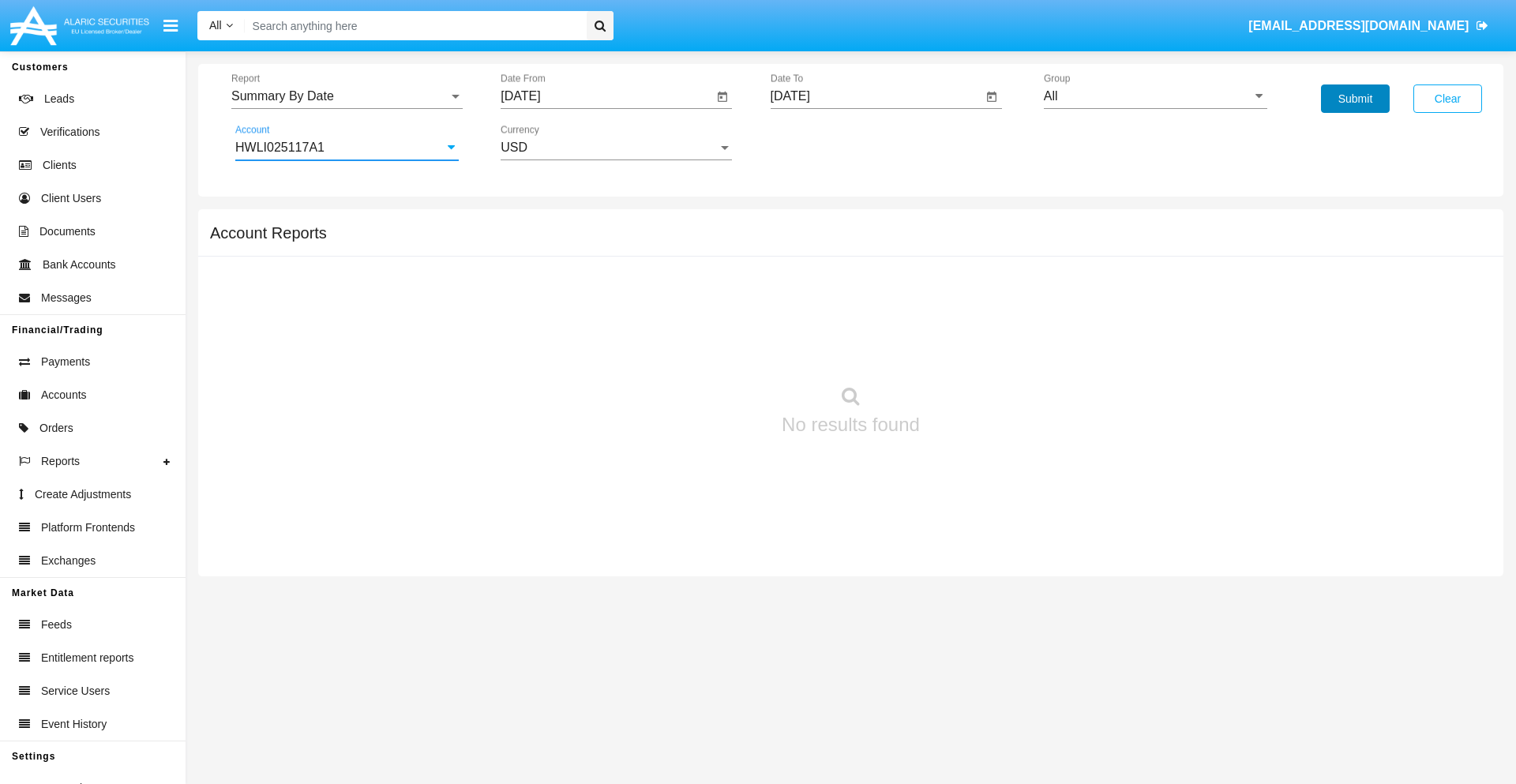
click at [1355, 98] on button "Submit" at bounding box center [1355, 98] width 69 height 28
click at [347, 96] on span "Report" at bounding box center [340, 95] width 217 height 14
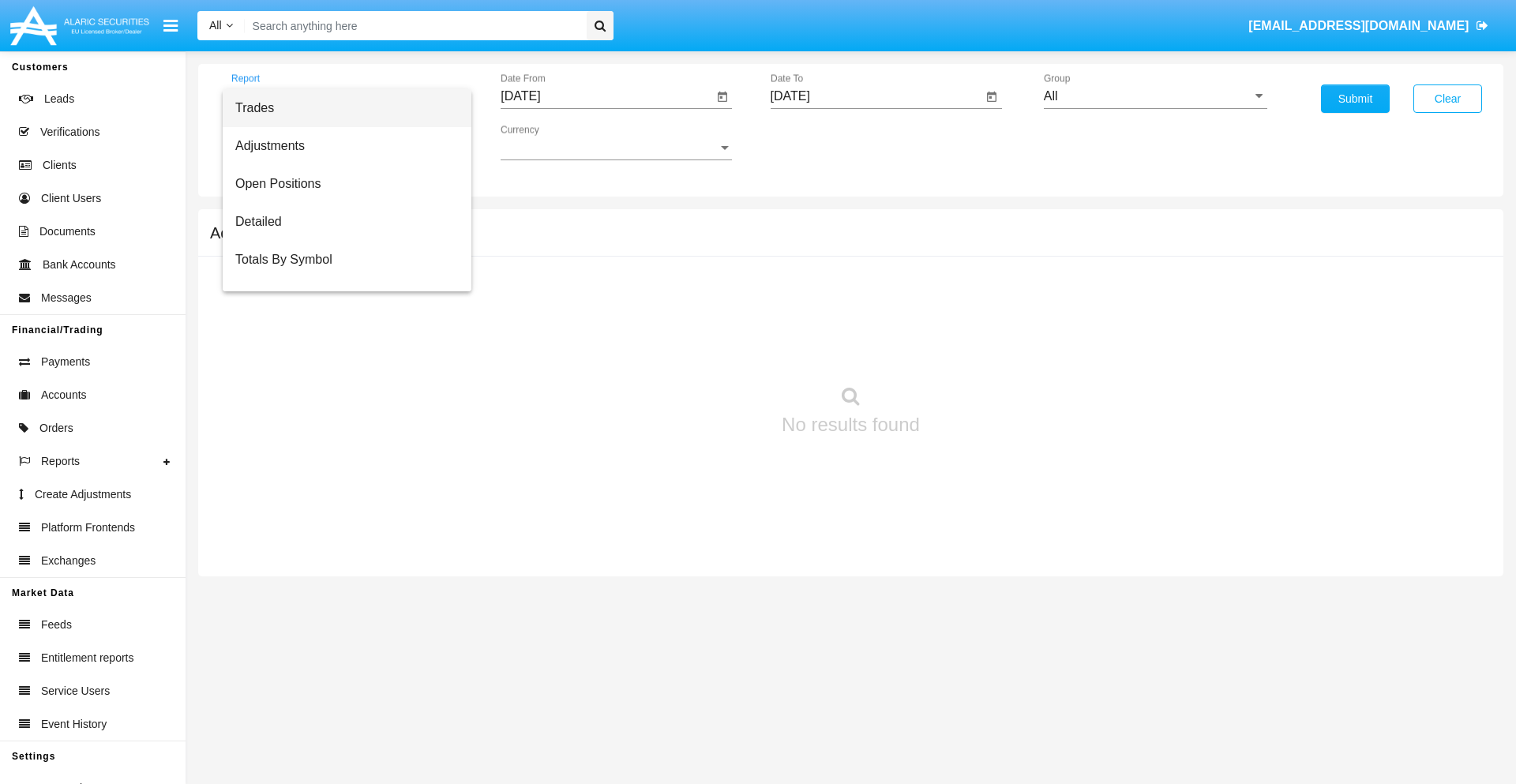
scroll to position [101, 0]
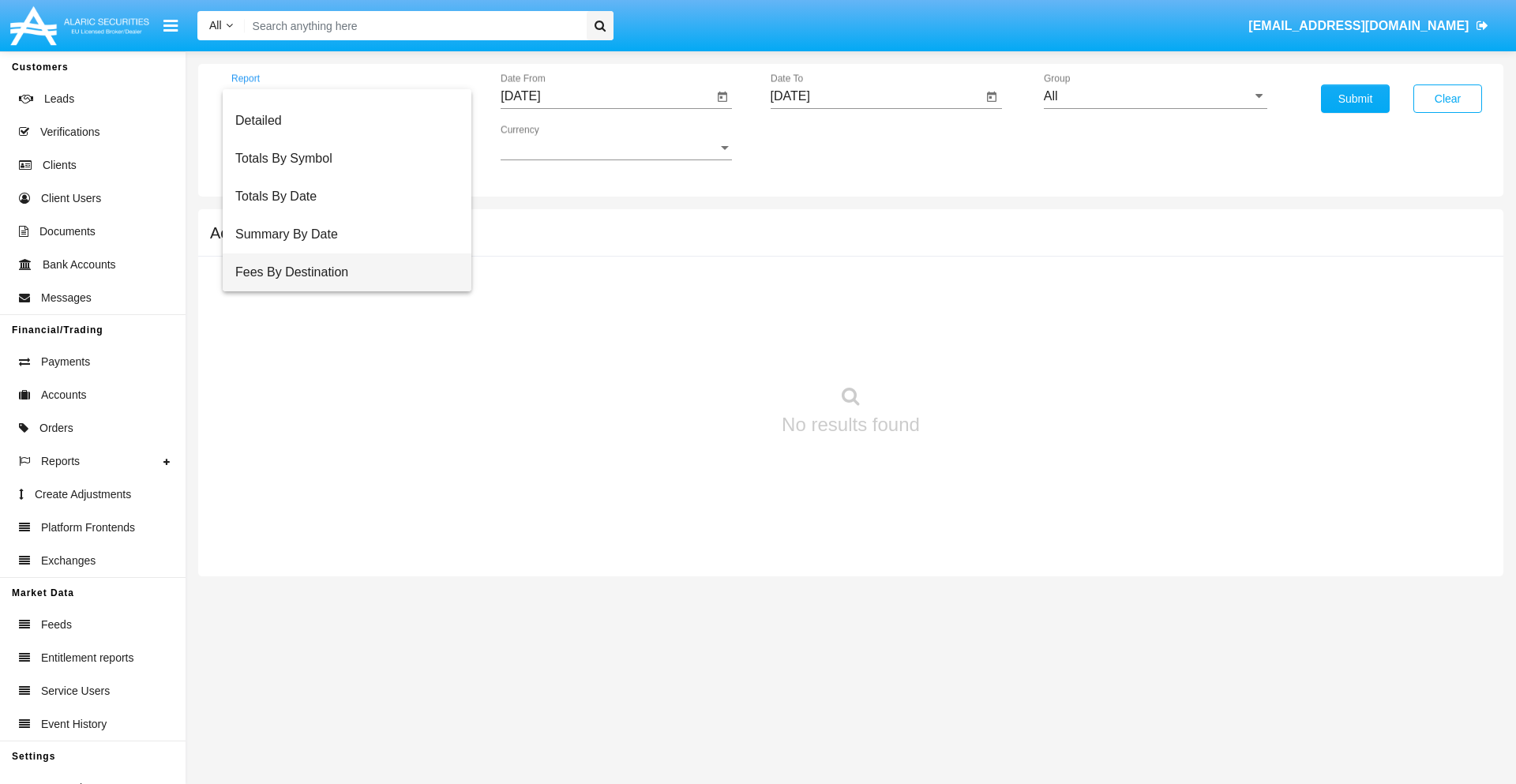
click at [341, 273] on span "Fees By Destination" at bounding box center [346, 272] width 223 height 38
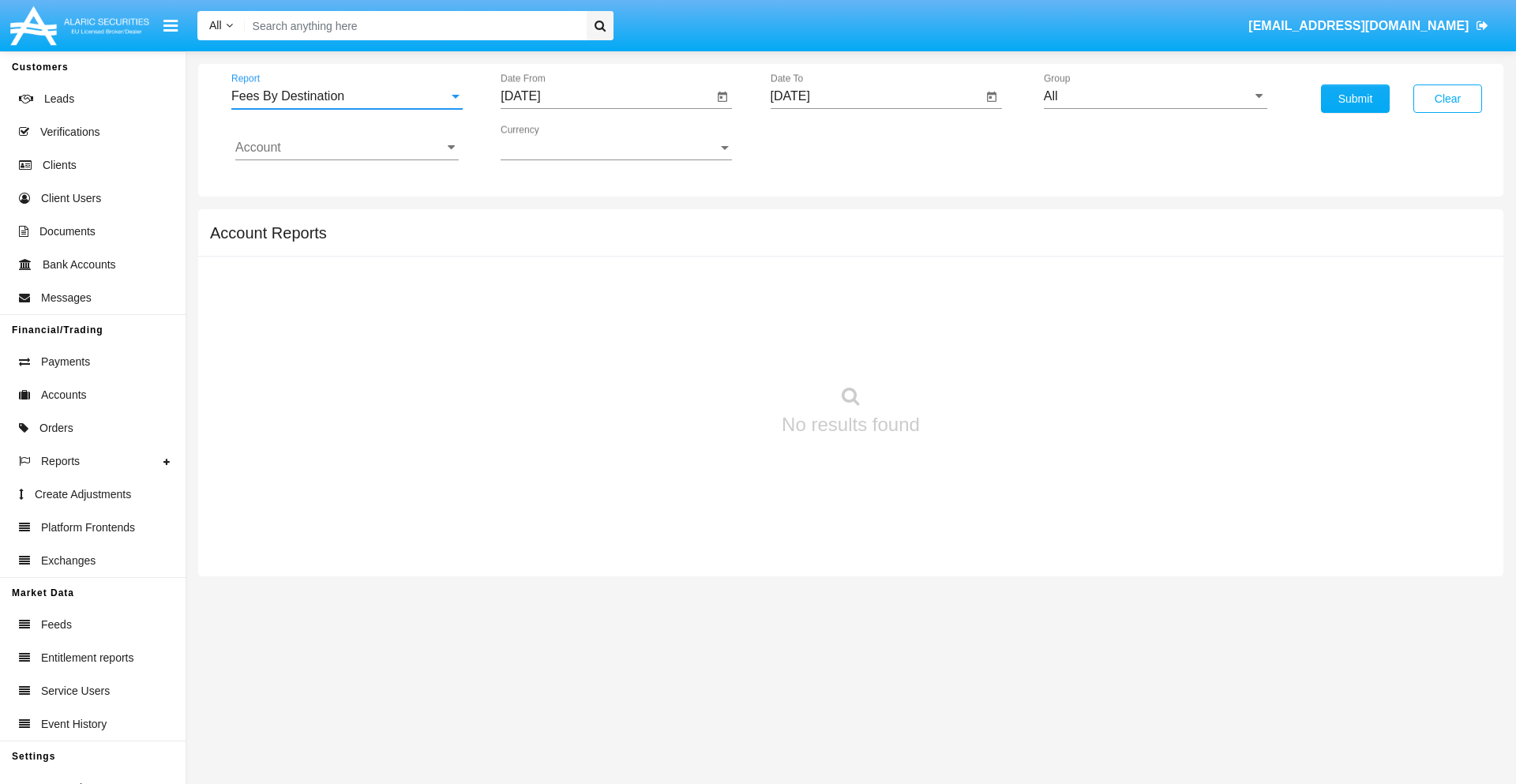
click at [606, 96] on input "[DATE]" at bounding box center [606, 95] width 212 height 14
click at [552, 142] on span "[DATE]" at bounding box center [539, 143] width 35 height 13
click at [594, 318] on div "2019" at bounding box center [594, 317] width 50 height 28
click at [538, 222] on div "JAN" at bounding box center [539, 222] width 50 height 28
click at [590, 241] on div "1" at bounding box center [590, 242] width 28 height 28
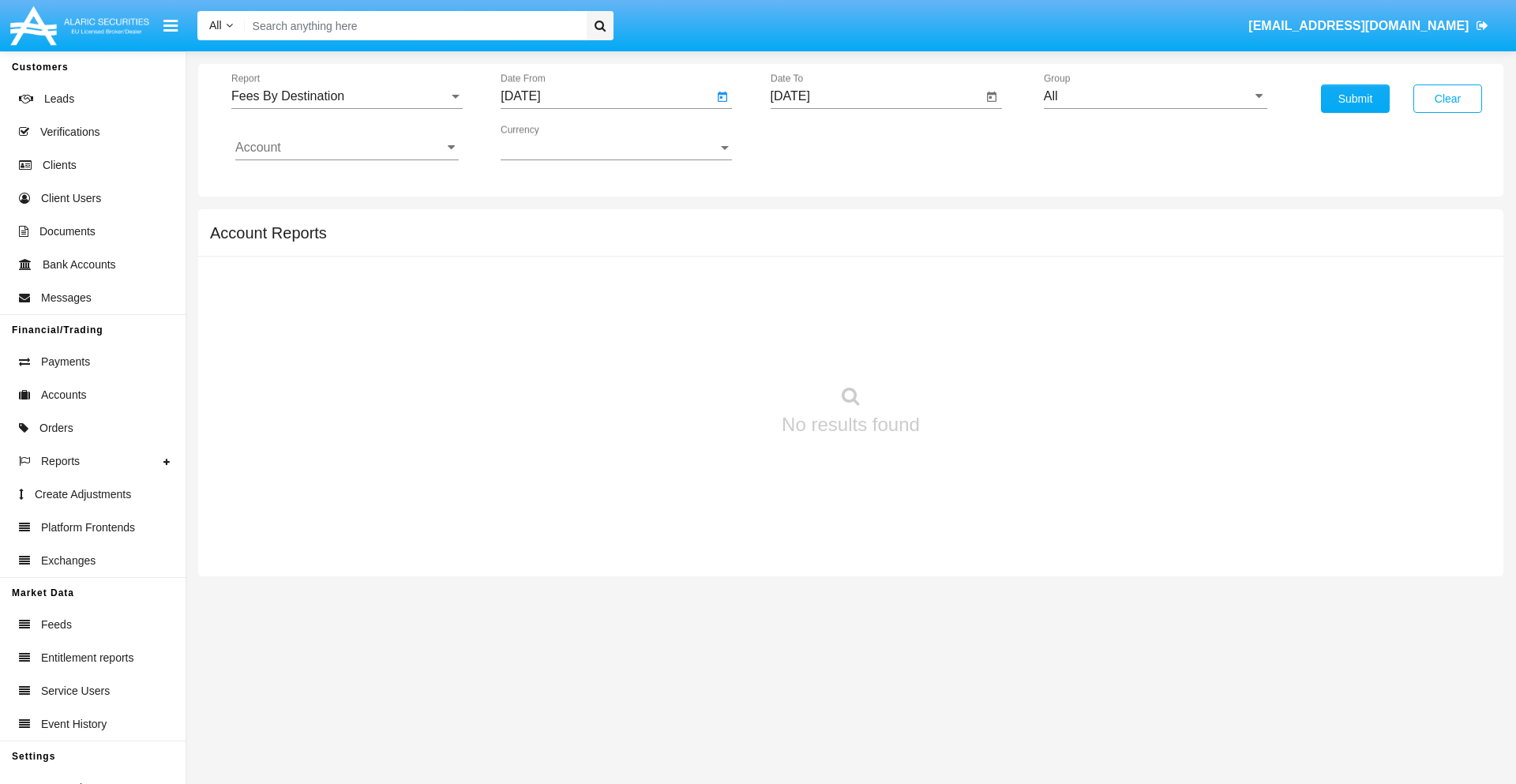
type input "[DATE]"
click at [876, 96] on input "[DATE]" at bounding box center [876, 95] width 212 height 14
click at [821, 142] on span "[DATE]" at bounding box center [809, 143] width 35 height 13
click at [863, 318] on div "2019" at bounding box center [863, 317] width 50 height 28
click at [808, 222] on div "JAN" at bounding box center [808, 222] width 50 height 28
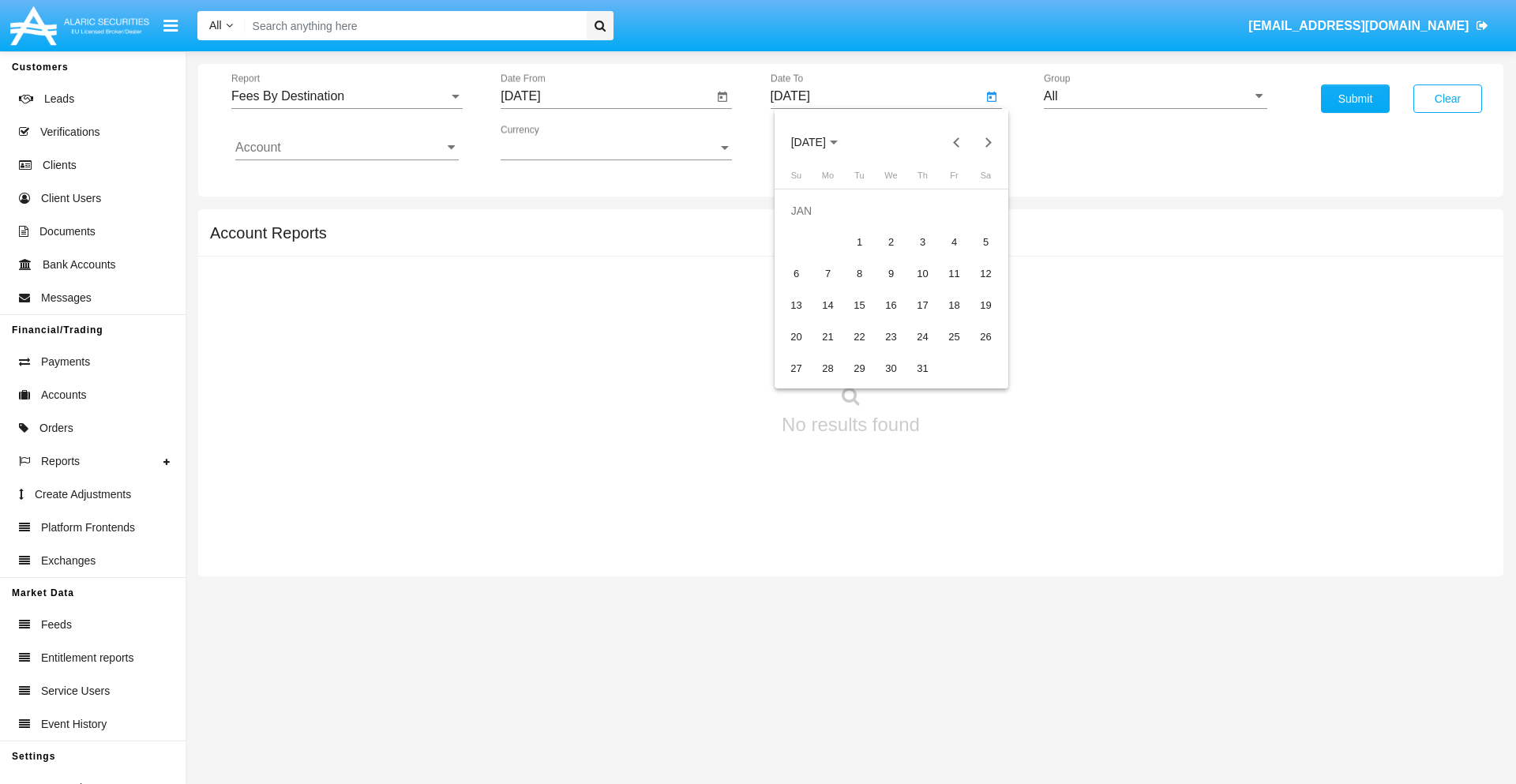
click at [859, 241] on div "1" at bounding box center [859, 242] width 28 height 28
type input "[DATE]"
click at [347, 148] on input "Account" at bounding box center [346, 147] width 223 height 14
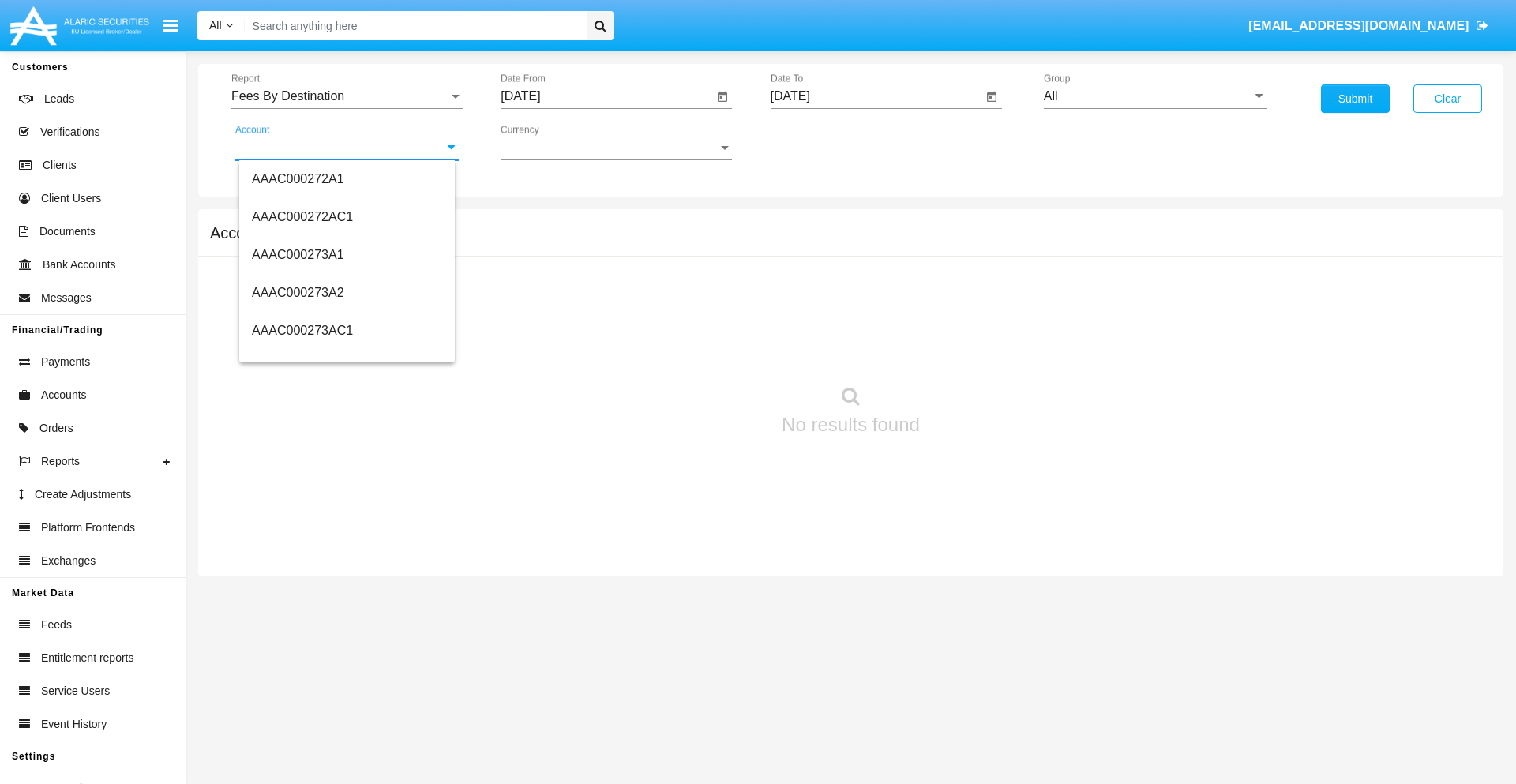
scroll to position [171590, 0]
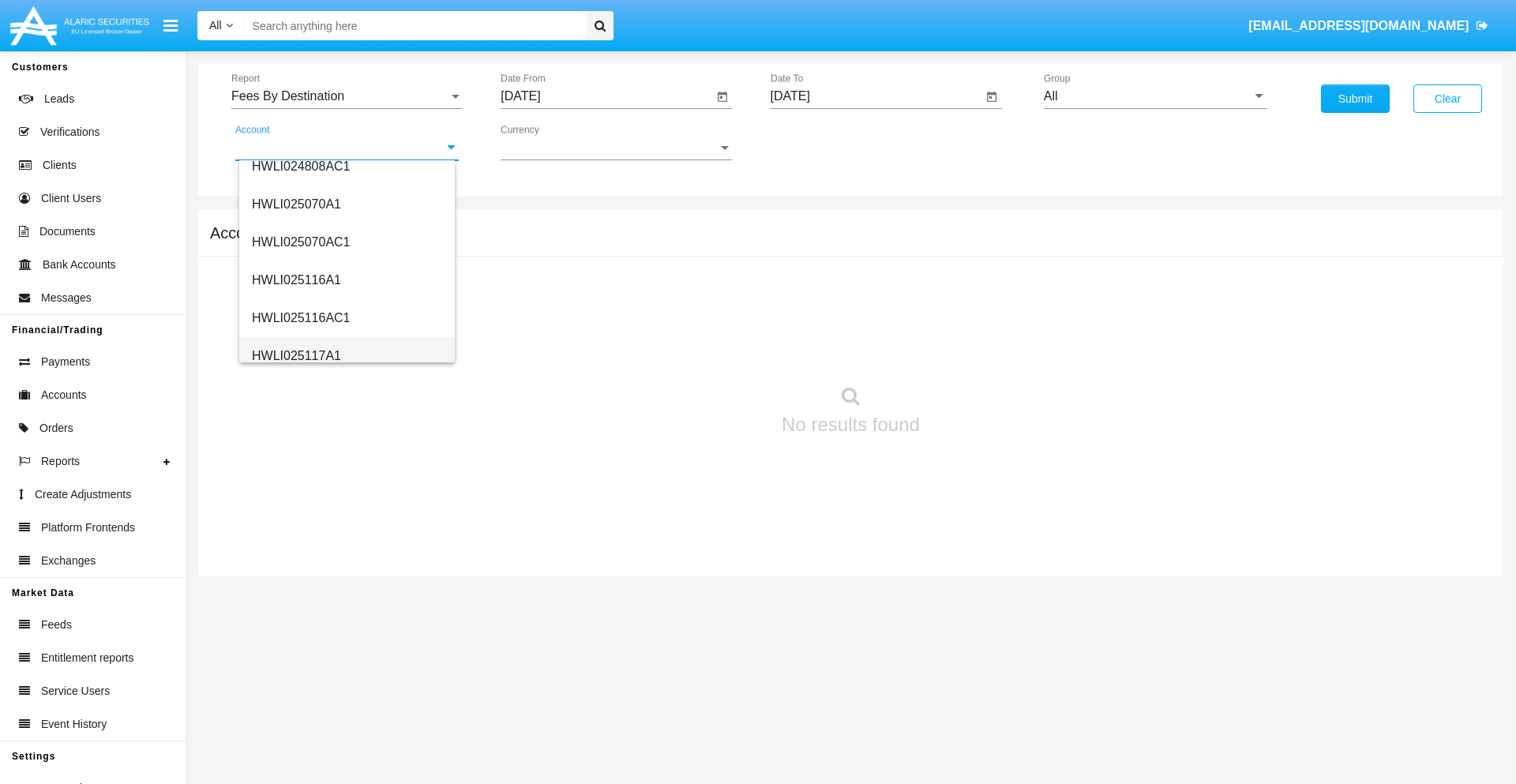
click at [296, 355] on span "HWLI025117A1" at bounding box center [296, 355] width 89 height 14
type input "HWLI025117A1"
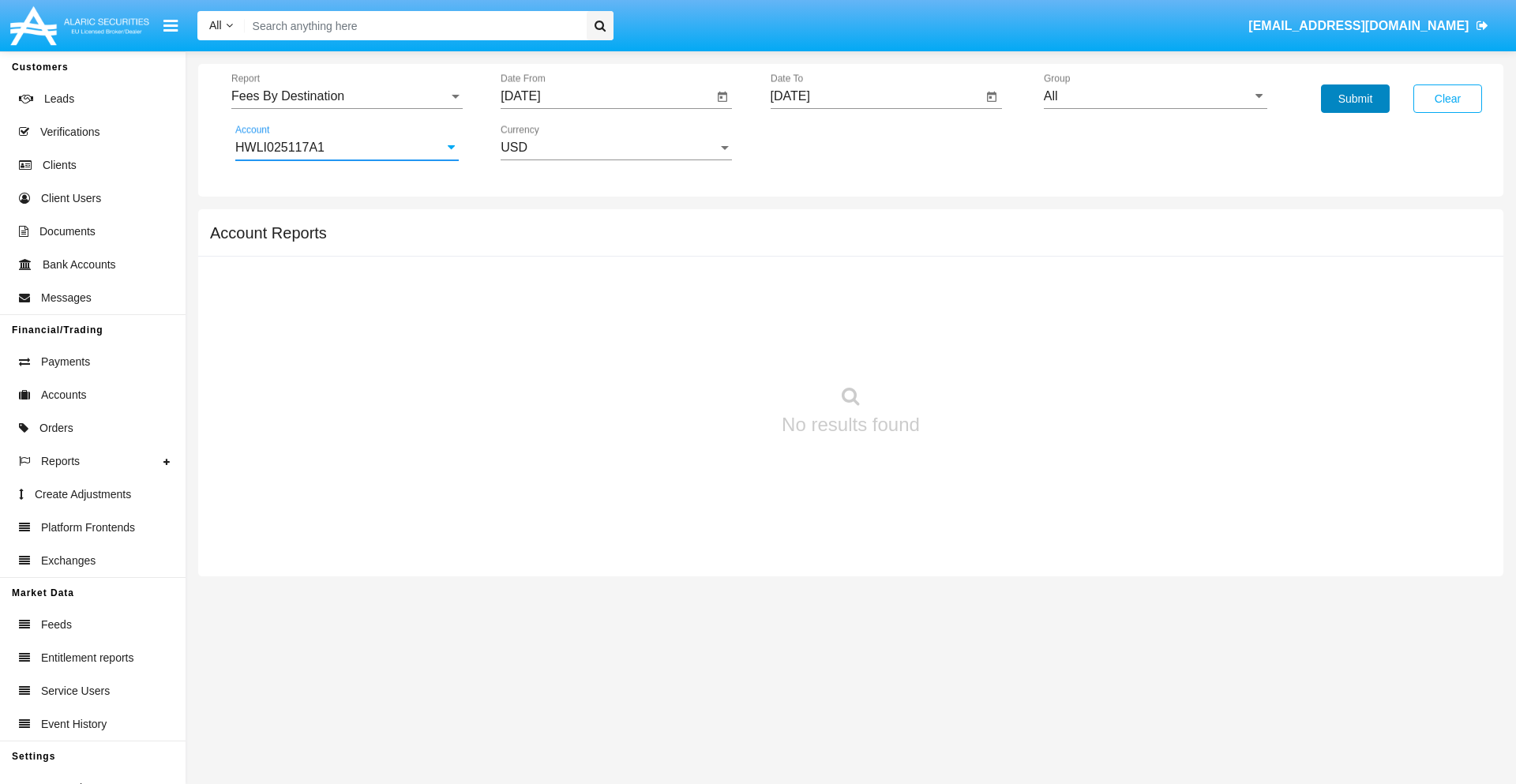
click at [1355, 98] on button "Submit" at bounding box center [1355, 98] width 69 height 28
click at [347, 96] on span "Report" at bounding box center [340, 95] width 217 height 14
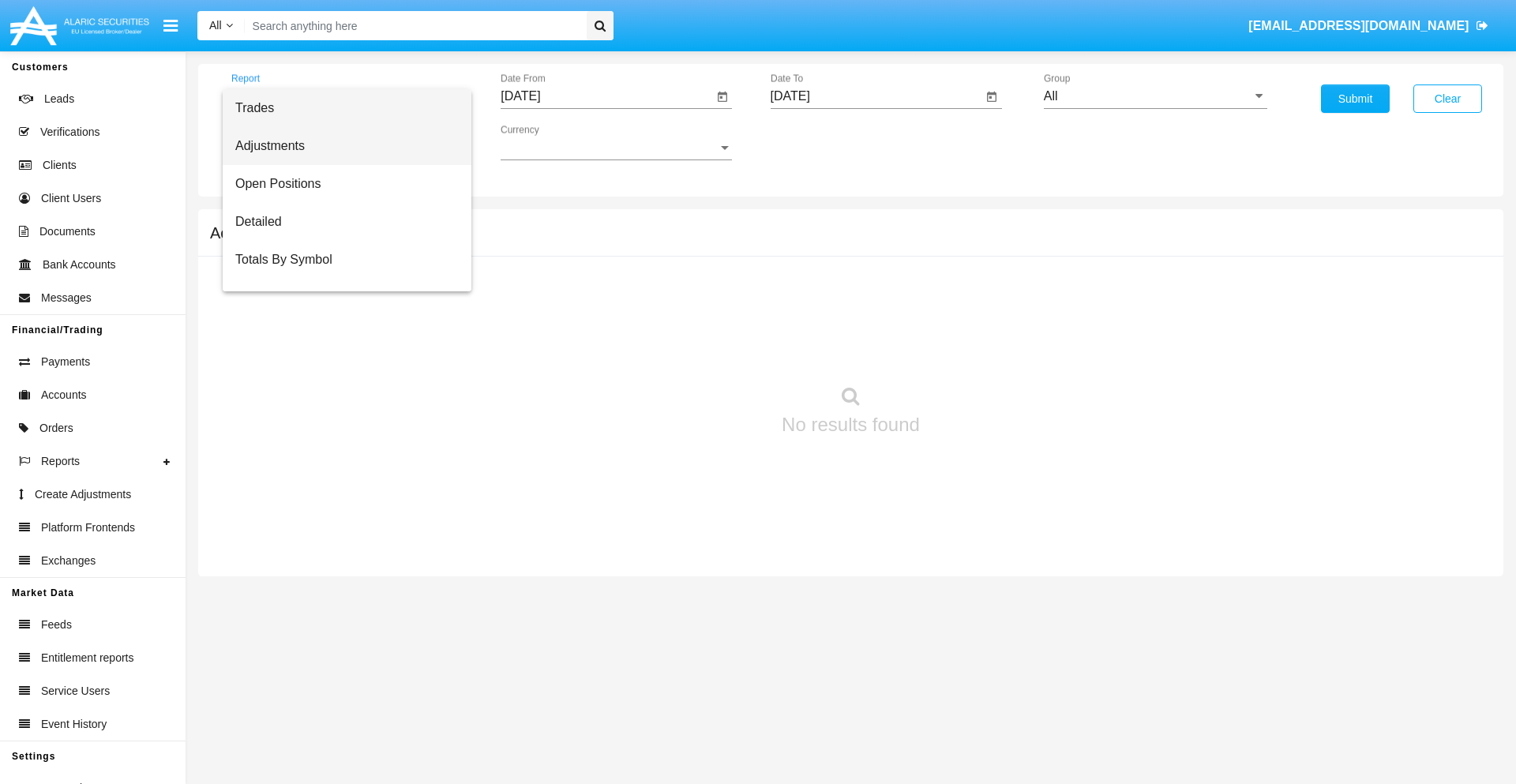
click at [341, 146] on span "Adjustments" at bounding box center [346, 145] width 223 height 38
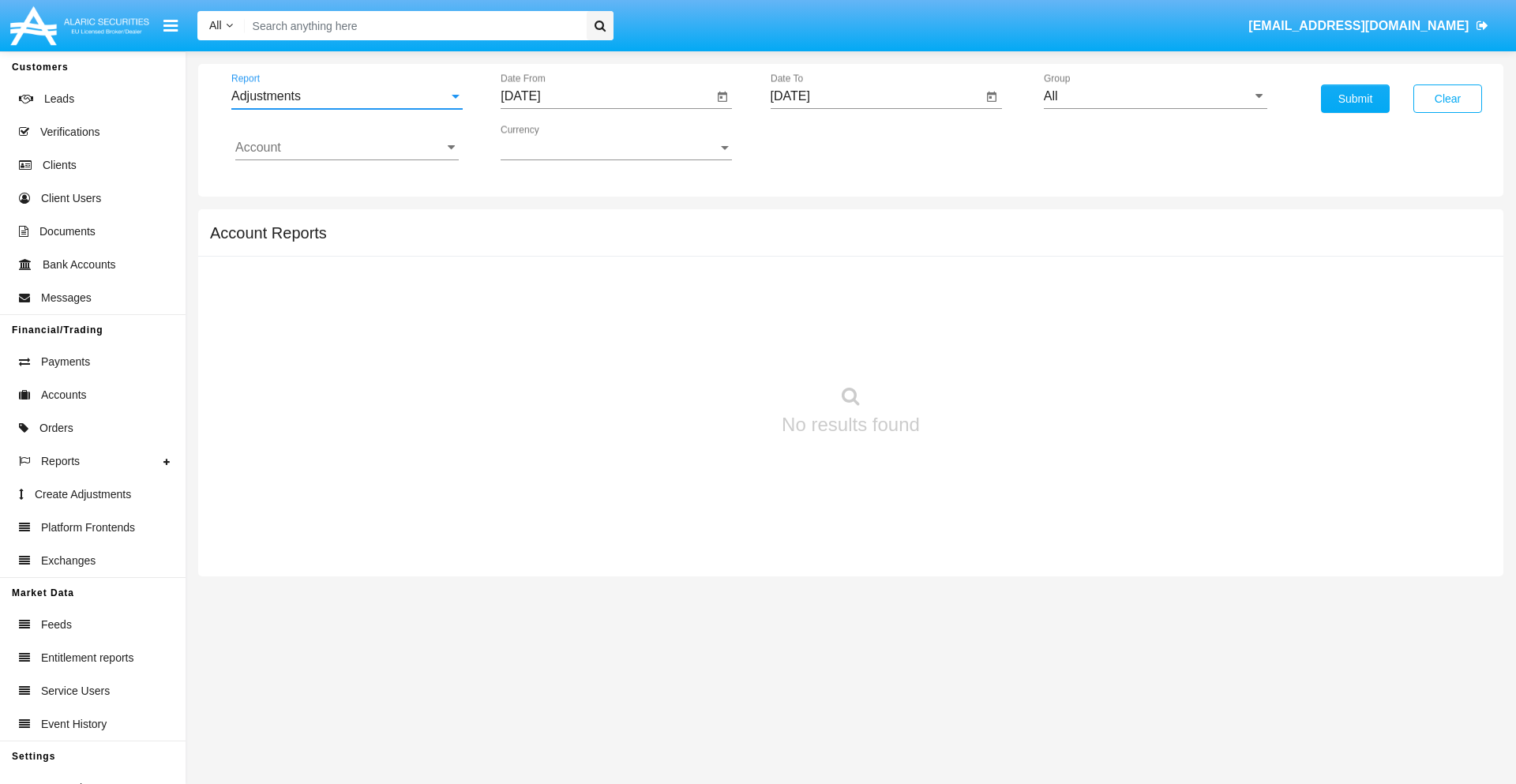
click at [606, 96] on input "[DATE]" at bounding box center [606, 95] width 212 height 14
click at [552, 142] on span "[DATE]" at bounding box center [539, 143] width 35 height 13
click at [704, 349] on div "2025" at bounding box center [704, 349] width 50 height 28
click at [704, 254] on div "AUG" at bounding box center [704, 253] width 50 height 28
click at [716, 241] on div "9" at bounding box center [715, 242] width 28 height 28
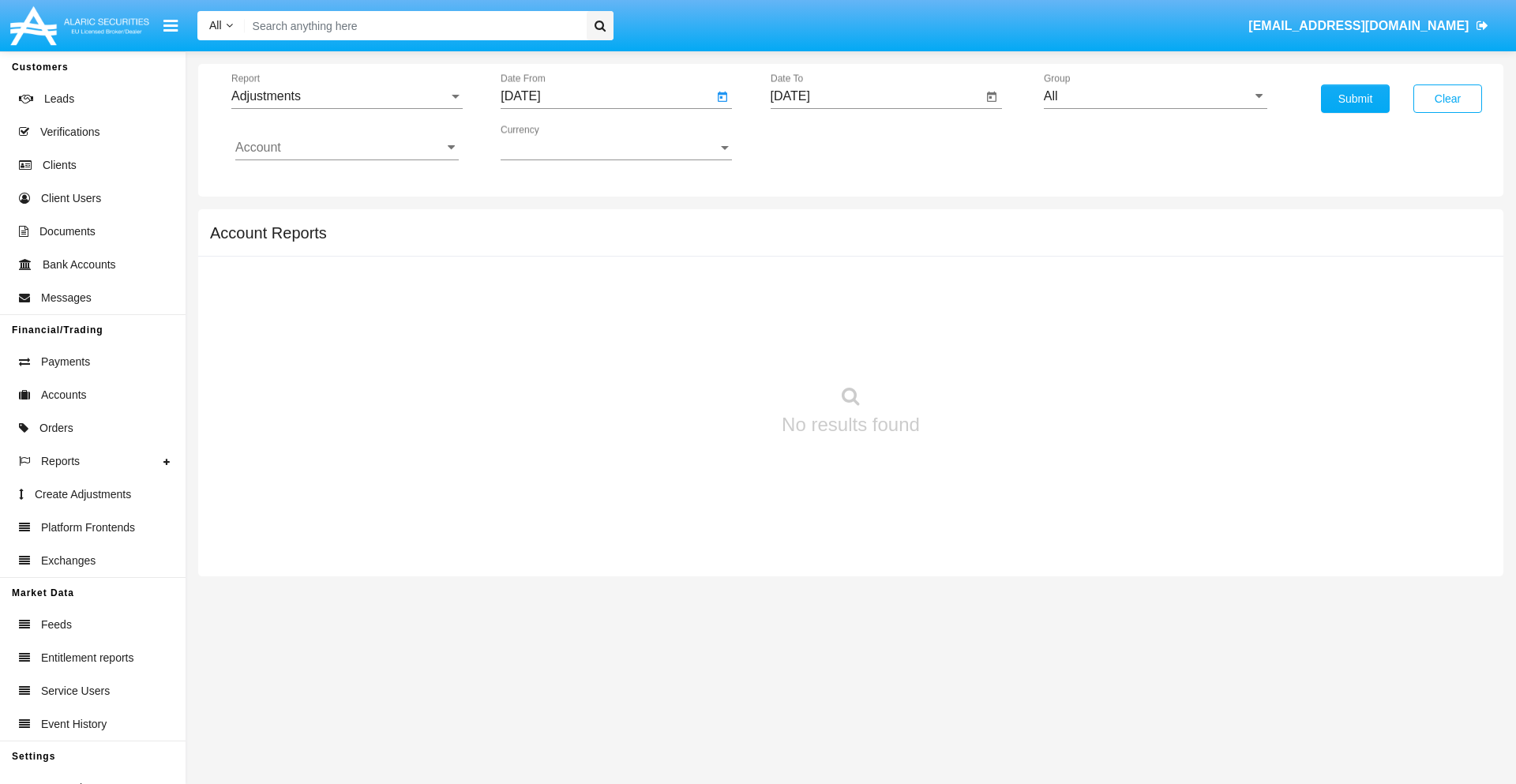
type input "[DATE]"
click at [876, 96] on input "[DATE]" at bounding box center [876, 95] width 212 height 14
click at [821, 142] on span "[DATE]" at bounding box center [809, 143] width 35 height 13
click at [973, 349] on div "2025" at bounding box center [974, 349] width 50 height 28
click at [808, 286] on div "SEP" at bounding box center [808, 286] width 50 height 28
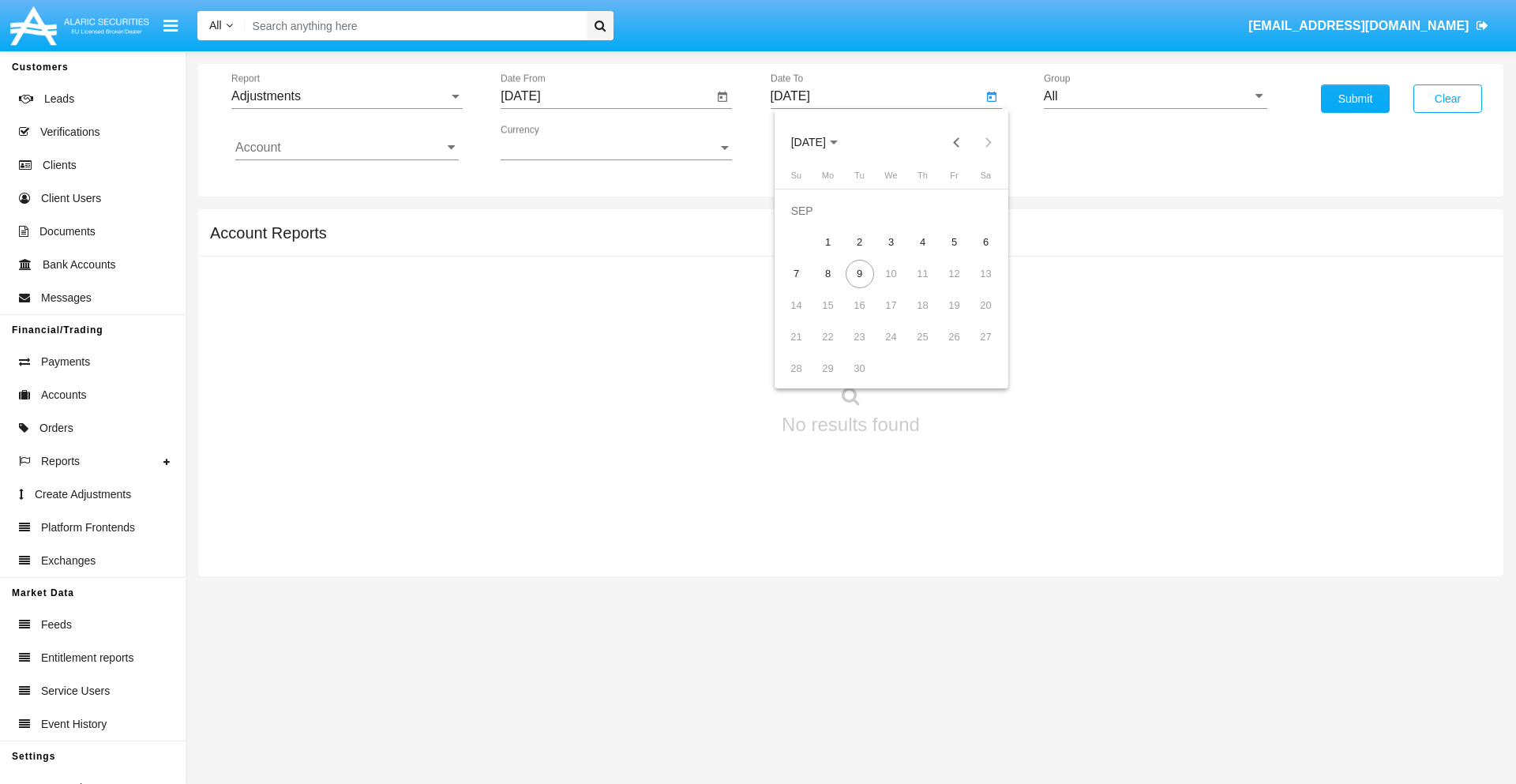
click at [859, 274] on div "9" at bounding box center [859, 274] width 28 height 28
type input "[DATE]"
click at [1155, 96] on input "All" at bounding box center [1155, 95] width 223 height 14
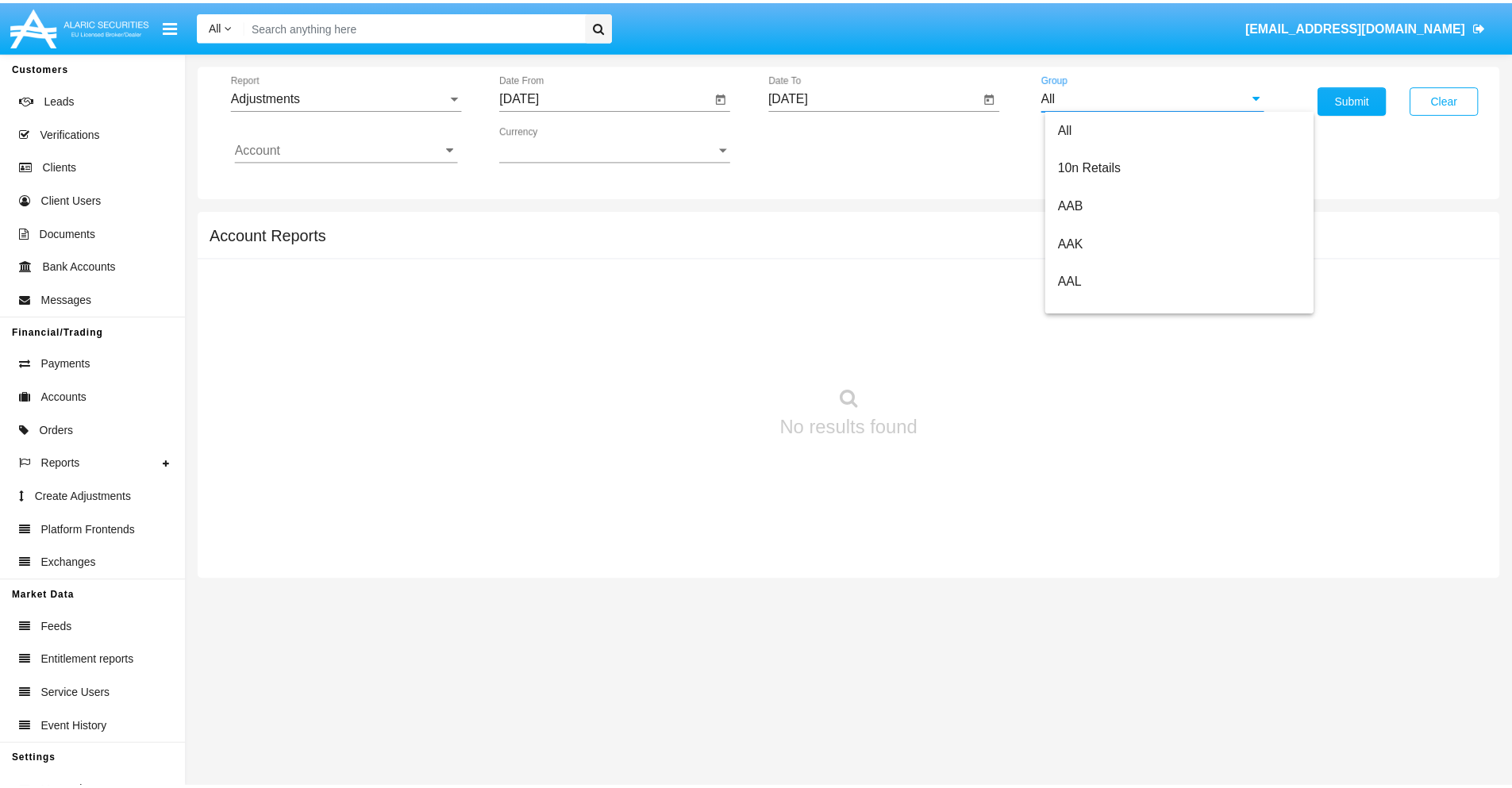
scroll to position [355, 0]
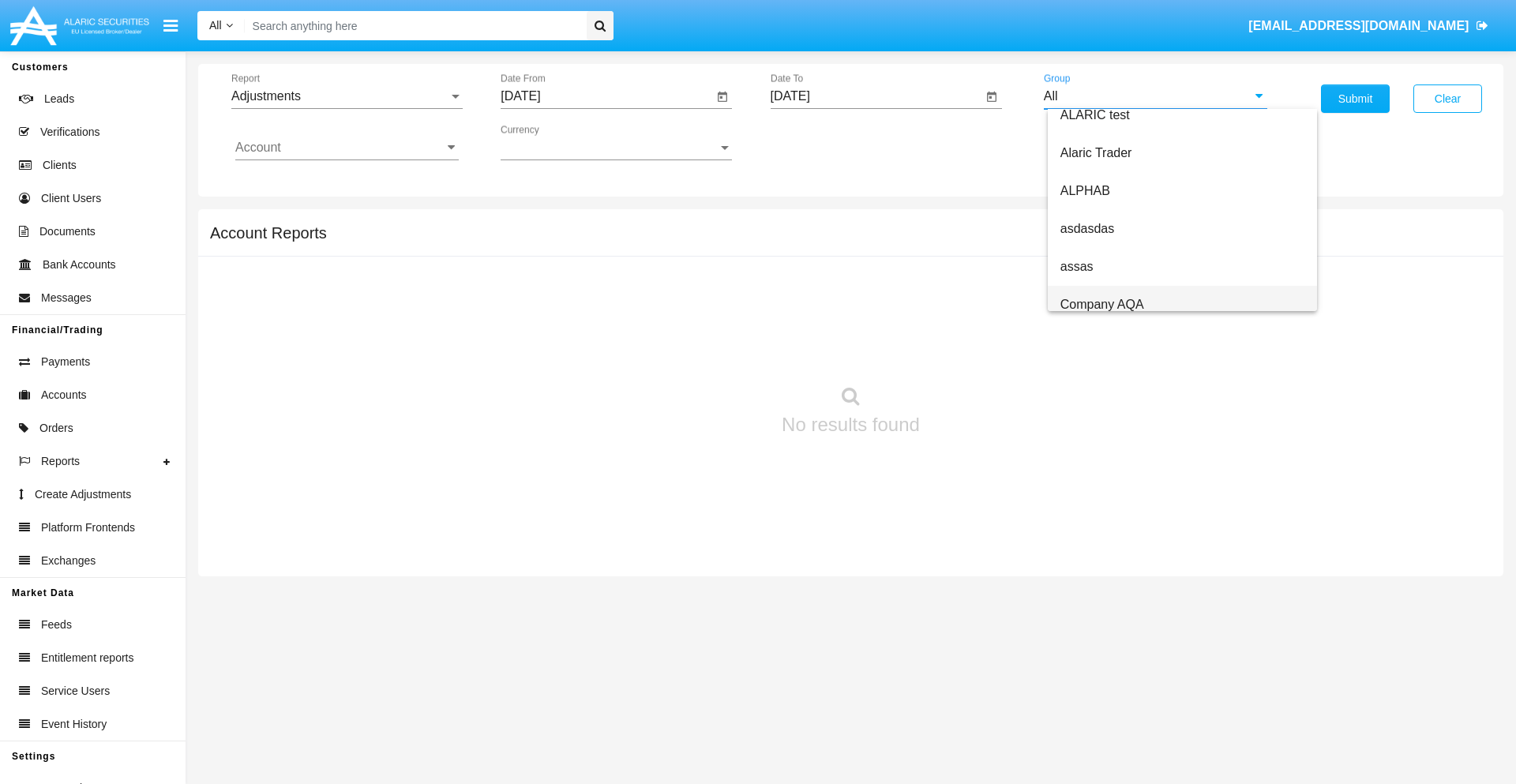
click at [1102, 304] on span "Company AQA" at bounding box center [1102, 304] width 84 height 14
type input "Company AQA"
click at [347, 148] on input "Account" at bounding box center [346, 147] width 223 height 14
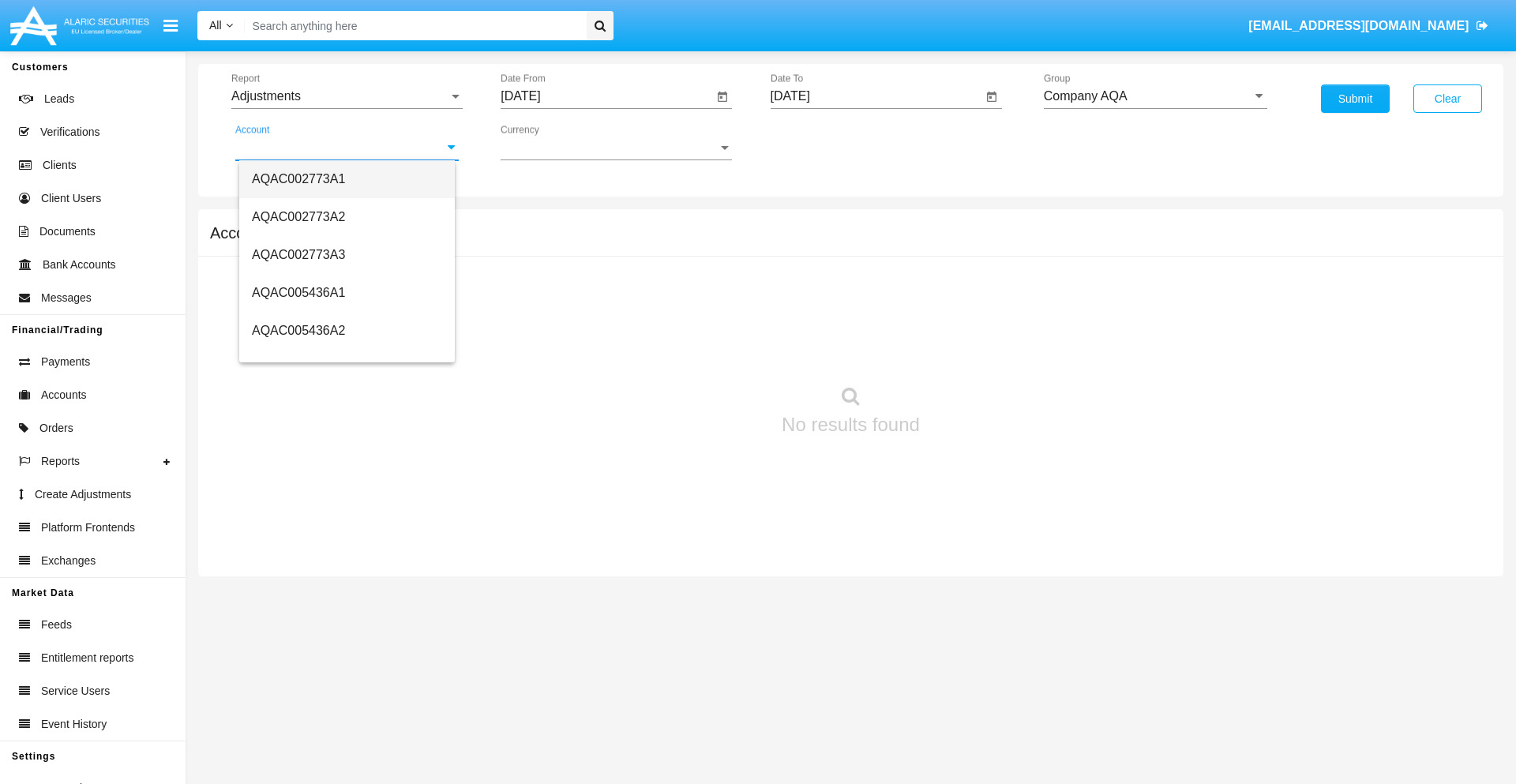
click at [298, 178] on span "AQAC002773A1" at bounding box center [298, 178] width 93 height 14
type input "AQAC002773A1"
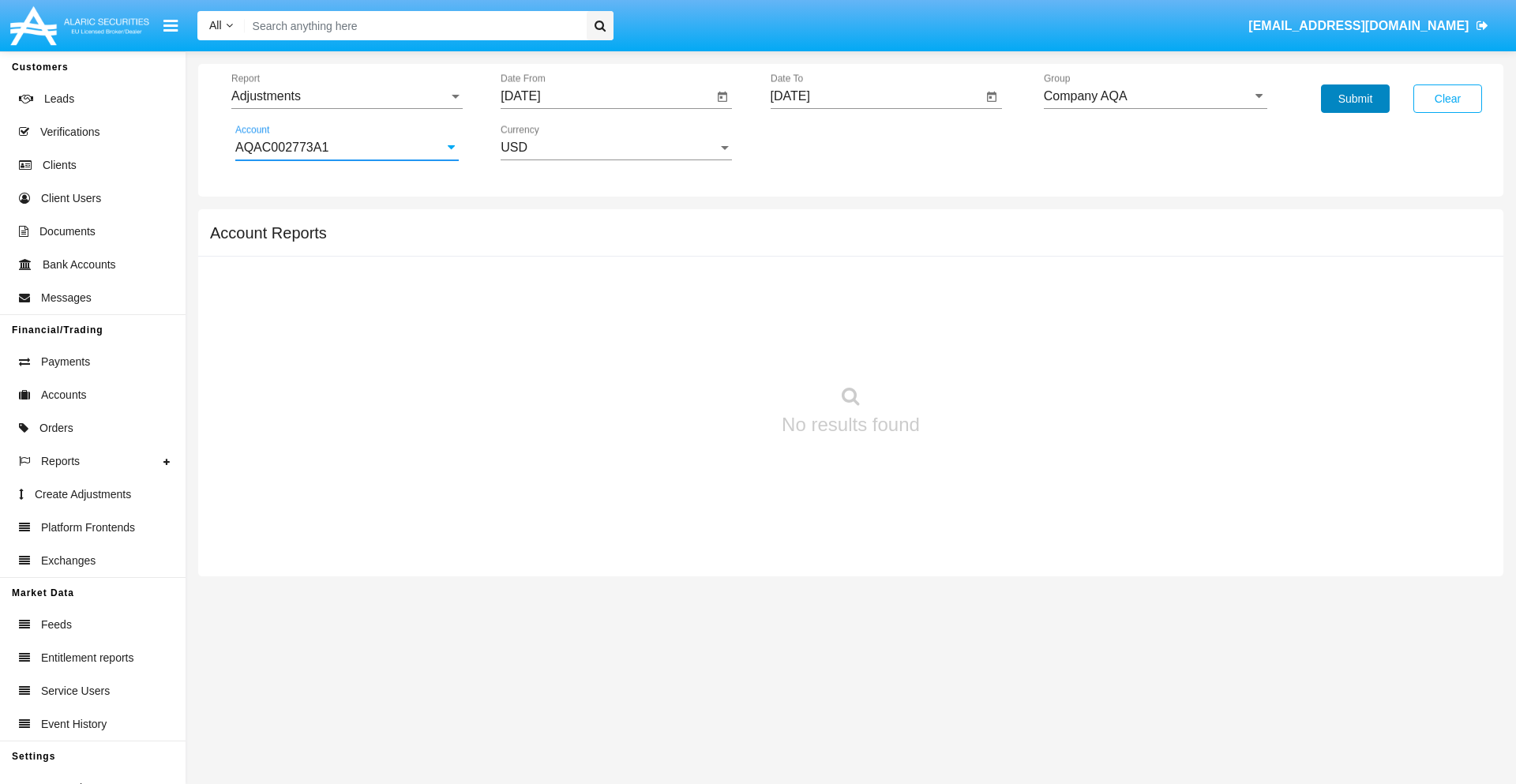
click at [1355, 98] on button "Submit" at bounding box center [1355, 98] width 69 height 28
click at [347, 96] on span "Report" at bounding box center [340, 95] width 217 height 14
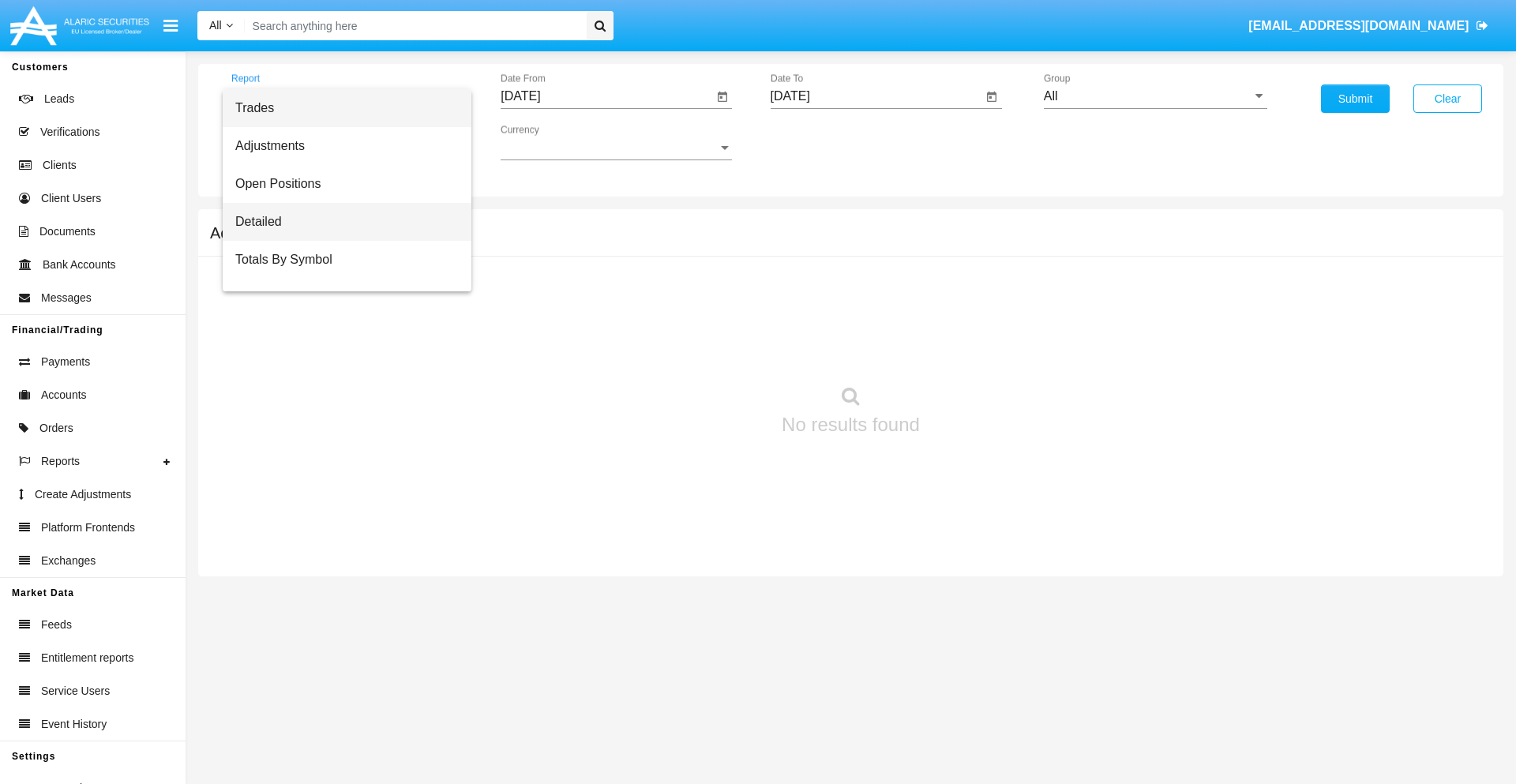
click at [341, 222] on span "Detailed" at bounding box center [346, 221] width 223 height 38
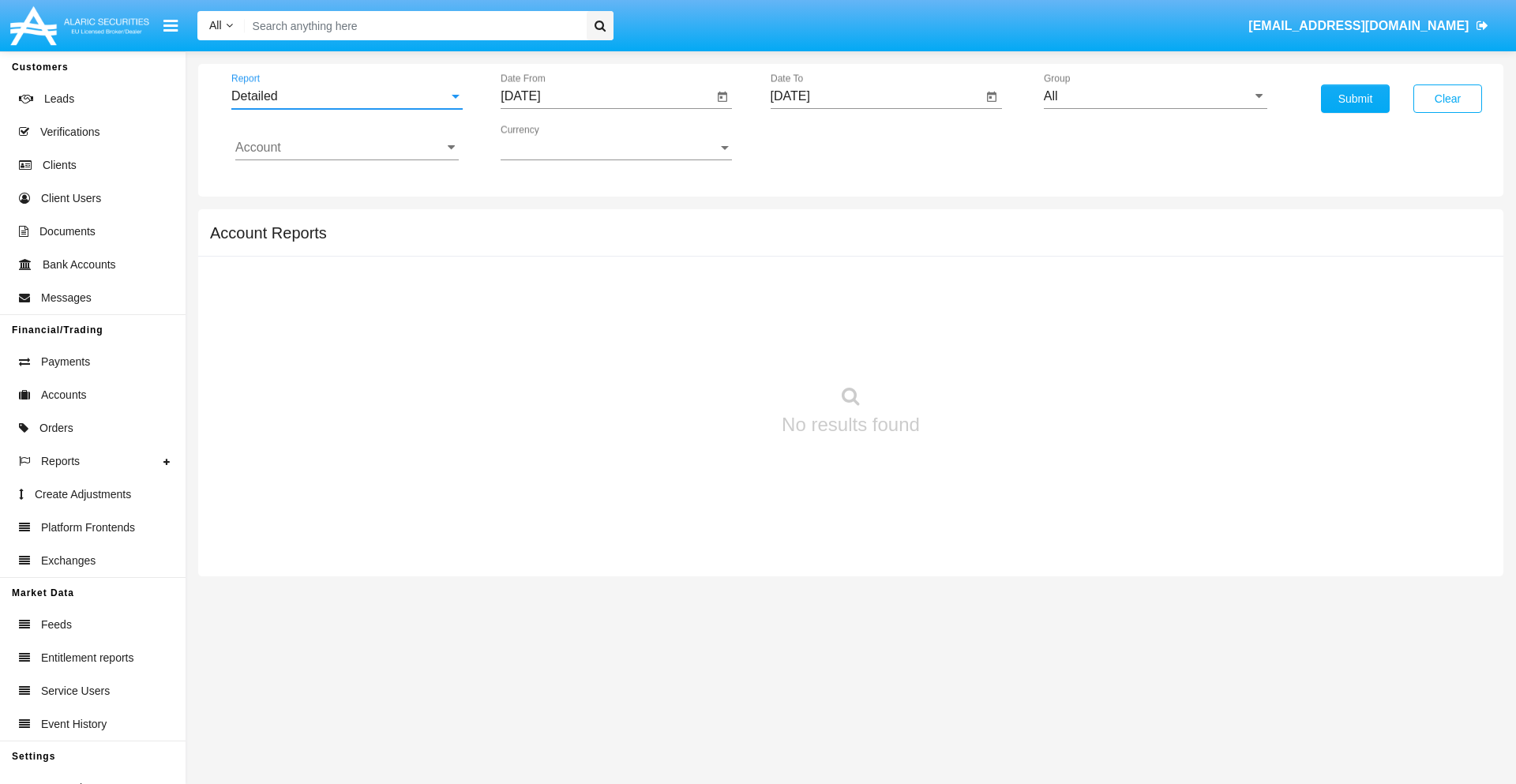
click at [606, 96] on input "[DATE]" at bounding box center [606, 95] width 212 height 14
click at [552, 142] on span "[DATE]" at bounding box center [539, 143] width 35 height 13
click at [704, 349] on div "2025" at bounding box center [704, 349] width 50 height 28
click at [704, 254] on div "AUG" at bounding box center [704, 253] width 50 height 28
click at [716, 336] on div "30" at bounding box center [715, 337] width 28 height 28
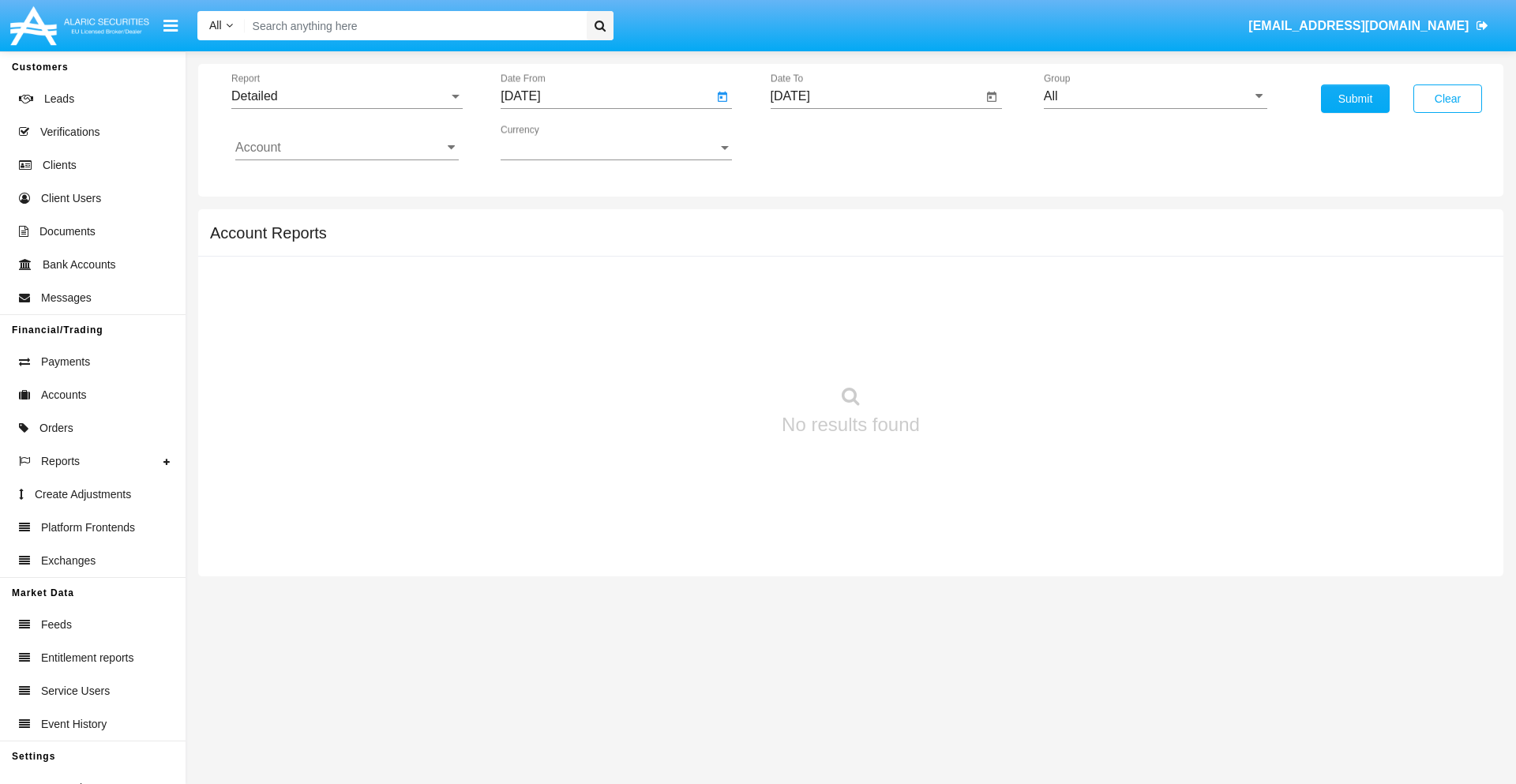
type input "[DATE]"
click at [876, 96] on input "[DATE]" at bounding box center [876, 95] width 212 height 14
click at [821, 142] on span "[DATE]" at bounding box center [809, 143] width 35 height 13
click at [973, 349] on div "2025" at bounding box center [974, 349] width 50 height 28
click at [808, 286] on div "SEP" at bounding box center [808, 286] width 50 height 28
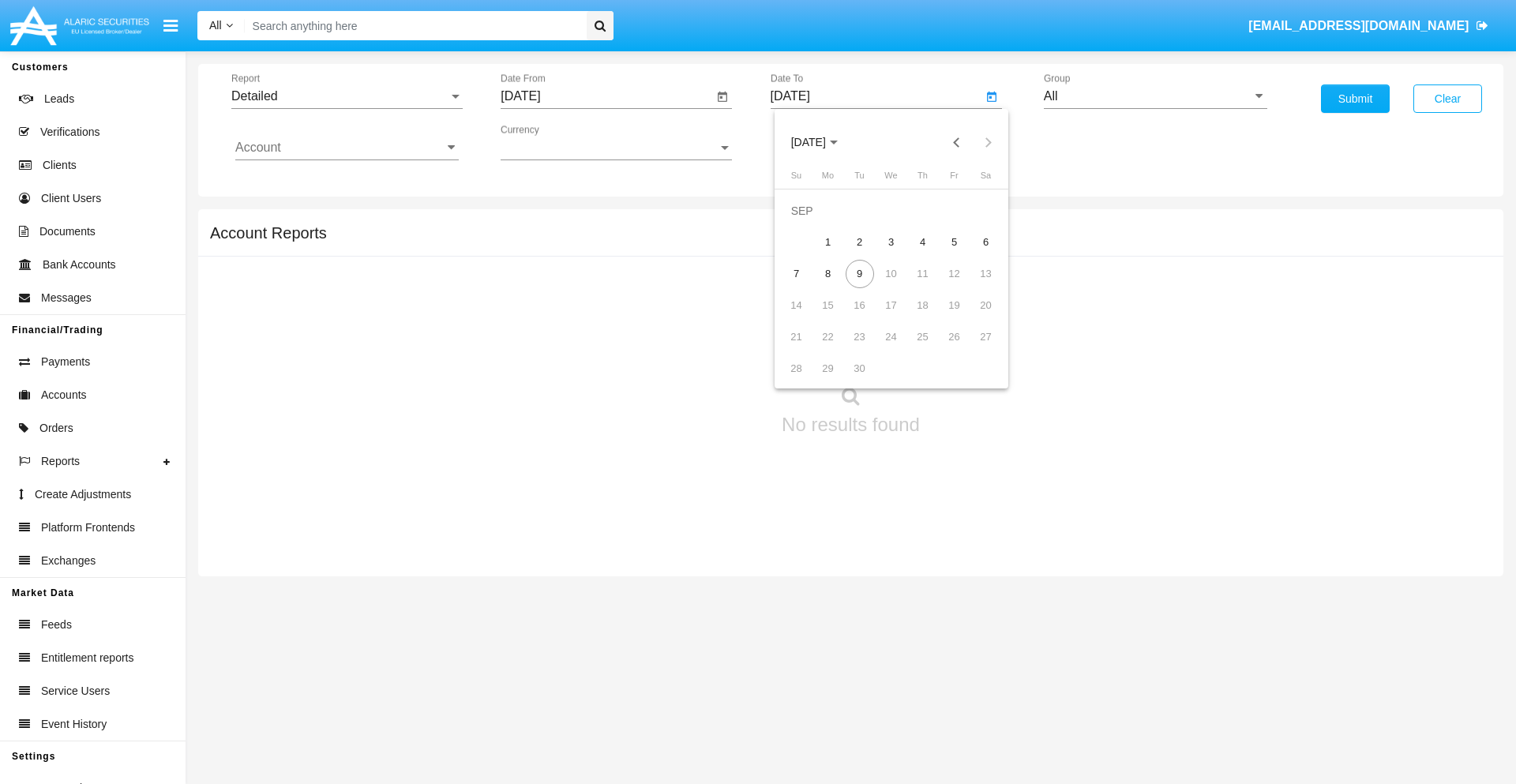
click at [859, 274] on div "9" at bounding box center [859, 274] width 28 height 28
type input "[DATE]"
click at [1155, 96] on input "All" at bounding box center [1155, 95] width 223 height 14
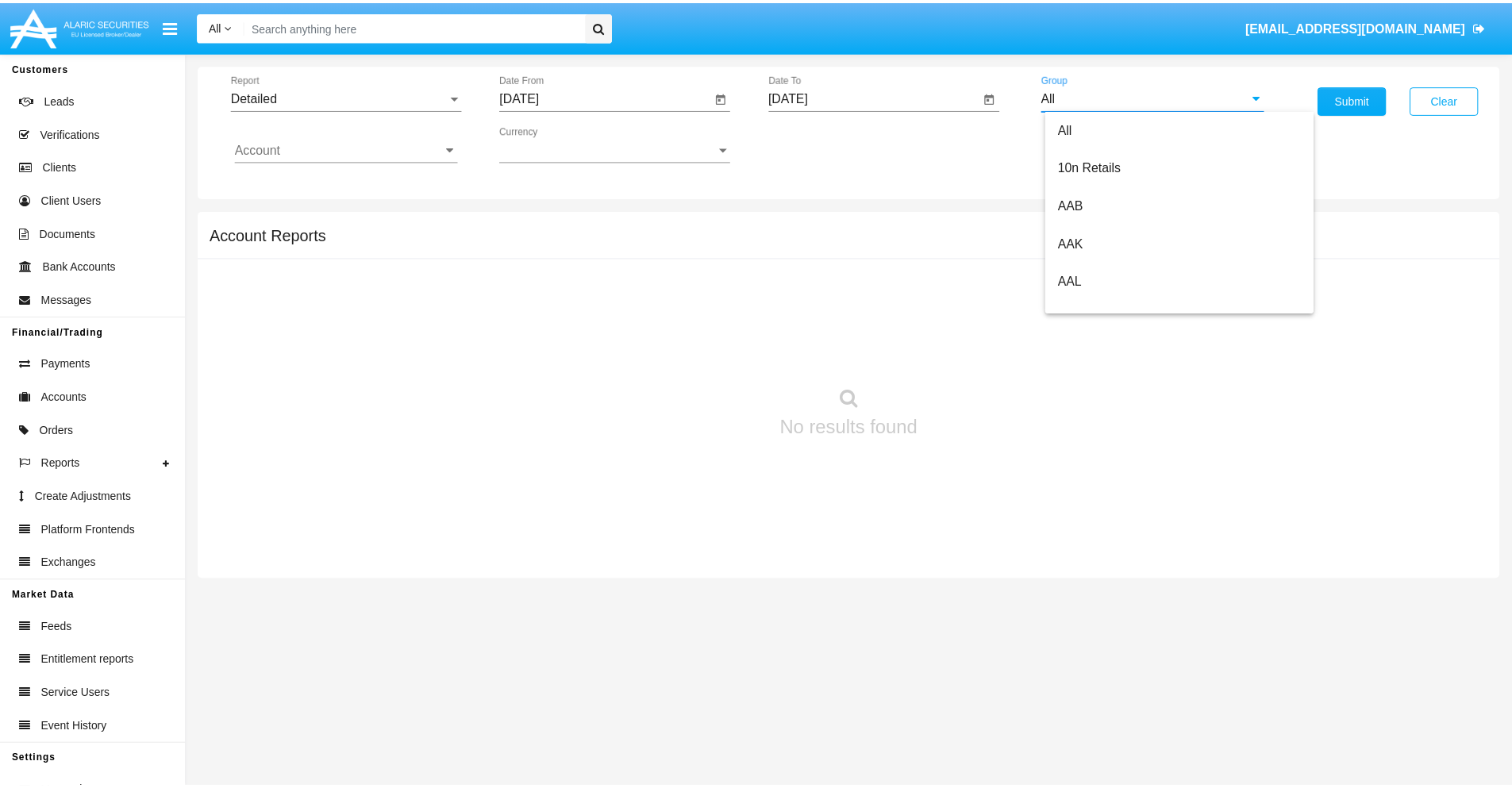
scroll to position [851, 0]
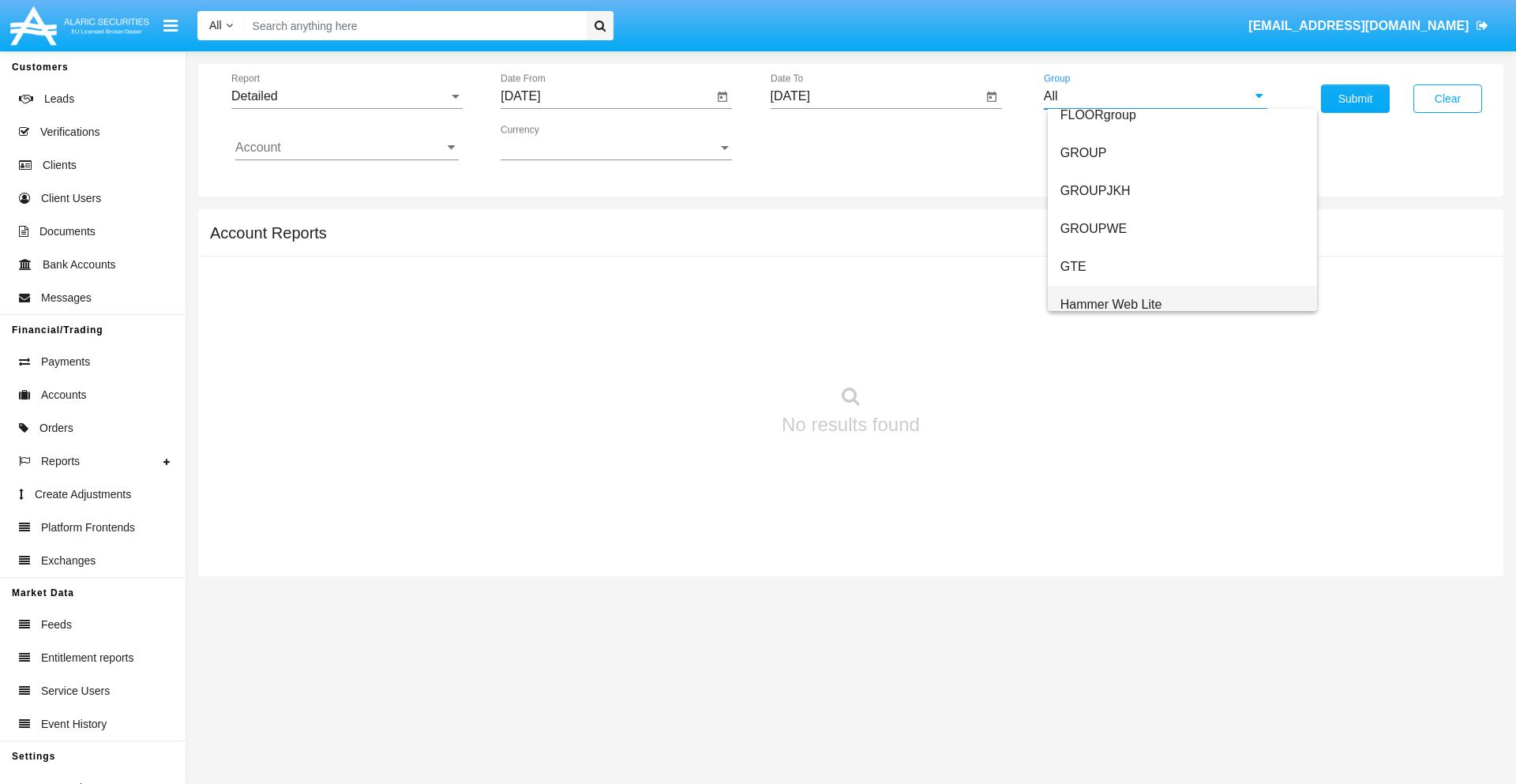
click at [1111, 304] on span "Hammer Web Lite" at bounding box center [1111, 304] width 102 height 14
type input "Hammer Web Lite"
click at [347, 148] on input "Account" at bounding box center [346, 147] width 223 height 14
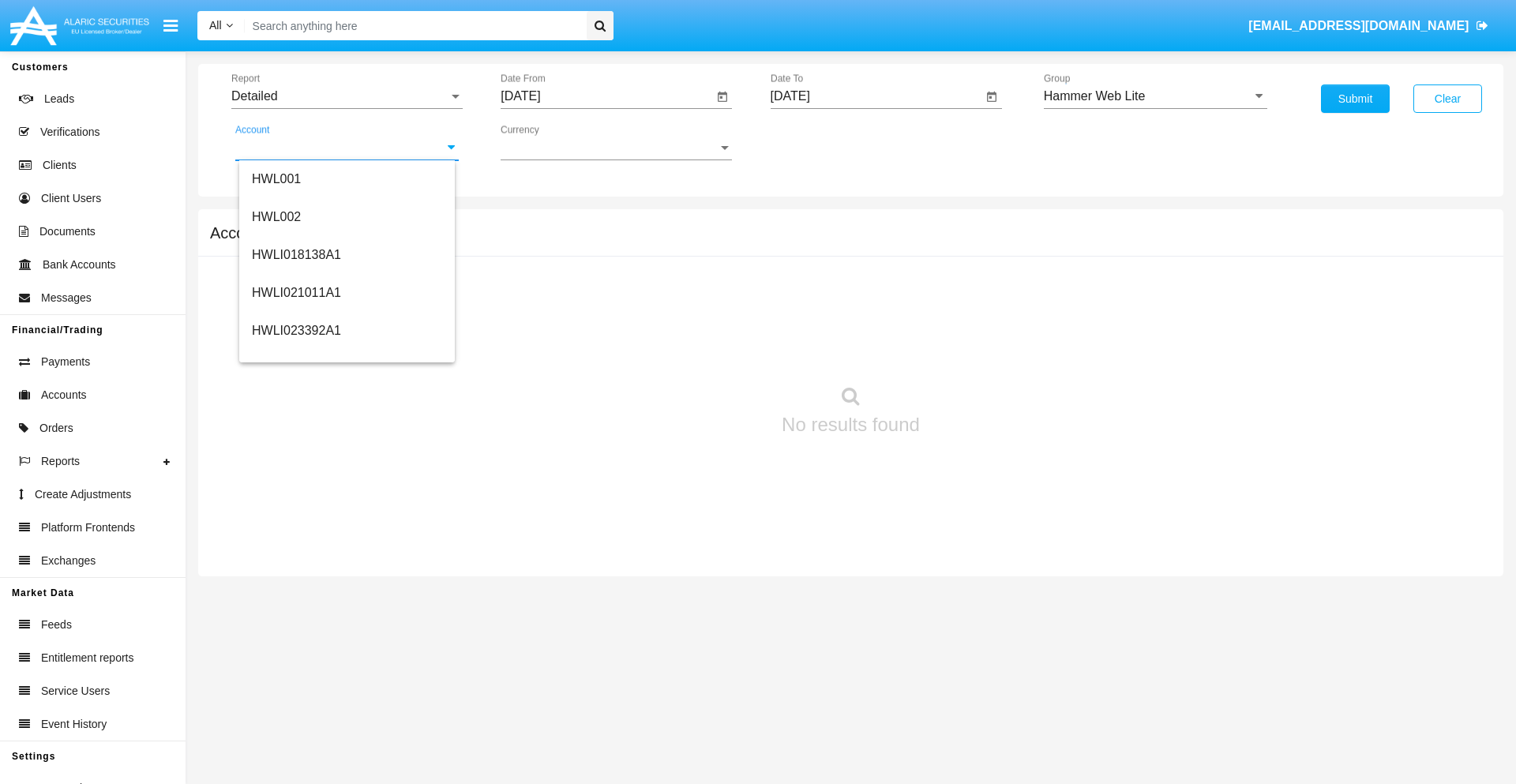
click at [296, 588] on span "HWLI025117A1" at bounding box center [296, 595] width 89 height 14
type input "HWLI025117A1"
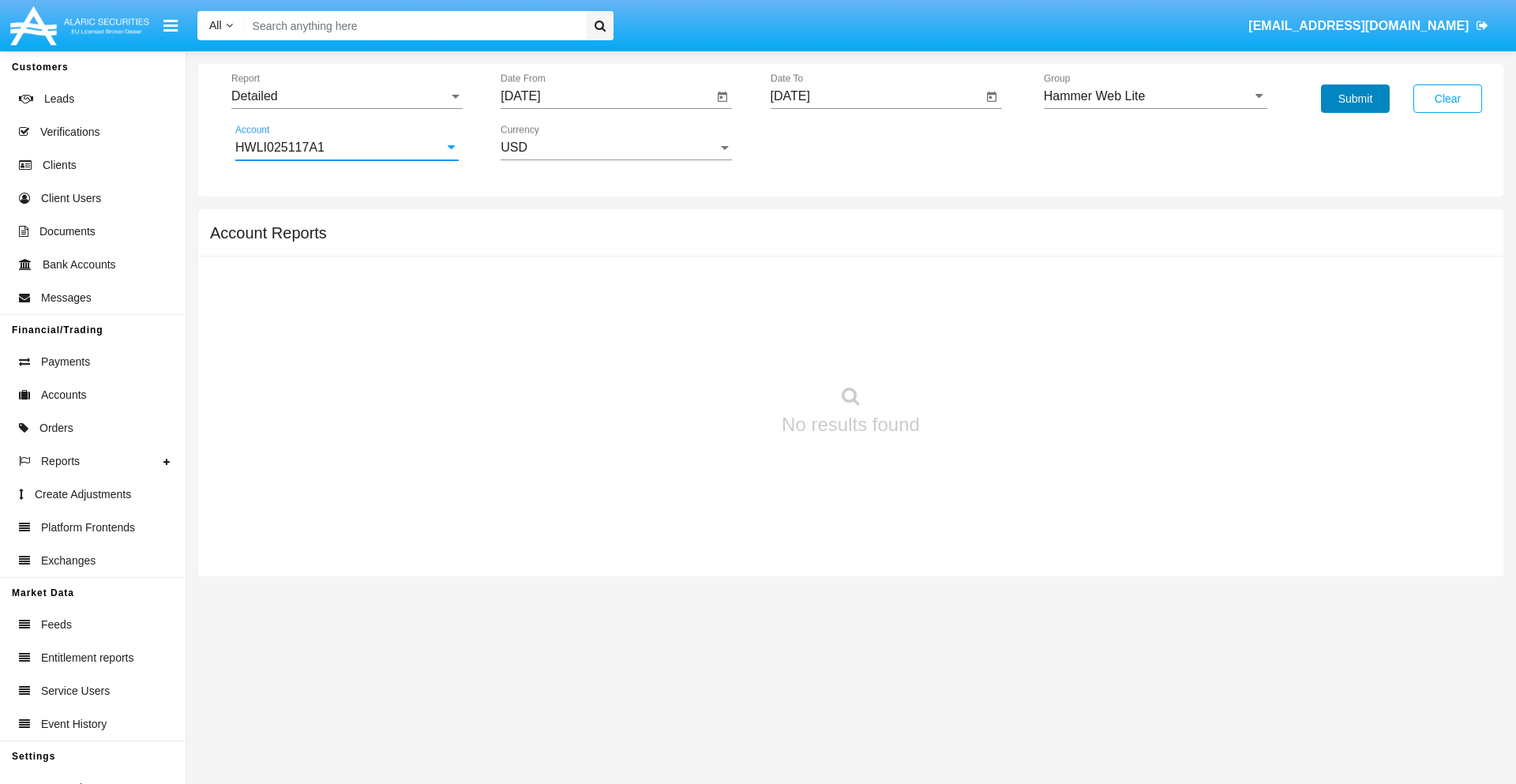
click at [1355, 98] on button "Submit" at bounding box center [1355, 98] width 69 height 28
click at [347, 96] on span "Report" at bounding box center [340, 95] width 217 height 14
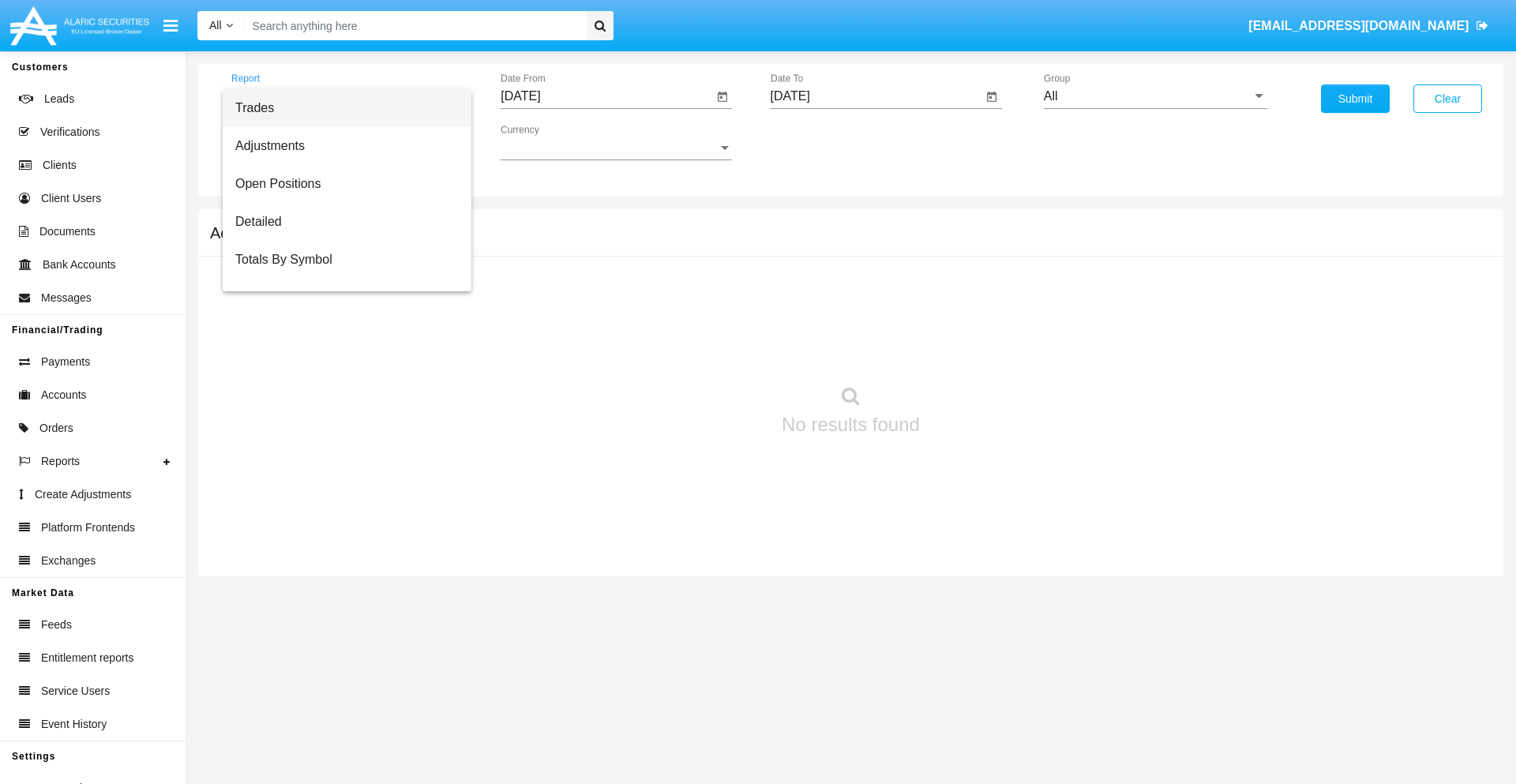
scroll to position [101, 0]
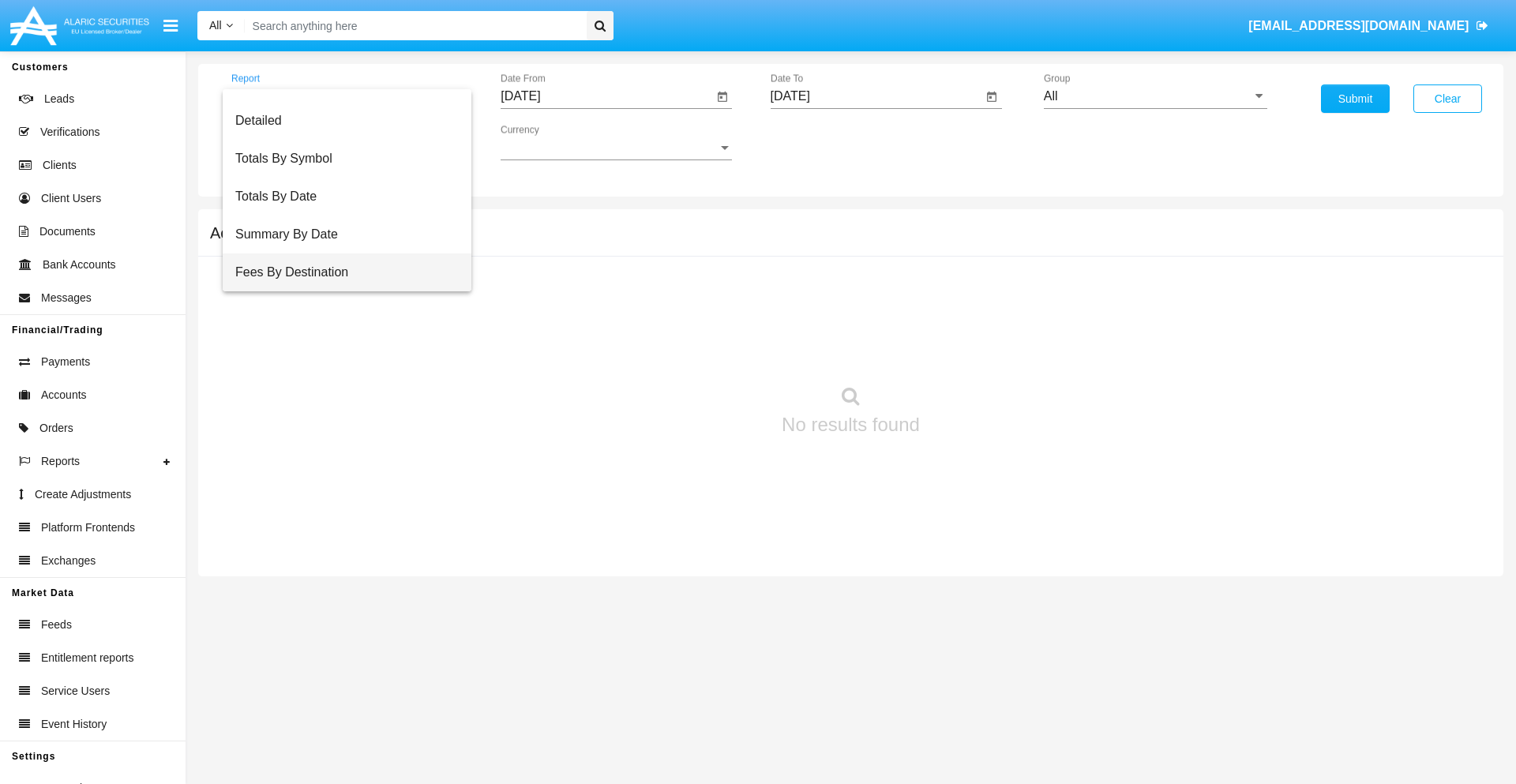
click at [341, 273] on span "Fees By Destination" at bounding box center [346, 272] width 223 height 38
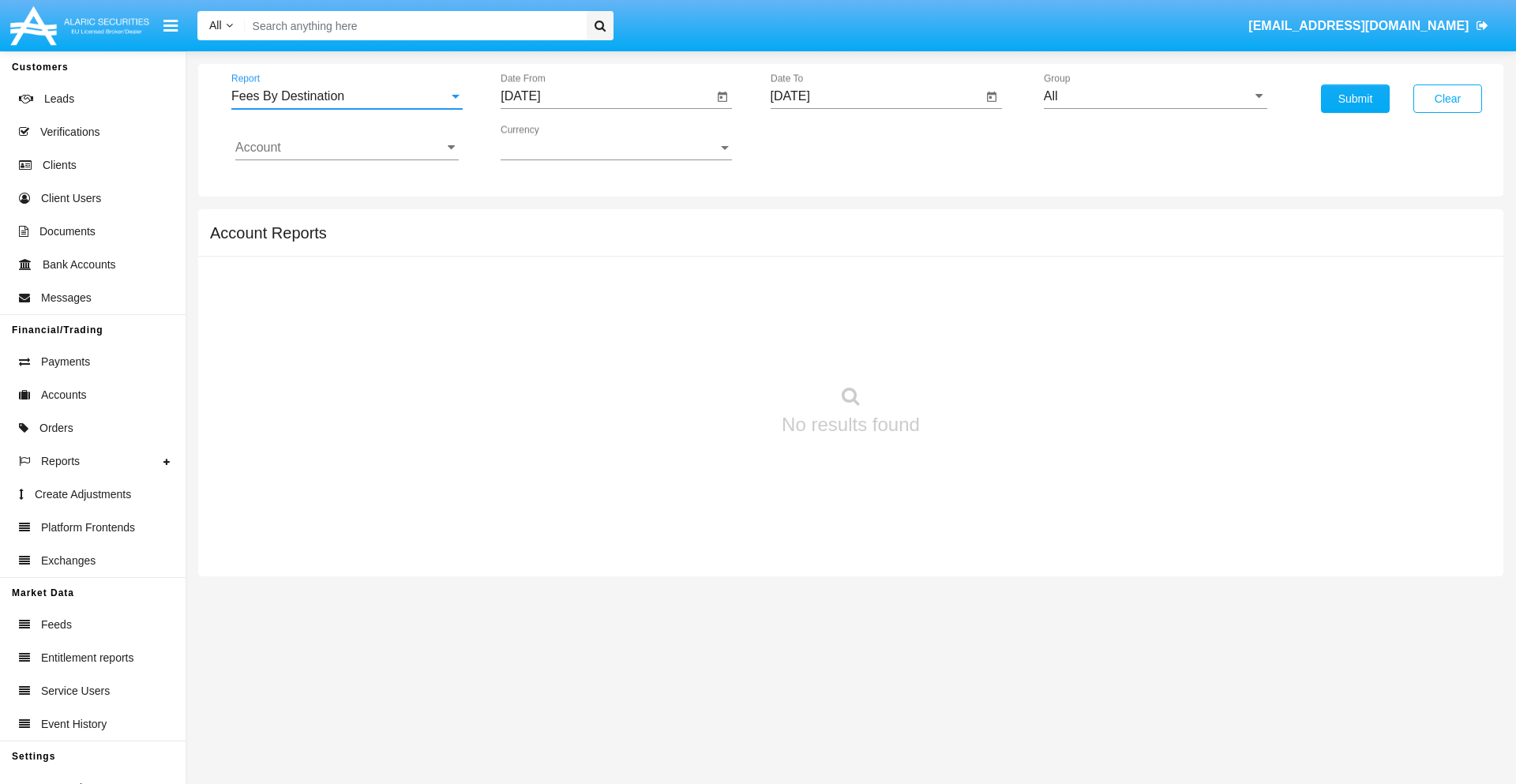
click at [606, 96] on input "[DATE]" at bounding box center [606, 95] width 212 height 14
click at [552, 142] on span "[DATE]" at bounding box center [539, 143] width 35 height 13
click at [704, 349] on div "2025" at bounding box center [704, 349] width 50 height 28
click at [594, 254] on div "JUN" at bounding box center [594, 253] width 50 height 28
click at [558, 274] on div "9" at bounding box center [557, 274] width 28 height 28
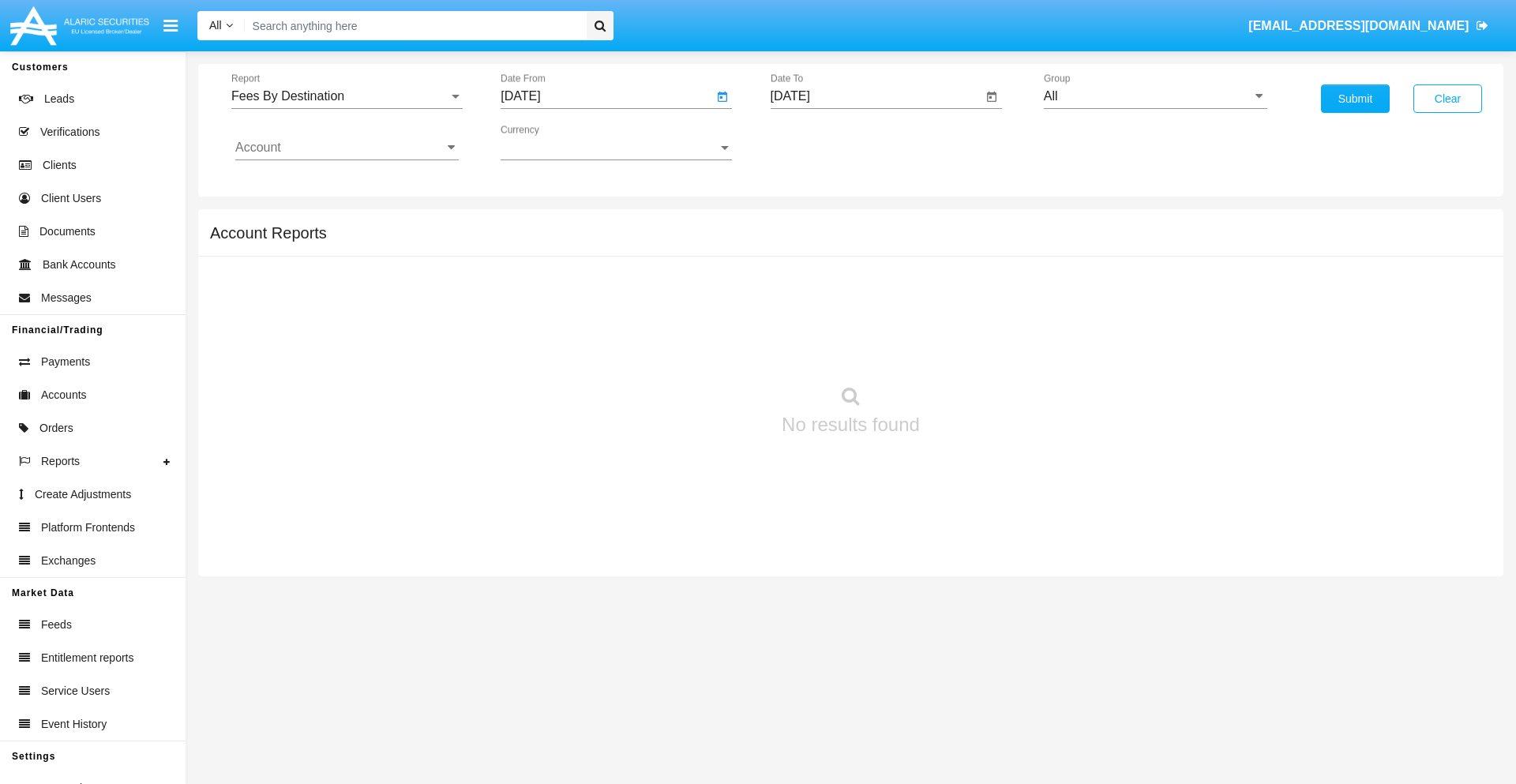
type input "[DATE]"
click at [876, 96] on input "[DATE]" at bounding box center [876, 95] width 212 height 14
click at [821, 142] on span "[DATE]" at bounding box center [809, 143] width 35 height 13
click at [973, 349] on div "2025" at bounding box center [974, 349] width 50 height 28
click at [808, 286] on div "SEP" at bounding box center [808, 286] width 50 height 28
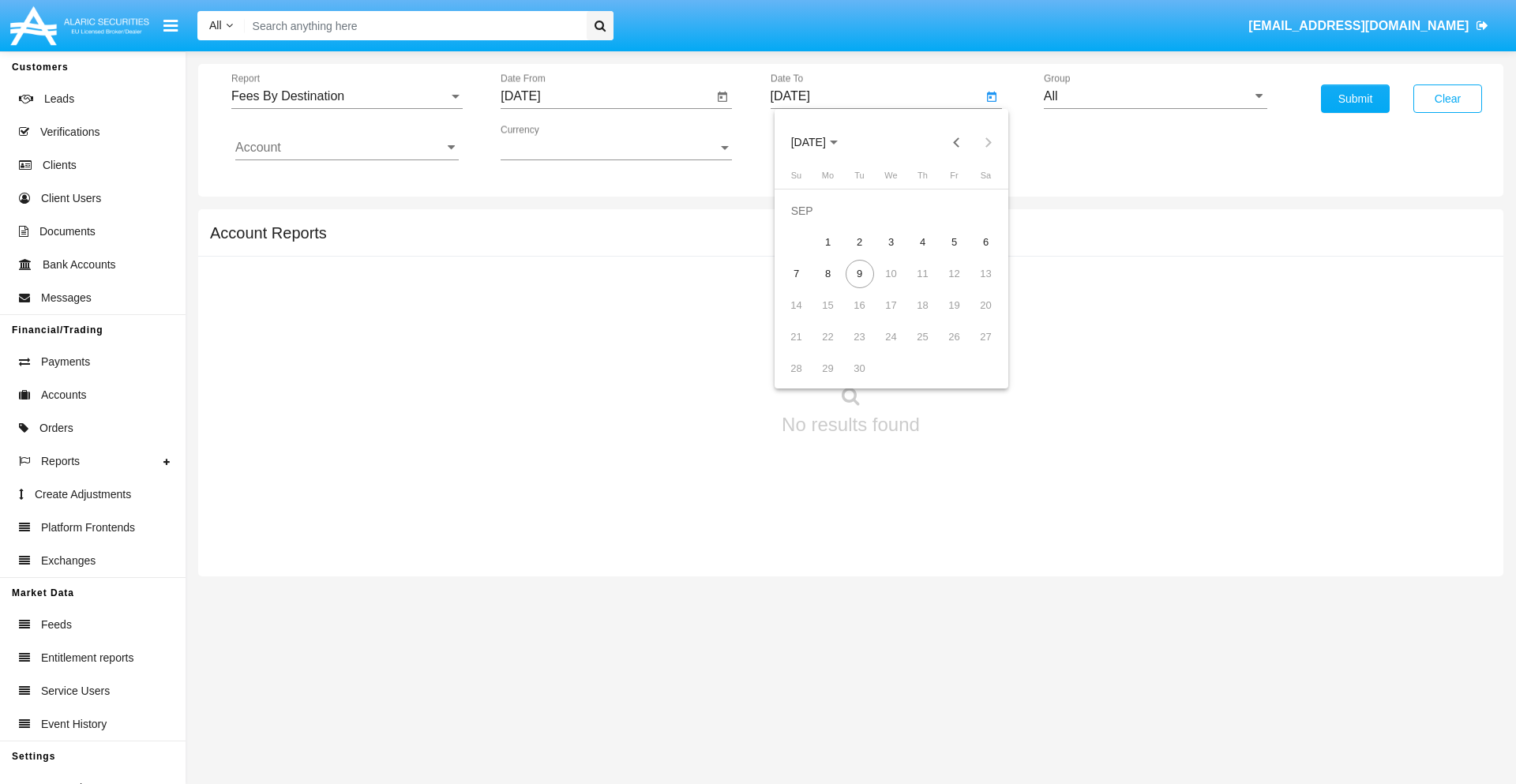
click at [859, 274] on div "9" at bounding box center [859, 274] width 28 height 28
type input "[DATE]"
click at [1155, 96] on input "All" at bounding box center [1155, 95] width 223 height 14
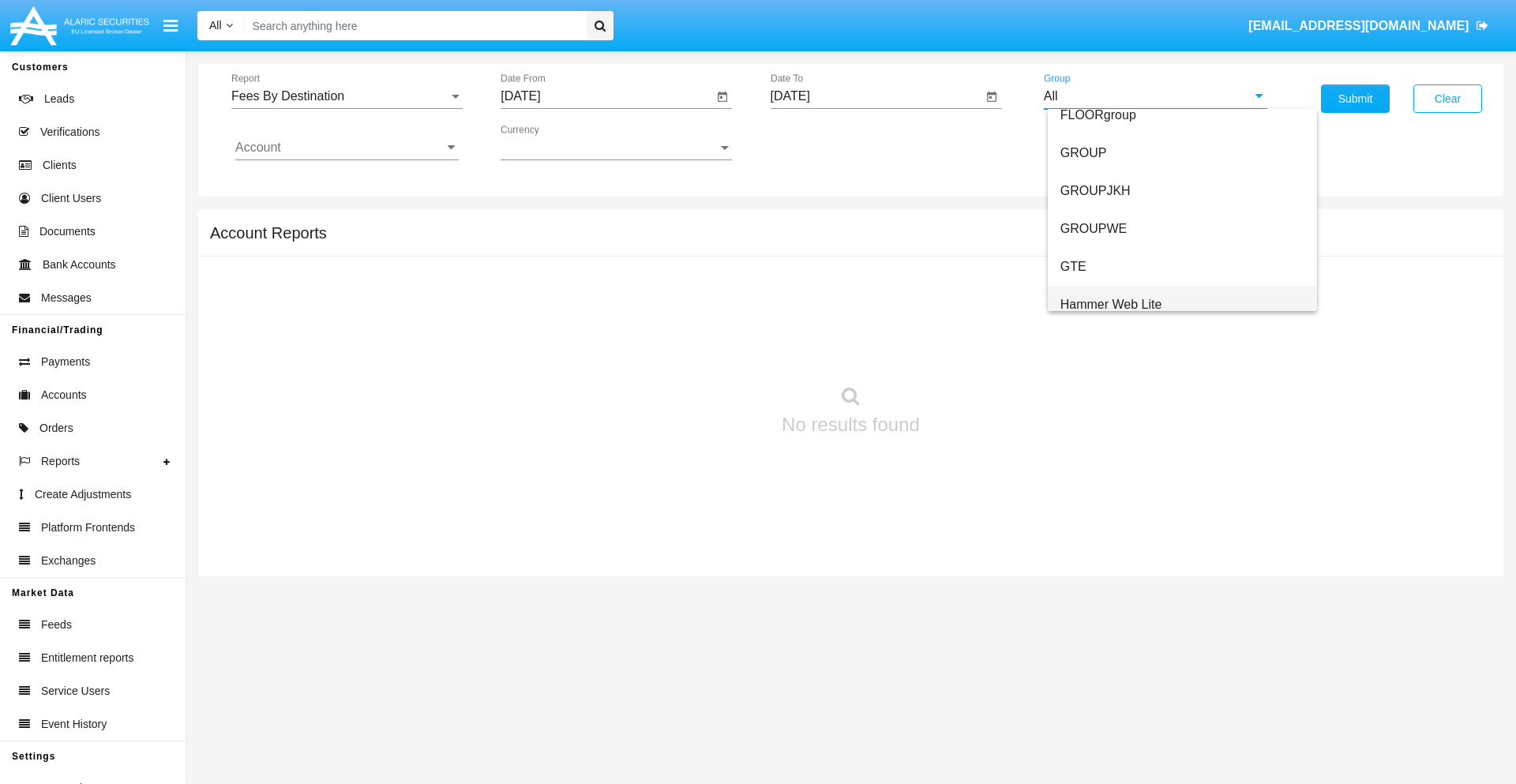
click at [1111, 304] on span "Hammer Web Lite" at bounding box center [1111, 304] width 102 height 14
type input "Hammer Web Lite"
click at [347, 148] on input "Account" at bounding box center [346, 147] width 223 height 14
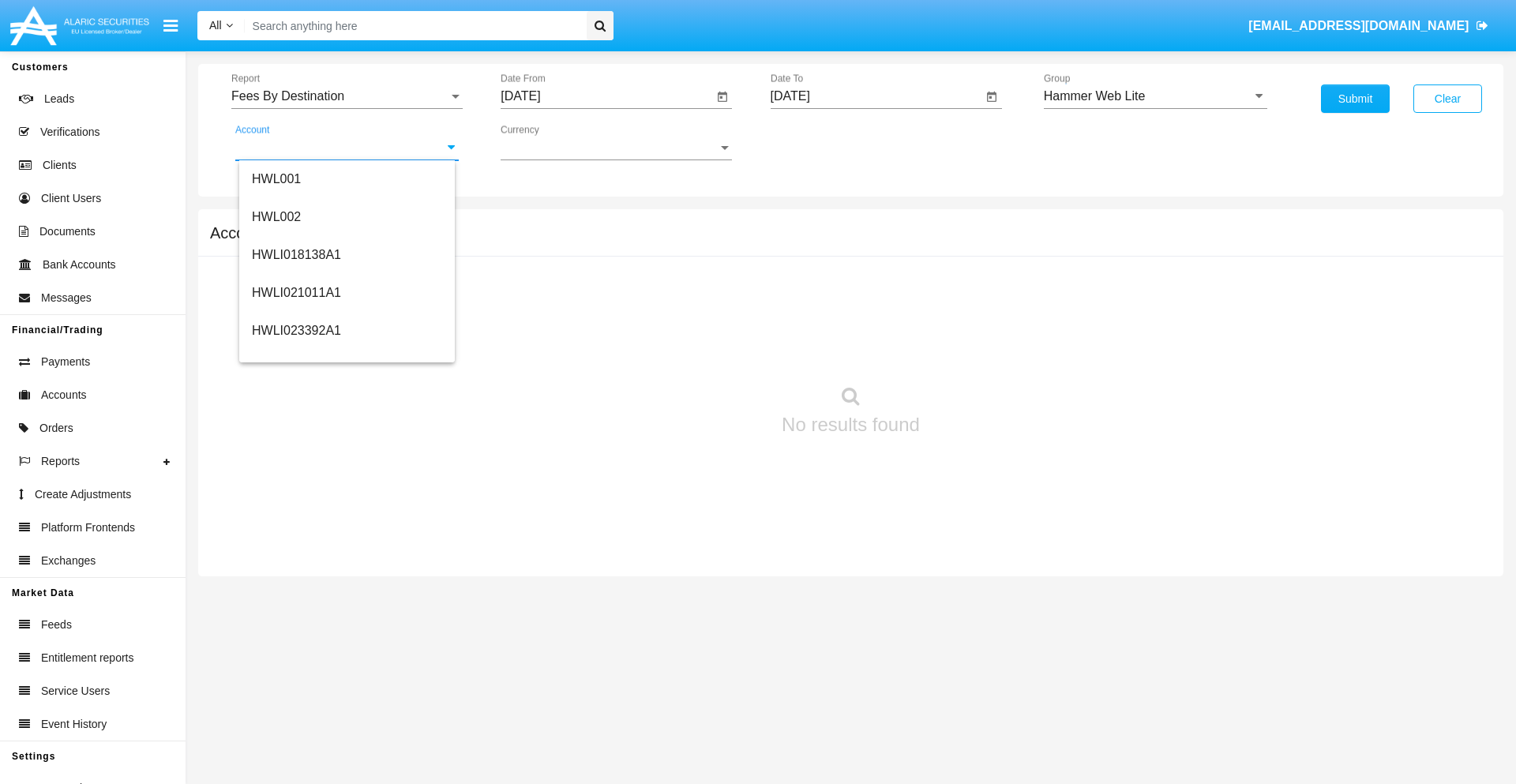
click at [296, 588] on span "HWLI025117A1" at bounding box center [296, 595] width 89 height 14
type input "HWLI025117A1"
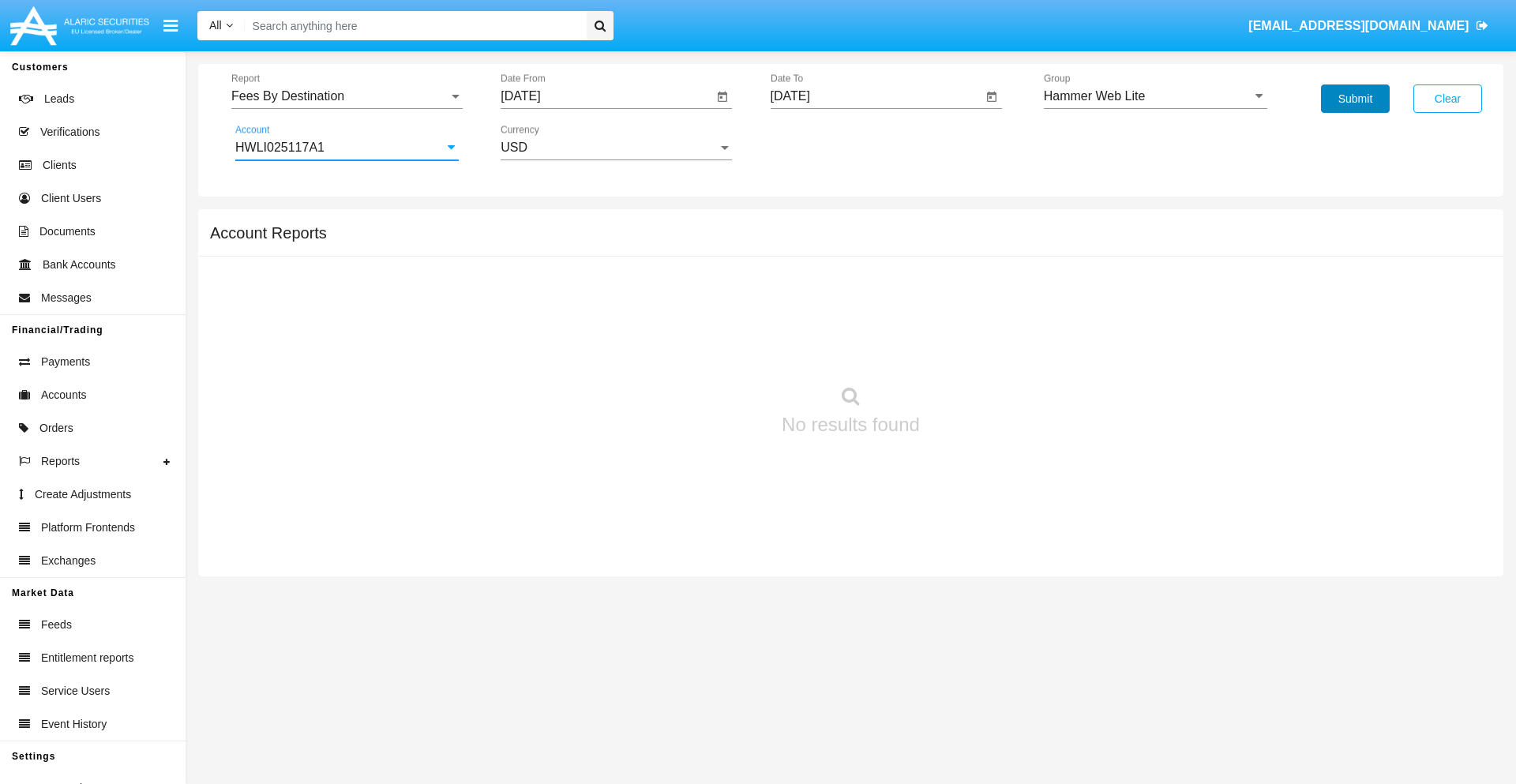
click at [1355, 98] on button "Submit" at bounding box center [1355, 98] width 69 height 28
click at [347, 96] on span "Report" at bounding box center [340, 95] width 217 height 14
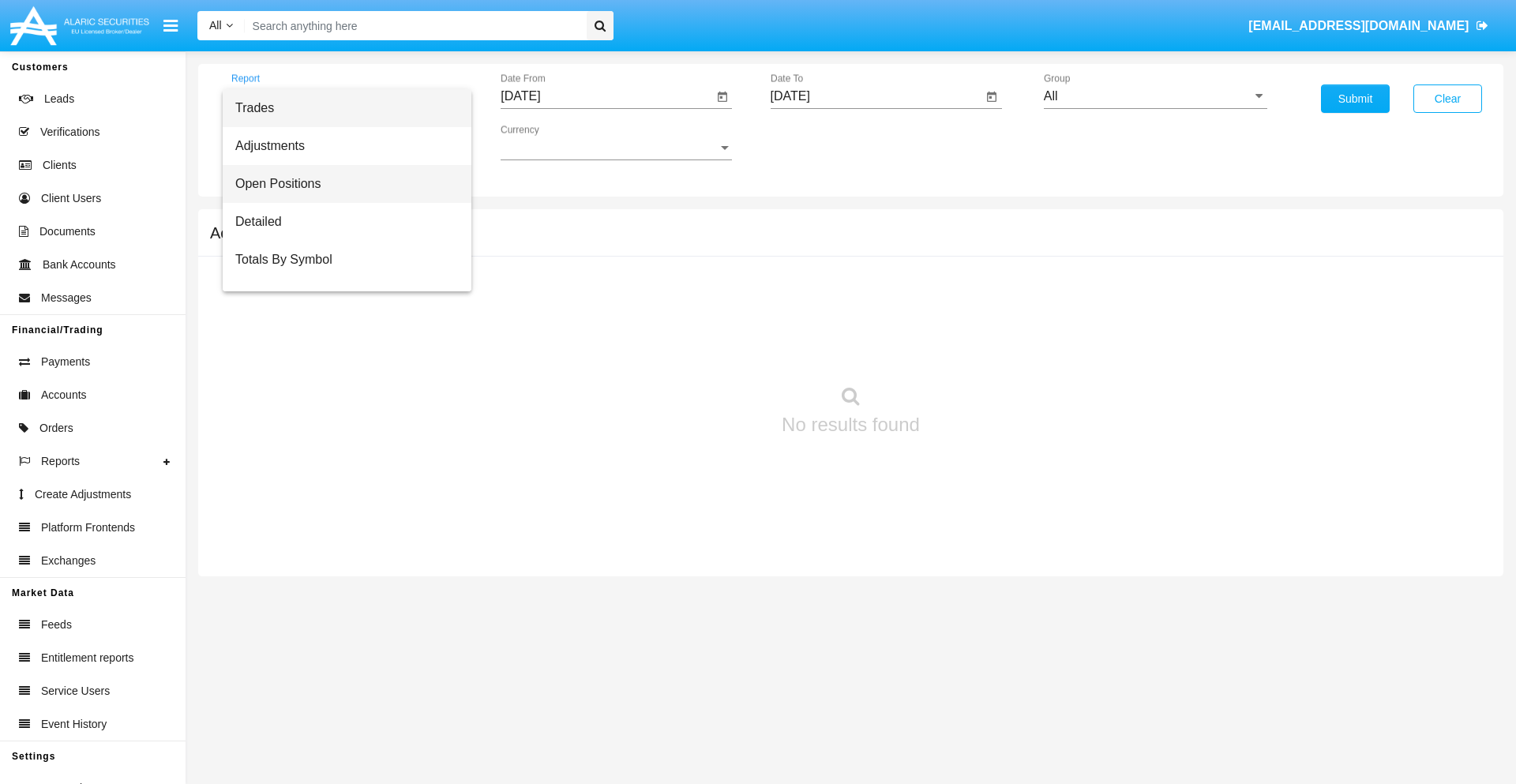
click at [341, 184] on span "Open Positions" at bounding box center [346, 184] width 223 height 38
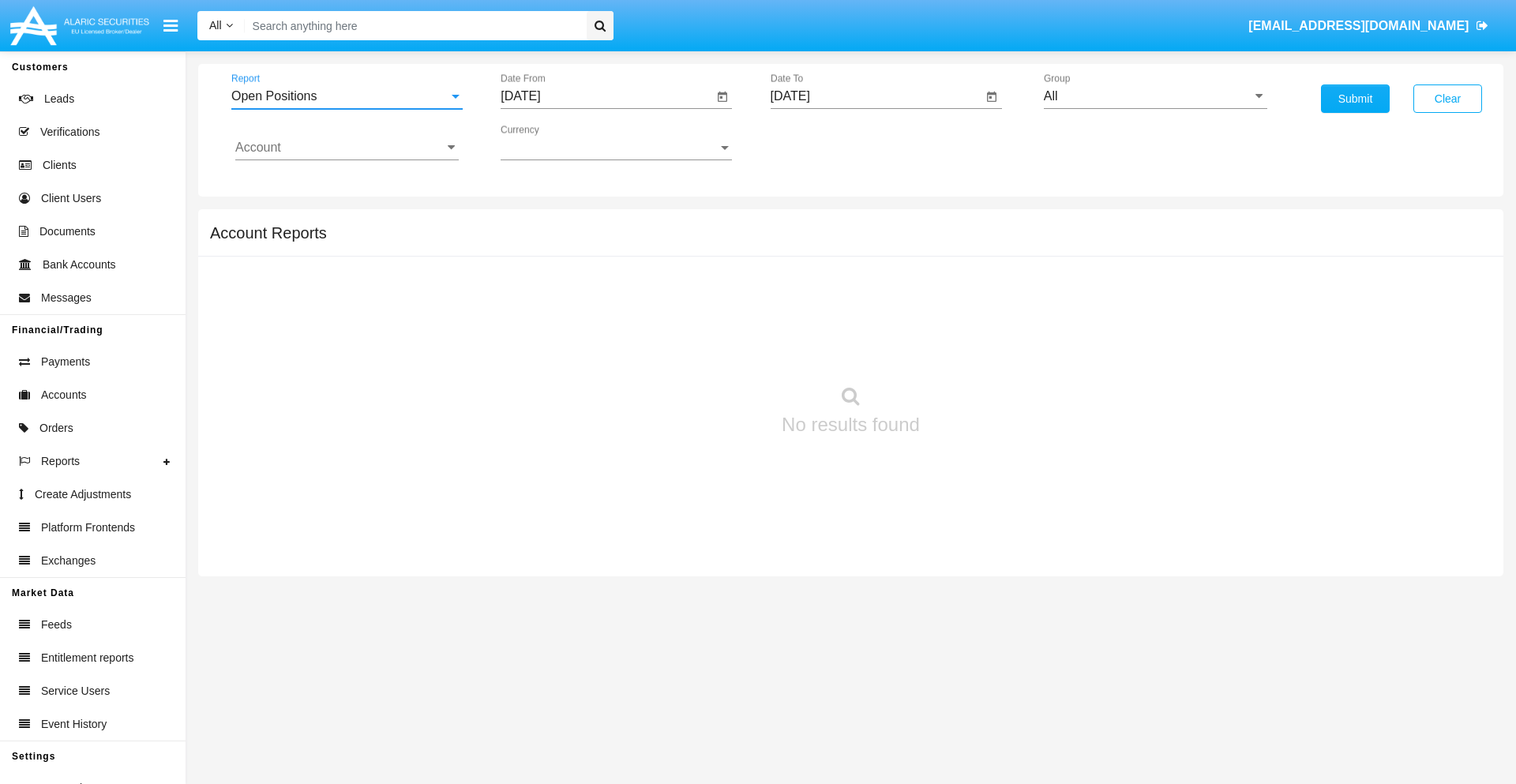
click at [606, 96] on input "[DATE]" at bounding box center [606, 95] width 212 height 14
click at [552, 142] on span "[DATE]" at bounding box center [539, 143] width 35 height 13
click at [704, 349] on div "2025" at bounding box center [704, 349] width 50 height 28
click at [704, 254] on div "AUG" at bounding box center [704, 253] width 50 height 28
click at [716, 241] on div "9" at bounding box center [715, 242] width 28 height 28
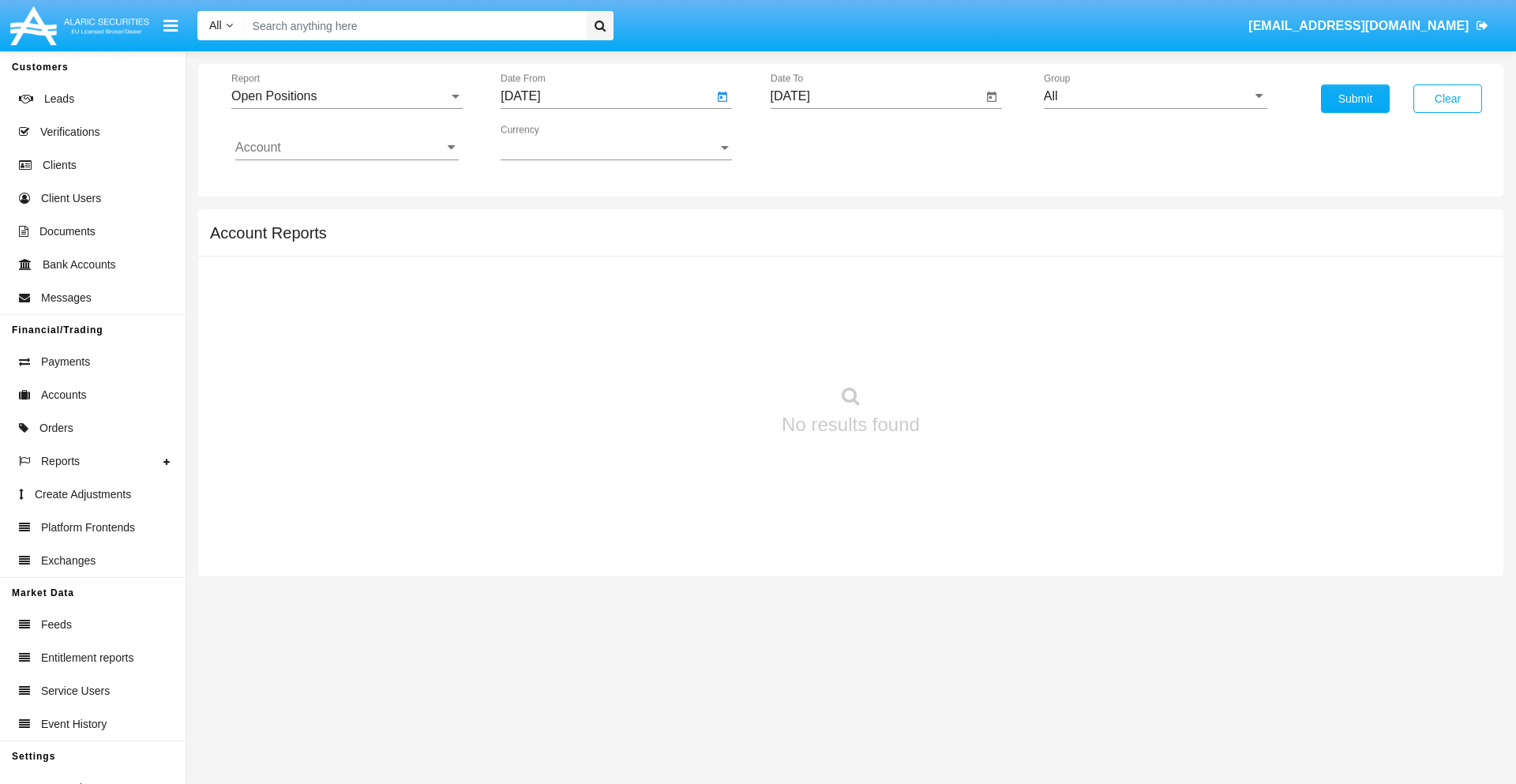
type input "[DATE]"
click at [876, 96] on input "[DATE]" at bounding box center [876, 95] width 212 height 14
click at [821, 142] on span "[DATE]" at bounding box center [809, 143] width 35 height 13
click at [973, 349] on div "2025" at bounding box center [974, 349] width 50 height 28
click at [808, 286] on div "SEP" at bounding box center [808, 286] width 50 height 28
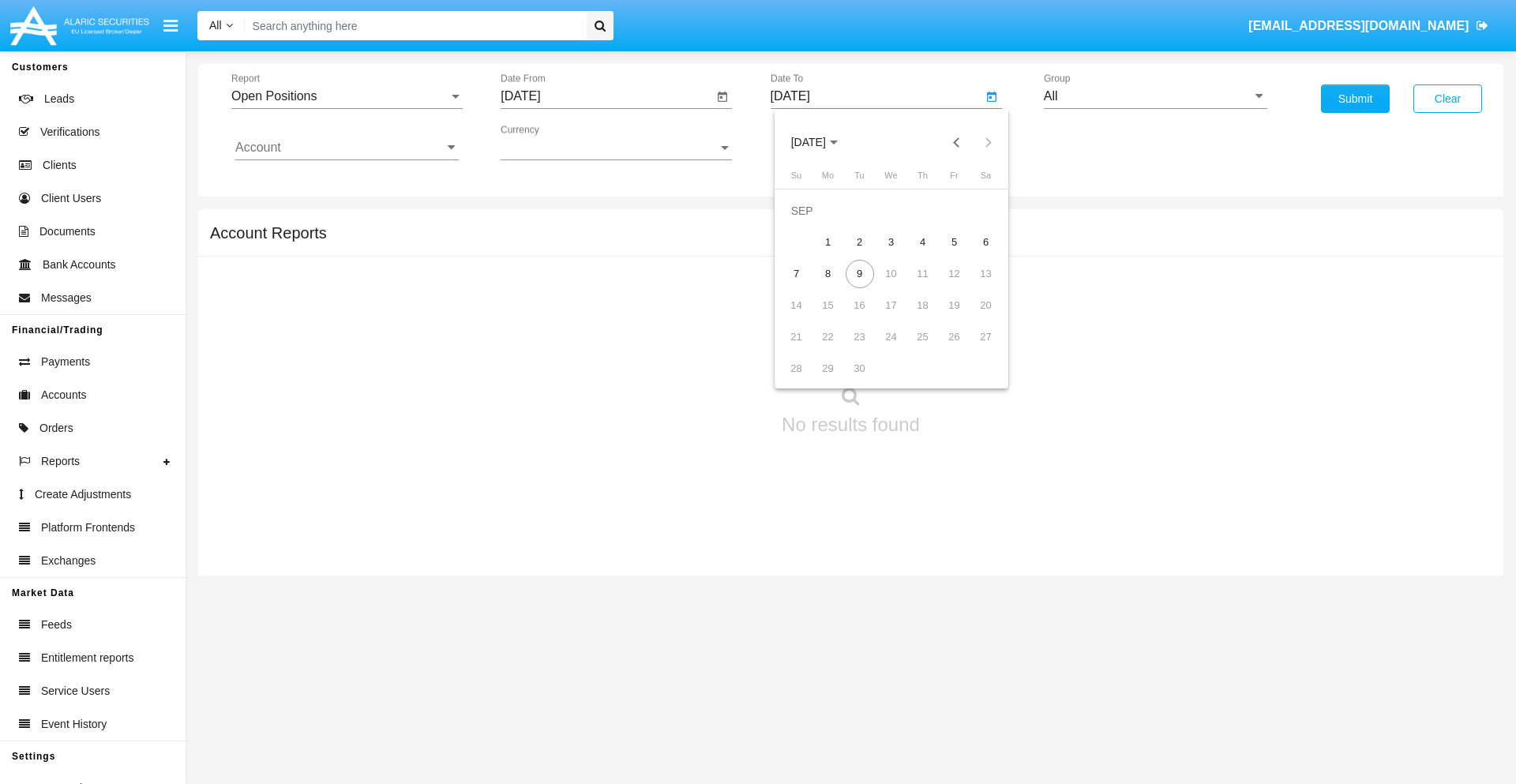
click at [859, 274] on div "9" at bounding box center [859, 274] width 28 height 28
type input "[DATE]"
click at [1155, 96] on input "All" at bounding box center [1155, 95] width 223 height 14
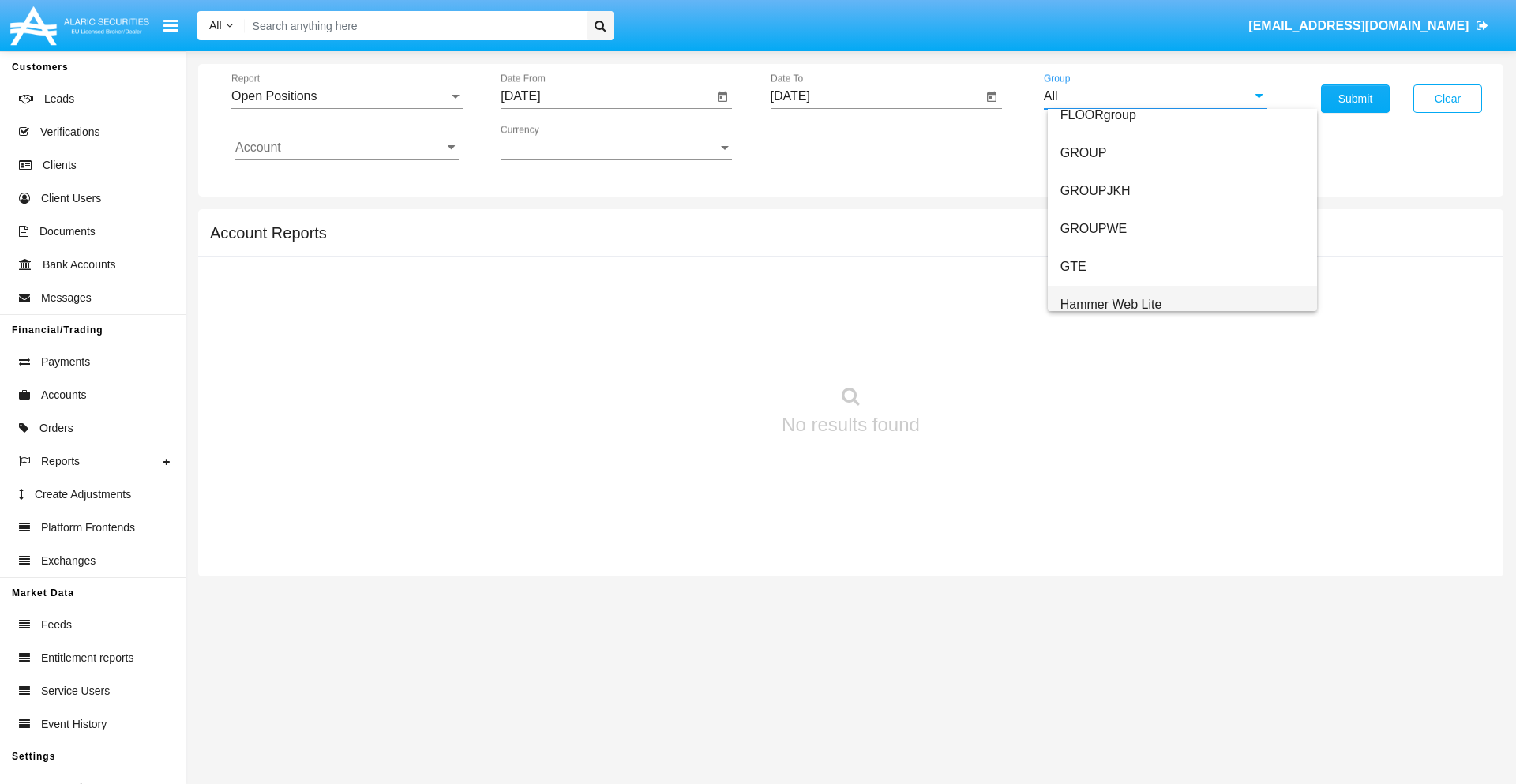
click at [1111, 304] on span "Hammer Web Lite" at bounding box center [1111, 304] width 102 height 14
type input "Hammer Web Lite"
click at [347, 148] on input "Account" at bounding box center [346, 147] width 223 height 14
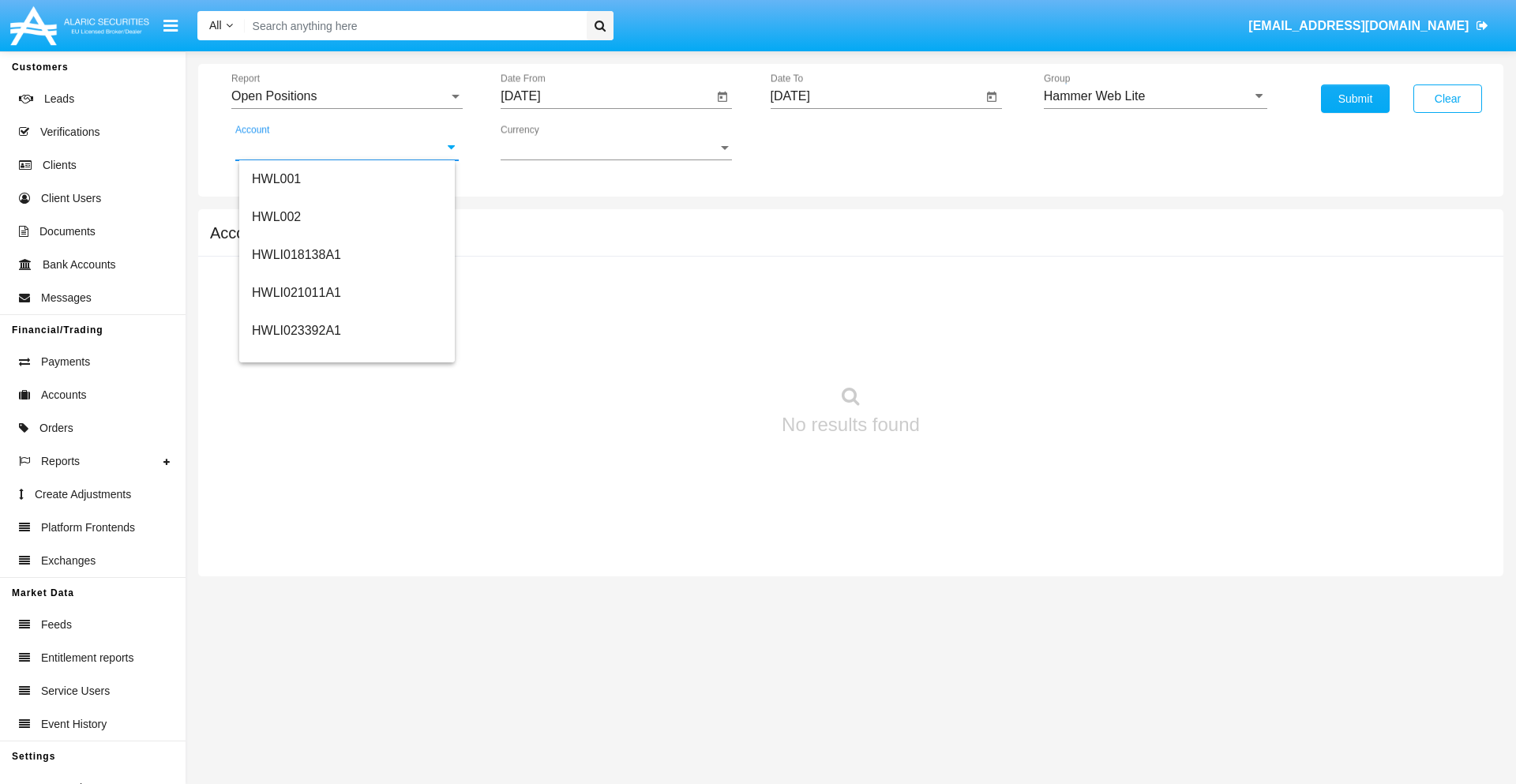
click at [296, 588] on span "HWLI025117A1" at bounding box center [296, 595] width 89 height 14
type input "HWLI025117A1"
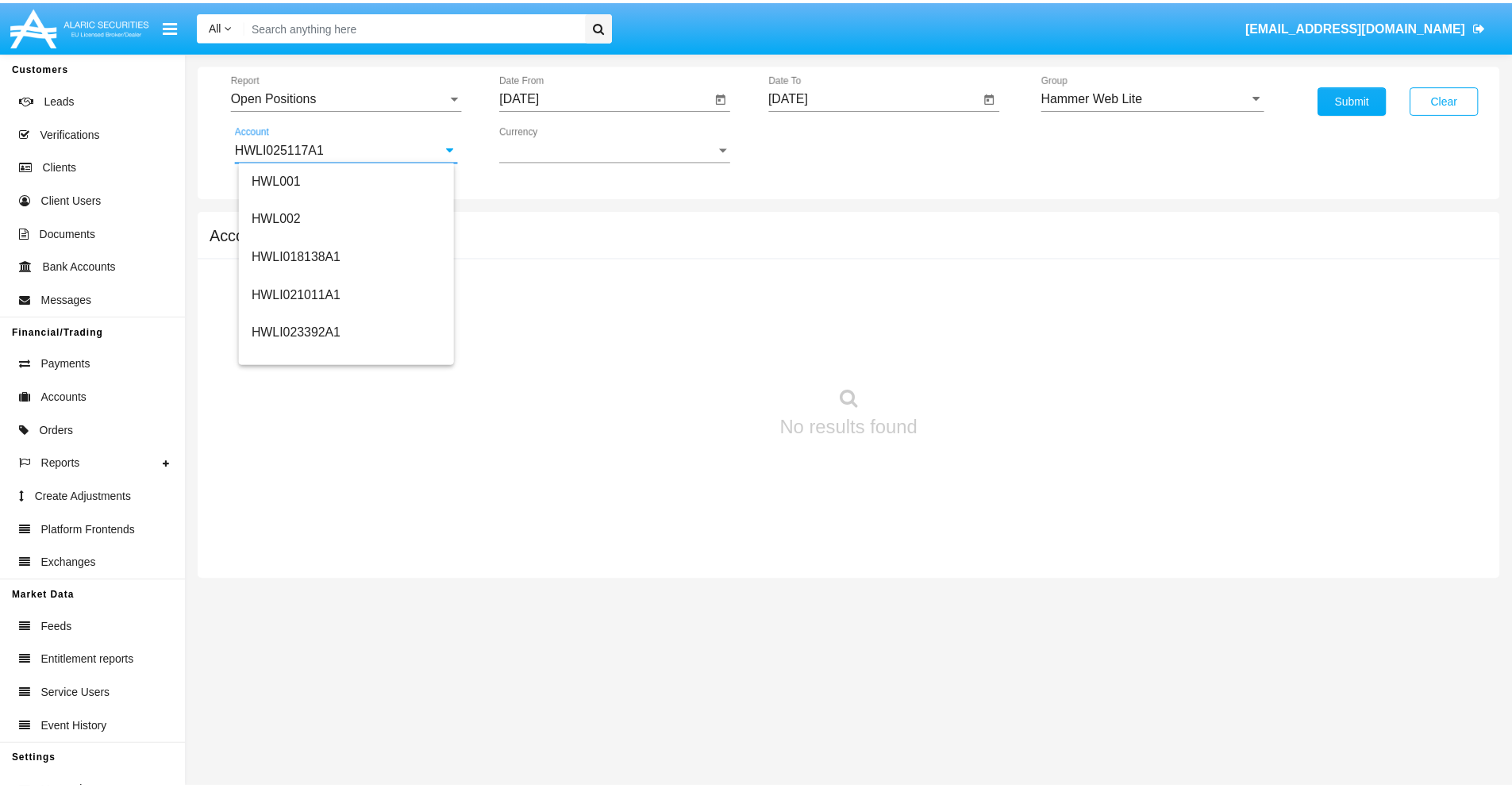
scroll to position [0, 0]
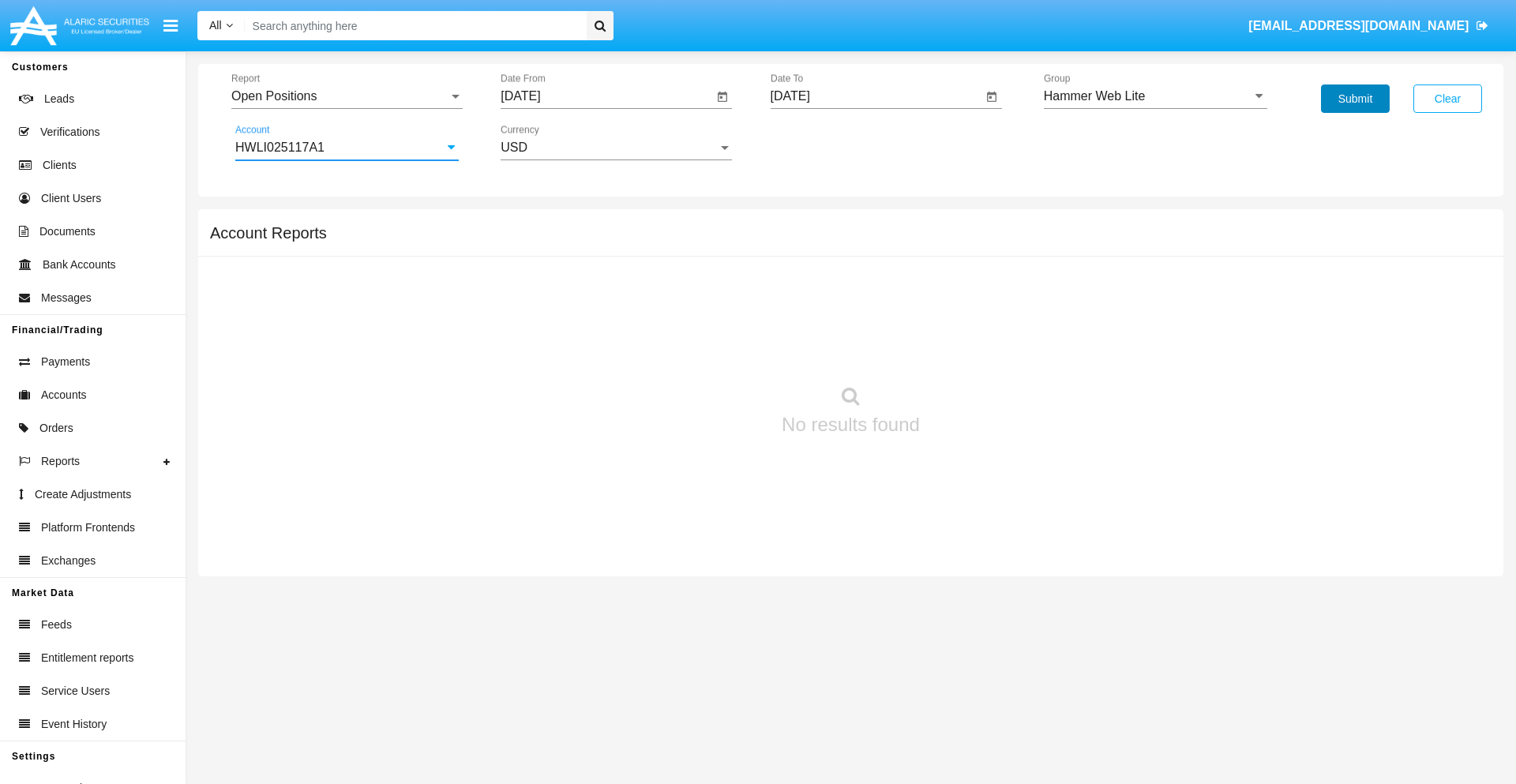
click at [1355, 98] on button "Submit" at bounding box center [1355, 98] width 69 height 28
click at [347, 96] on span "Report" at bounding box center [340, 95] width 217 height 14
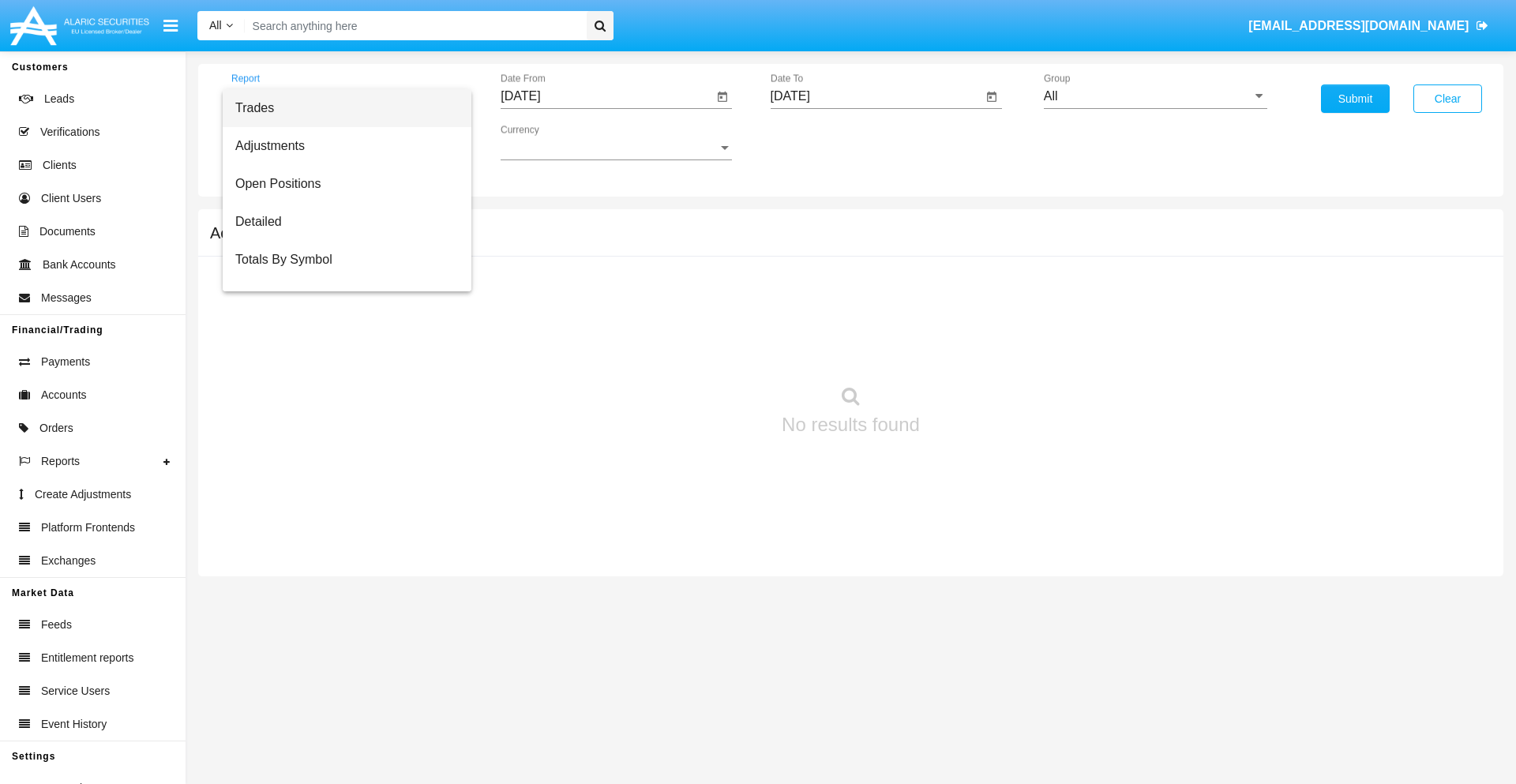
scroll to position [63, 0]
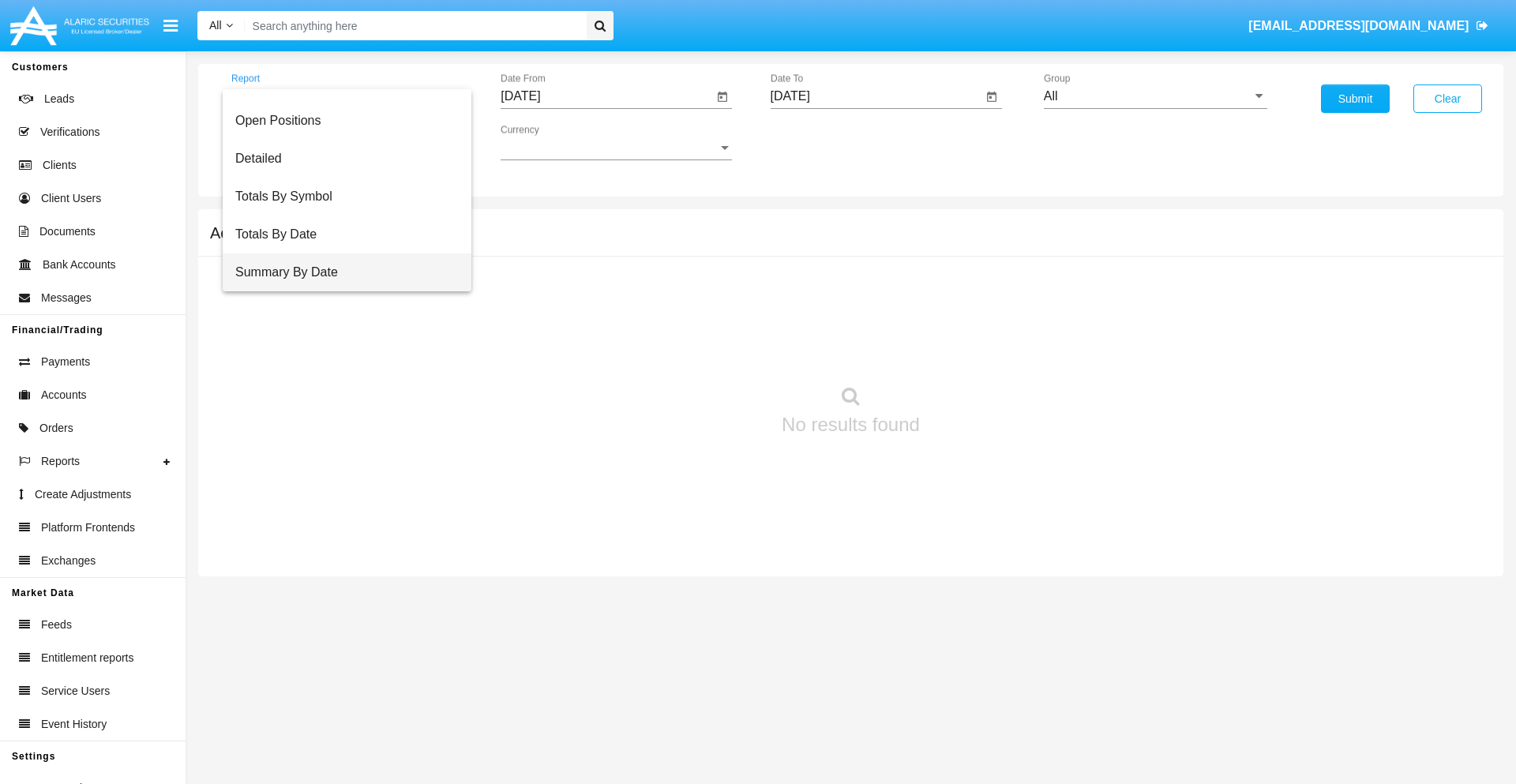
click at [341, 273] on span "Summary By Date" at bounding box center [346, 272] width 223 height 38
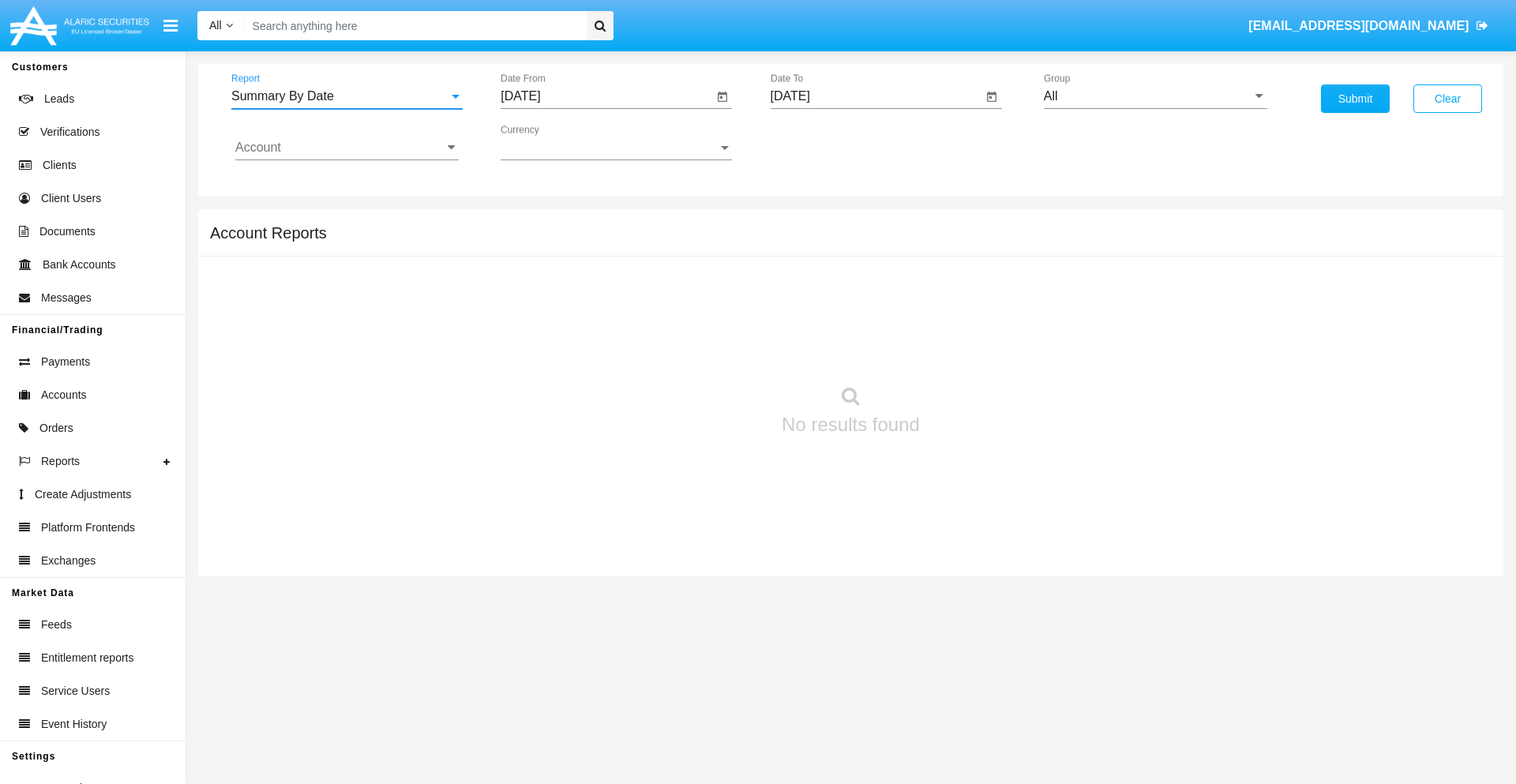
click at [606, 96] on input "[DATE]" at bounding box center [606, 95] width 212 height 14
click at [552, 142] on span "[DATE]" at bounding box center [539, 143] width 35 height 13
click at [704, 349] on div "2025" at bounding box center [704, 349] width 50 height 28
click at [704, 254] on div "AUG" at bounding box center [704, 253] width 50 height 28
click at [558, 336] on div "25" at bounding box center [557, 337] width 28 height 28
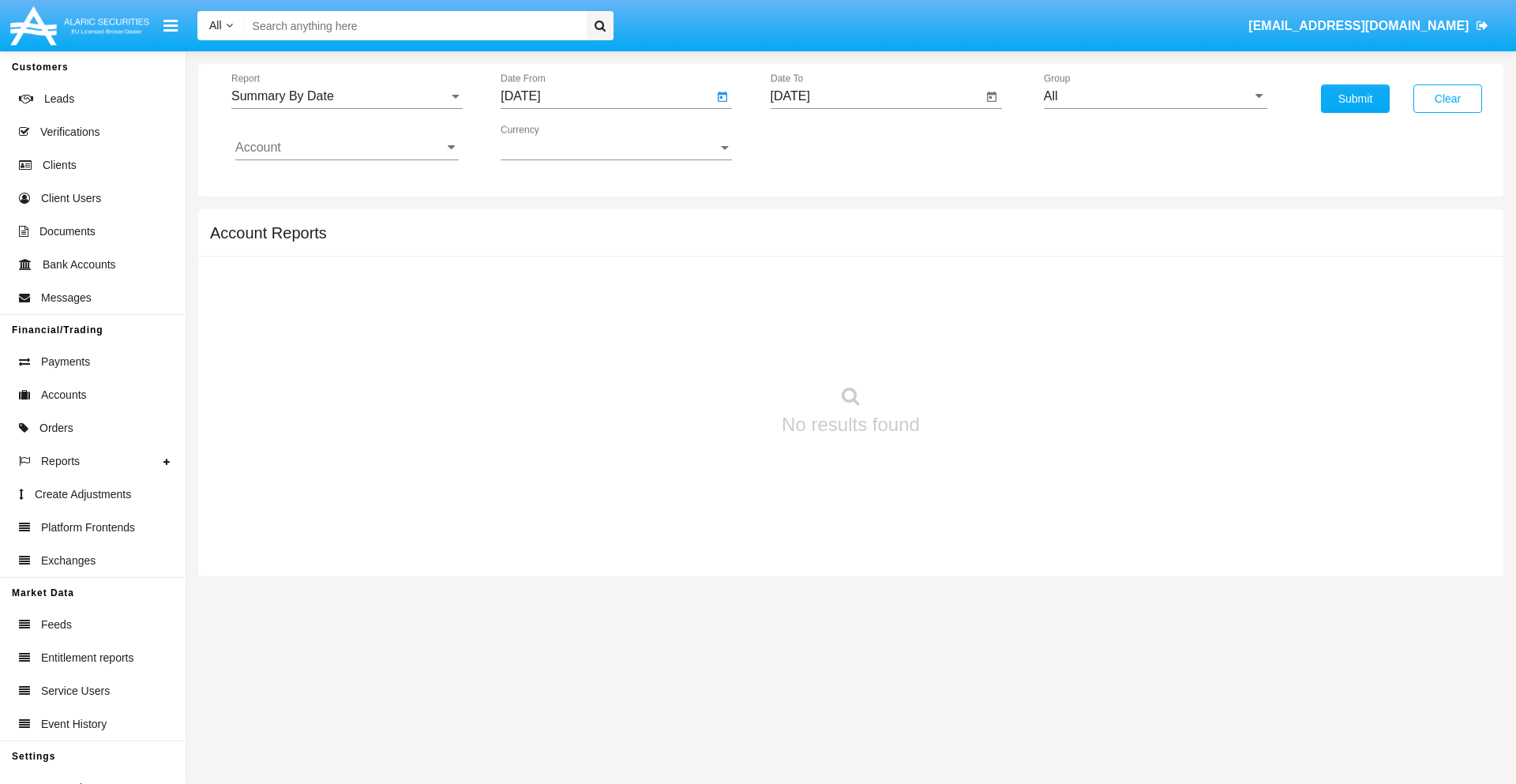
type input "[DATE]"
click at [876, 96] on input "[DATE]" at bounding box center [876, 95] width 212 height 14
click at [821, 142] on span "[DATE]" at bounding box center [809, 143] width 35 height 13
click at [973, 349] on div "2025" at bounding box center [974, 349] width 50 height 28
click at [808, 286] on div "SEP" at bounding box center [808, 286] width 50 height 28
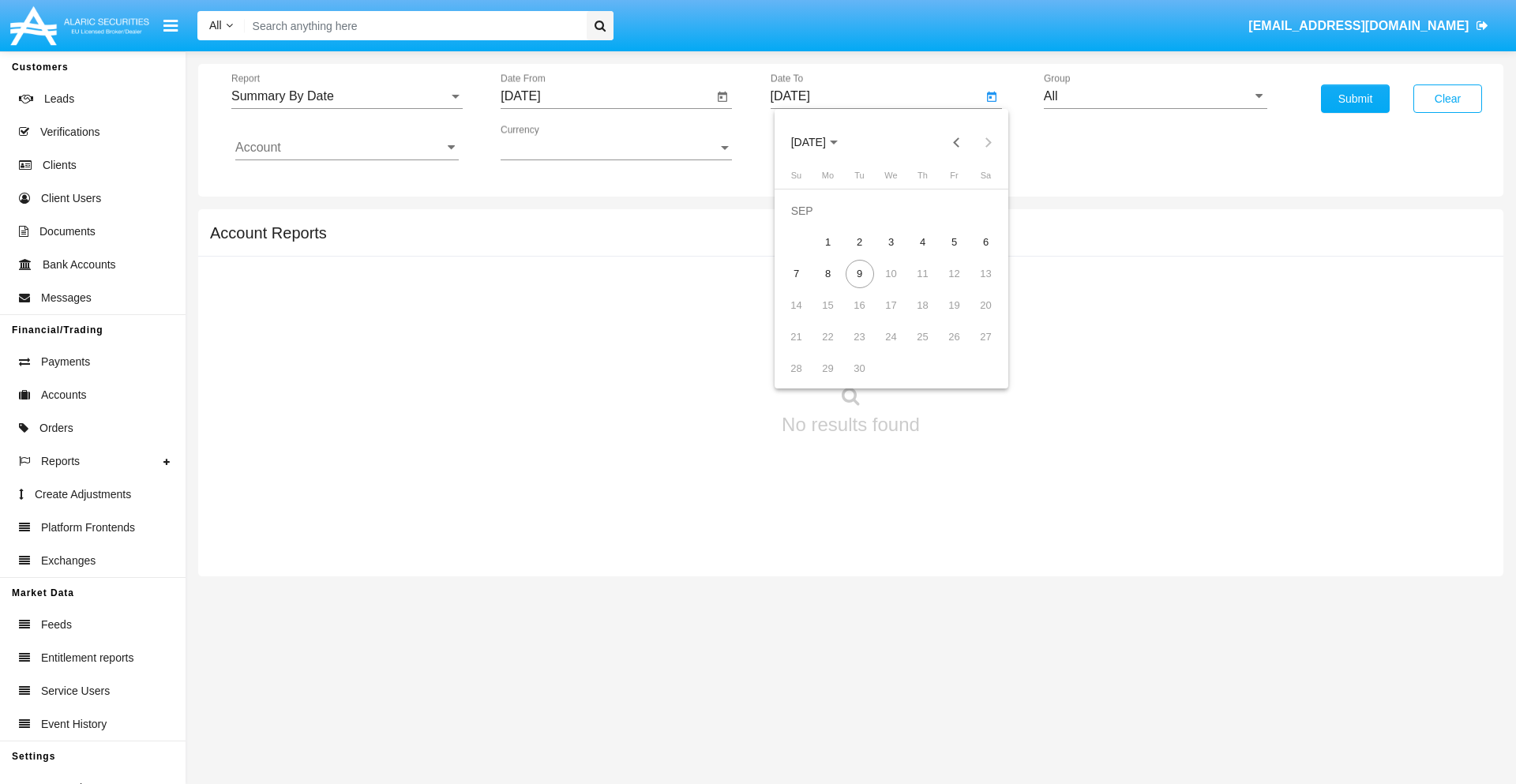
click at [859, 274] on div "9" at bounding box center [859, 274] width 28 height 28
type input "[DATE]"
click at [1155, 96] on input "All" at bounding box center [1155, 95] width 223 height 14
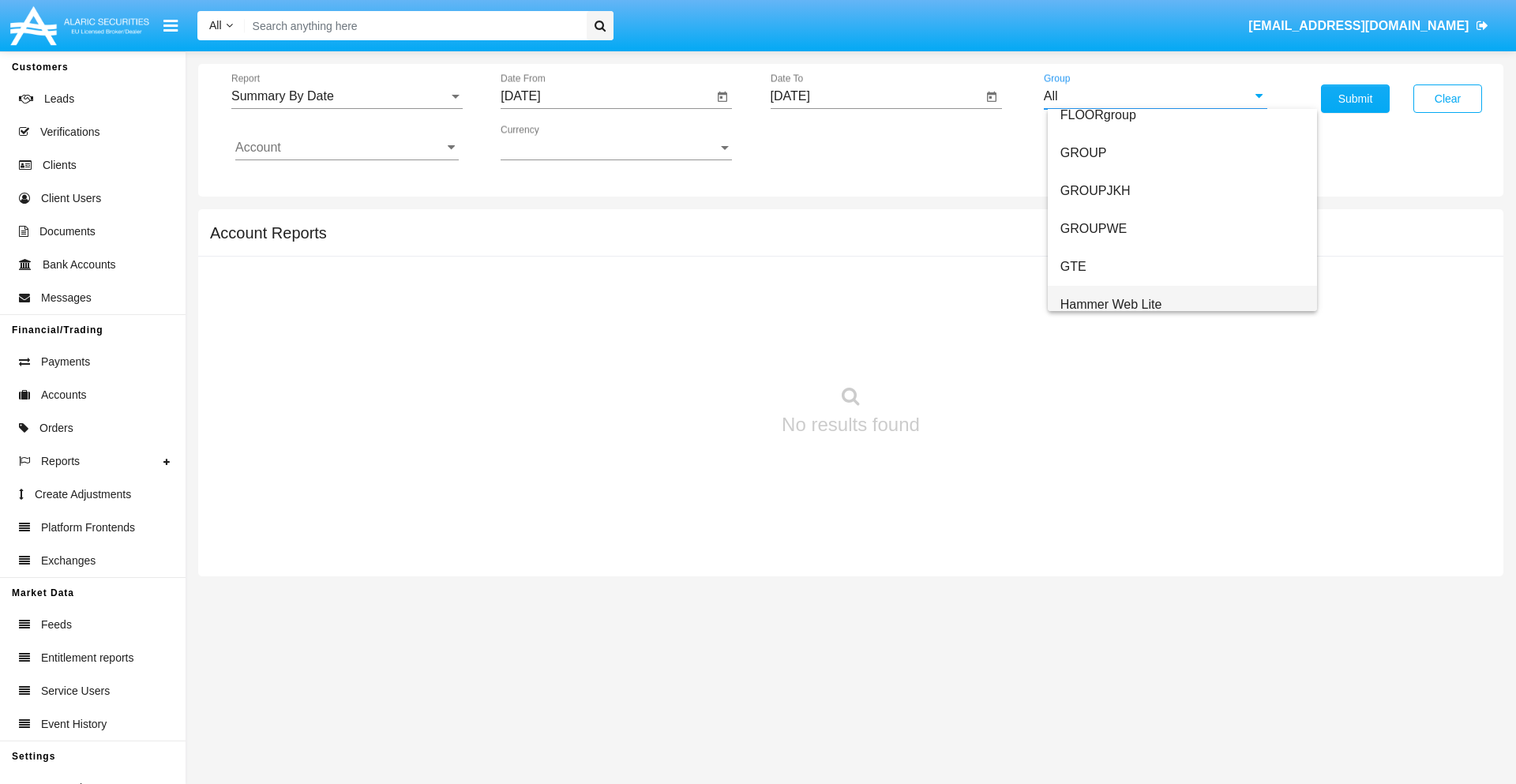
click at [1111, 304] on span "Hammer Web Lite" at bounding box center [1111, 304] width 102 height 14
type input "Hammer Web Lite"
click at [347, 148] on input "Account" at bounding box center [346, 147] width 223 height 14
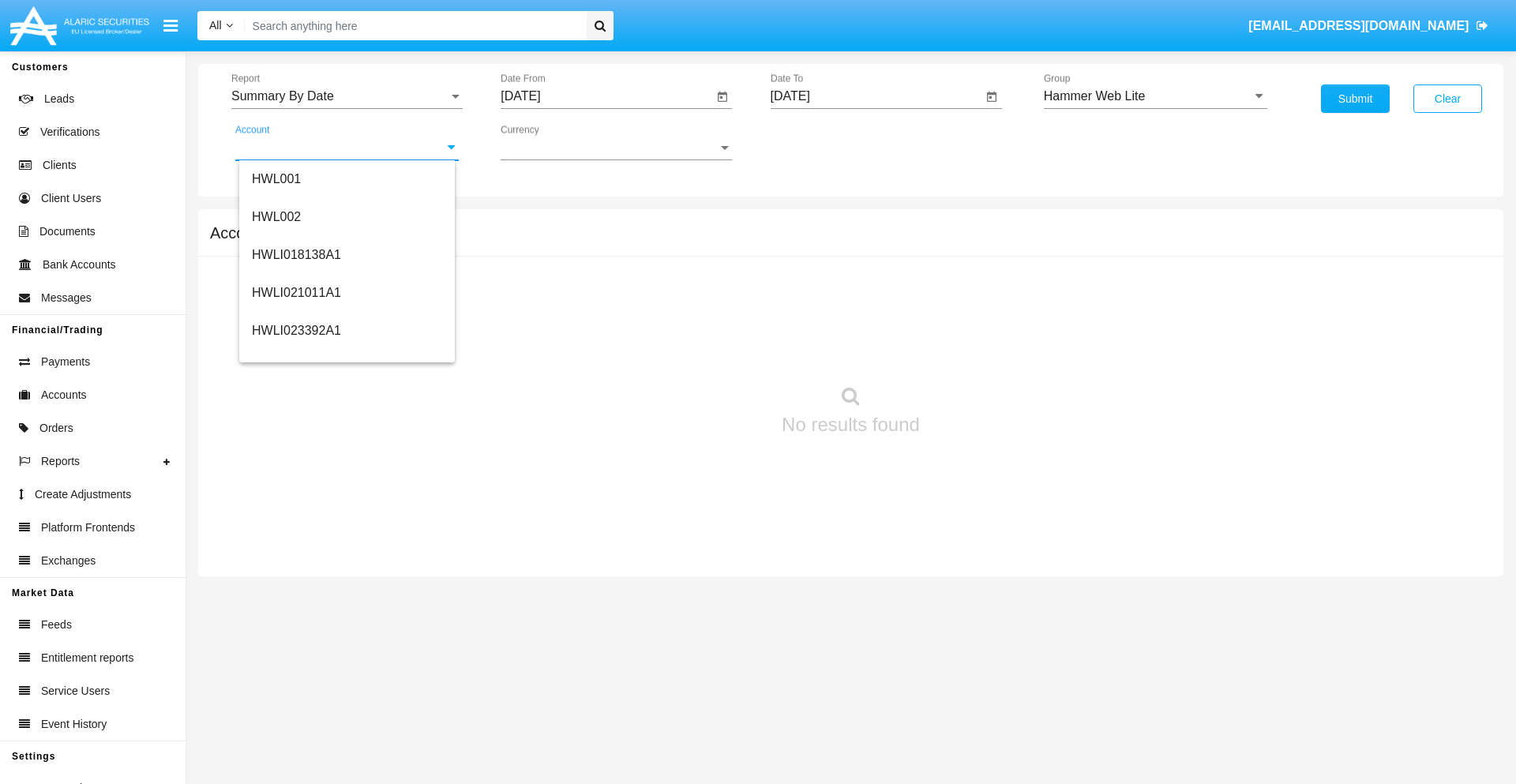
scroll to position [240, 0]
click at [296, 355] on span "HWLI025117A1" at bounding box center [296, 355] width 89 height 14
type input "HWLI025117A1"
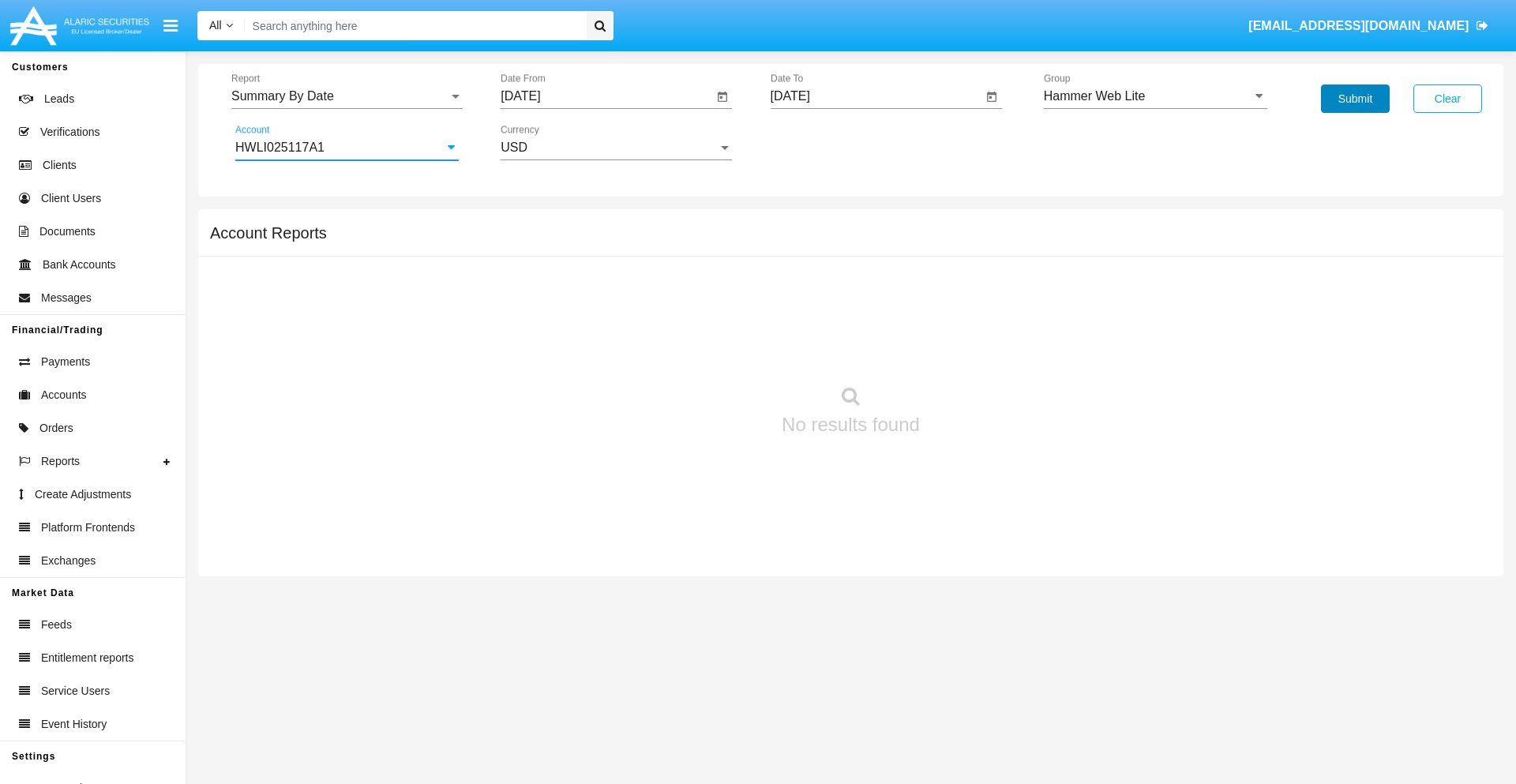
click at [1355, 98] on button "Submit" at bounding box center [1355, 98] width 69 height 28
click at [347, 96] on span "Report" at bounding box center [340, 95] width 217 height 14
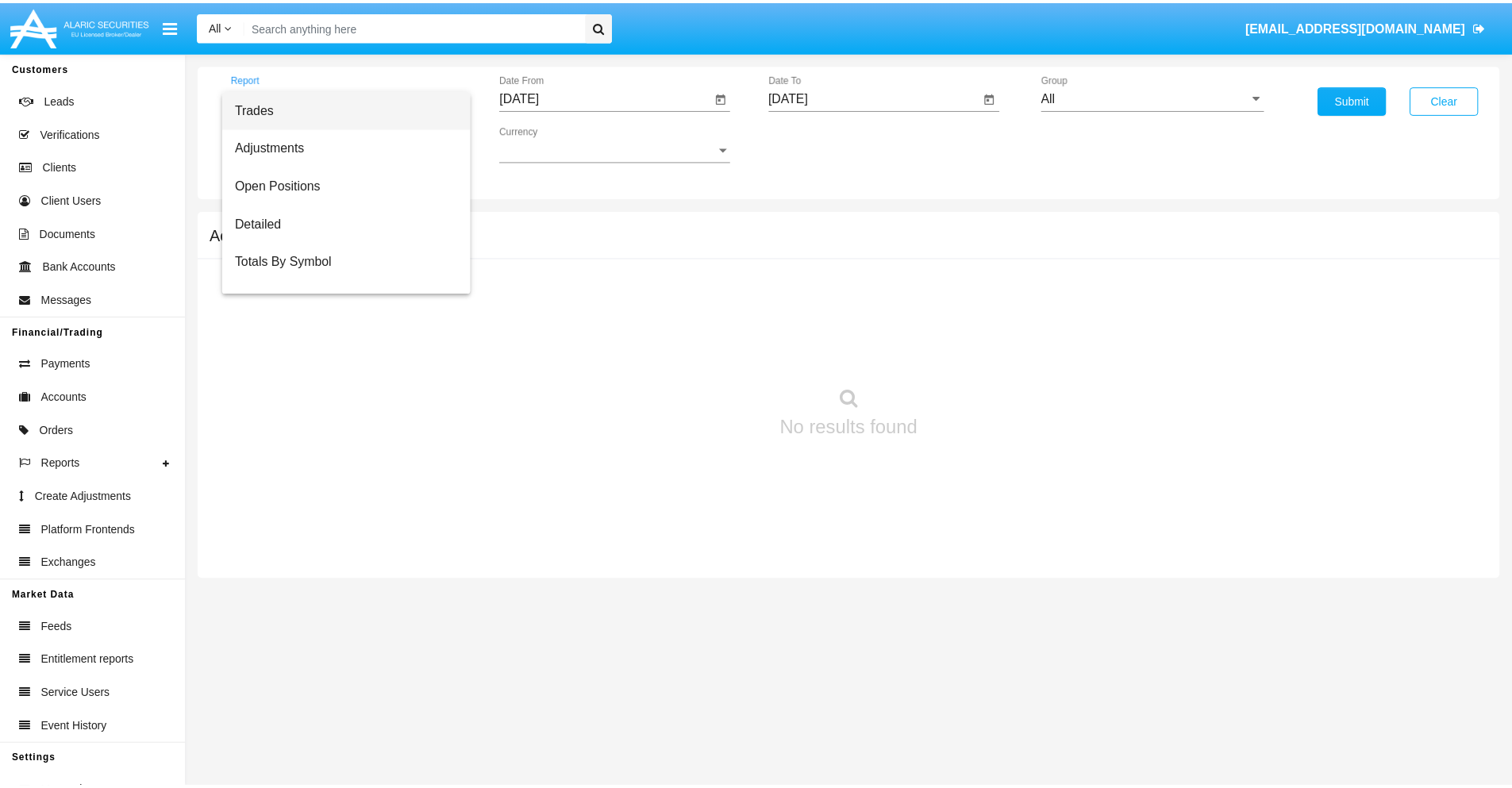
scroll to position [26, 0]
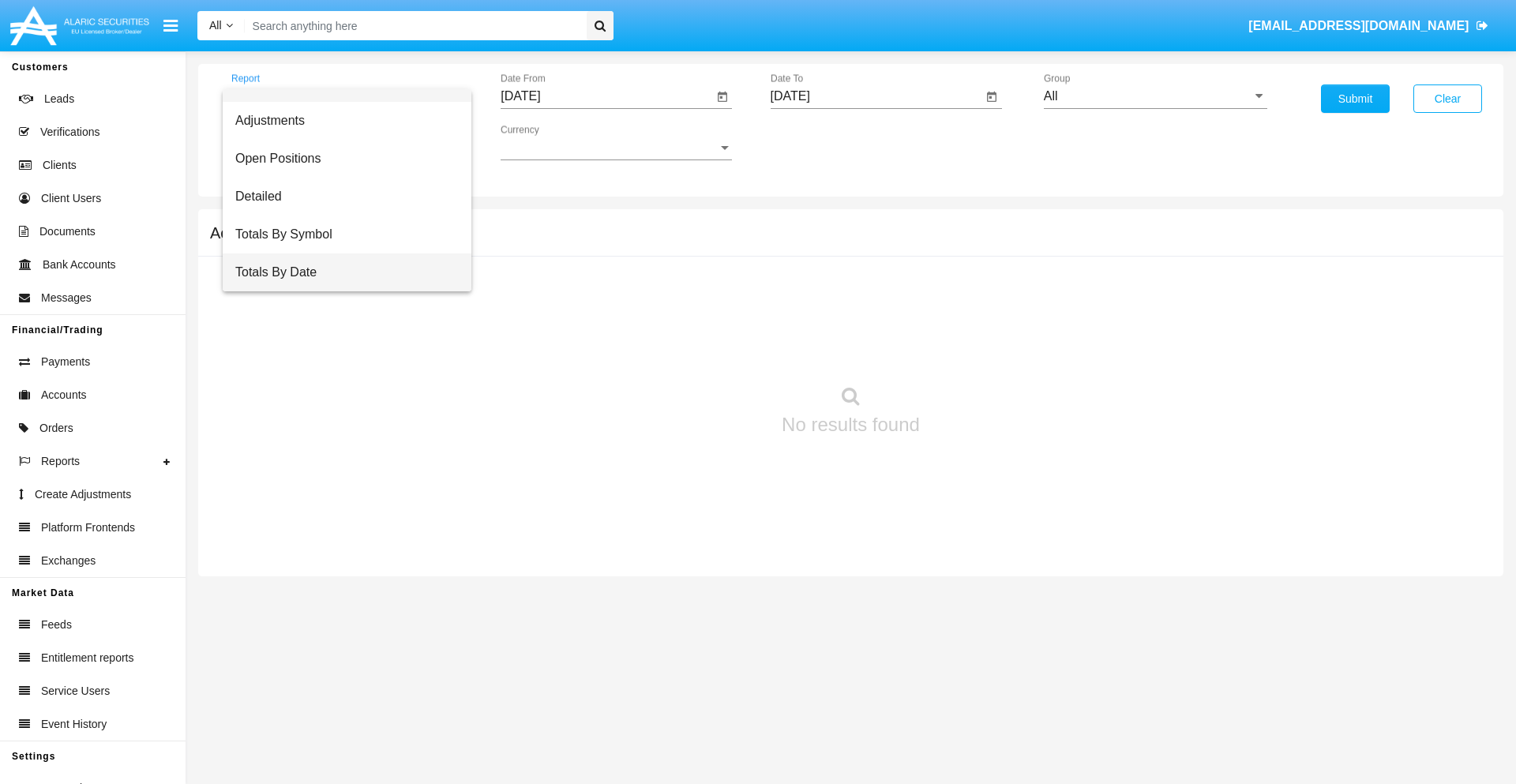
click at [341, 273] on span "Totals By Date" at bounding box center [346, 272] width 223 height 38
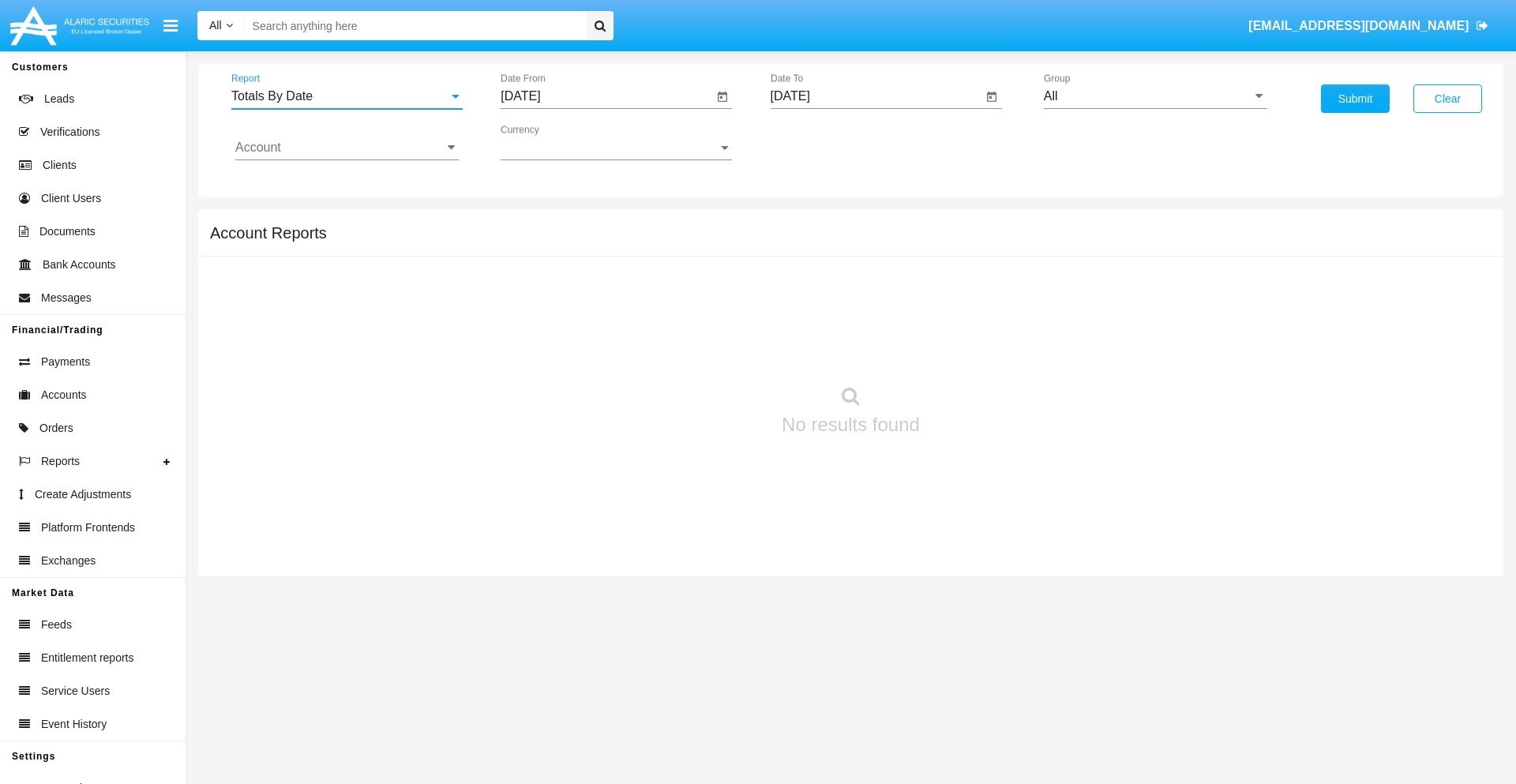
click at [606, 96] on input "[DATE]" at bounding box center [606, 95] width 212 height 14
click at [552, 142] on span "[DATE]" at bounding box center [539, 143] width 35 height 13
click at [704, 349] on div "2025" at bounding box center [704, 349] width 50 height 28
click at [704, 254] on div "AUG" at bounding box center [704, 253] width 50 height 28
click at [558, 336] on div "25" at bounding box center [557, 337] width 28 height 28
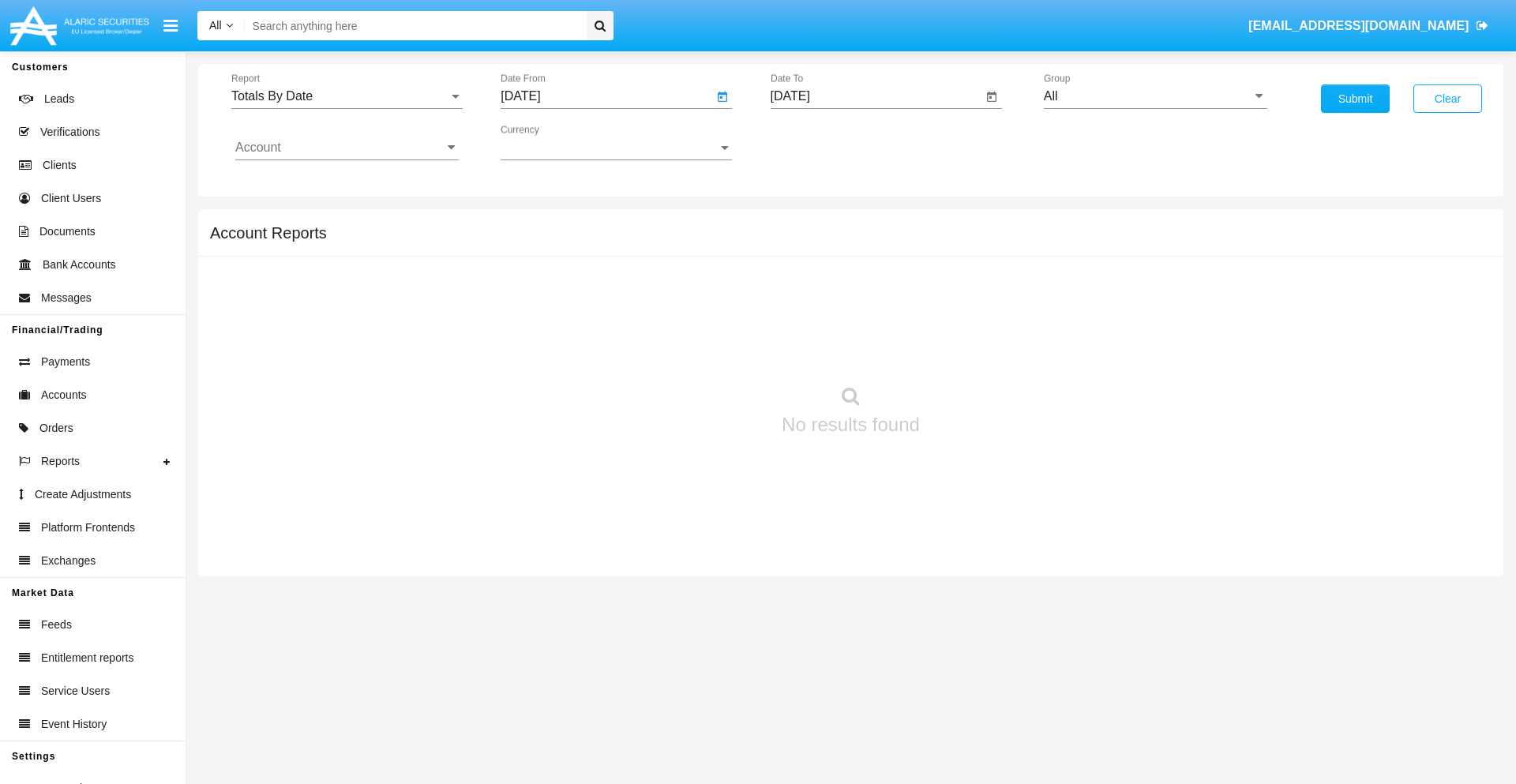
type input "08/25/25"
click at [876, 96] on input "[DATE]" at bounding box center [876, 95] width 212 height 14
click at [821, 142] on span "[DATE]" at bounding box center [809, 143] width 35 height 13
click at [973, 349] on div "2025" at bounding box center [974, 349] width 50 height 28
click at [808, 286] on div "SEP" at bounding box center [808, 286] width 50 height 28
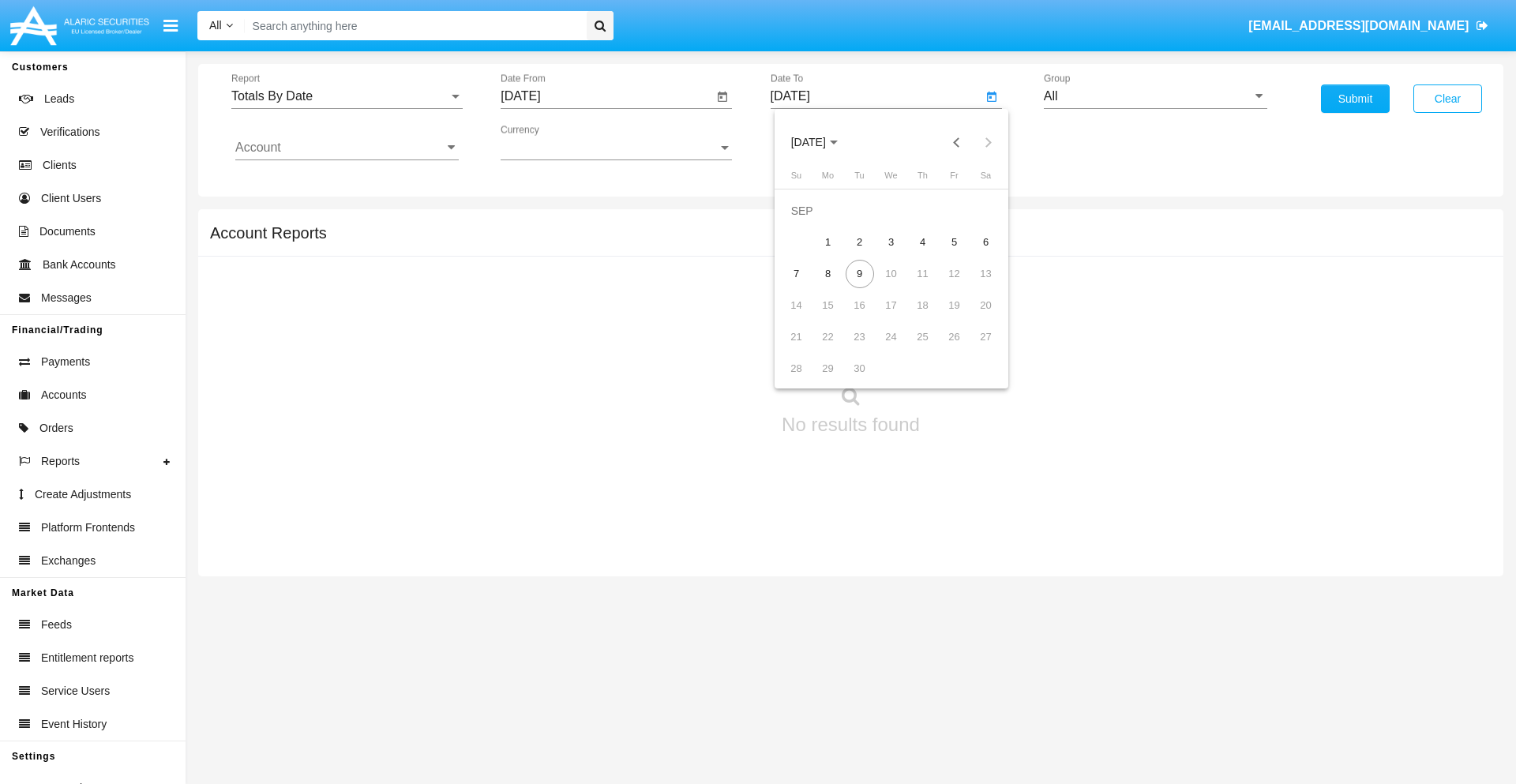
click at [859, 274] on div "9" at bounding box center [859, 274] width 28 height 28
type input "[DATE]"
click at [1155, 96] on input "All" at bounding box center [1155, 95] width 223 height 14
type input "Hammer Web Lite"
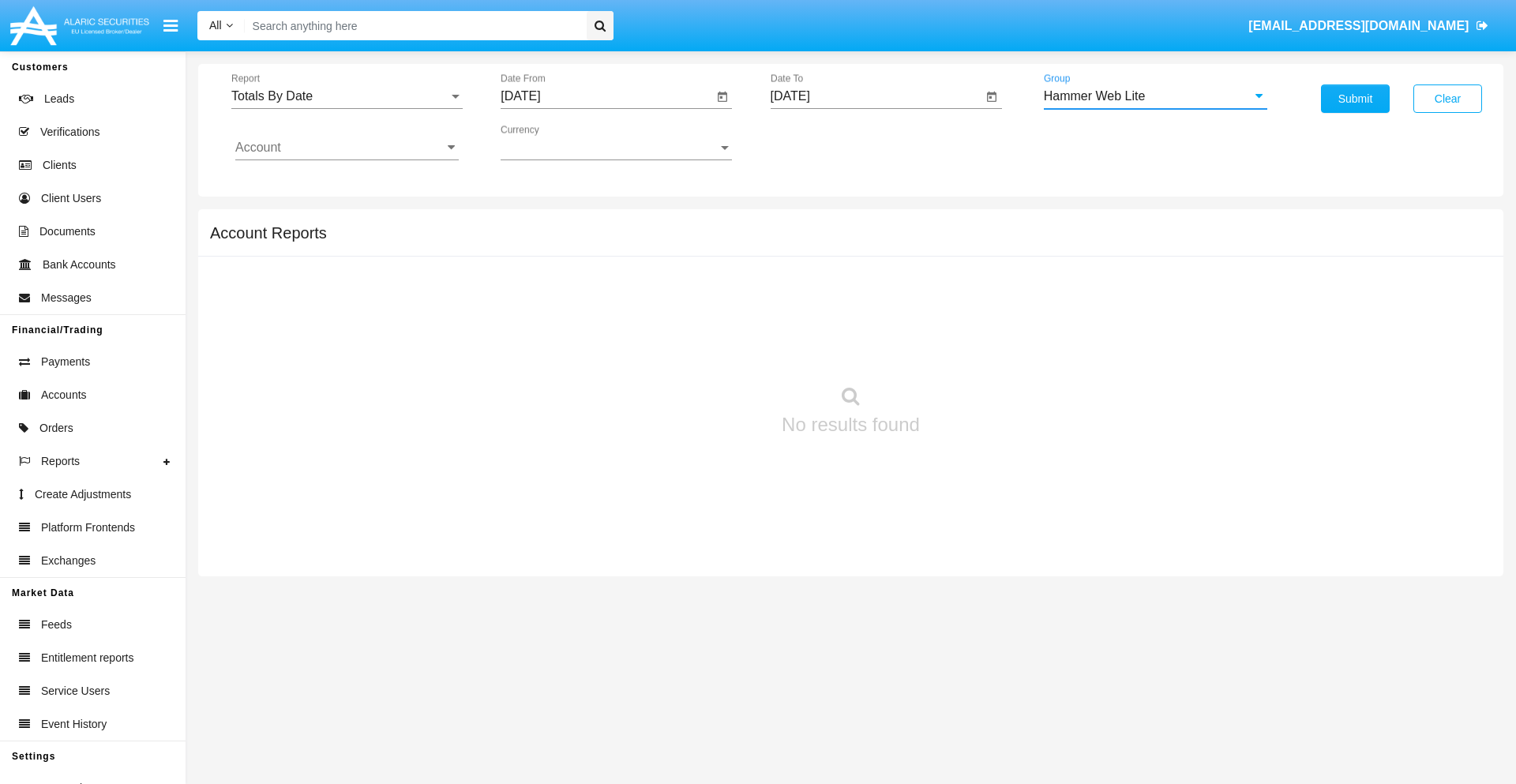
click at [347, 148] on input "Account" at bounding box center [346, 147] width 223 height 14
click at [296, 588] on span "HWLI025117A1" at bounding box center [296, 595] width 89 height 14
type input "HWLI025117A1"
click at [1355, 98] on button "Submit" at bounding box center [1355, 98] width 69 height 28
click at [347, 96] on span "Report" at bounding box center [340, 95] width 217 height 14
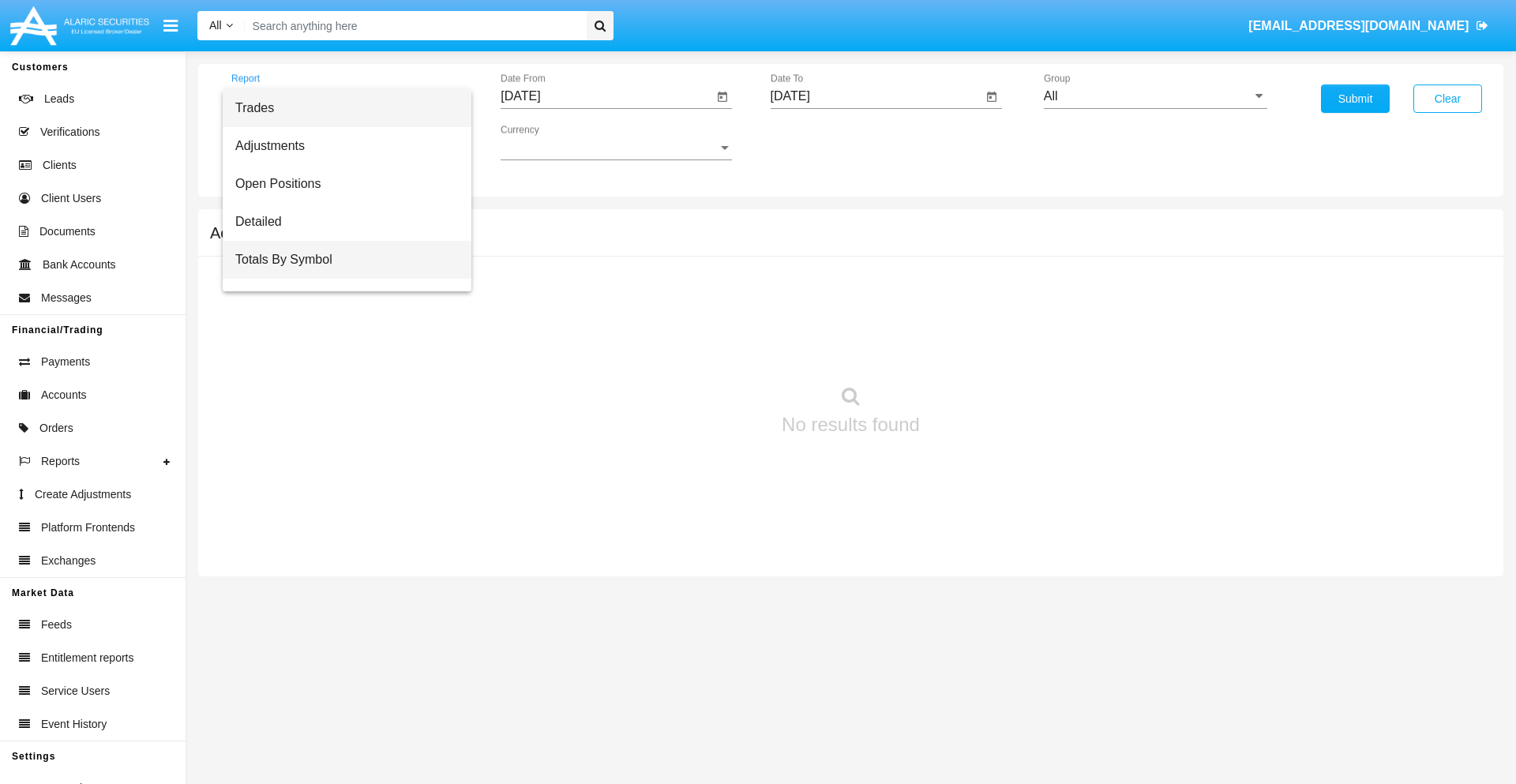
click at [341, 260] on span "Totals By Symbol" at bounding box center [346, 259] width 223 height 38
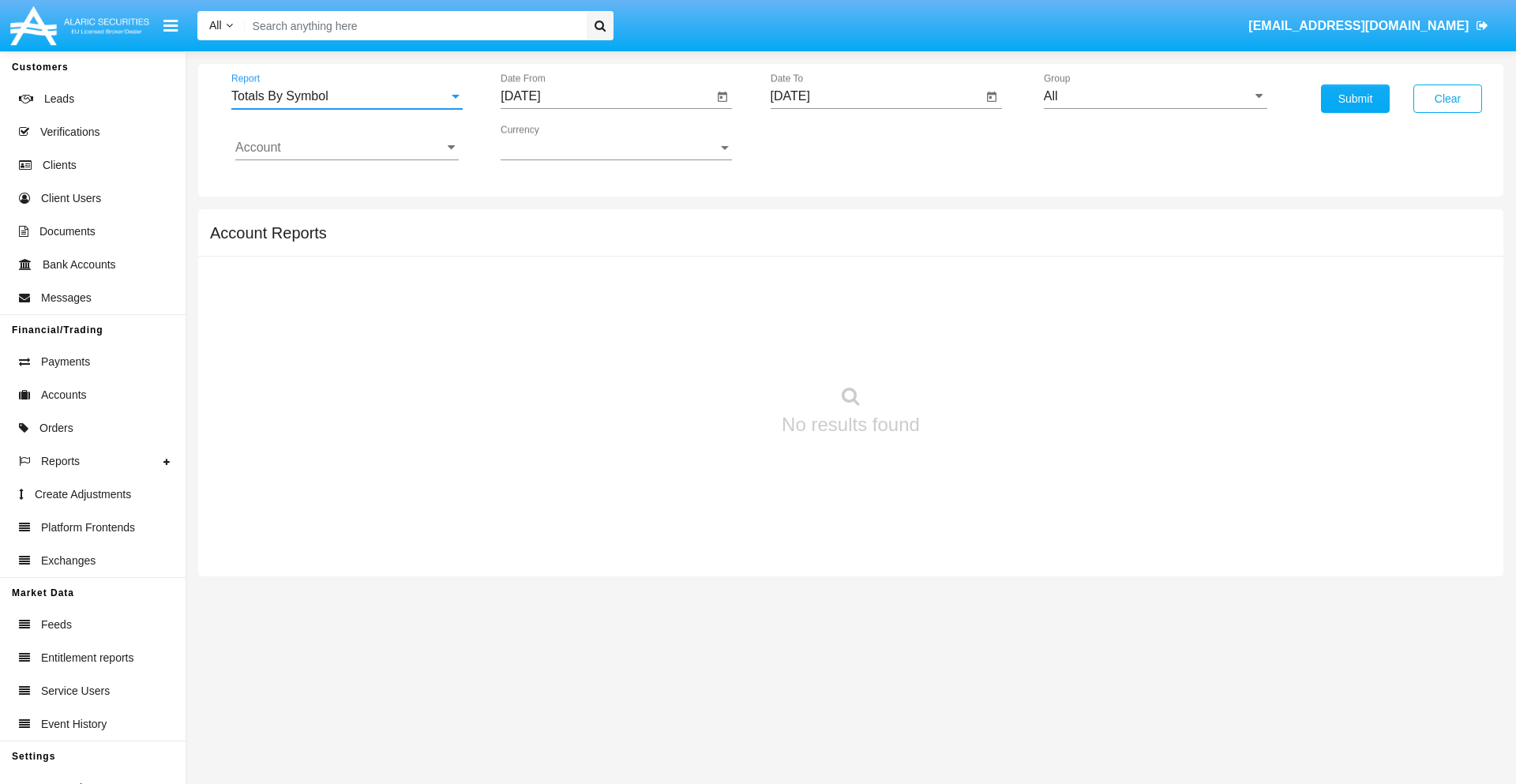
click at [606, 96] on input "[DATE]" at bounding box center [606, 95] width 212 height 14
click at [552, 142] on span "[DATE]" at bounding box center [539, 143] width 35 height 13
click at [704, 349] on div "2025" at bounding box center [704, 349] width 50 height 28
click at [704, 254] on div "AUG" at bounding box center [704, 253] width 50 height 28
click at [527, 274] on div "10" at bounding box center [526, 274] width 28 height 28
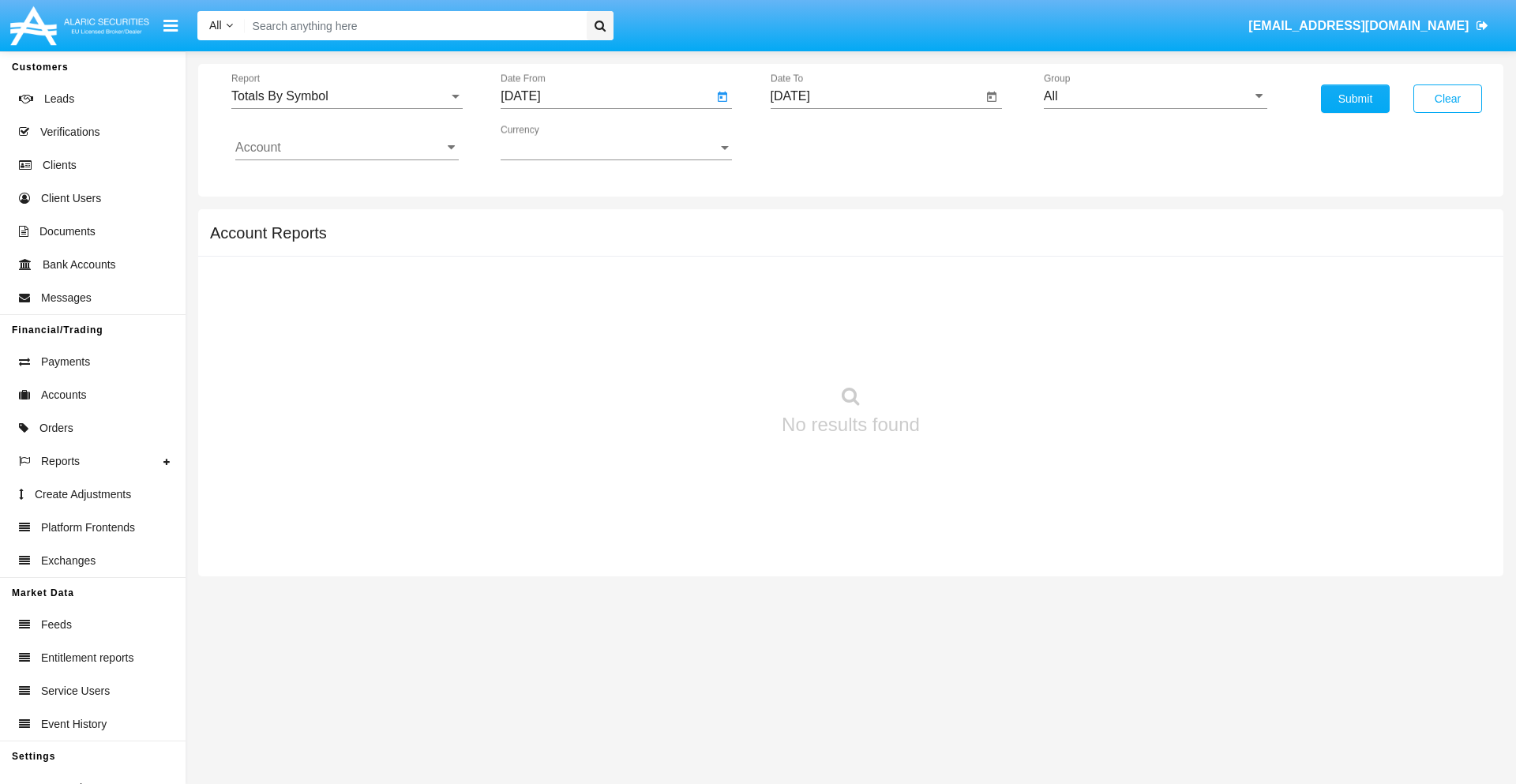
type input "08/10/25"
click at [876, 96] on input "[DATE]" at bounding box center [876, 95] width 212 height 14
click at [821, 142] on span "[DATE]" at bounding box center [809, 143] width 35 height 13
click at [973, 349] on div "2025" at bounding box center [974, 349] width 50 height 28
click at [808, 286] on div "SEP" at bounding box center [808, 286] width 50 height 28
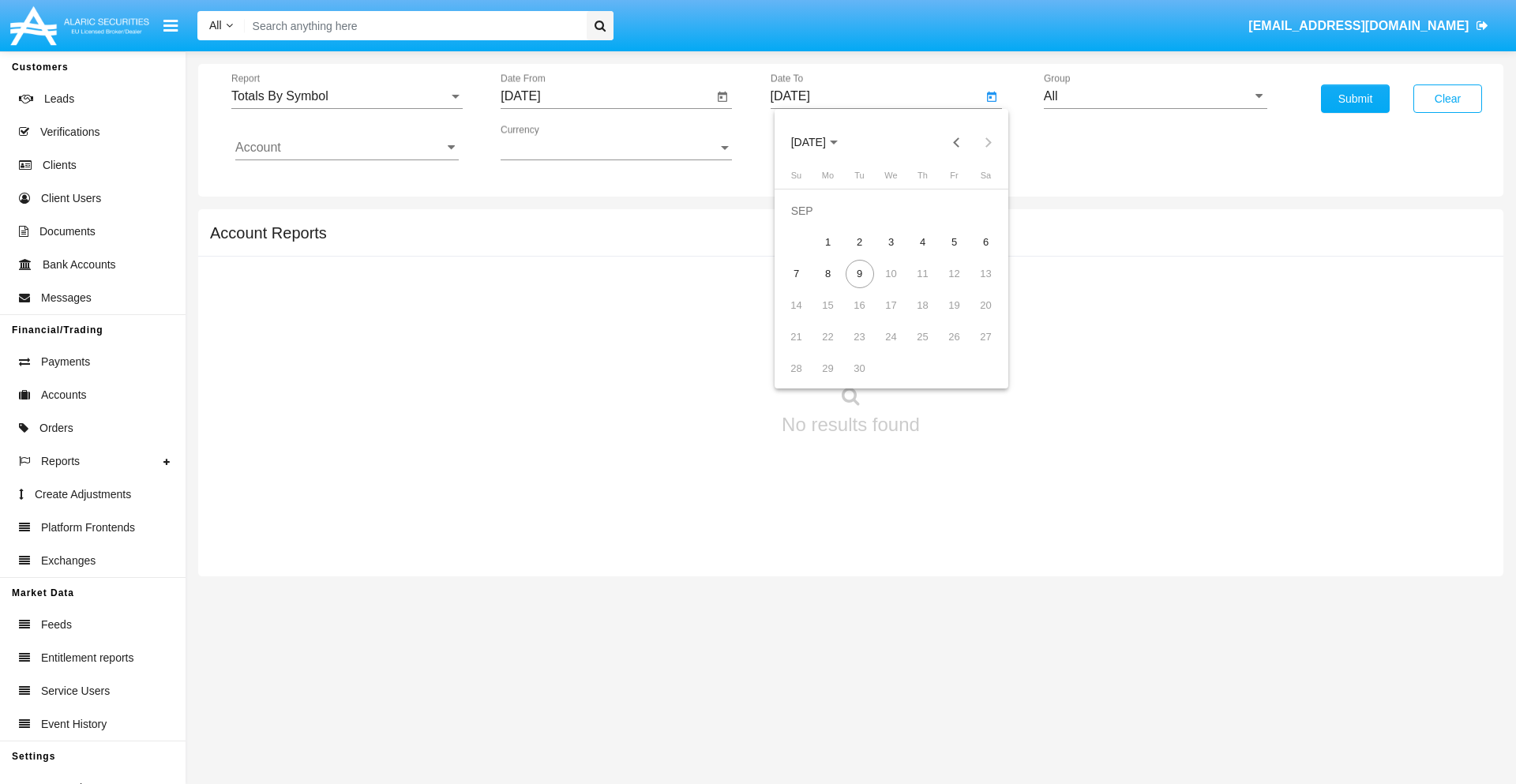
click at [859, 274] on div "9" at bounding box center [859, 274] width 28 height 28
type input "09/09/25"
click at [1155, 96] on input "All" at bounding box center [1155, 95] width 223 height 14
type input "Hammer Web Lite"
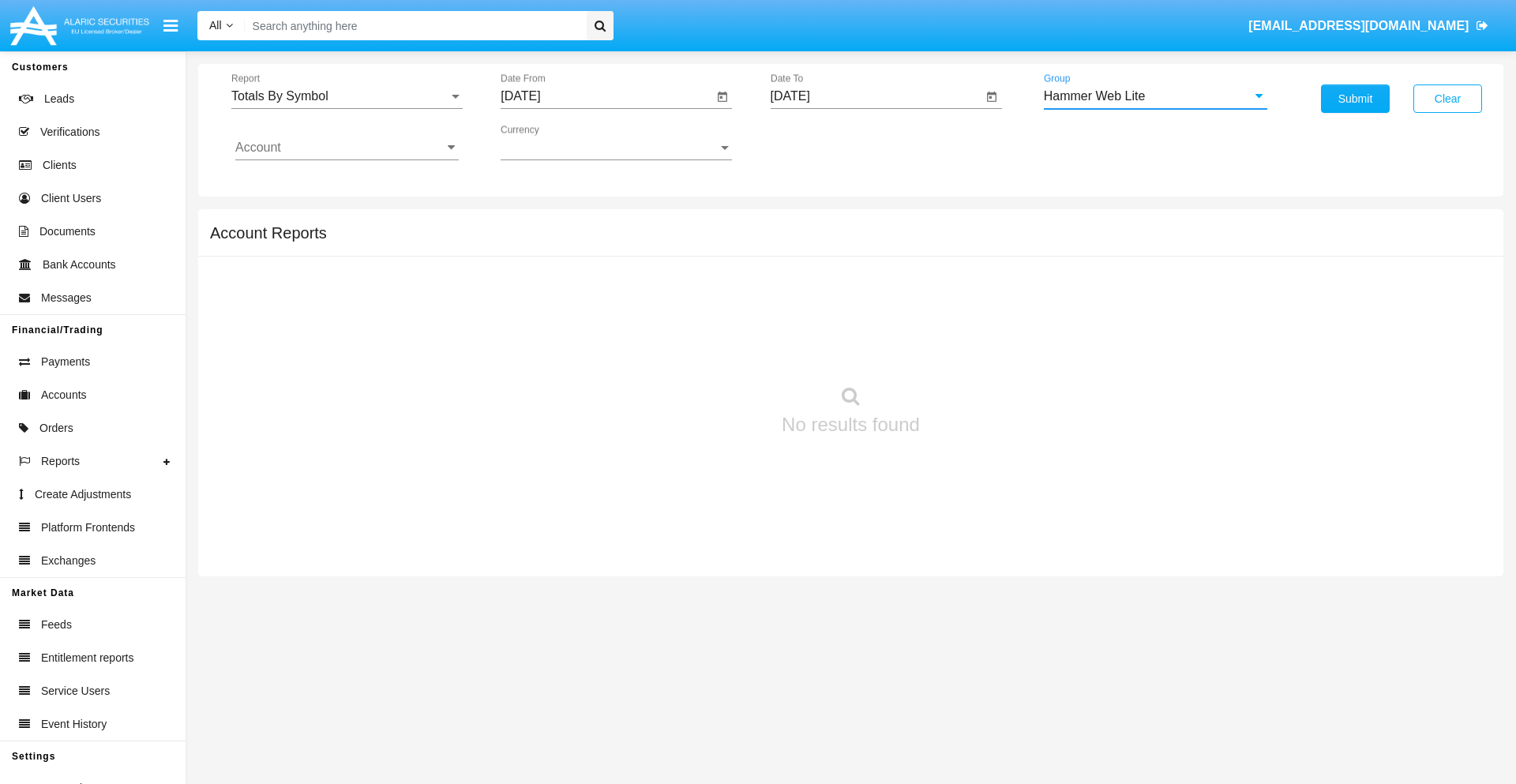
click at [347, 148] on input "Account" at bounding box center [346, 147] width 223 height 14
click at [296, 588] on span "HWLI025117A1" at bounding box center [296, 595] width 89 height 14
type input "HWLI025117A1"
click at [1355, 98] on button "Submit" at bounding box center [1355, 98] width 69 height 28
click at [347, 96] on span "Report" at bounding box center [340, 95] width 217 height 14
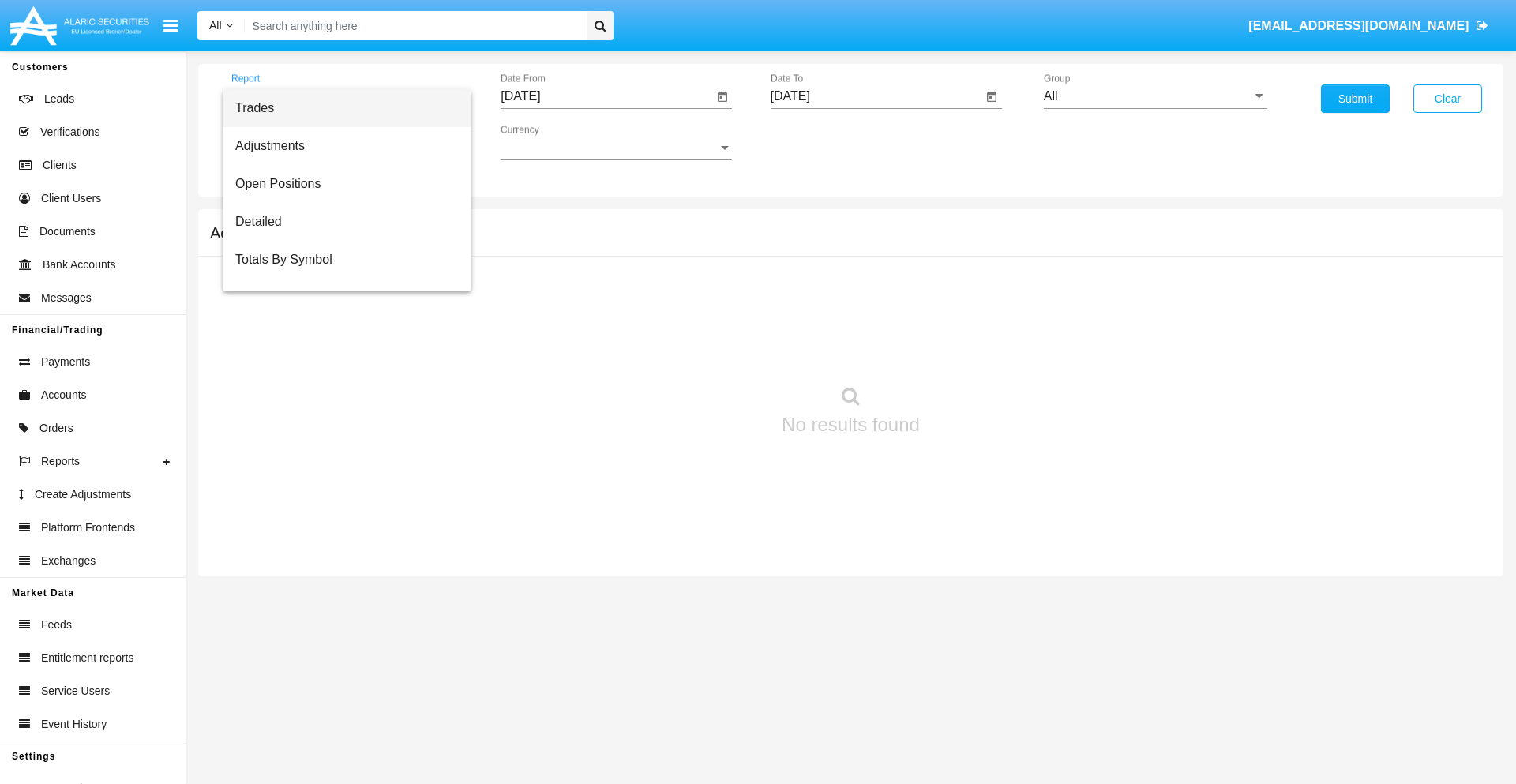
click at [341, 108] on span "Trades" at bounding box center [346, 107] width 223 height 38
click at [606, 96] on input "[DATE]" at bounding box center [606, 95] width 212 height 14
click at [552, 142] on span "[DATE]" at bounding box center [539, 143] width 35 height 13
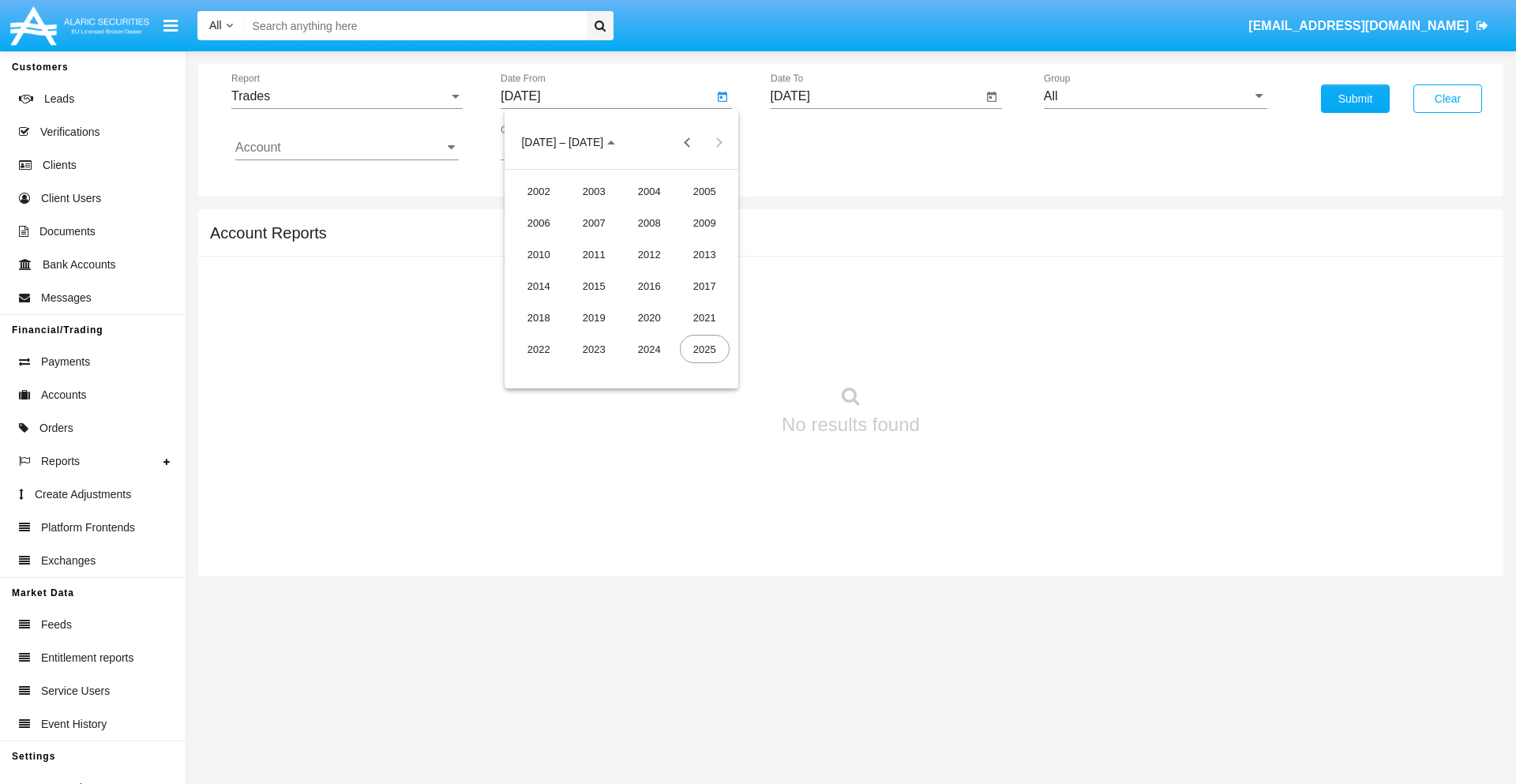
click at [704, 349] on div "2025" at bounding box center [704, 349] width 50 height 28
click at [594, 254] on div "JUN" at bounding box center [594, 253] width 50 height 28
click at [558, 274] on div "9" at bounding box center [557, 274] width 28 height 28
type input "[DATE]"
click at [876, 96] on input "[DATE]" at bounding box center [876, 95] width 212 height 14
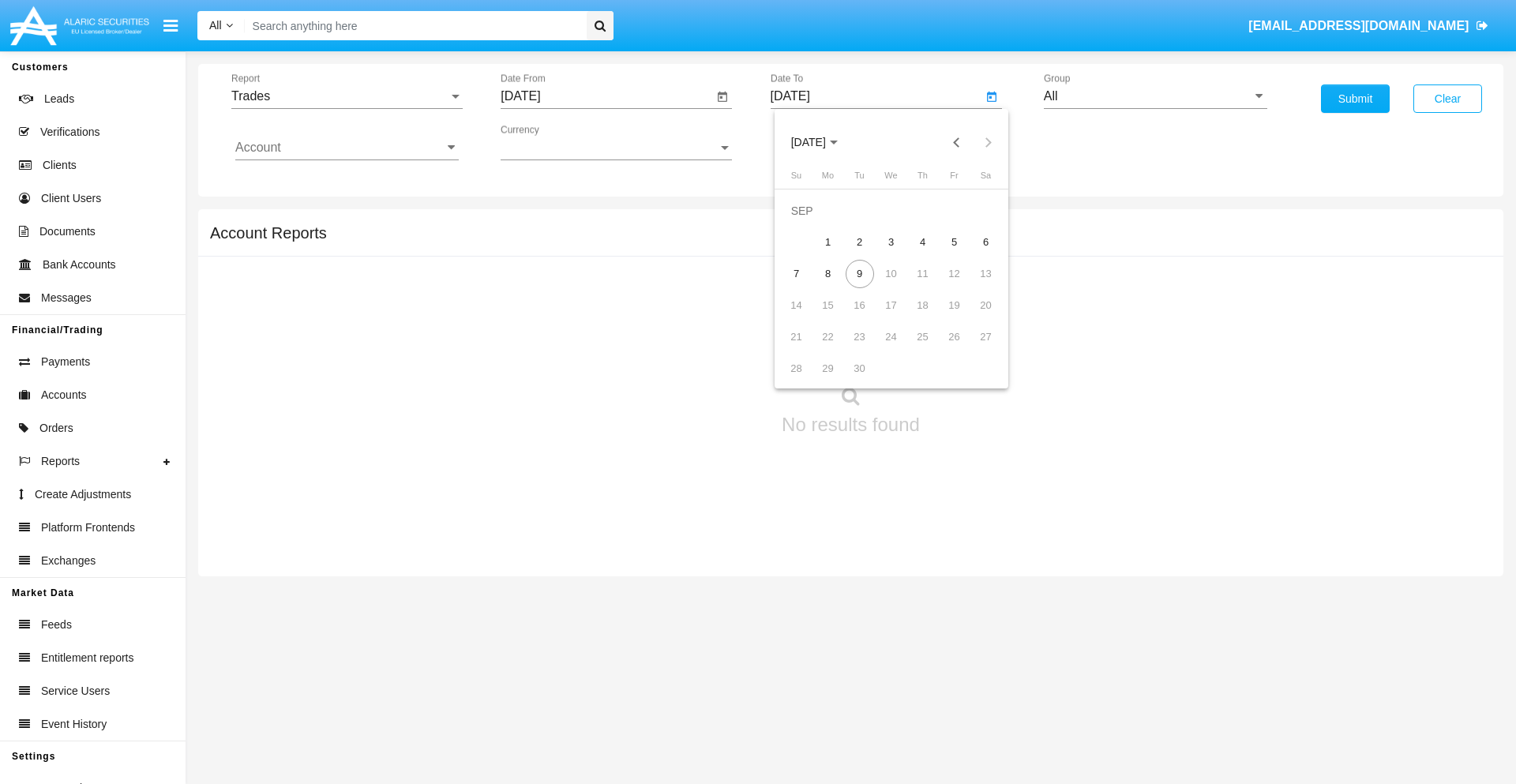
click at [821, 142] on span "[DATE]" at bounding box center [809, 143] width 35 height 13
click at [973, 349] on div "2025" at bounding box center [974, 349] width 50 height 28
click at [808, 286] on div "SEP" at bounding box center [808, 286] width 50 height 28
click at [859, 274] on div "9" at bounding box center [859, 274] width 28 height 28
type input "[DATE]"
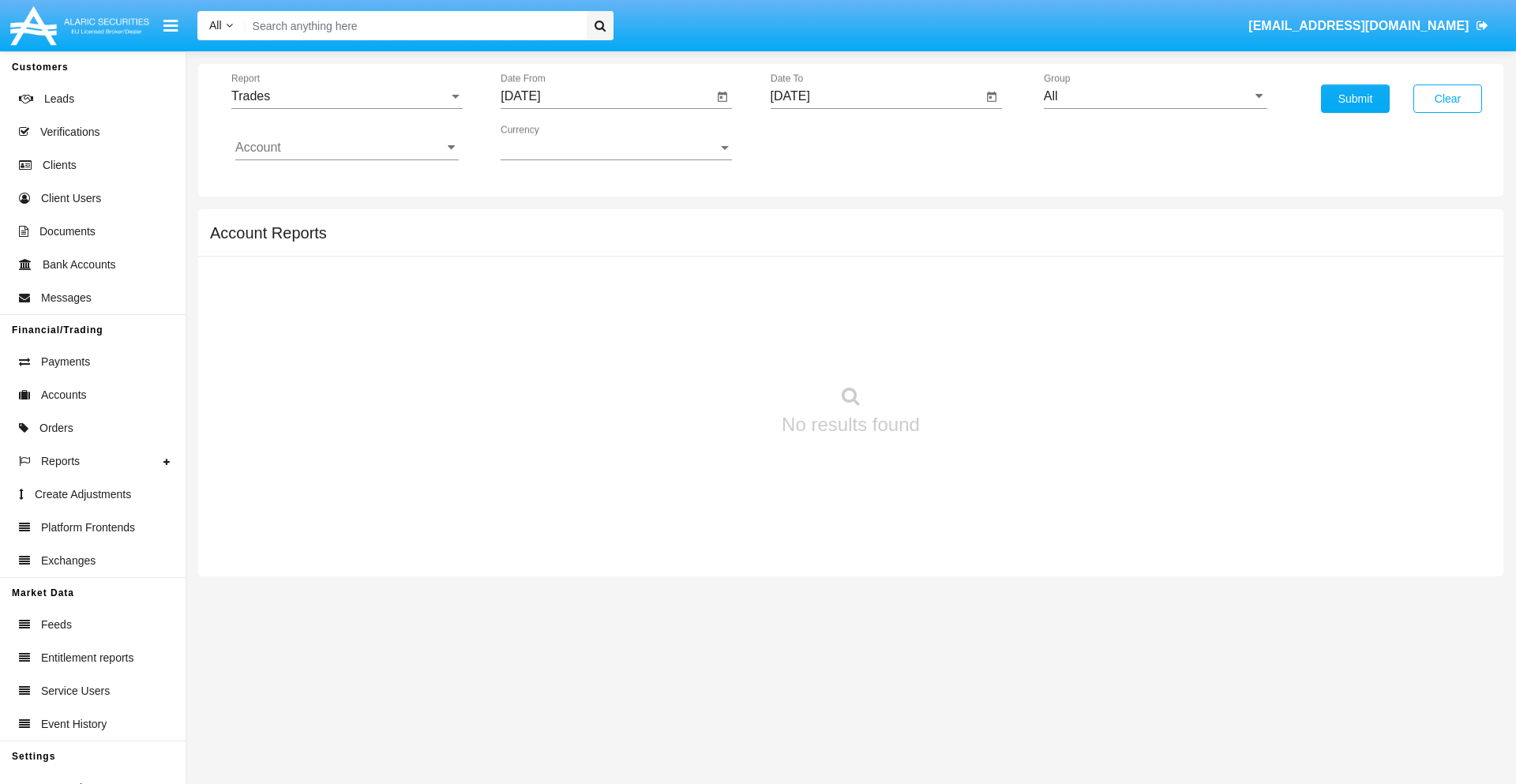
click at [1155, 96] on input "All" at bounding box center [1155, 95] width 223 height 14
click at [1111, 304] on span "Hammer Web Lite" at bounding box center [1111, 304] width 102 height 14
type input "Hammer Web Lite"
click at [347, 148] on input "Account" at bounding box center [346, 147] width 223 height 14
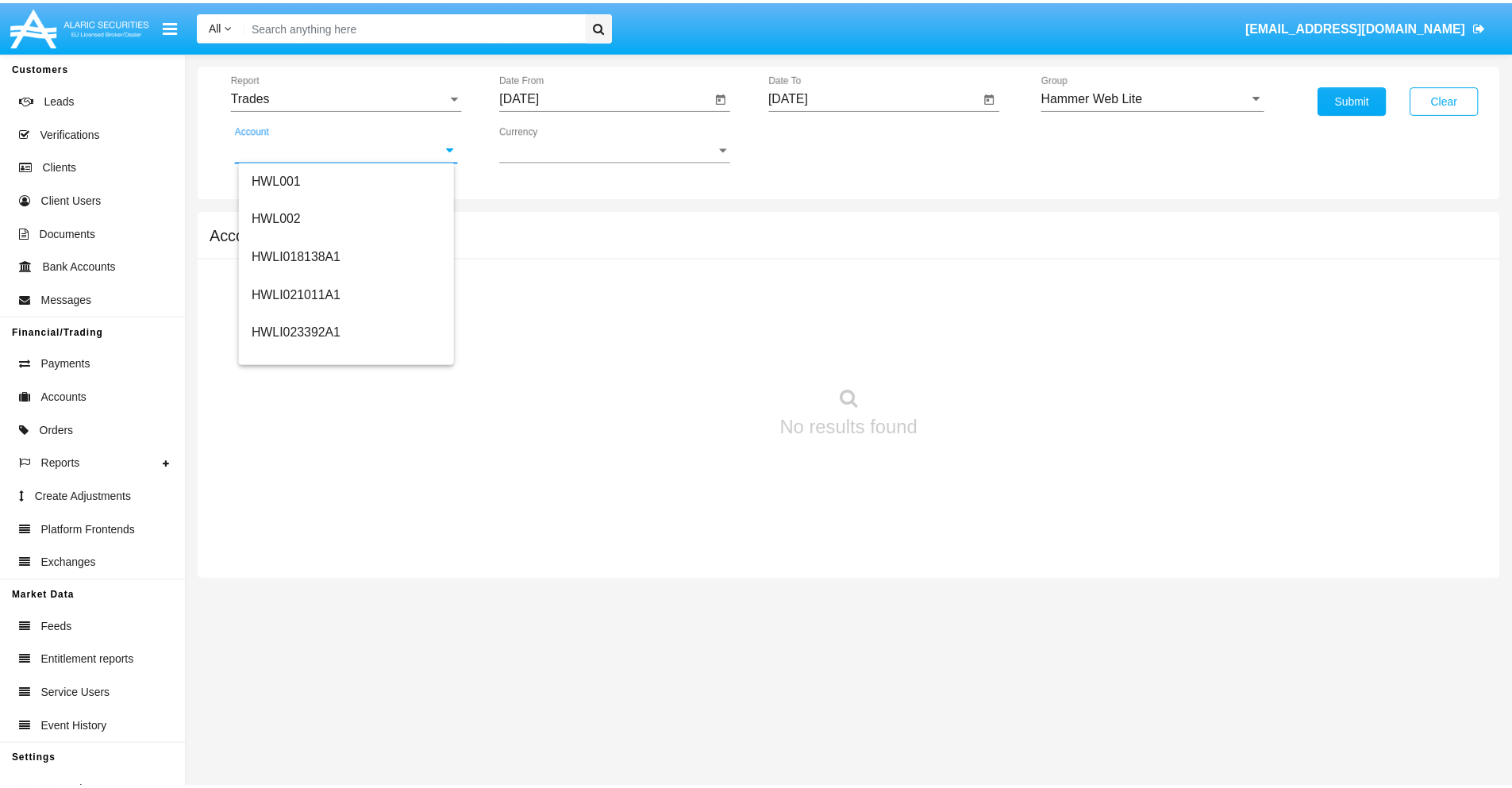
scroll to position [241, 0]
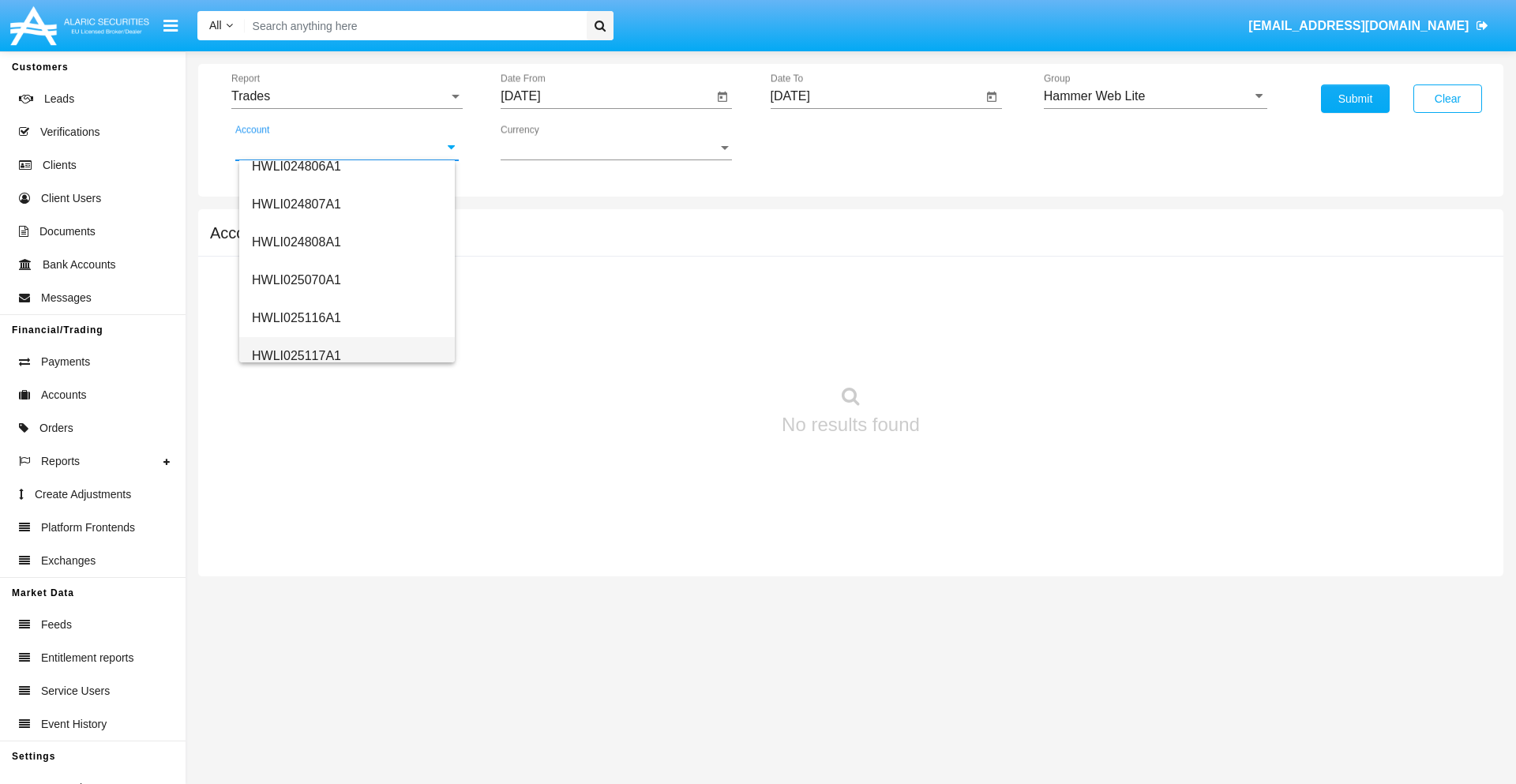
click at [296, 355] on span "HWLI025117A1" at bounding box center [296, 355] width 89 height 14
type input "HWLI025117A1"
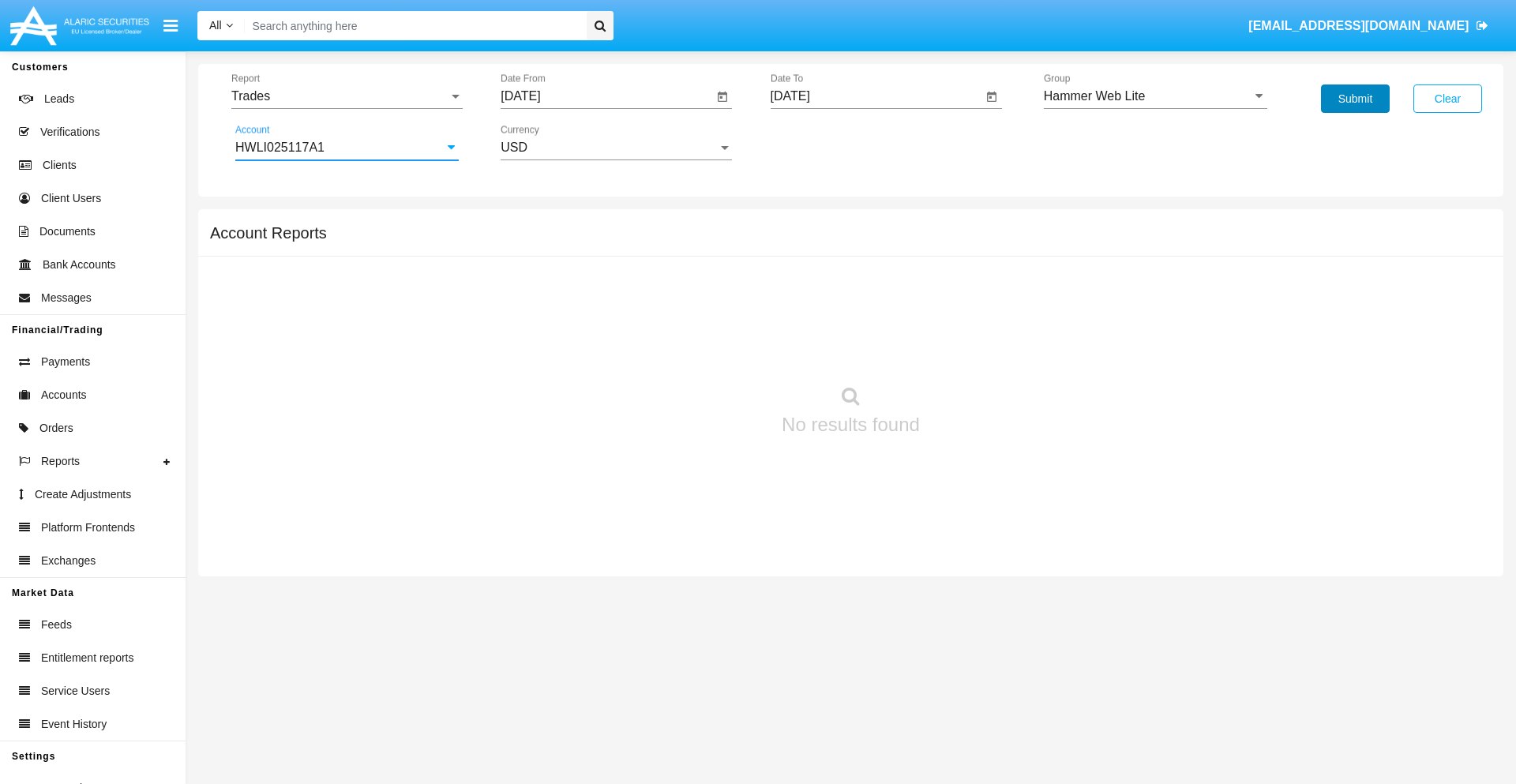
click at [1355, 98] on button "Submit" at bounding box center [1355, 98] width 69 height 28
click at [347, 96] on span "Report" at bounding box center [340, 95] width 217 height 14
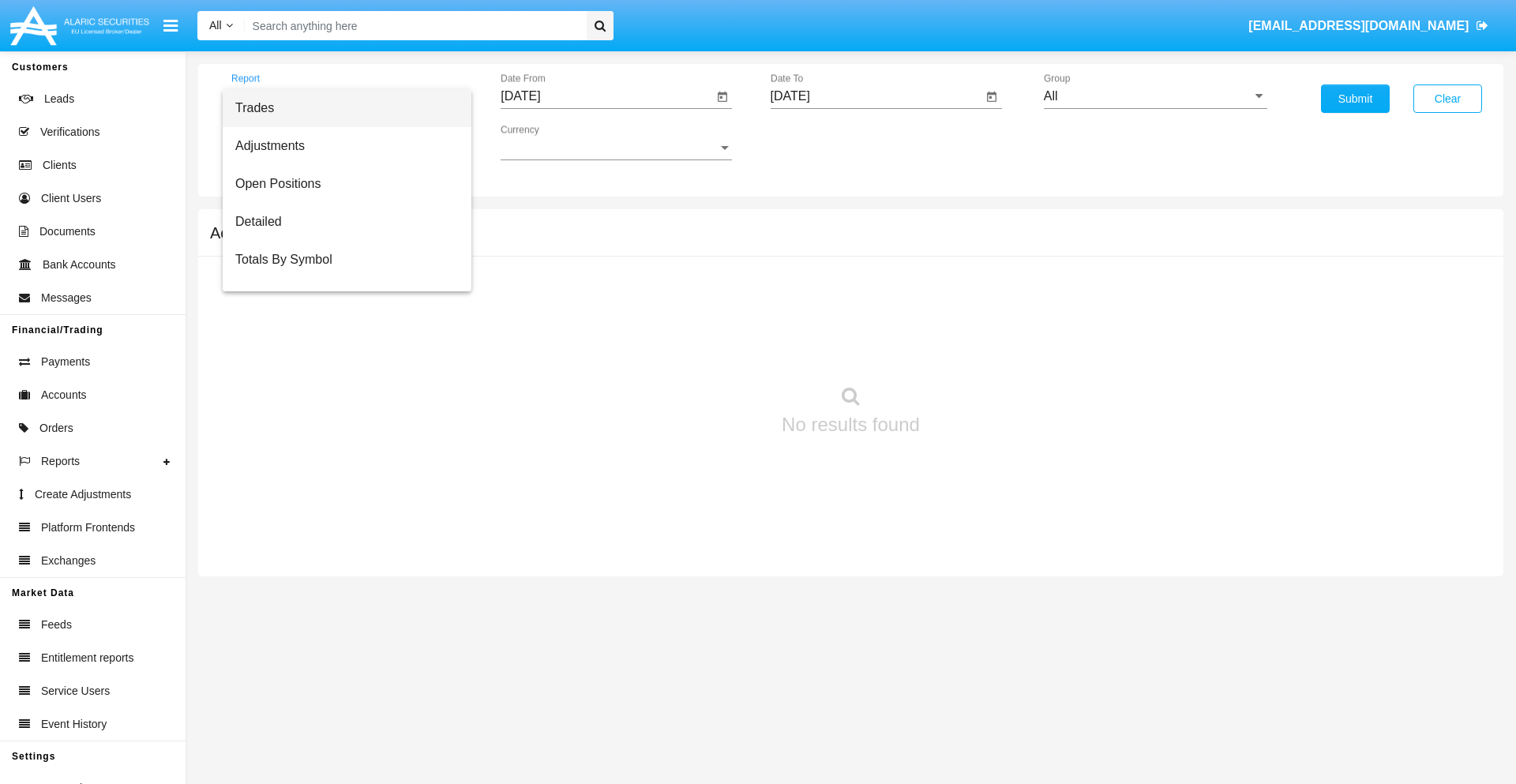
click at [341, 108] on span "Trades" at bounding box center [346, 107] width 223 height 38
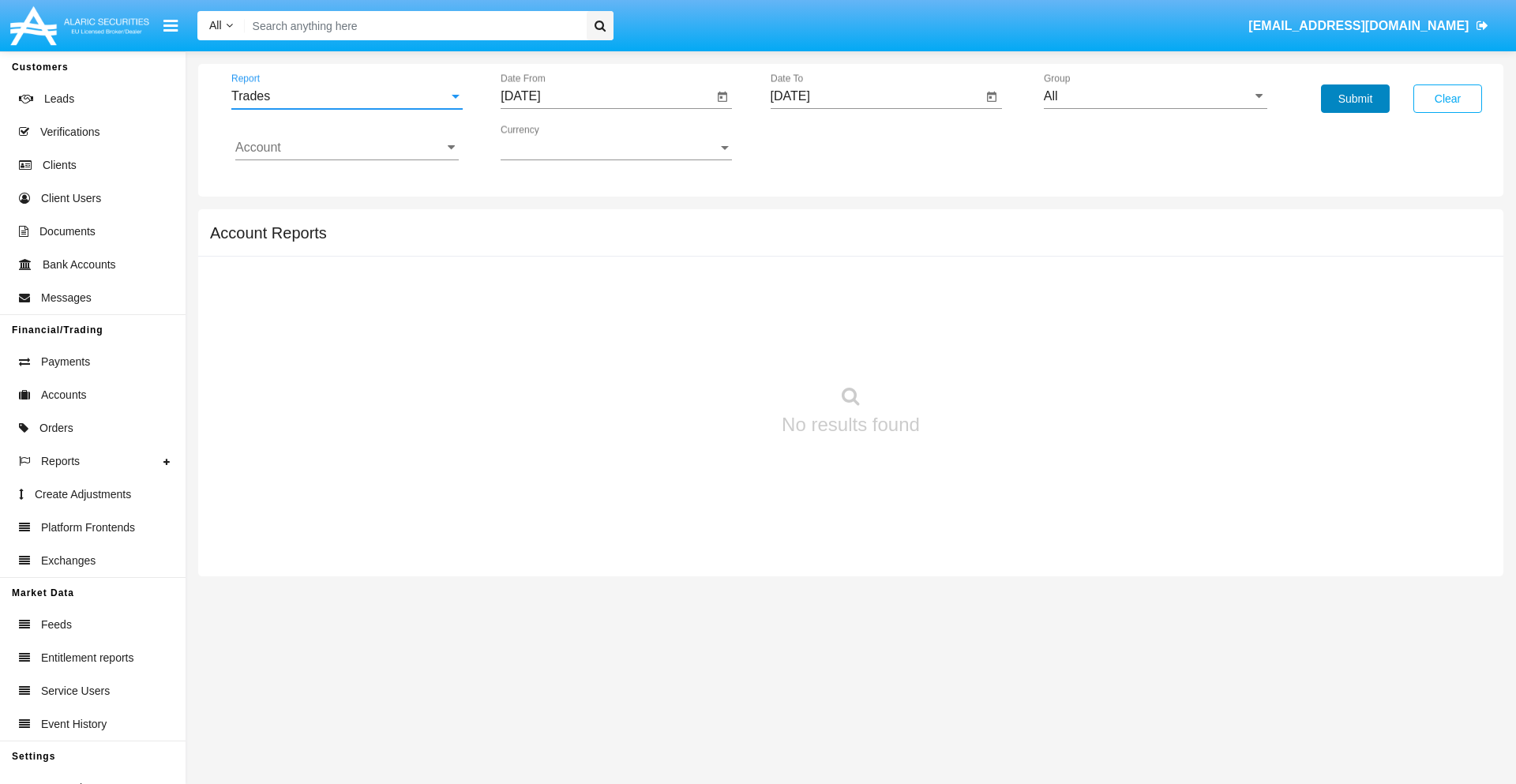
click at [1355, 98] on button "Submit" at bounding box center [1355, 98] width 69 height 28
click at [347, 96] on span "Report" at bounding box center [340, 95] width 217 height 14
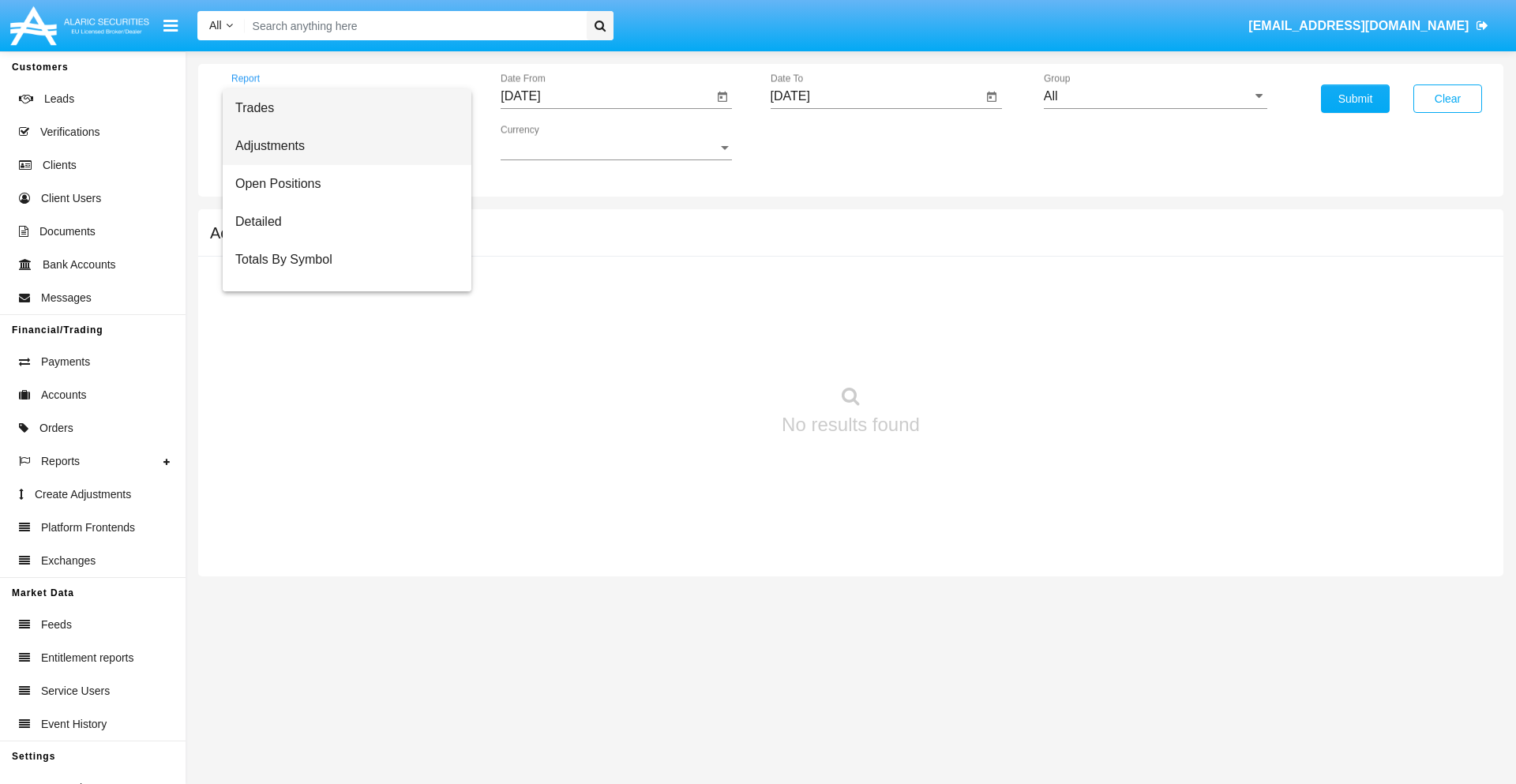
click at [341, 146] on span "Adjustments" at bounding box center [346, 145] width 223 height 38
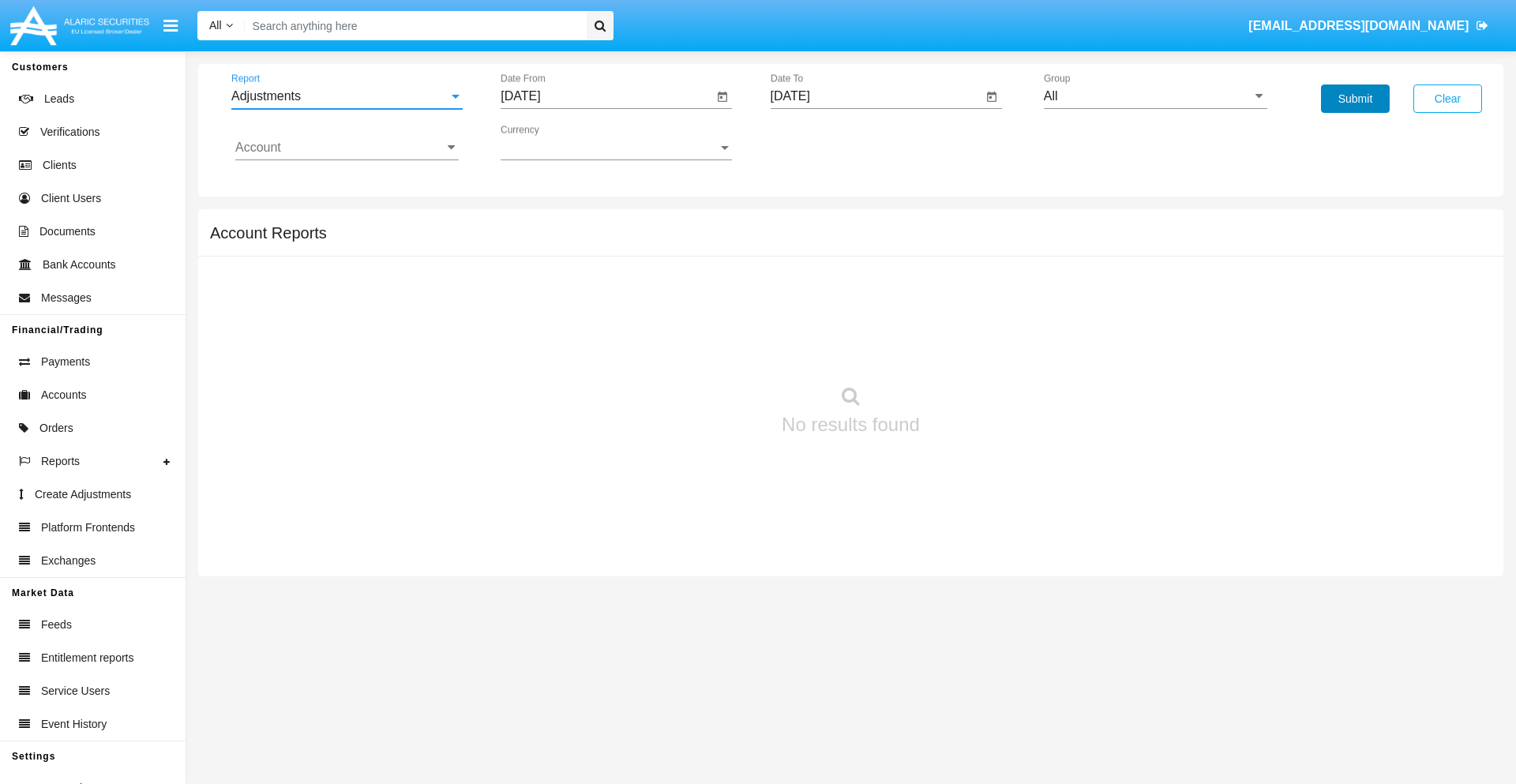
click at [1355, 98] on button "Submit" at bounding box center [1355, 98] width 69 height 28
click at [347, 96] on span "Report" at bounding box center [340, 95] width 217 height 14
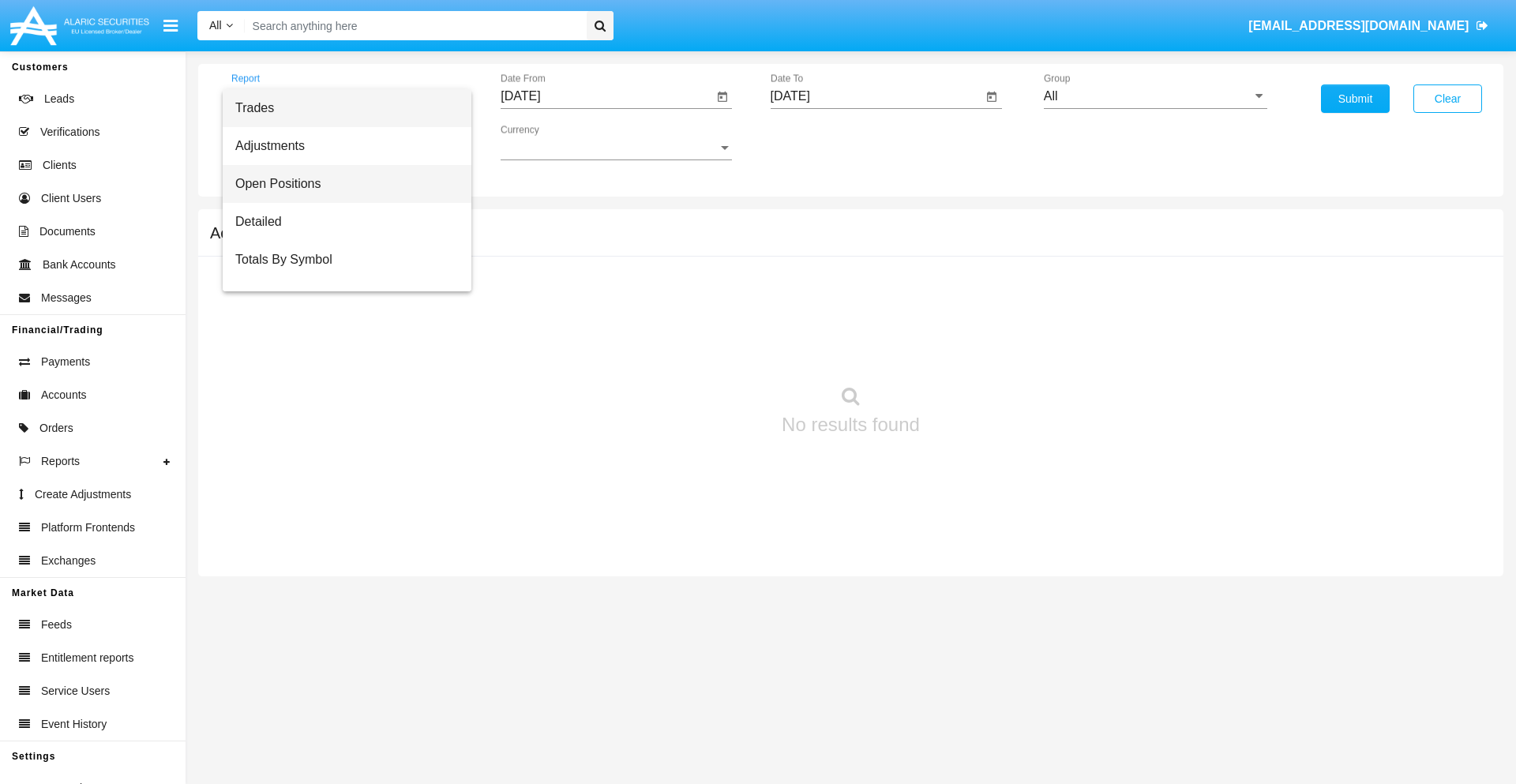
click at [341, 184] on span "Open Positions" at bounding box center [346, 184] width 223 height 38
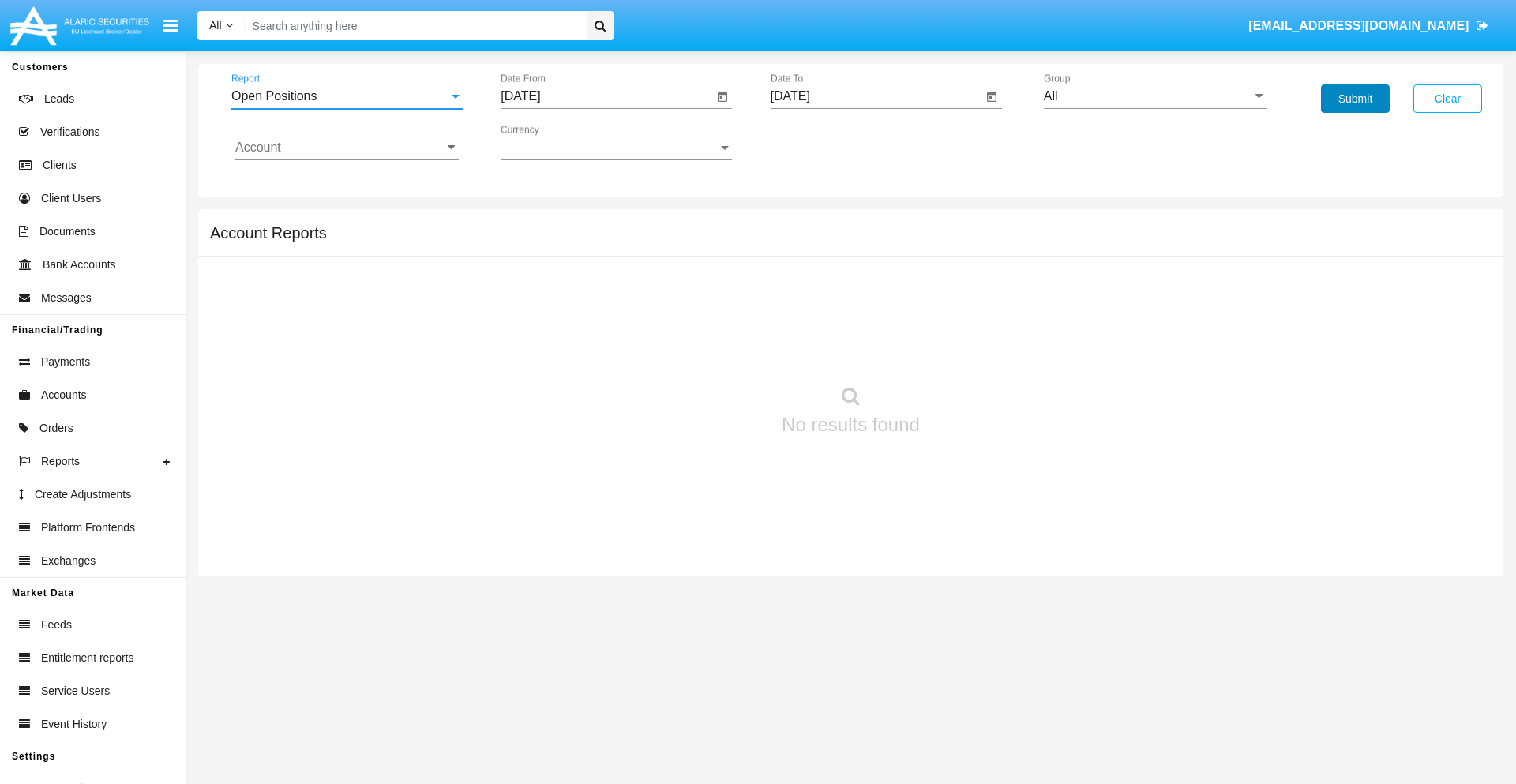
click at [1355, 98] on button "Submit" at bounding box center [1355, 98] width 69 height 28
click at [347, 96] on span "Report" at bounding box center [340, 95] width 217 height 14
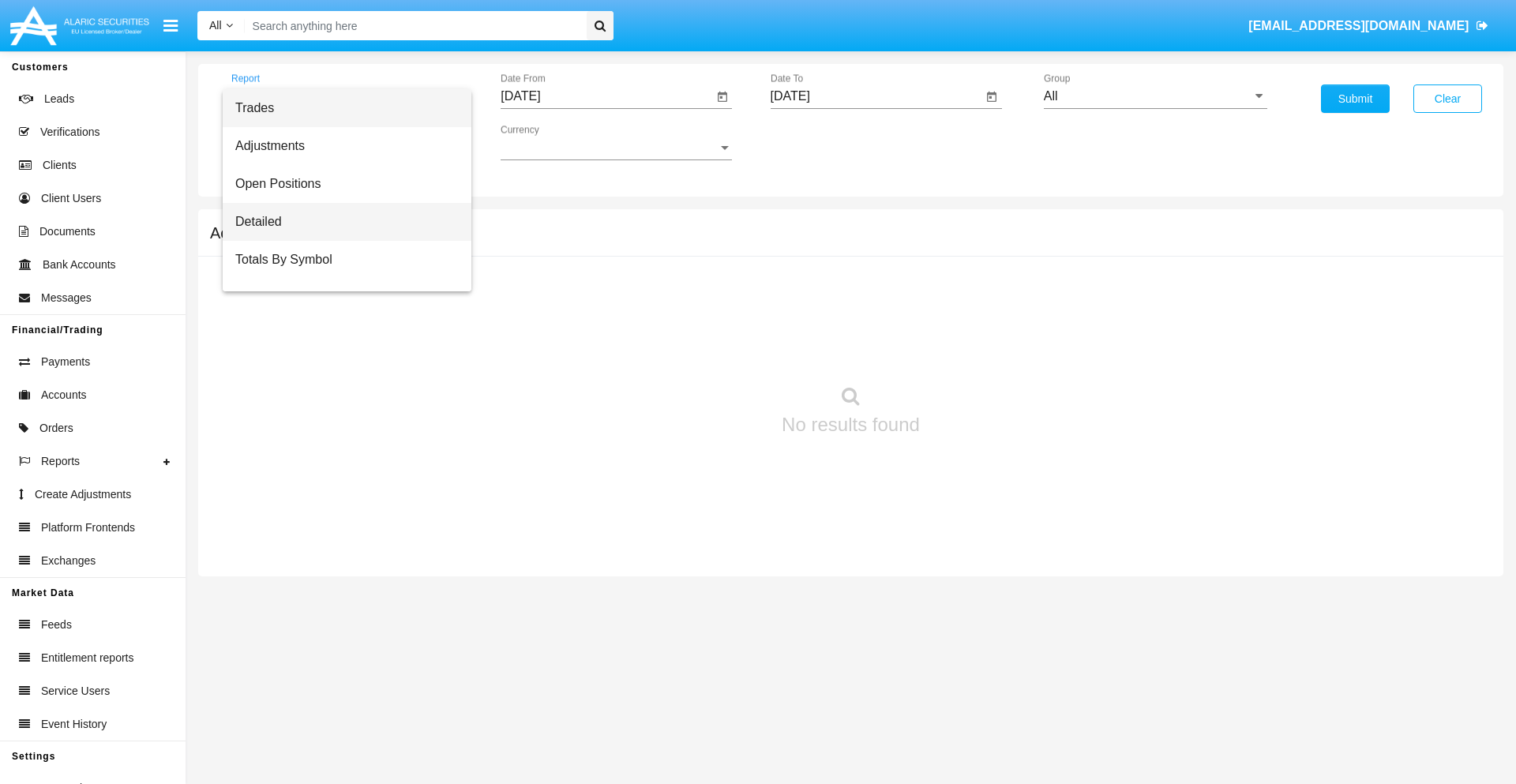
click at [341, 222] on span "Detailed" at bounding box center [346, 221] width 223 height 38
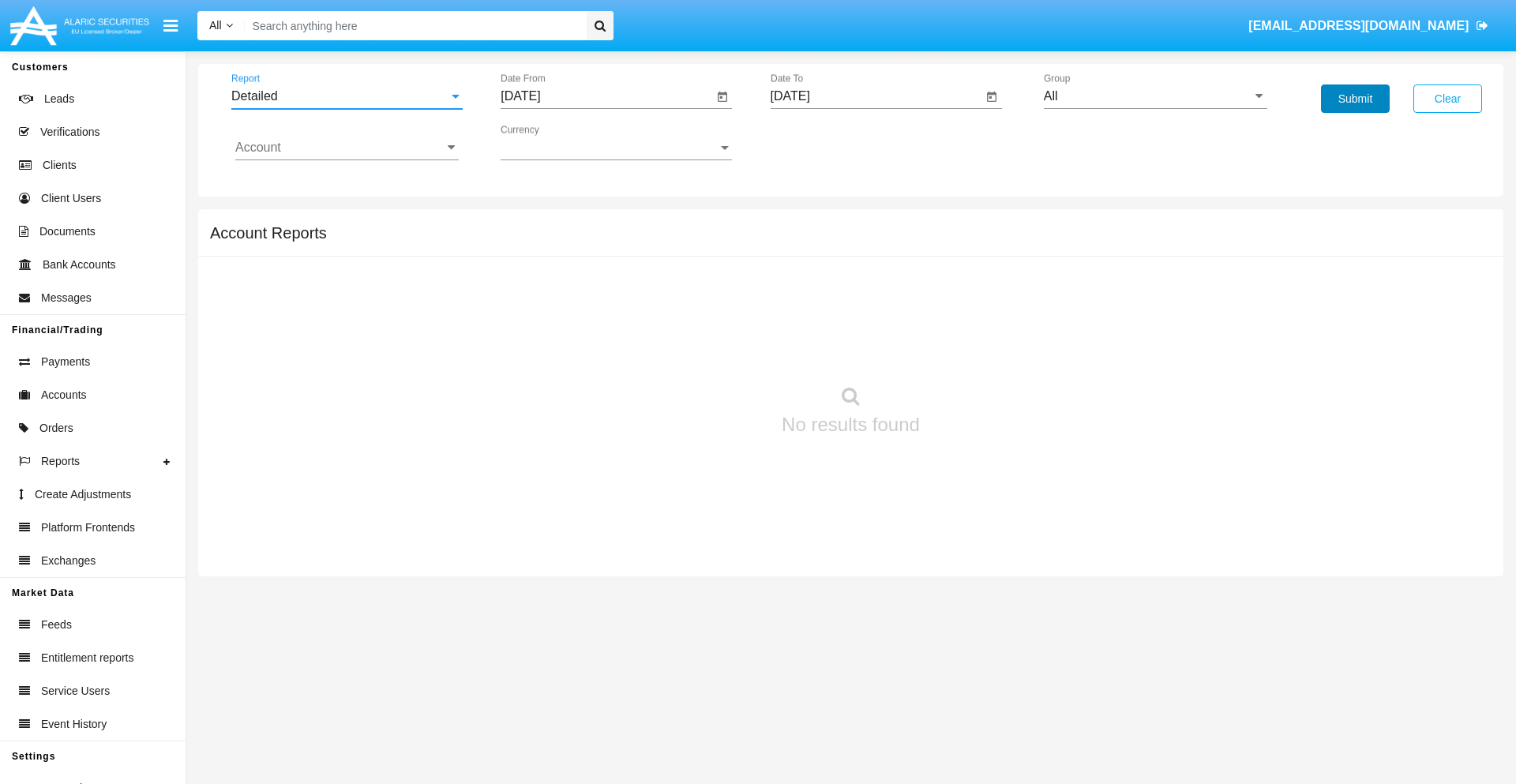
click at [1355, 98] on button "Submit" at bounding box center [1355, 98] width 69 height 28
click at [347, 96] on span "Report" at bounding box center [340, 95] width 217 height 14
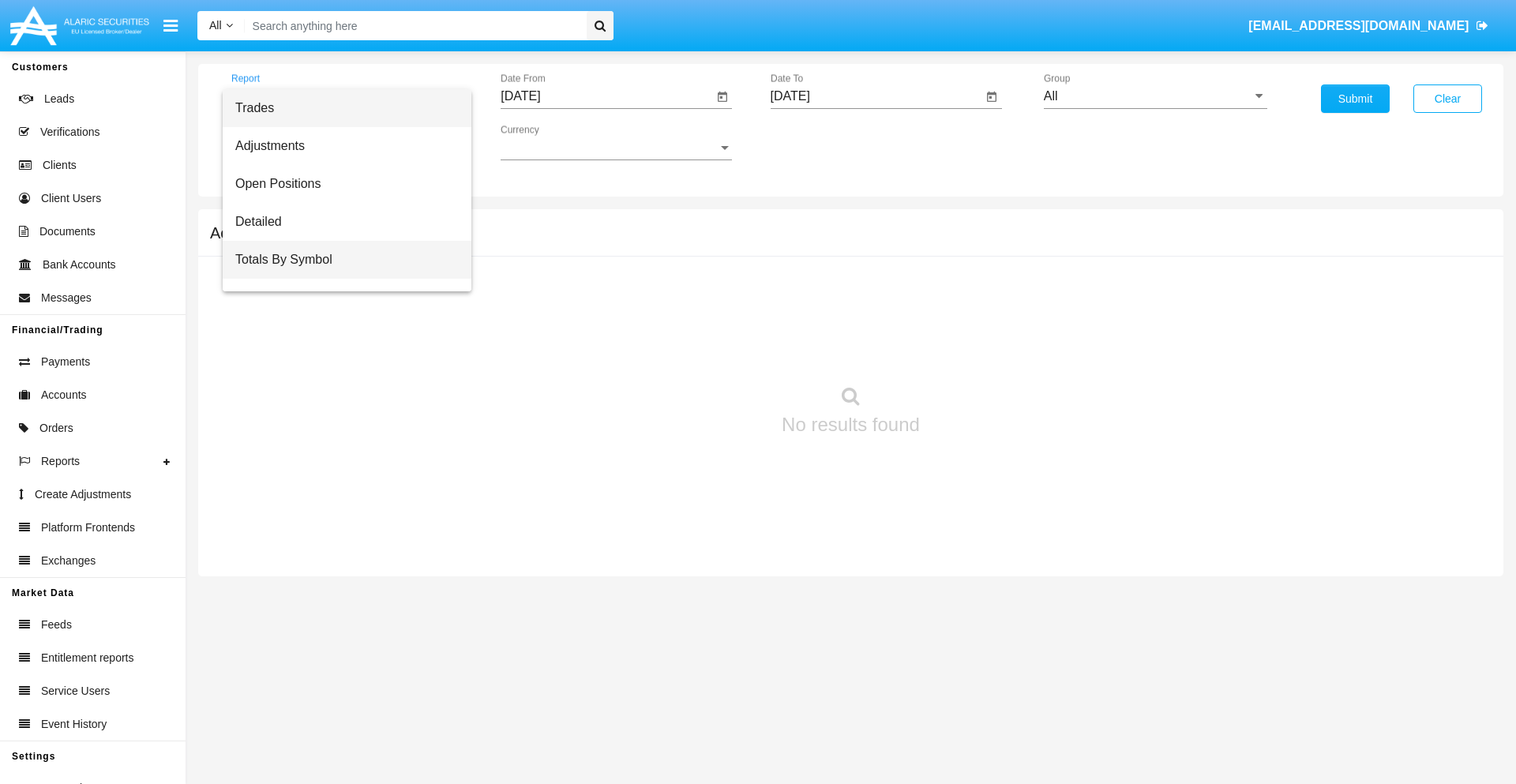
click at [341, 260] on span "Totals By Symbol" at bounding box center [346, 259] width 223 height 38
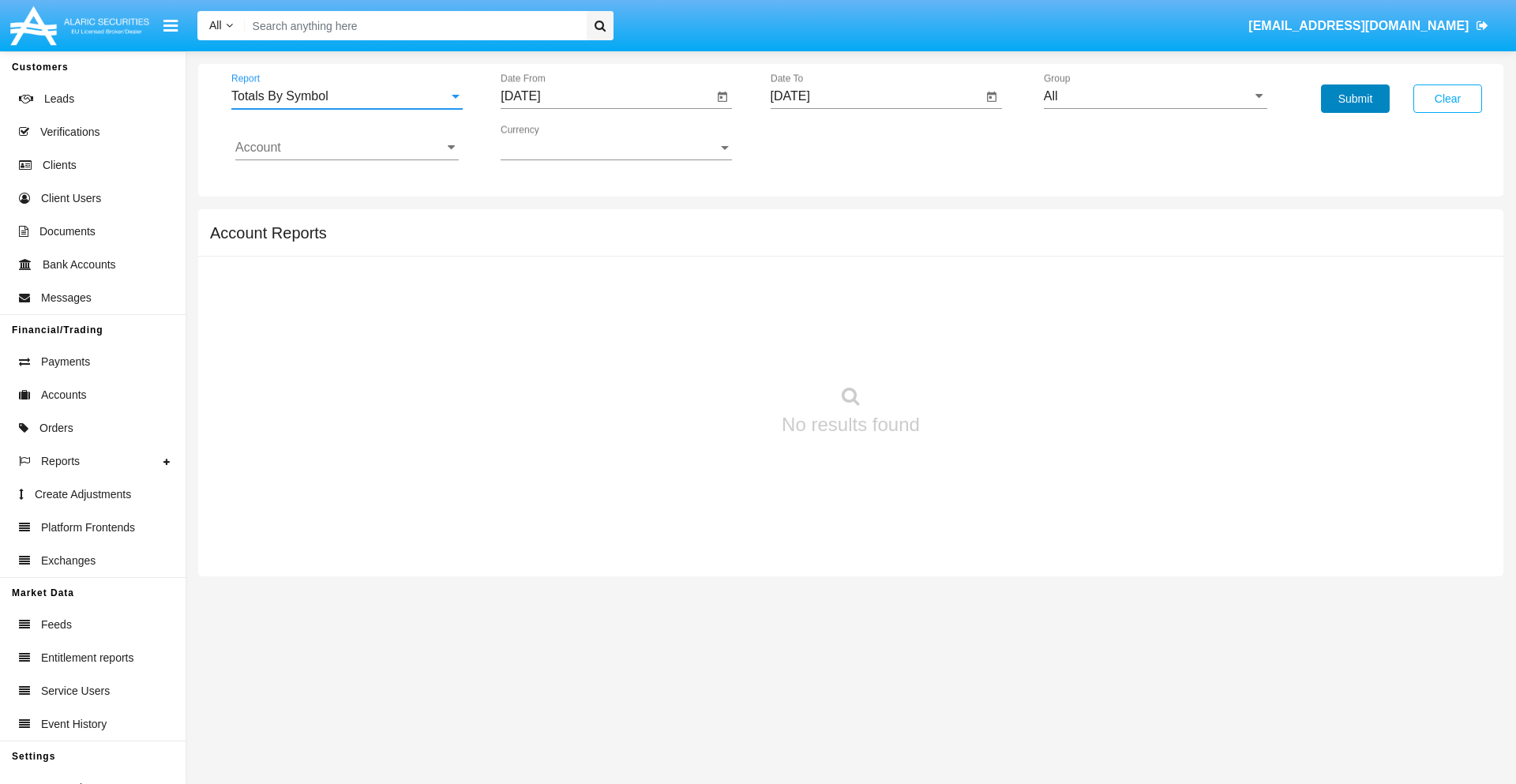
click at [1355, 98] on button "Submit" at bounding box center [1355, 98] width 69 height 28
click at [347, 96] on span "Report" at bounding box center [340, 95] width 217 height 14
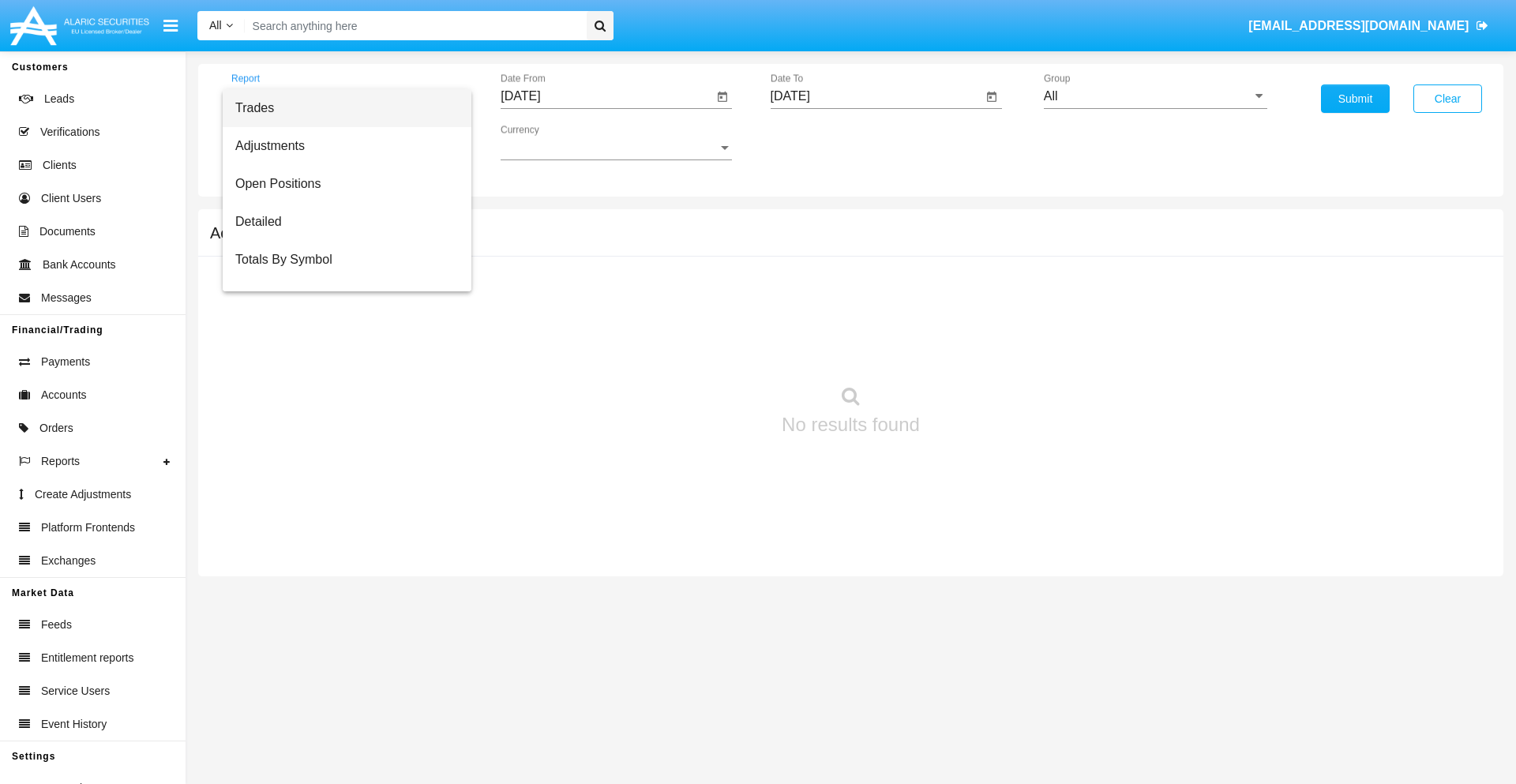
scroll to position [26, 0]
click at [341, 273] on span "Totals By Date" at bounding box center [346, 272] width 223 height 38
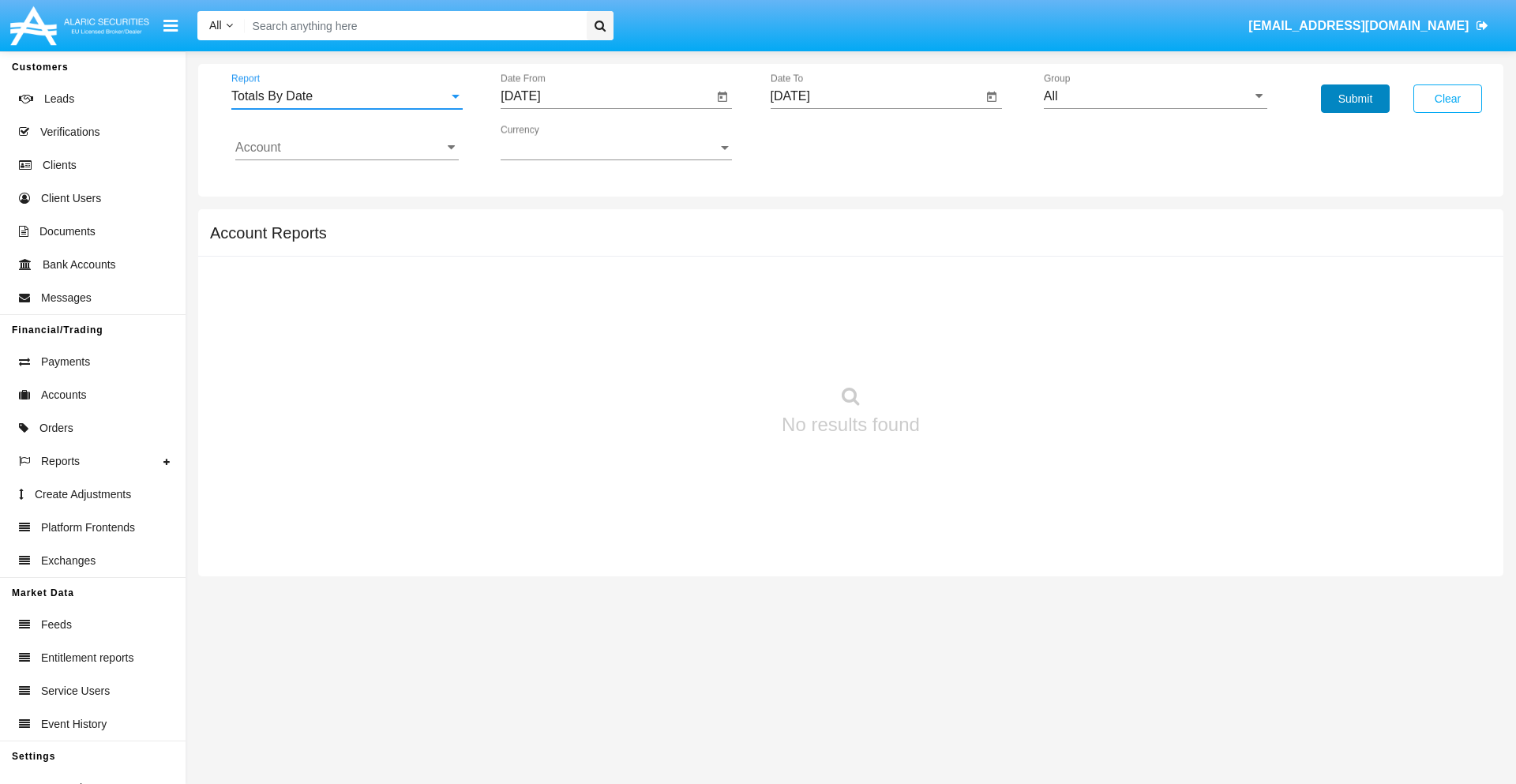
click at [1355, 98] on button "Submit" at bounding box center [1355, 98] width 69 height 28
click at [347, 96] on span "Report" at bounding box center [340, 95] width 217 height 14
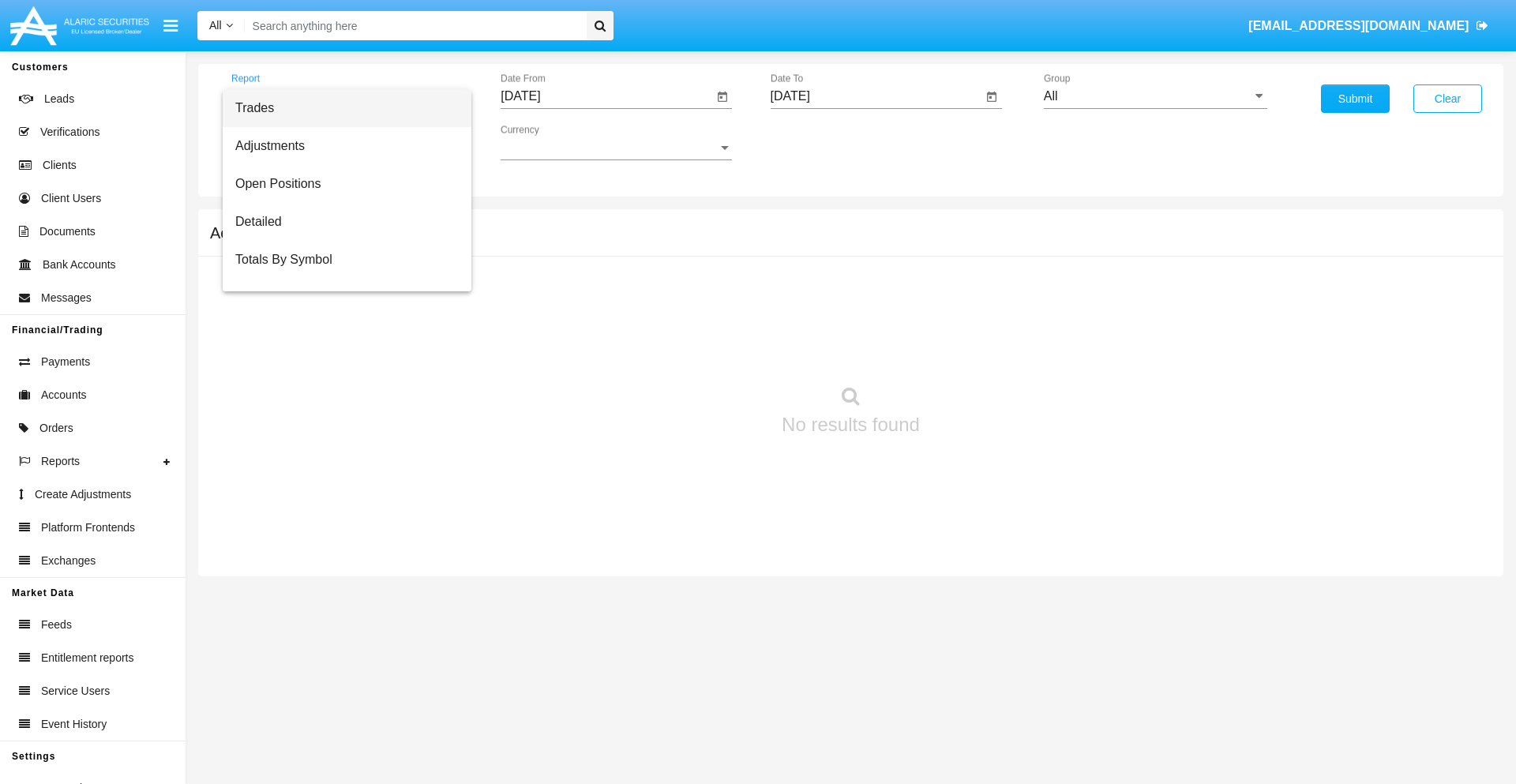
scroll to position [63, 0]
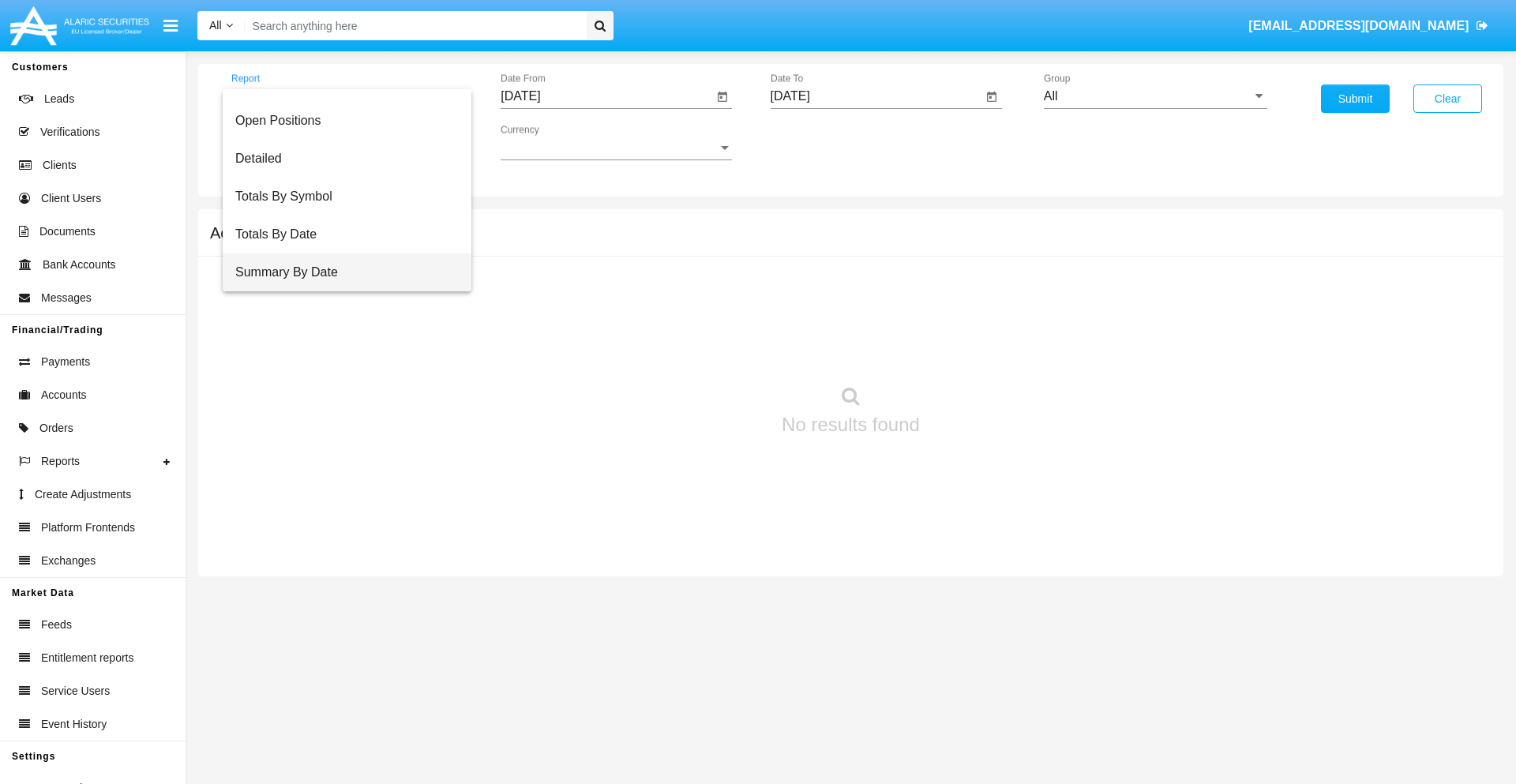
click at [341, 273] on span "Summary By Date" at bounding box center [346, 272] width 223 height 38
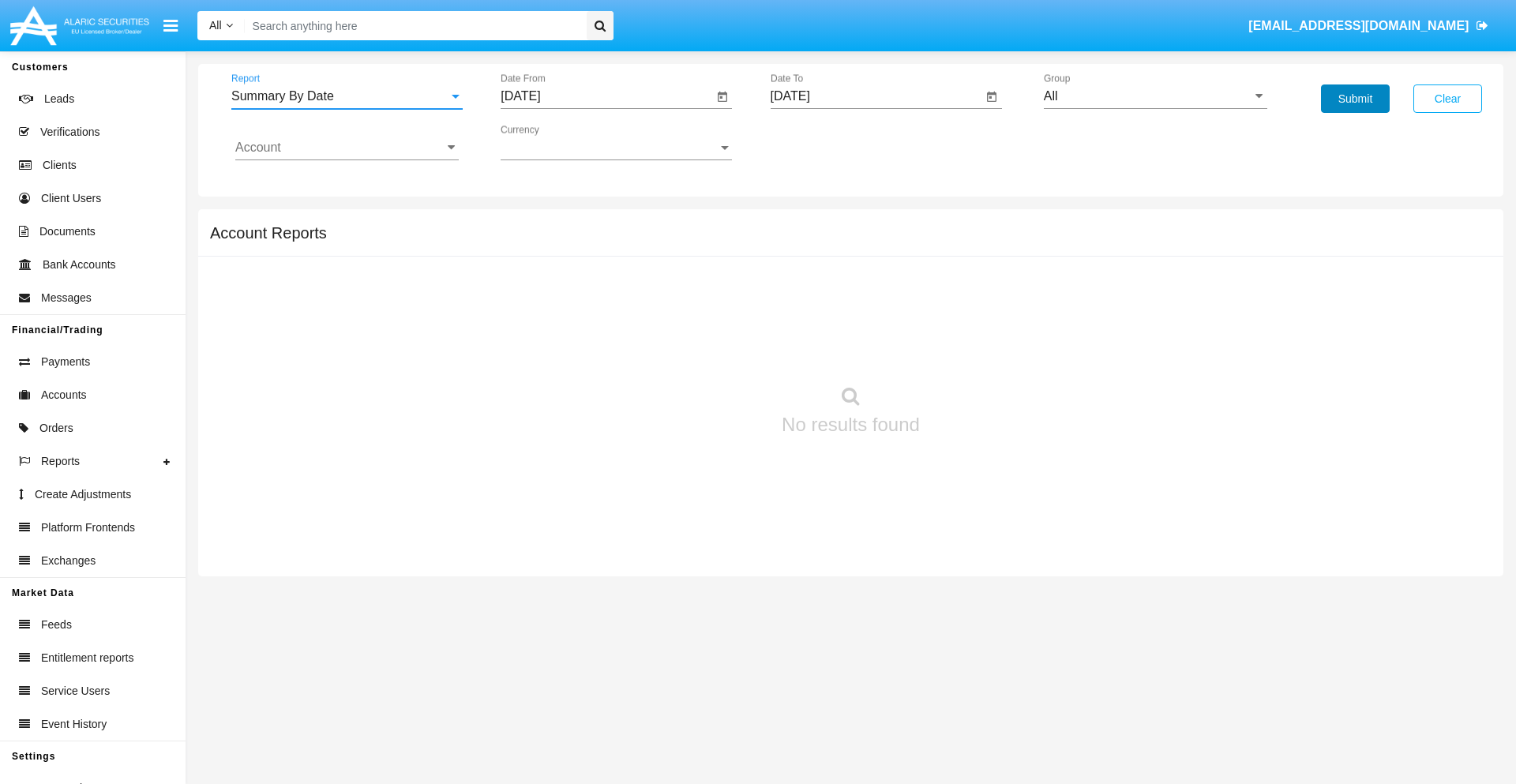
click at [1355, 98] on button "Submit" at bounding box center [1355, 98] width 69 height 28
